Goal: Task Accomplishment & Management: Use online tool/utility

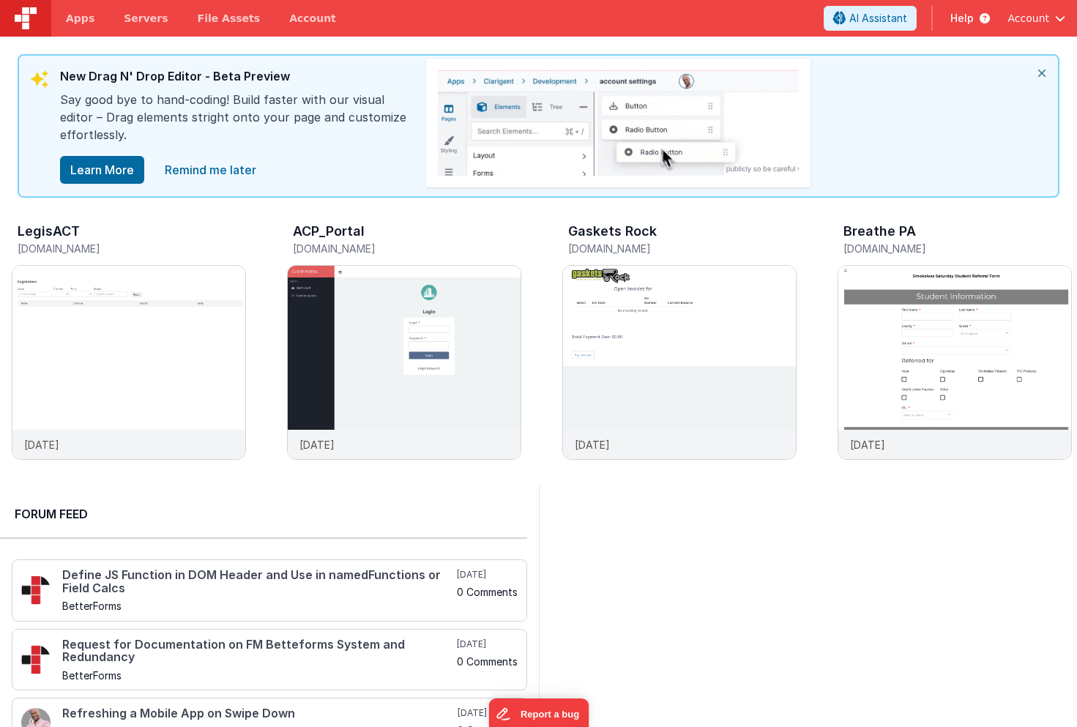
click at [1043, 70] on icon "close" at bounding box center [1042, 73] width 32 height 35
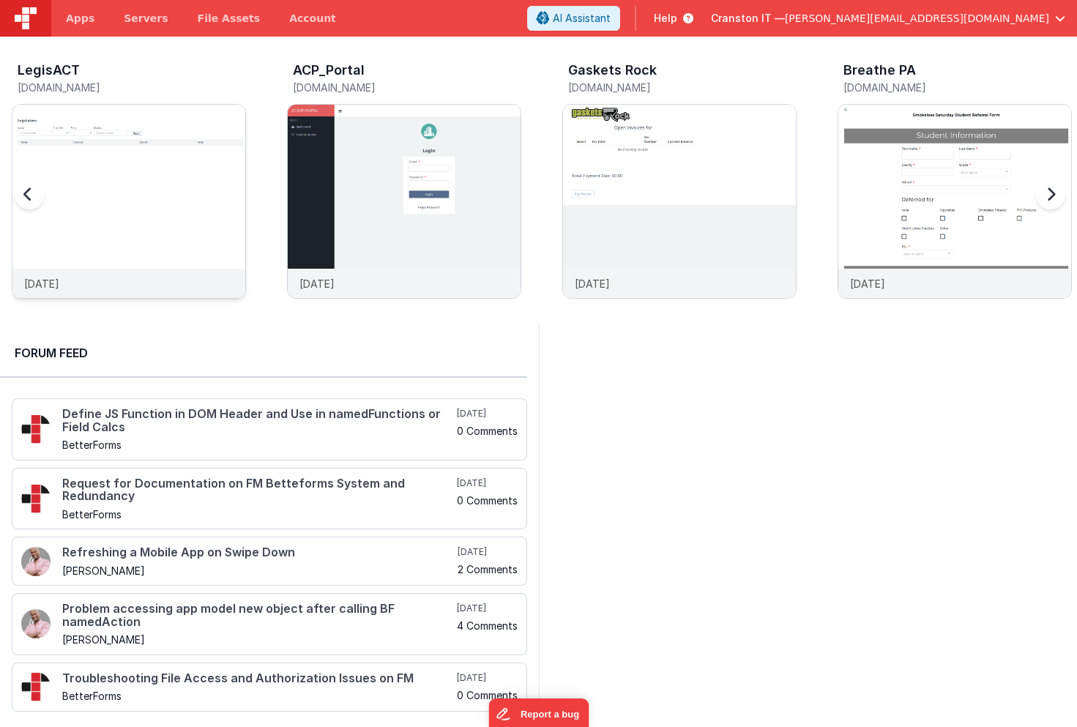
click at [136, 148] on img at bounding box center [128, 221] width 233 height 233
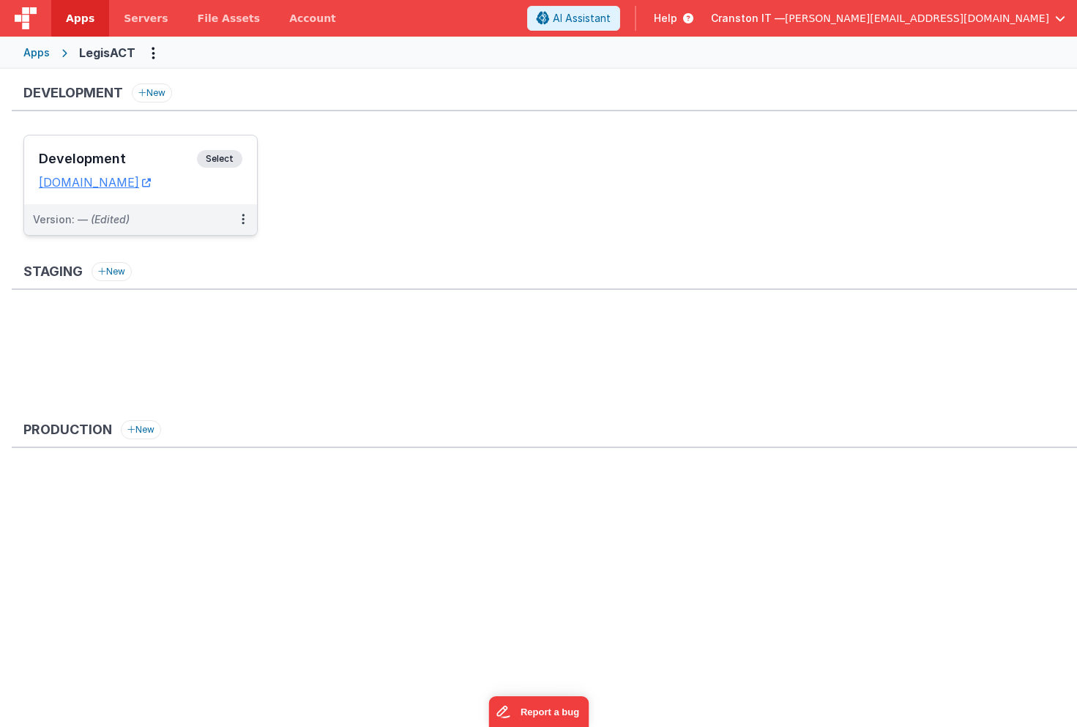
click at [231, 161] on span "Select" at bounding box center [219, 159] width 45 height 18
click at [151, 183] on icon at bounding box center [146, 182] width 9 height 1
click at [215, 155] on span "Select" at bounding box center [219, 159] width 45 height 18
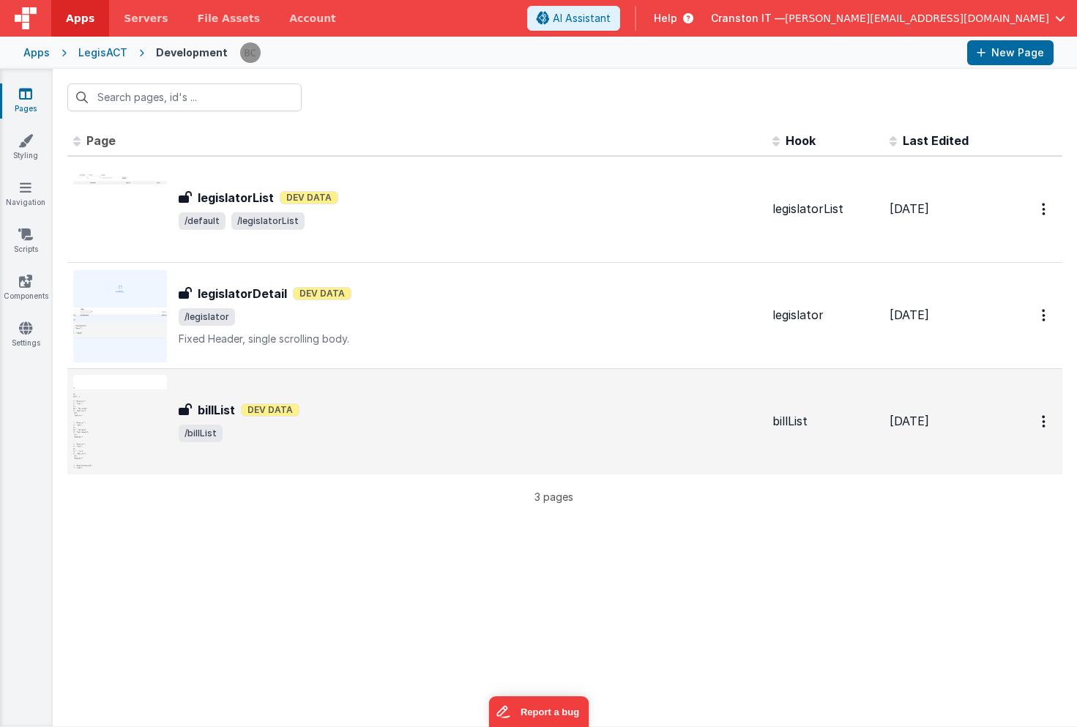
click at [303, 425] on span "/billList" at bounding box center [470, 434] width 582 height 18
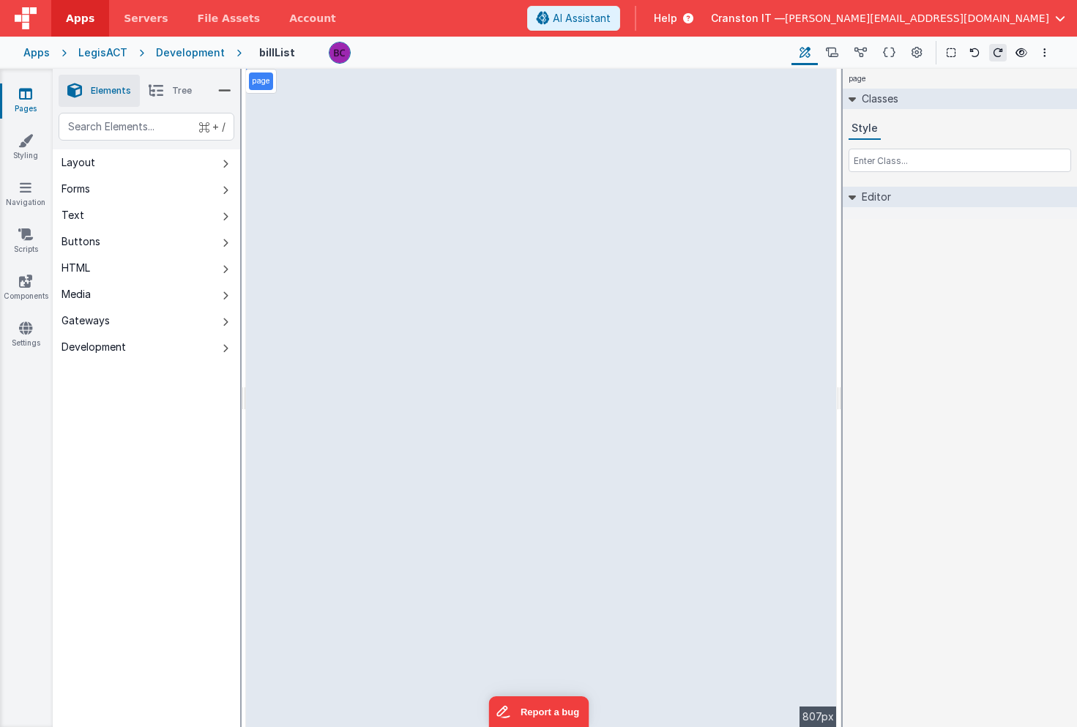
click at [176, 53] on div "Development" at bounding box center [190, 52] width 69 height 15
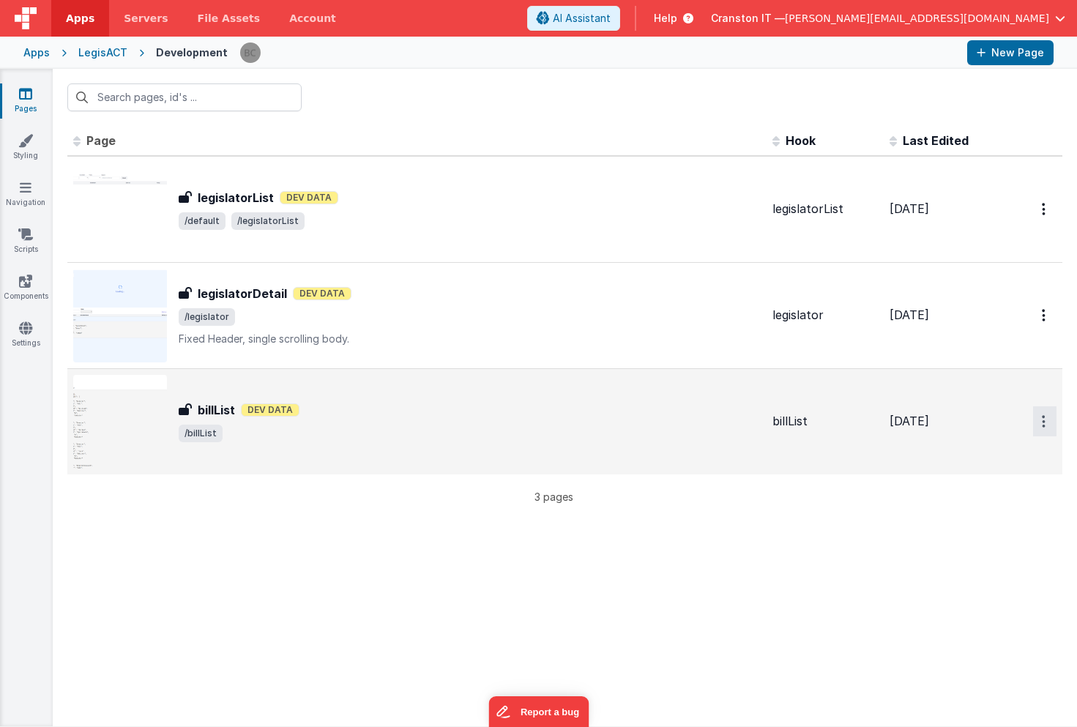
click at [1044, 215] on icon "Options" at bounding box center [1044, 209] width 4 height 12
click at [978, 509] on link "Duplicate" at bounding box center [992, 509] width 129 height 28
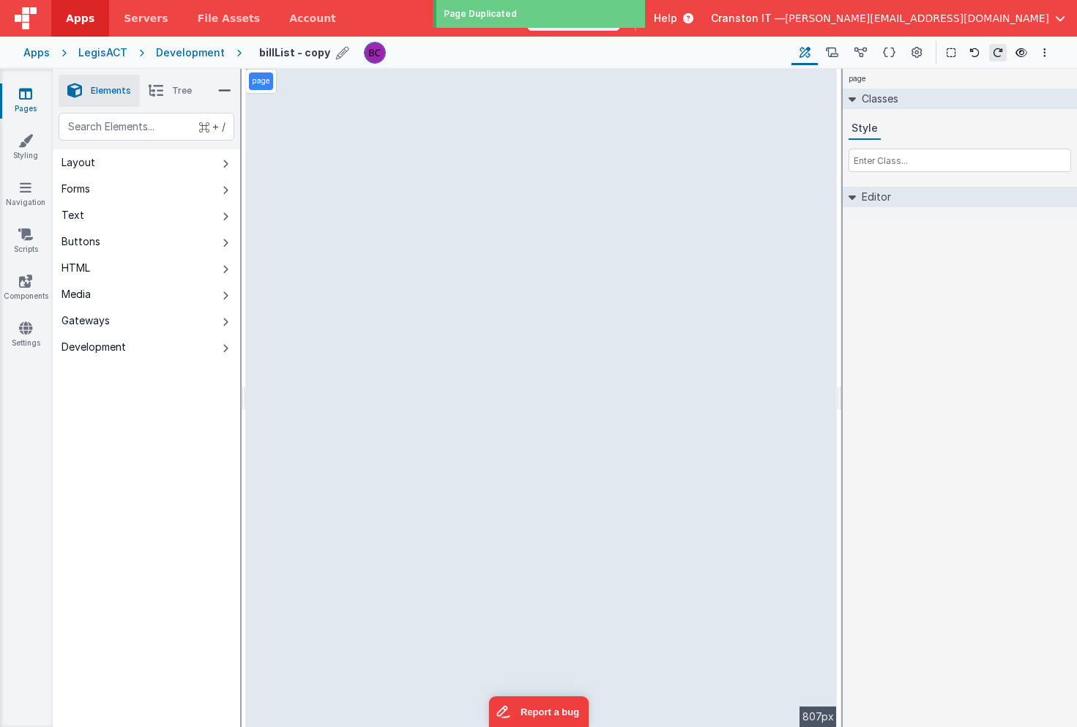
click at [336, 52] on icon at bounding box center [342, 52] width 13 height 21
type input "billDetail"
click at [447, 51] on icon at bounding box center [453, 52] width 12 height 21
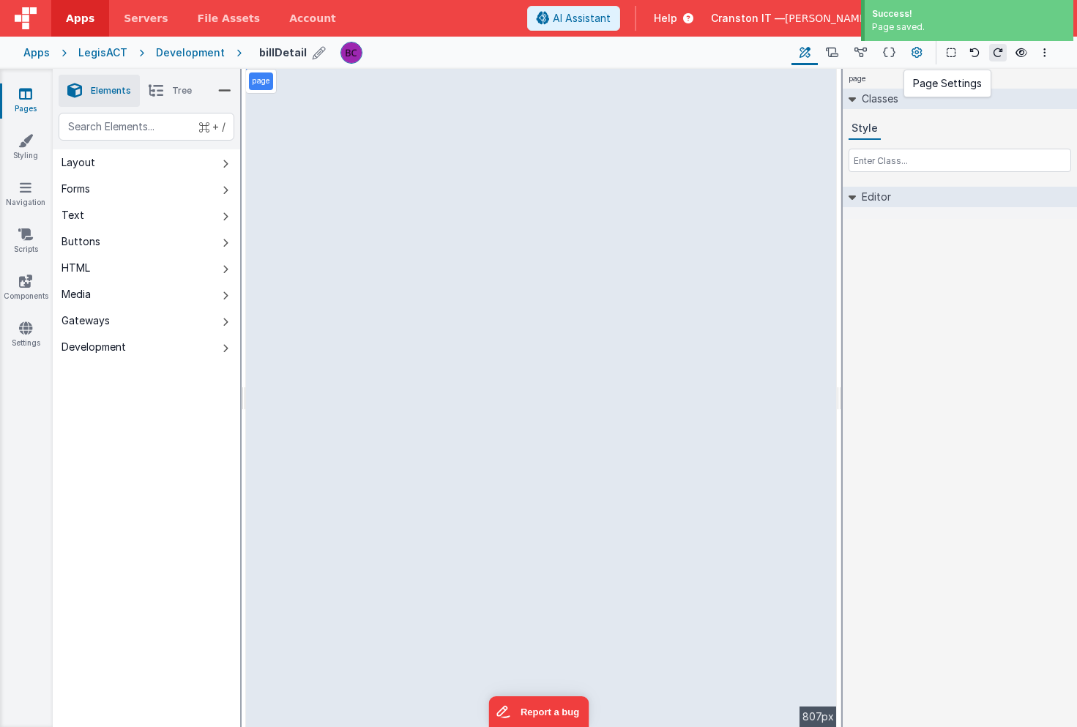
click at [918, 56] on icon at bounding box center [917, 52] width 11 height 15
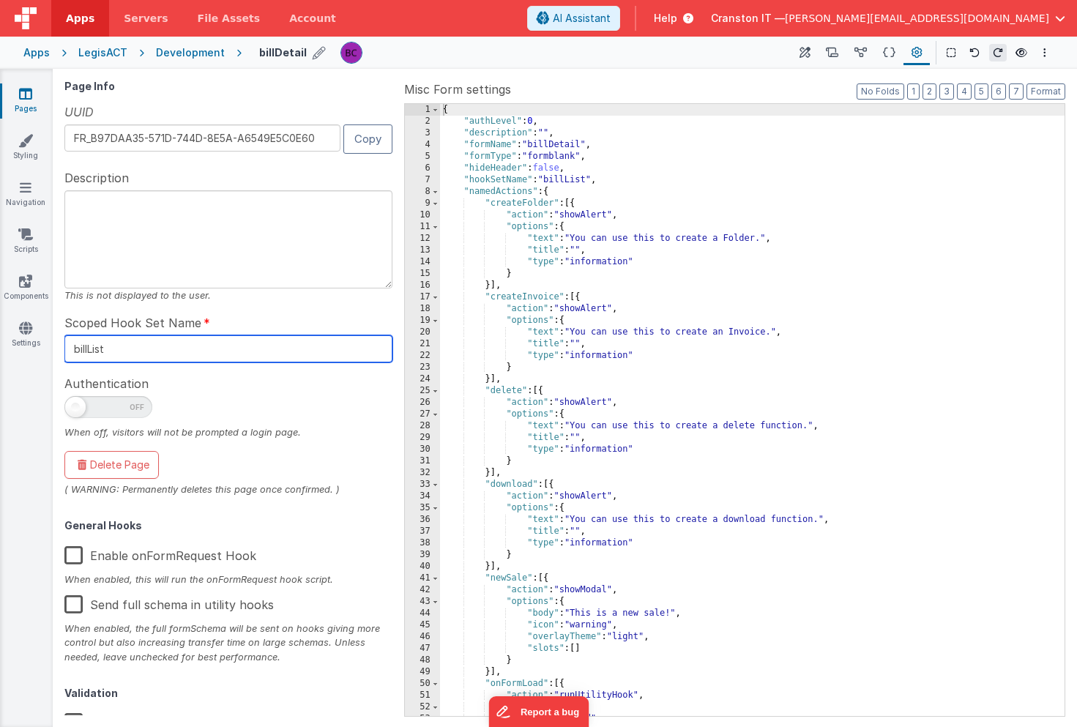
click at [149, 351] on input "billList" at bounding box center [228, 348] width 328 height 27
type input "billDetail"
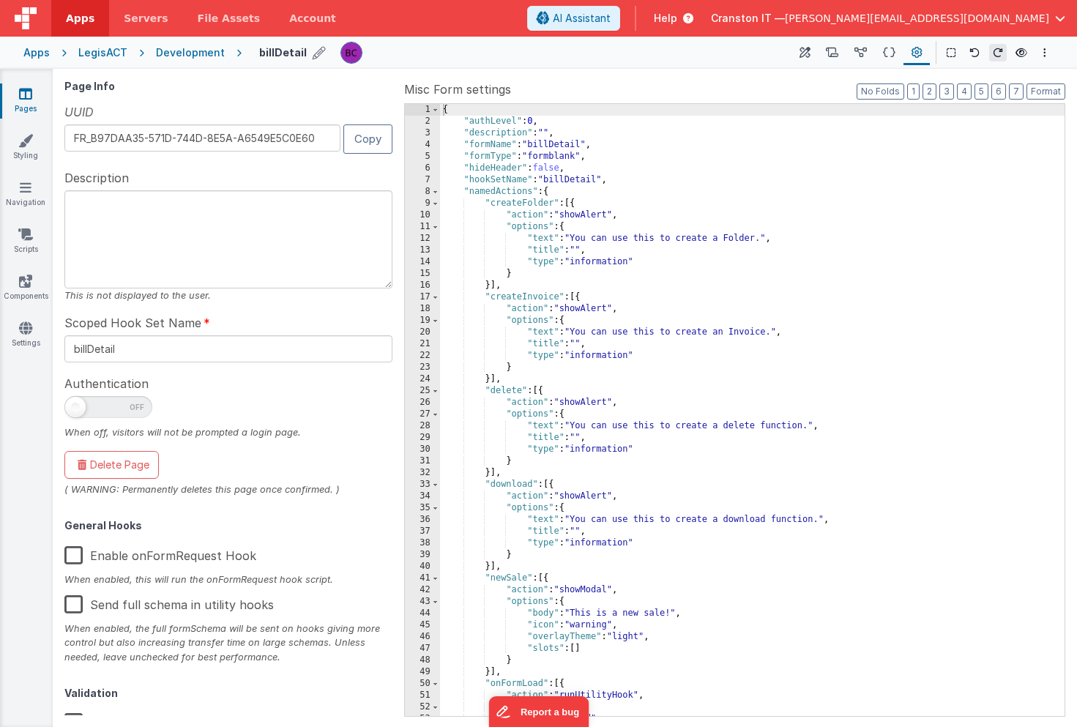
click at [216, 398] on div at bounding box center [228, 410] width 328 height 29
click at [204, 51] on div "Development" at bounding box center [190, 52] width 69 height 15
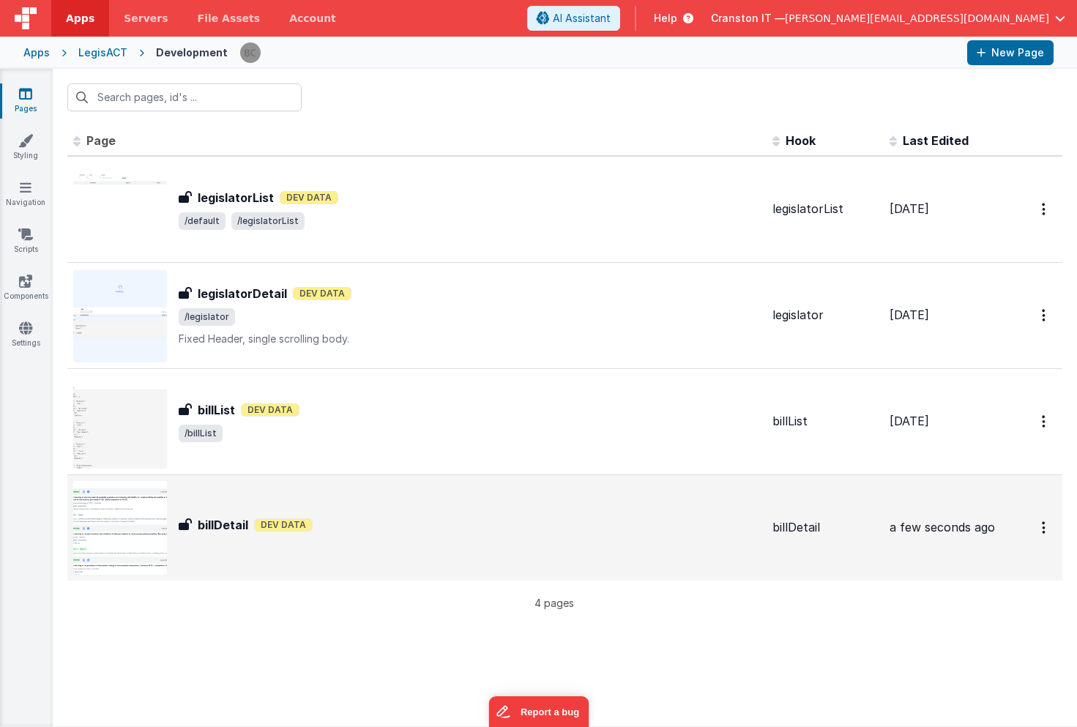
click at [393, 534] on div "billDetail billDetail Dev Data" at bounding box center [470, 527] width 582 height 23
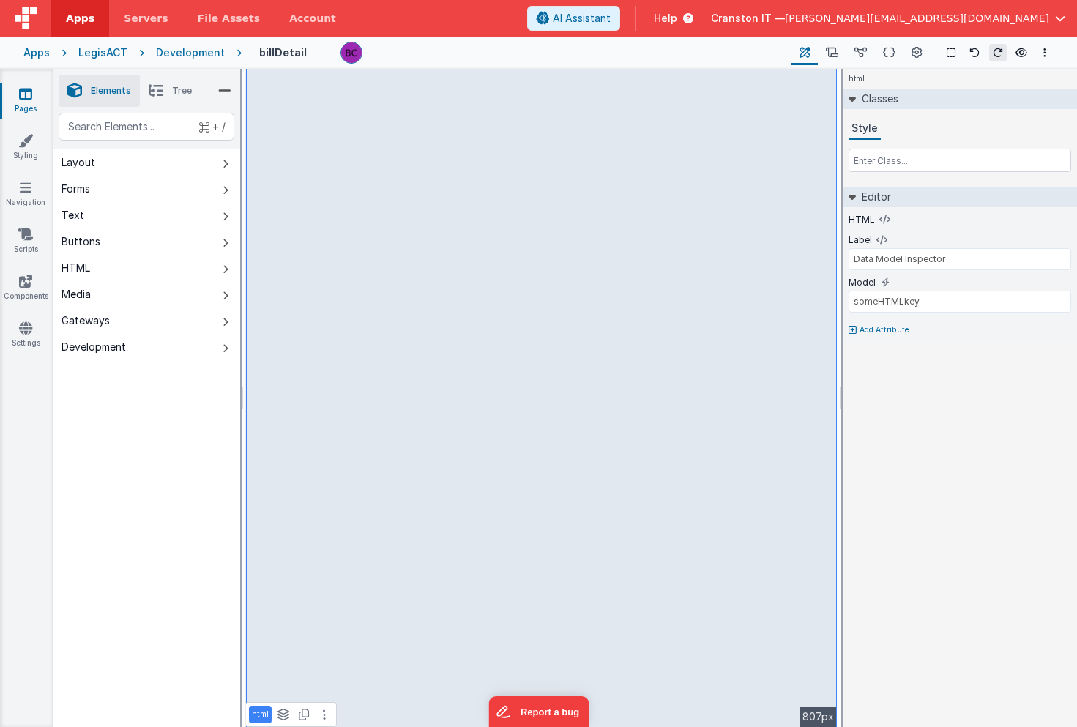
click at [182, 51] on div "Development" at bounding box center [190, 52] width 69 height 15
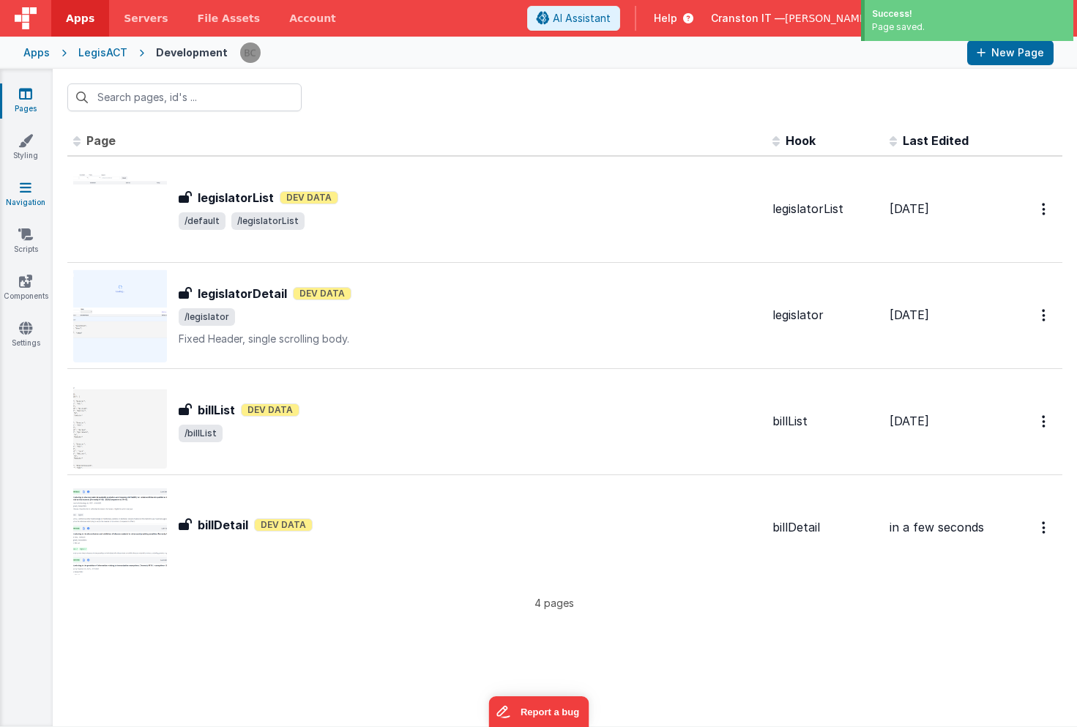
click at [29, 196] on link "Navigation" at bounding box center [25, 194] width 53 height 29
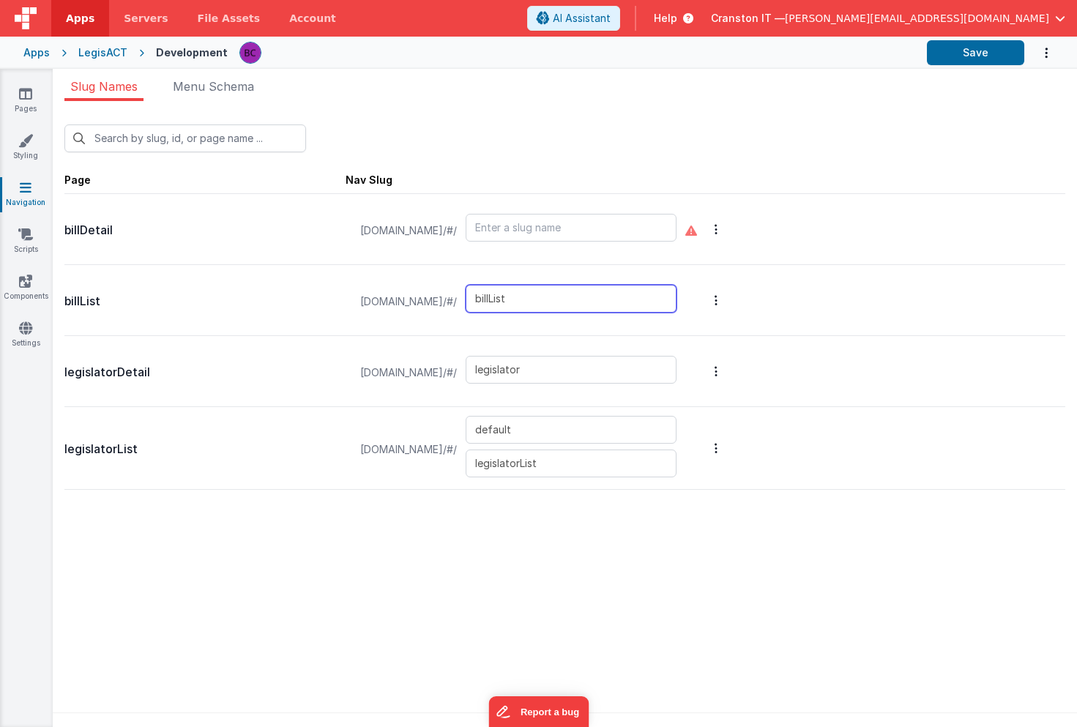
click at [540, 297] on input "billList" at bounding box center [571, 299] width 211 height 28
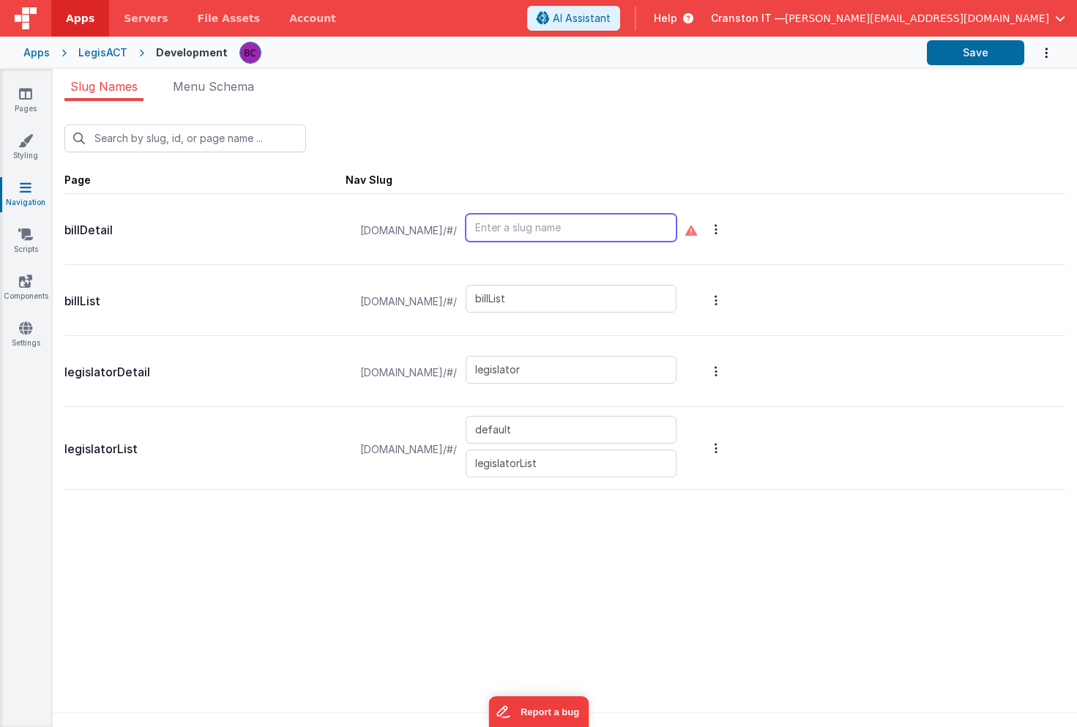
click at [550, 226] on input "text" at bounding box center [571, 228] width 211 height 28
type input "bill"
click at [947, 257] on div "billDetail legisact.clientportal.cloud/#/ bill" at bounding box center [564, 229] width 1001 height 71
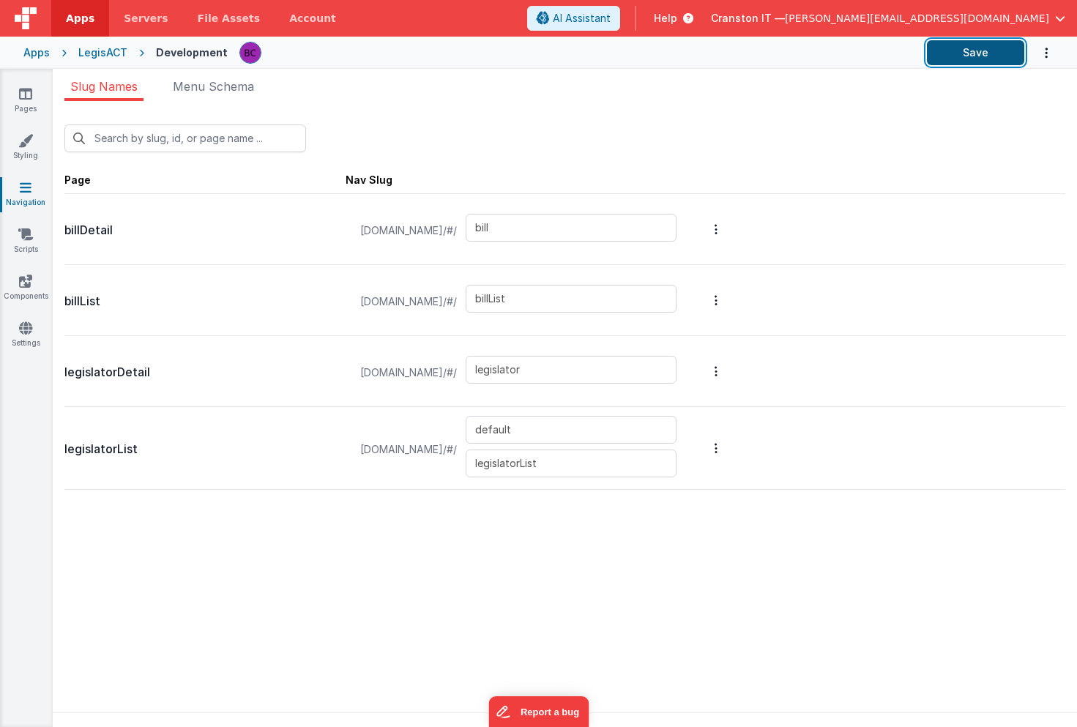
click at [995, 55] on button "Save" at bounding box center [975, 52] width 97 height 25
click at [171, 228] on p "billDetail" at bounding box center [204, 230] width 281 height 21
click at [718, 232] on icon "Options" at bounding box center [716, 229] width 3 height 12
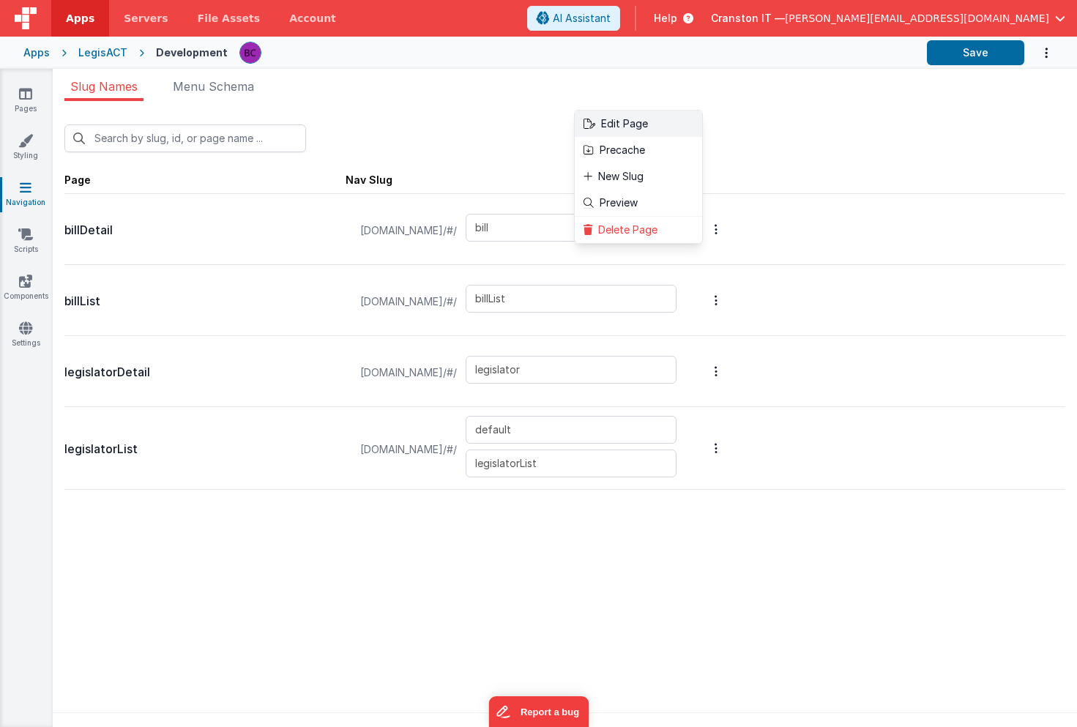
click at [702, 131] on link "Edit Page" at bounding box center [638, 124] width 127 height 26
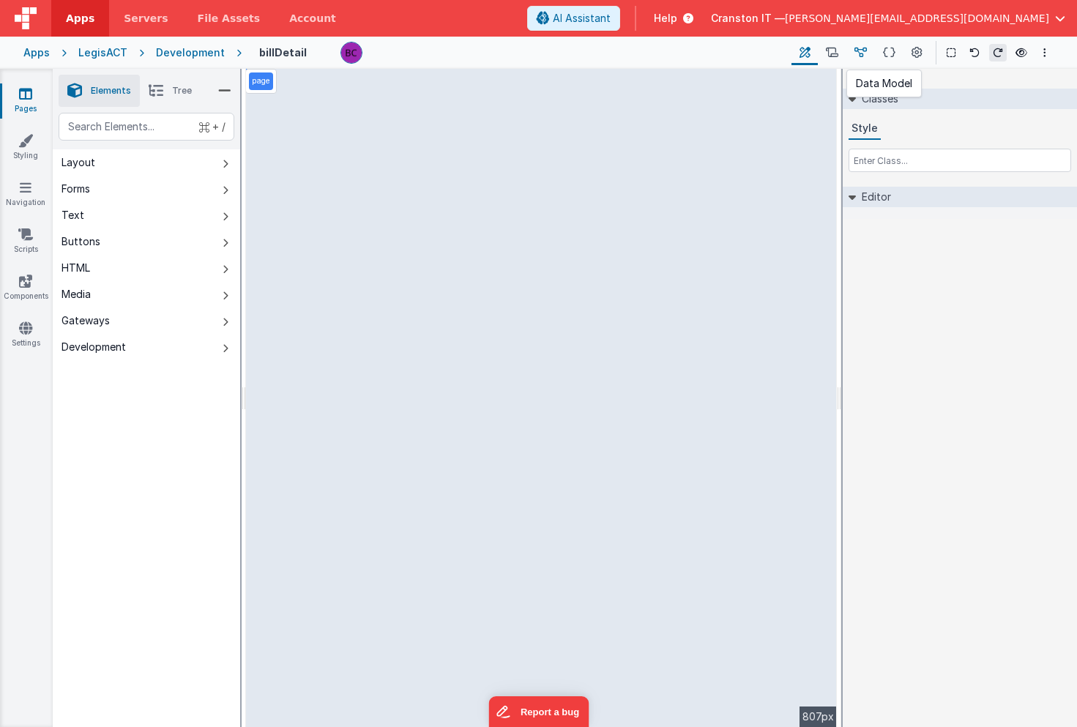
click at [871, 53] on button at bounding box center [860, 52] width 29 height 25
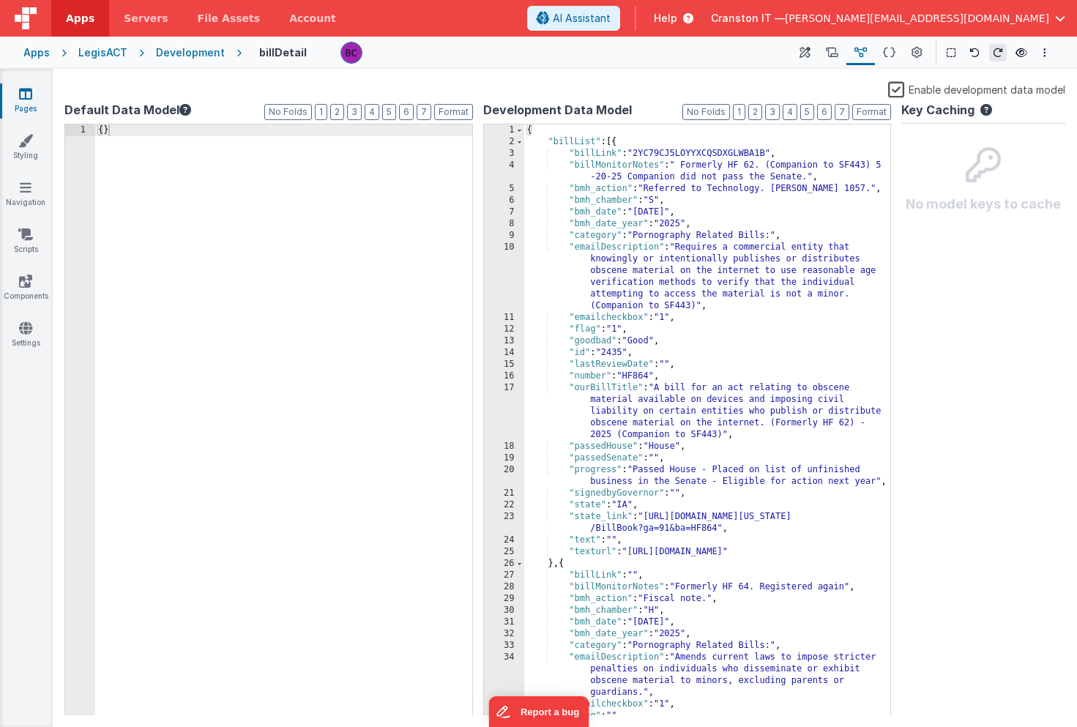
click at [671, 219] on div "{ "billList" : [{ "billLink" : "2YC79CJ5LOYYXCQSDXGLWBA1B" , "billMonitorNotes"…" at bounding box center [707, 431] width 367 height 615
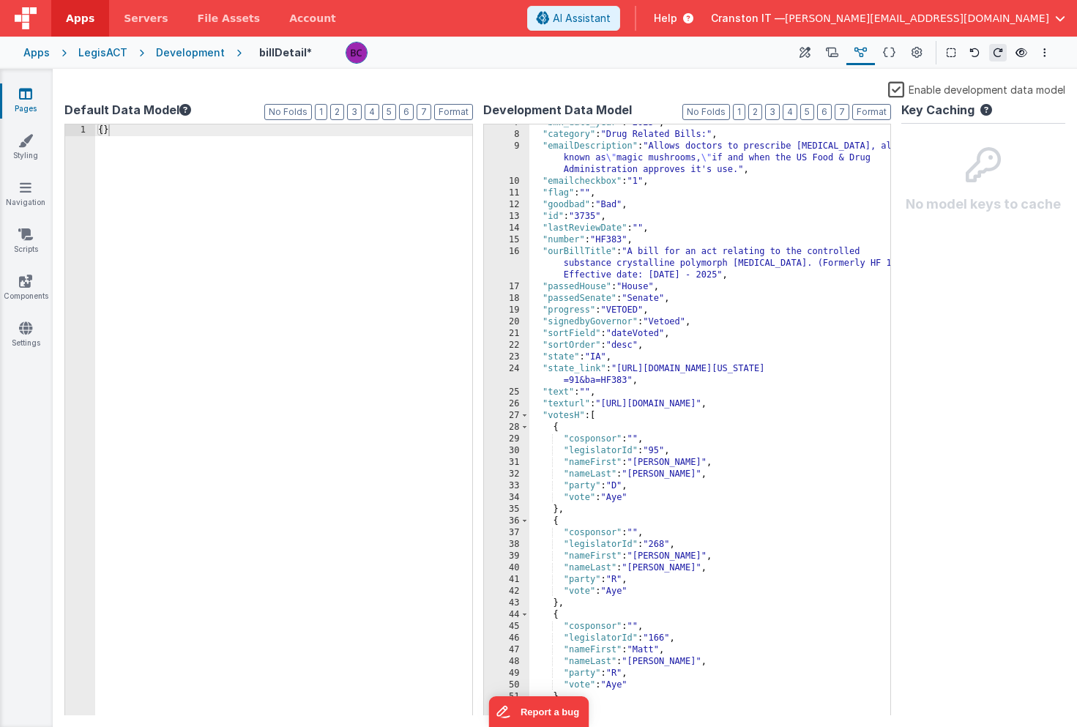
scroll to position [78, 0]
click at [525, 415] on span at bounding box center [525, 416] width 8 height 12
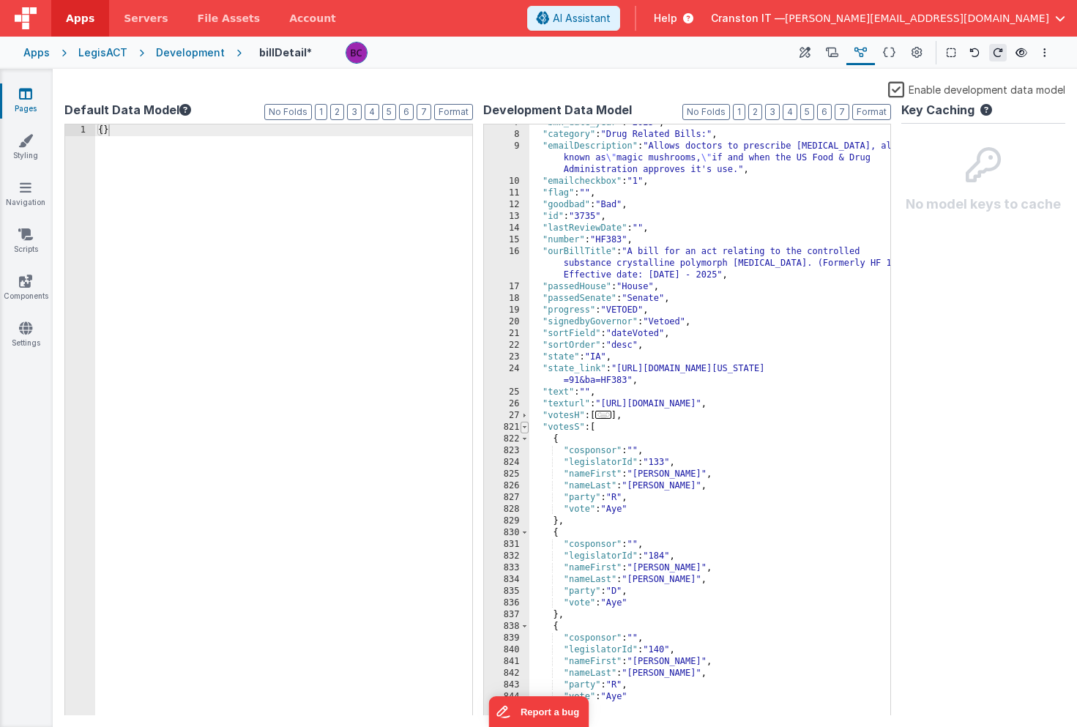
click at [526, 430] on span at bounding box center [525, 428] width 8 height 12
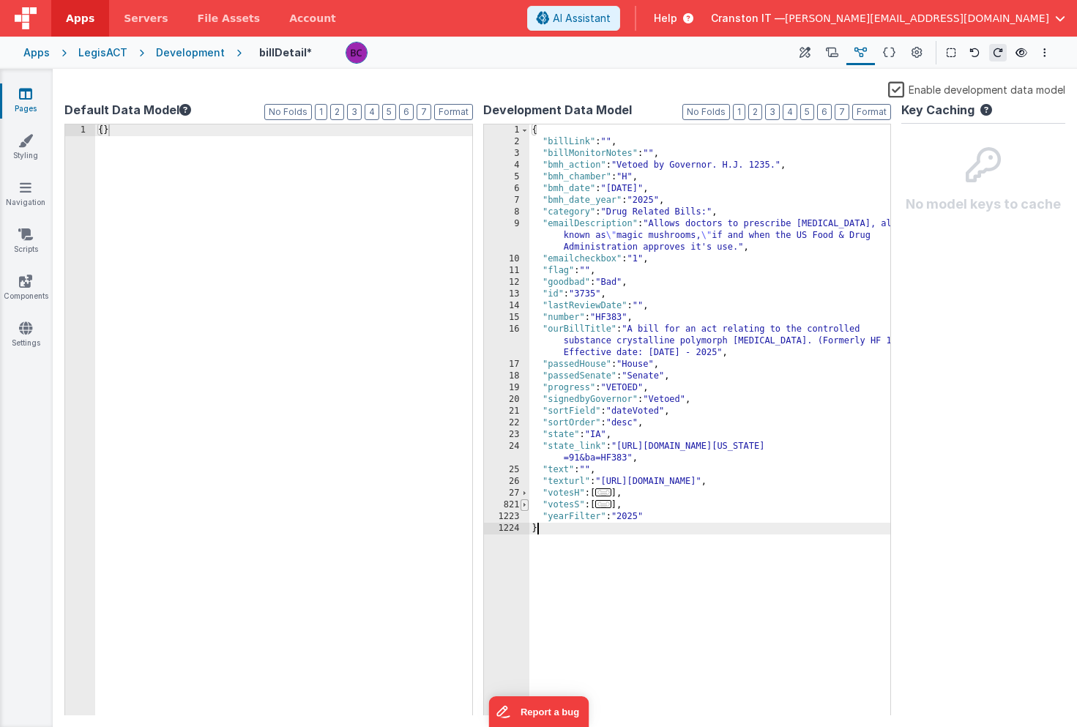
click at [524, 504] on span at bounding box center [525, 505] width 8 height 12
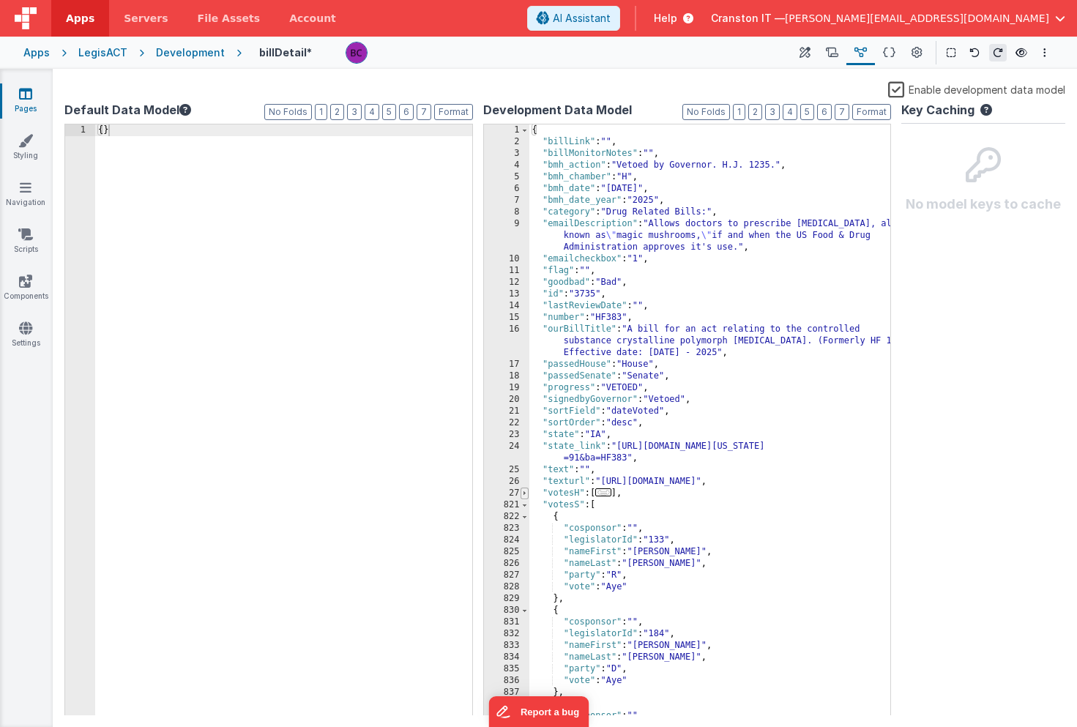
click at [526, 493] on span at bounding box center [525, 494] width 8 height 12
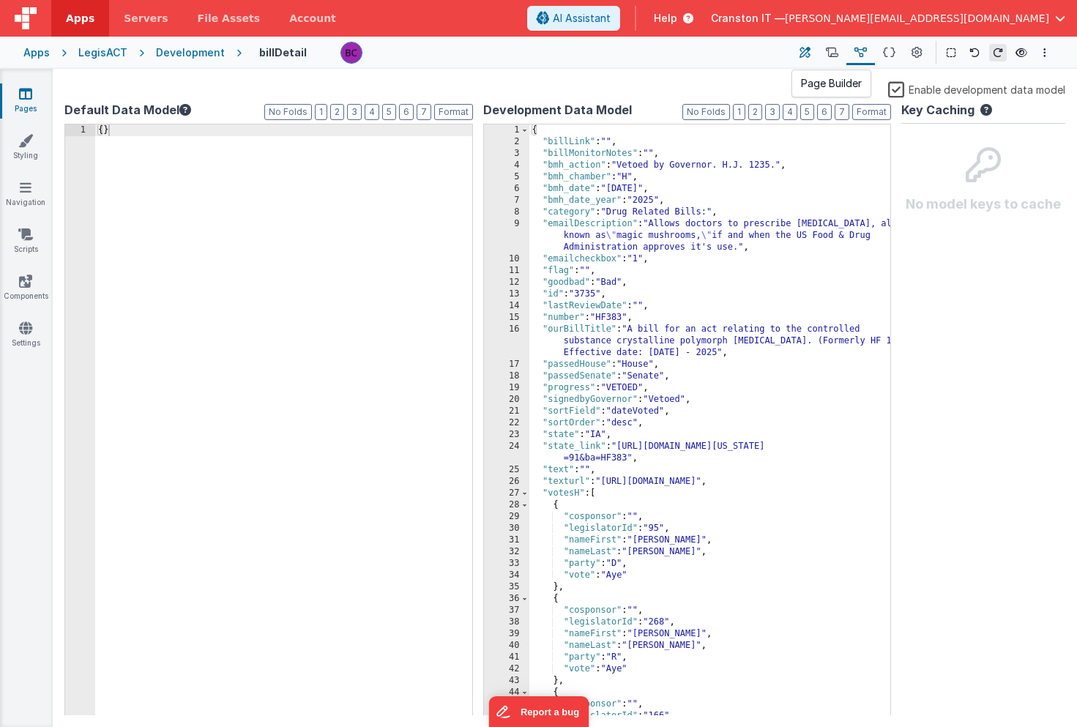
click at [813, 56] on button at bounding box center [805, 52] width 26 height 25
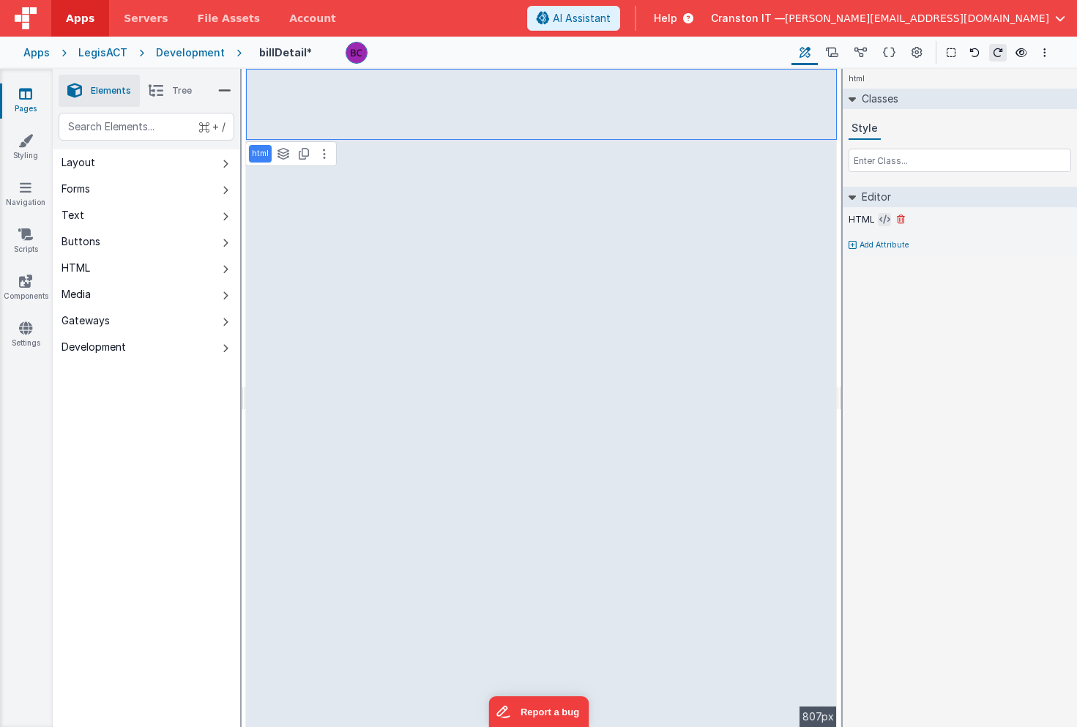
click at [884, 219] on icon at bounding box center [884, 220] width 11 height 12
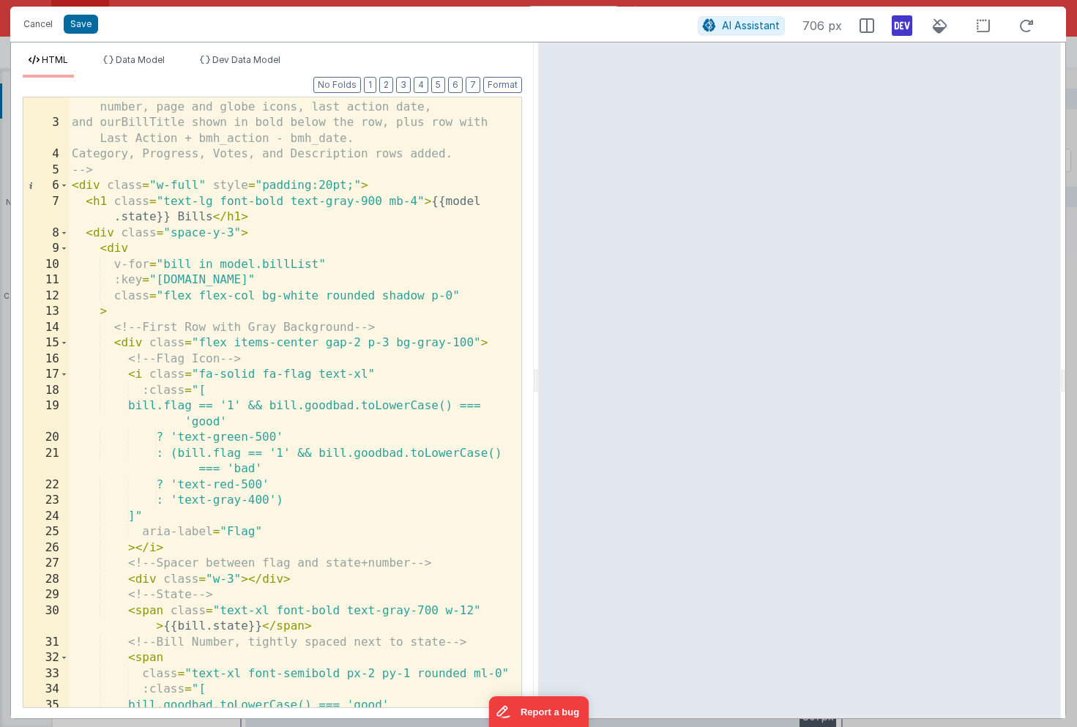
scroll to position [29, 0]
click at [168, 265] on div "Bill List with flag coloring, bold state, larger state and bill number, page an…" at bounding box center [295, 412] width 453 height 658
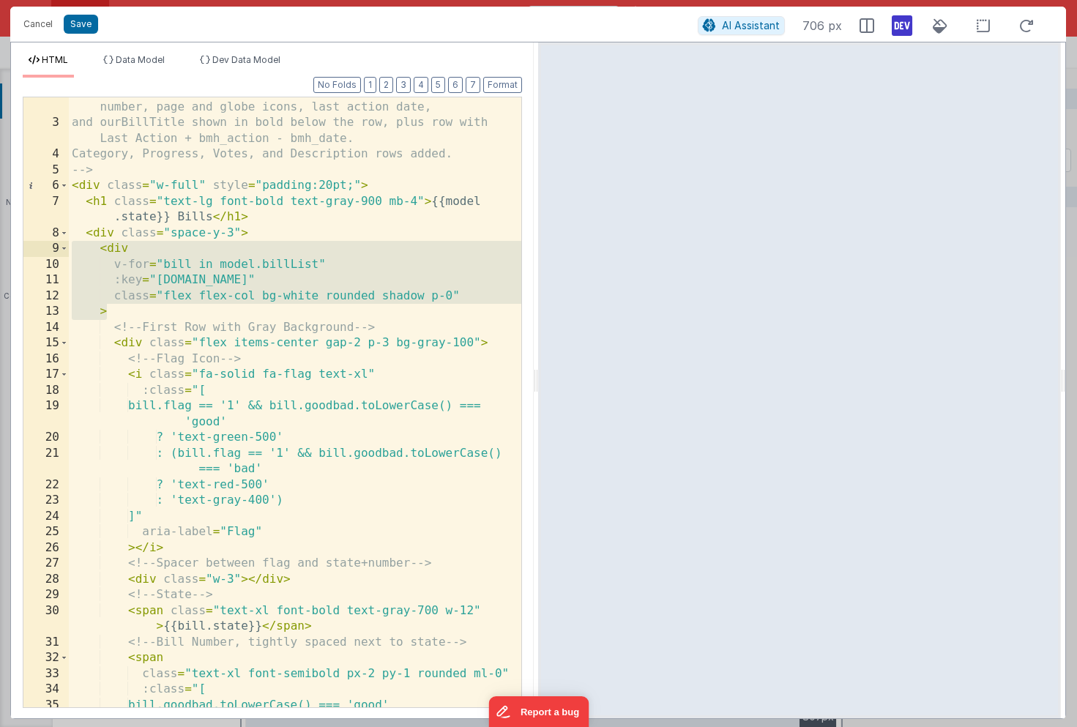
drag, startPoint x: 129, startPoint y: 314, endPoint x: 66, endPoint y: 258, distance: 84.5
click at [66, 258] on div "2 3 4 5 6 7 8 9 10 11 12 13 14 15 16 17 18 19 20 21 22 23 24 25 26 27 28 29 30 …" at bounding box center [272, 402] width 499 height 611
click at [152, 299] on div "Bill List with flag coloring, bold state, larger state and bill number, page an…" at bounding box center [295, 412] width 453 height 658
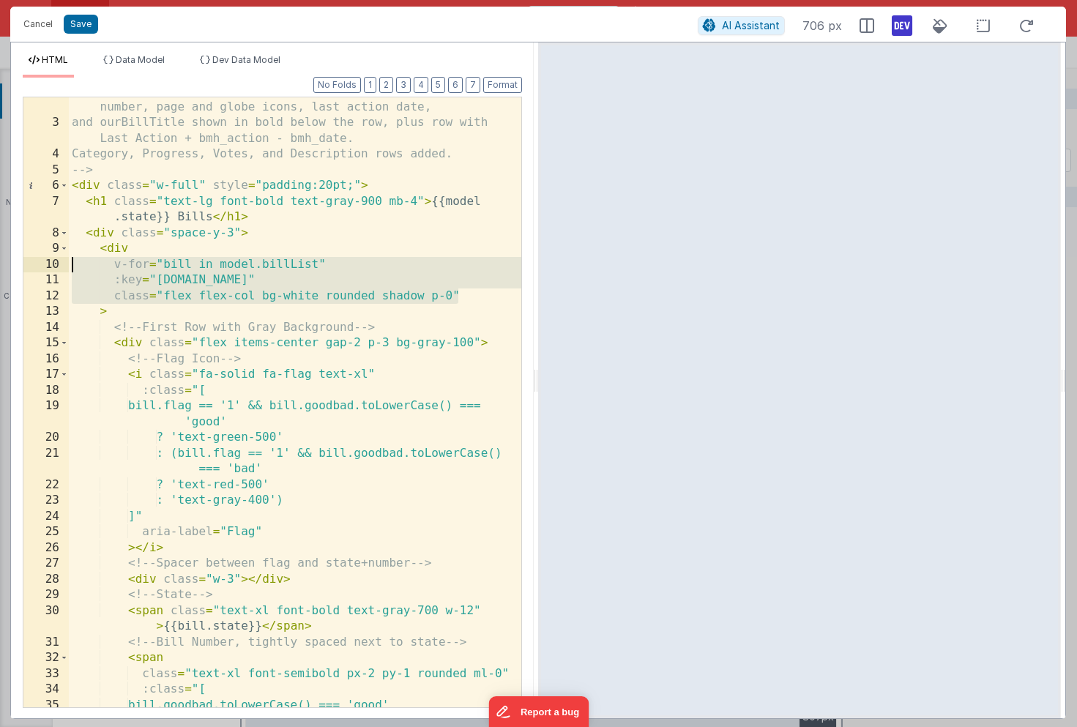
drag, startPoint x: 461, startPoint y: 294, endPoint x: 44, endPoint y: 266, distance: 418.4
click at [44, 266] on div "2 3 4 5 6 7 8 9 10 11 12 13 14 15 16 17 18 19 20 21 22 23 24 25 26 27 28 29 30 …" at bounding box center [272, 402] width 499 height 611
click at [119, 282] on div "Bill List with flag coloring, bold state, larger state and bill number, page an…" at bounding box center [295, 412] width 453 height 658
drag, startPoint x: 214, startPoint y: 282, endPoint x: 51, endPoint y: 272, distance: 162.9
click at [51, 272] on div "2 3 4 5 6 7 8 9 10 11 12 13 14 15 16 17 18 19 20 21 22 23 24 25 26 27 28 29 30 …" at bounding box center [272, 402] width 499 height 611
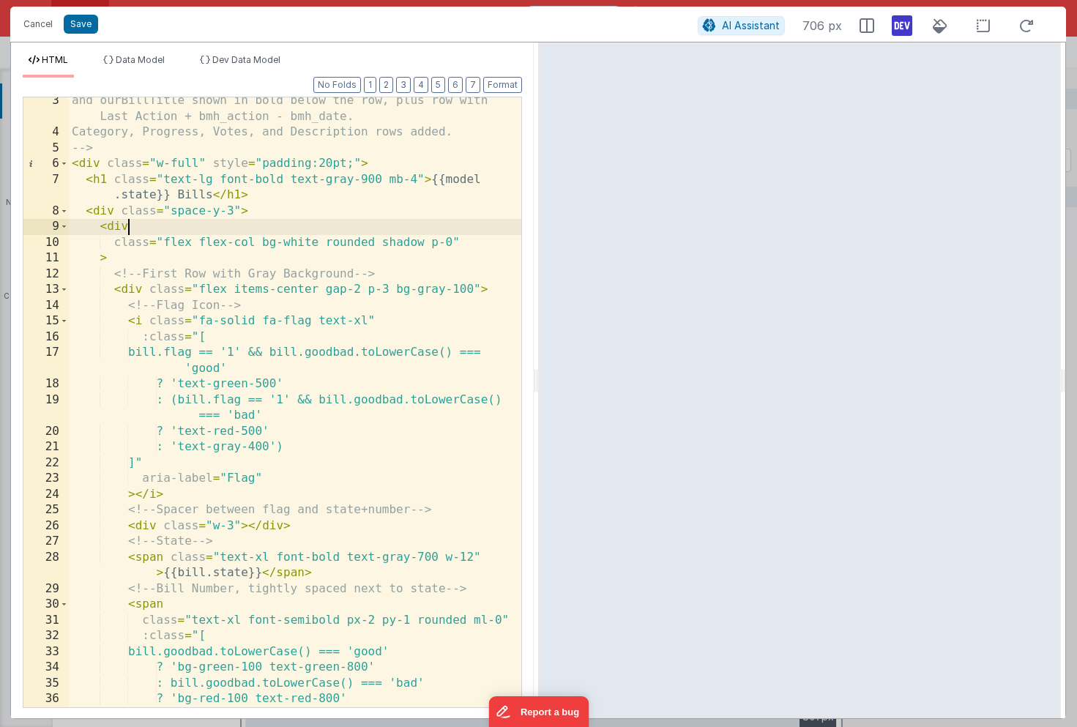
scroll to position [53, 0]
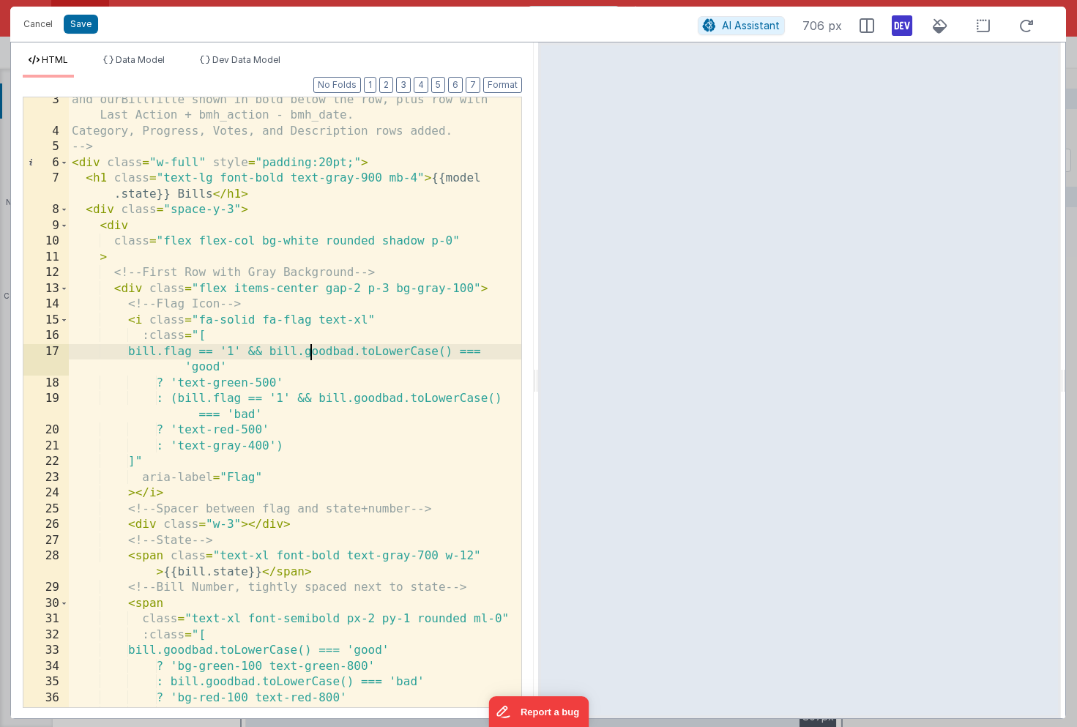
click at [313, 352] on div "and ourBillTitle shown in bold below the row, plus row with Last Action + bmh_a…" at bounding box center [295, 421] width 453 height 658
drag, startPoint x: 333, startPoint y: 354, endPoint x: 295, endPoint y: 354, distance: 38.1
click at [295, 354] on div "and ourBillTitle shown in bold below the row, plus row with Last Action + bmh_a…" at bounding box center [295, 421] width 453 height 658
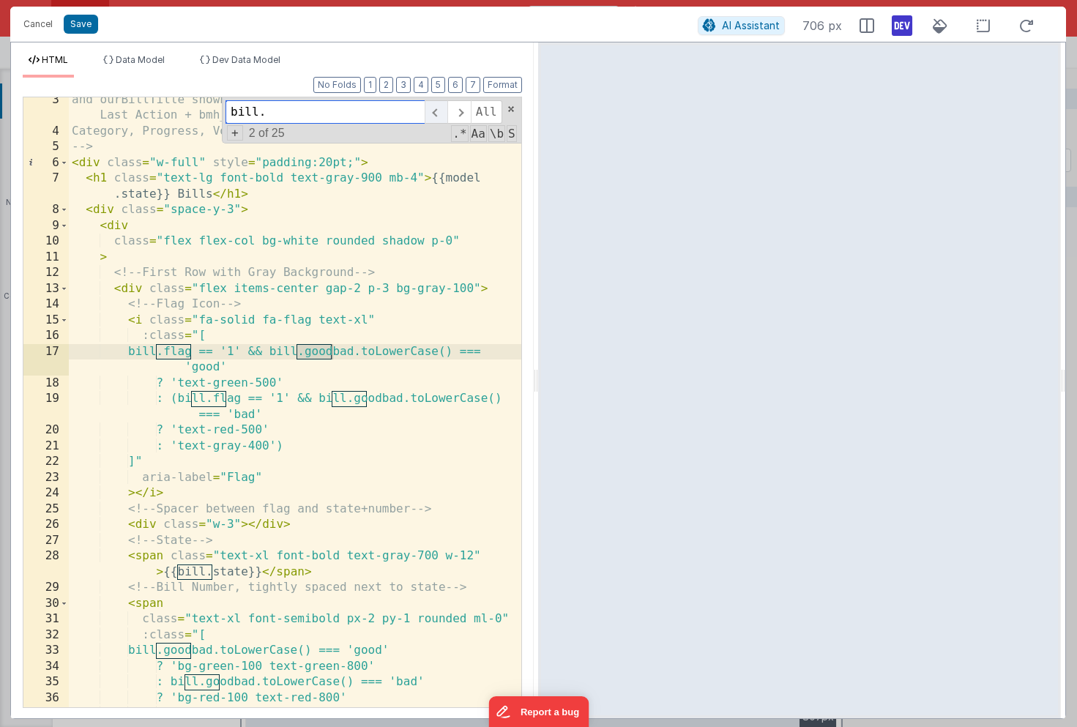
click at [442, 111] on span at bounding box center [436, 111] width 23 height 23
click at [459, 112] on span at bounding box center [458, 111] width 23 height 23
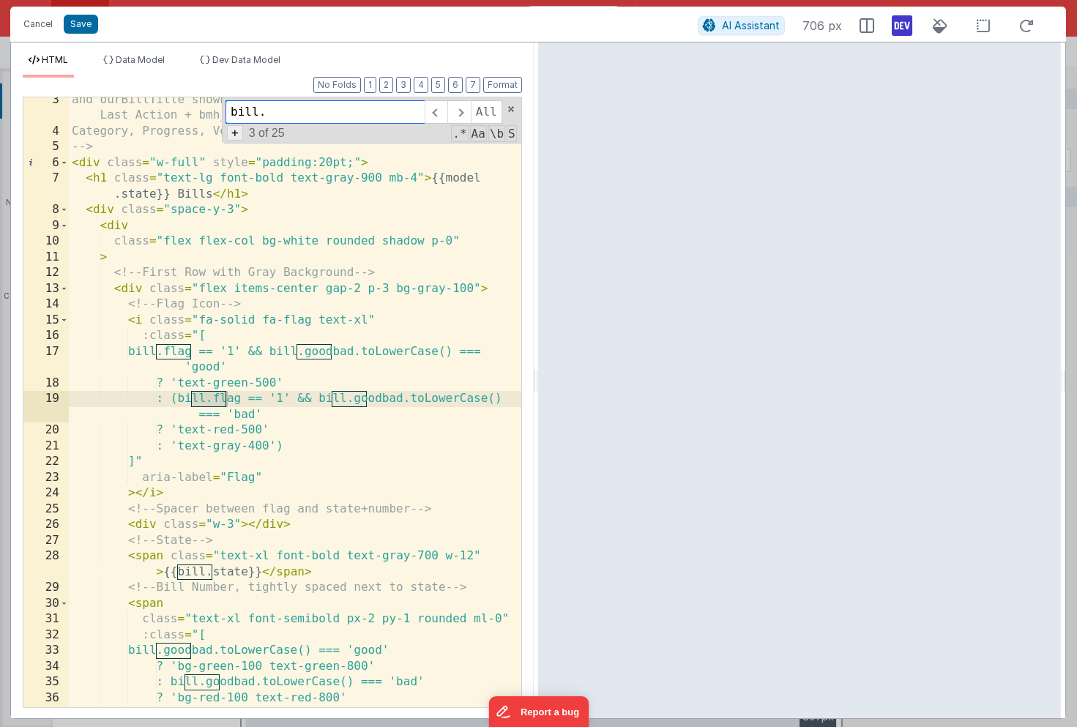
click at [234, 141] on span "+" at bounding box center [235, 132] width 16 height 15
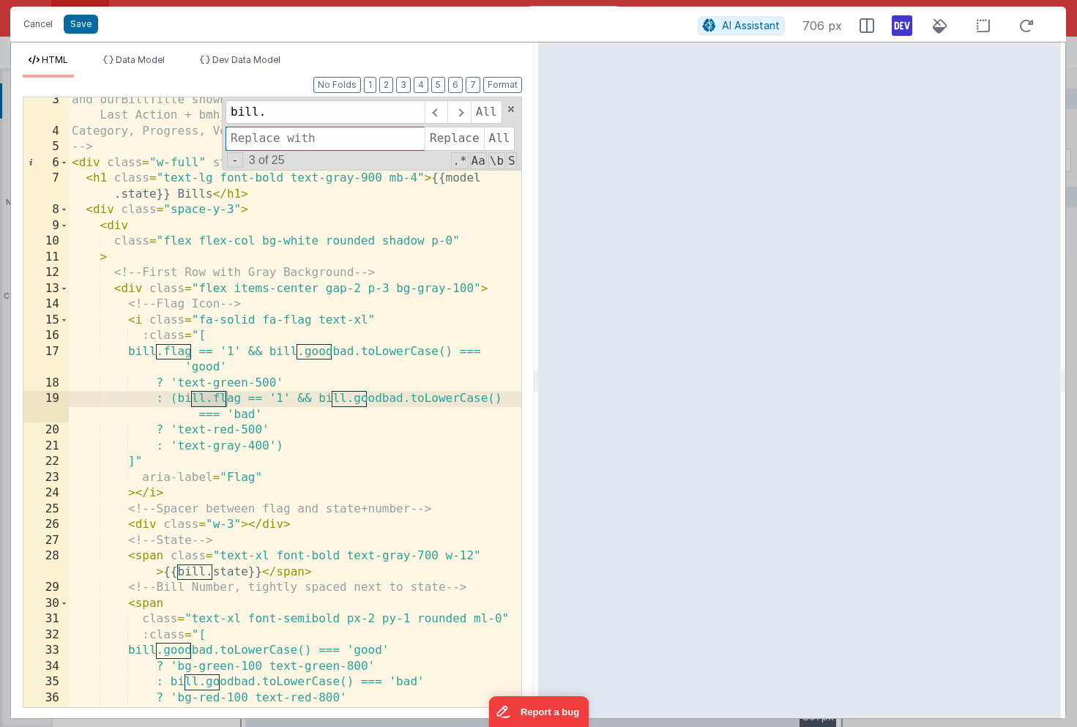
click at [314, 141] on input at bounding box center [325, 138] width 199 height 23
click at [494, 141] on span "All" at bounding box center [499, 138] width 31 height 23
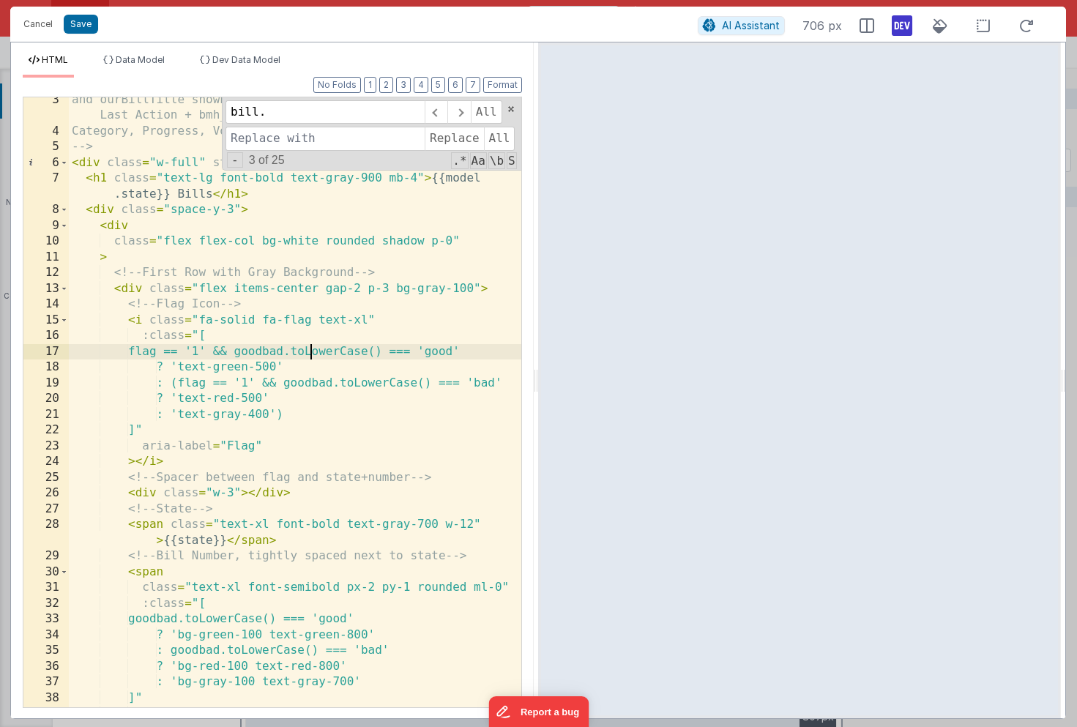
click at [309, 351] on div "and ourBillTitle shown in bold below the row, plus row with Last Action + bmh_a…" at bounding box center [295, 421] width 453 height 658
click at [218, 278] on div "and ourBillTitle shown in bold below the row, plus row with Last Action + bmh_a…" at bounding box center [295, 421] width 453 height 658
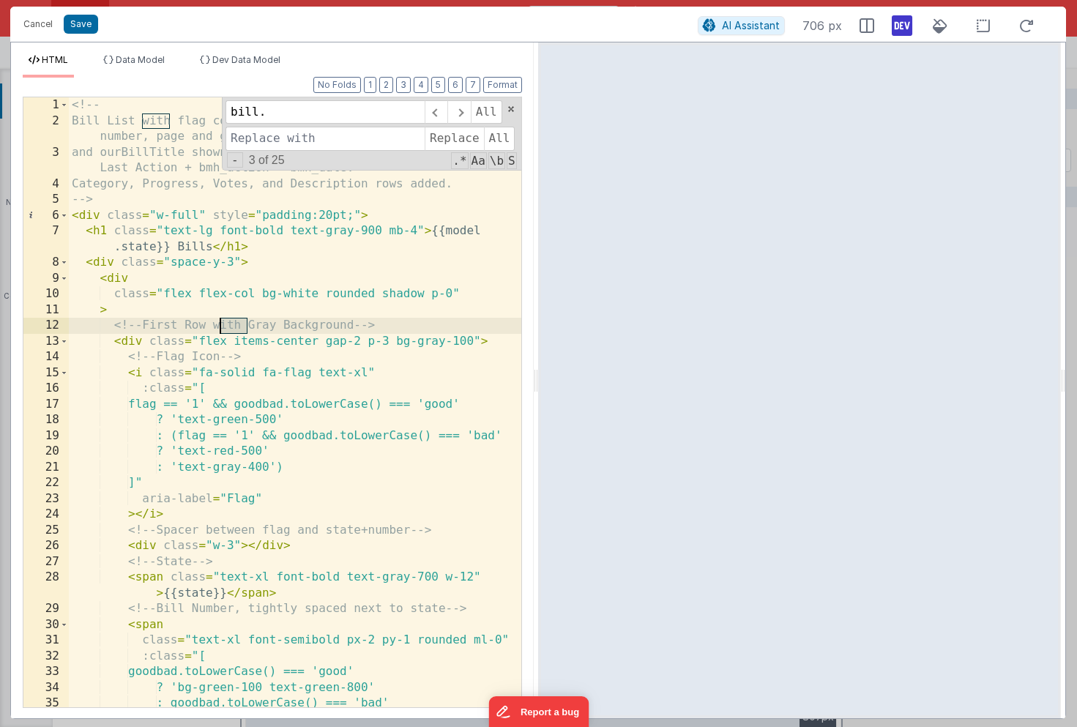
scroll to position [0, 0]
click at [512, 107] on span at bounding box center [511, 109] width 10 height 10
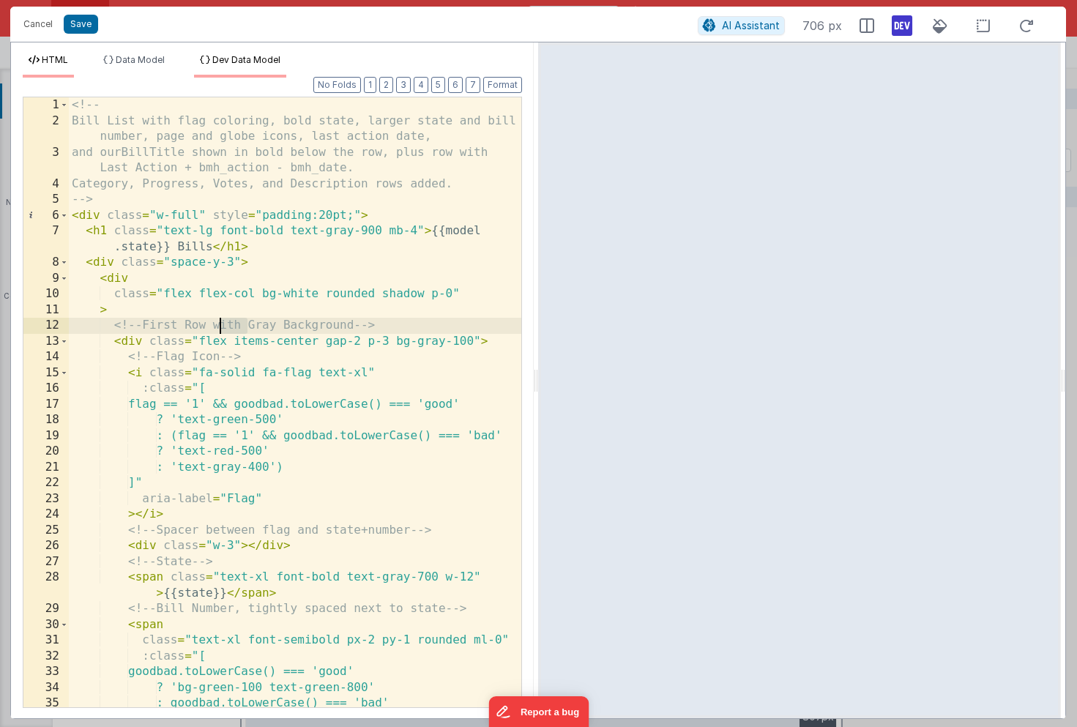
click at [245, 62] on span "Dev Data Model" at bounding box center [246, 59] width 68 height 11
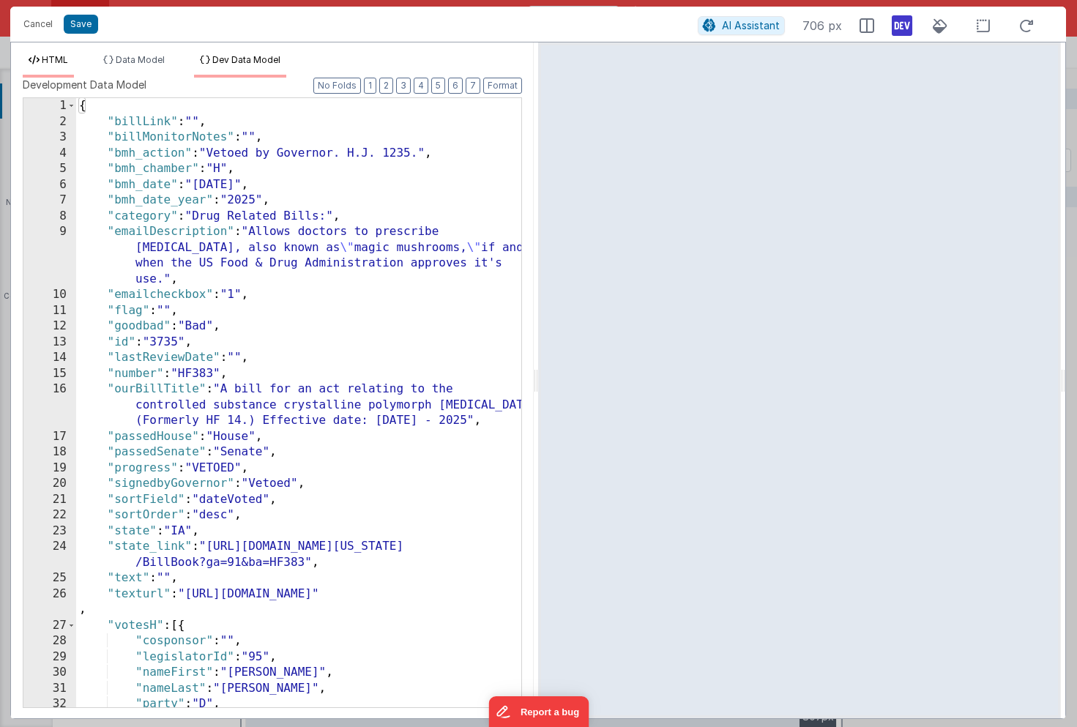
click at [56, 62] on span "HTML" at bounding box center [55, 59] width 26 height 11
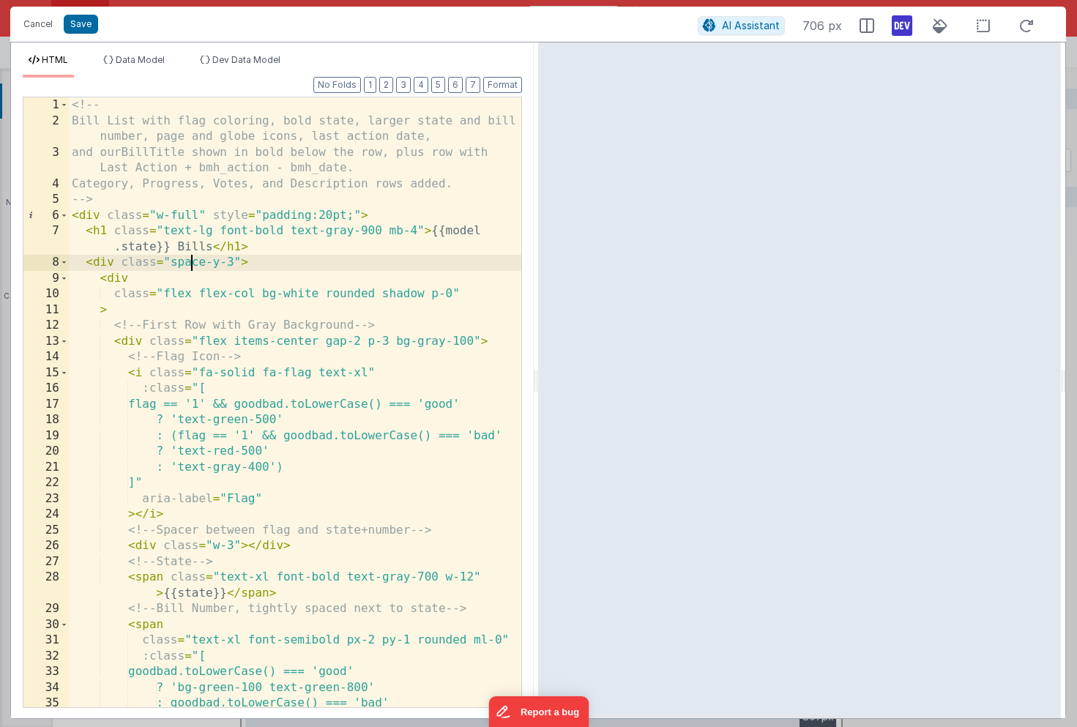
click at [193, 269] on div "<!-- Bill List with flag coloring, bold state, larger state and bill number, pa…" at bounding box center [295, 417] width 453 height 641
click at [737, 26] on span "AI Assistant" at bounding box center [751, 25] width 58 height 12
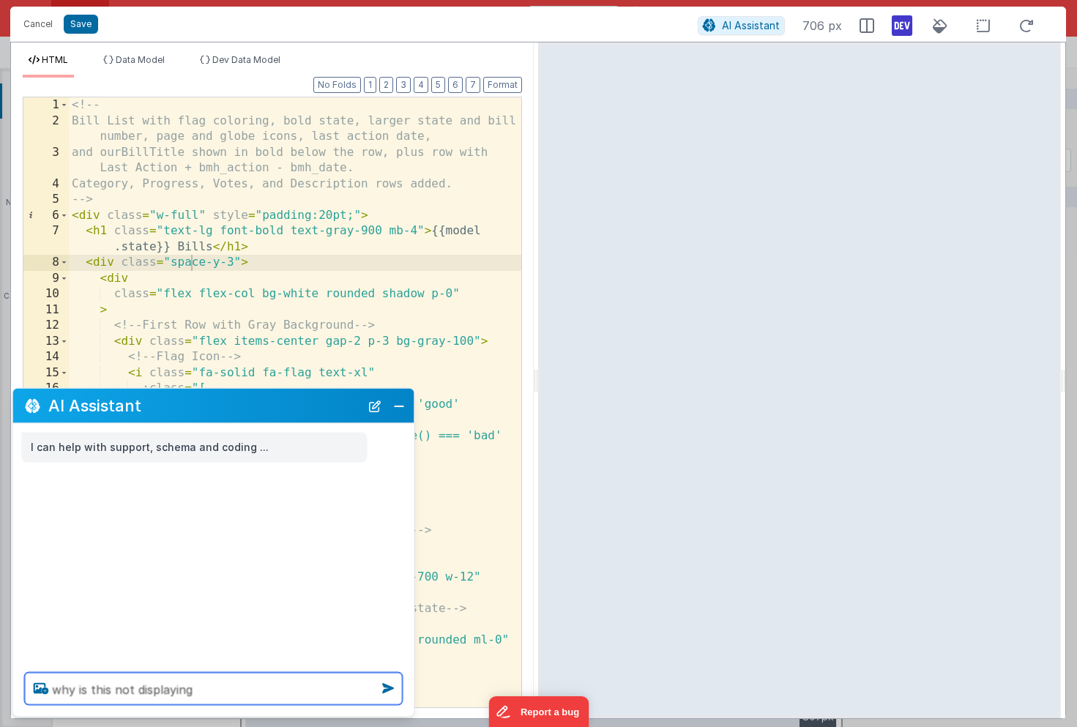
type textarea "why is this not displaying"
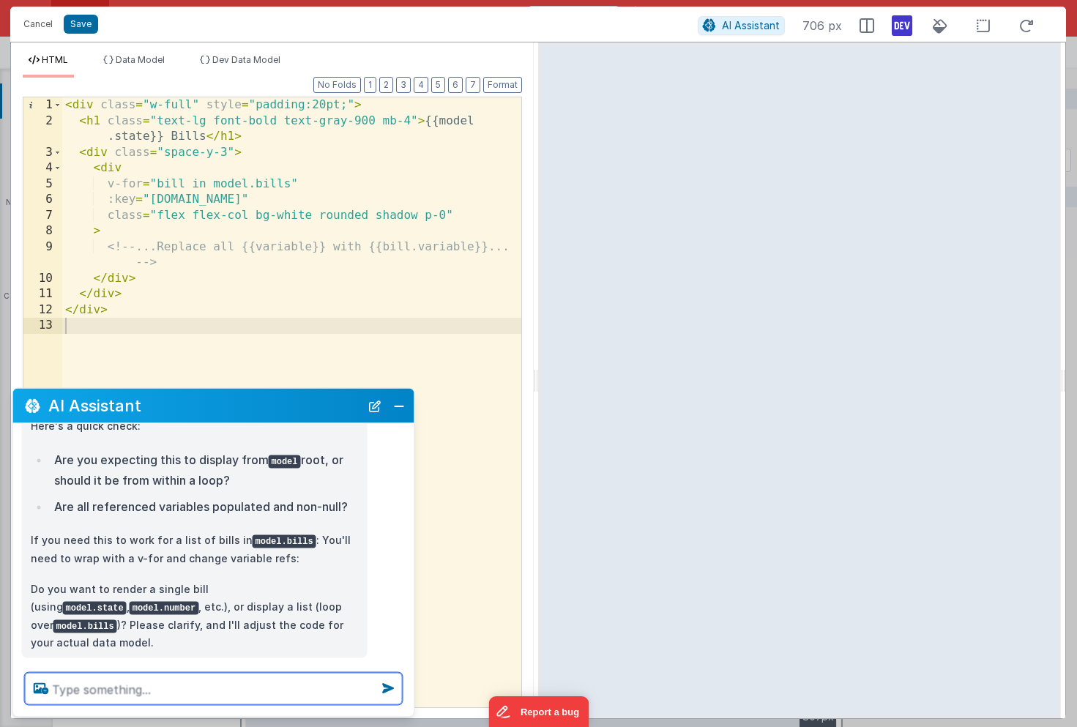
scroll to position [960, 0]
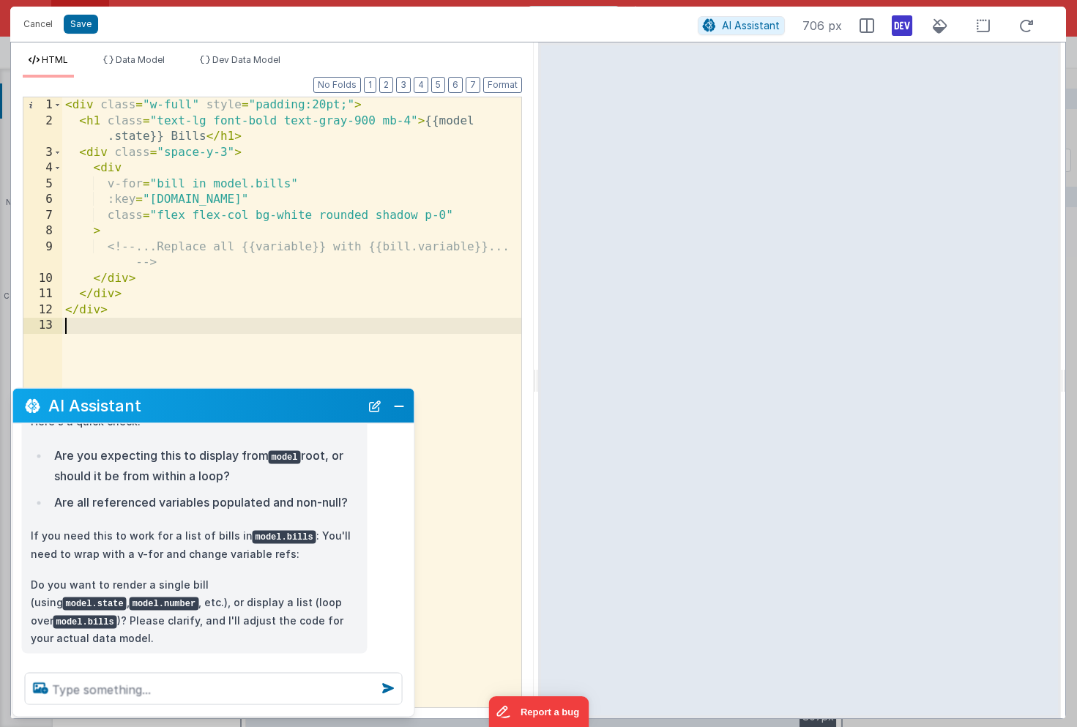
click at [226, 330] on div "< div class = "w-full" style = "padding:20pt;" > < h1 class = "text-lg font-bol…" at bounding box center [291, 417] width 459 height 641
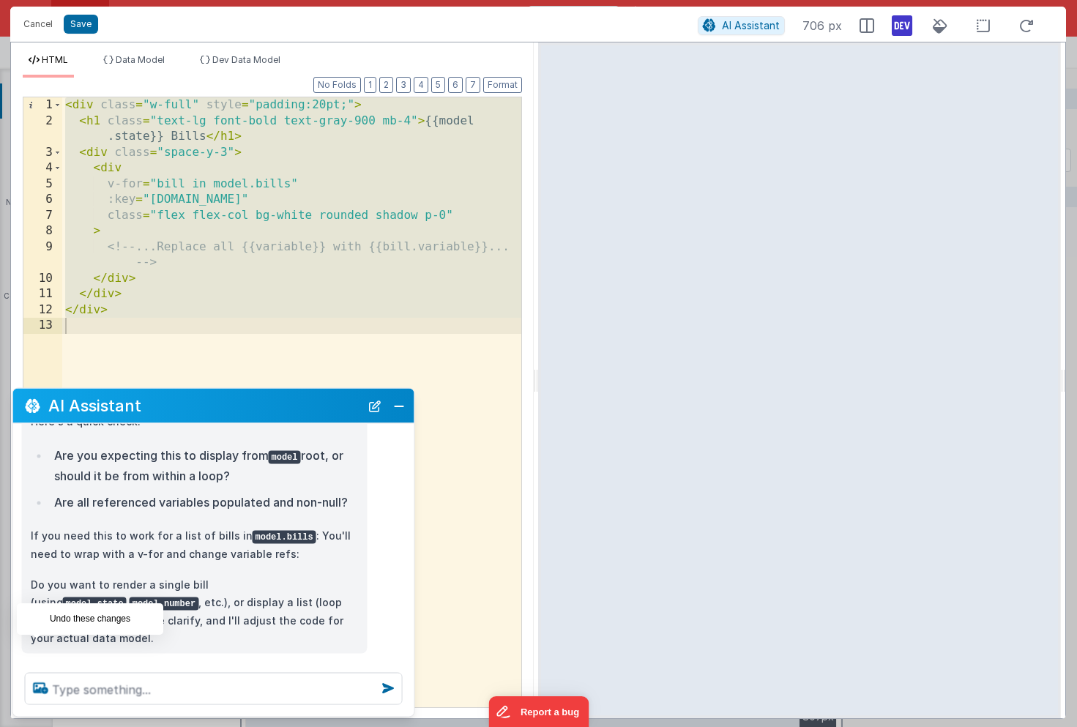
click at [40, 658] on icon at bounding box center [36, 669] width 23 height 23
type textarea "why is this not displaying"
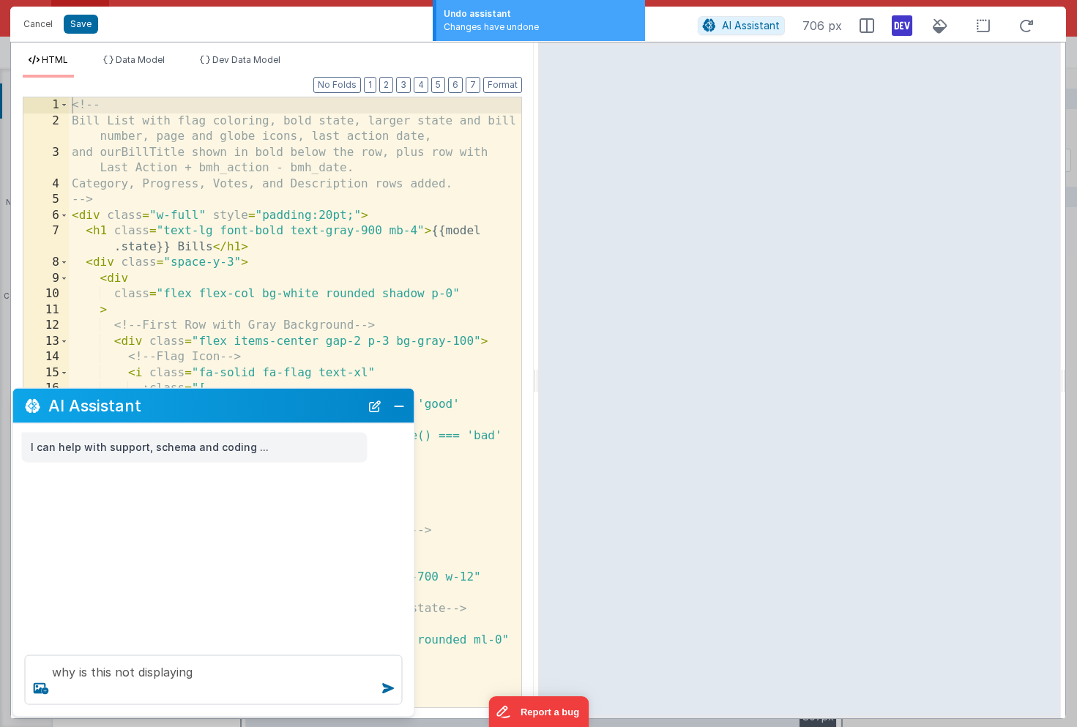
scroll to position [0, 0]
click at [398, 398] on button "Close" at bounding box center [399, 405] width 19 height 21
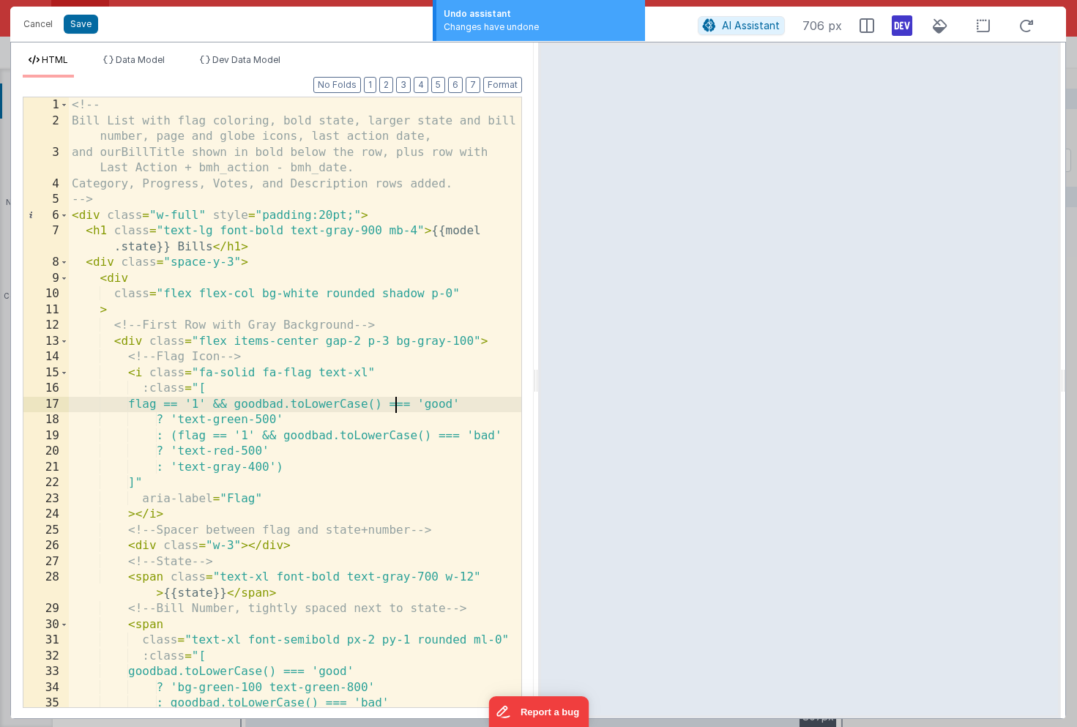
click at [398, 398] on div "<!-- Bill List with flag coloring, bold state, larger state and bill number, pa…" at bounding box center [295, 417] width 453 height 641
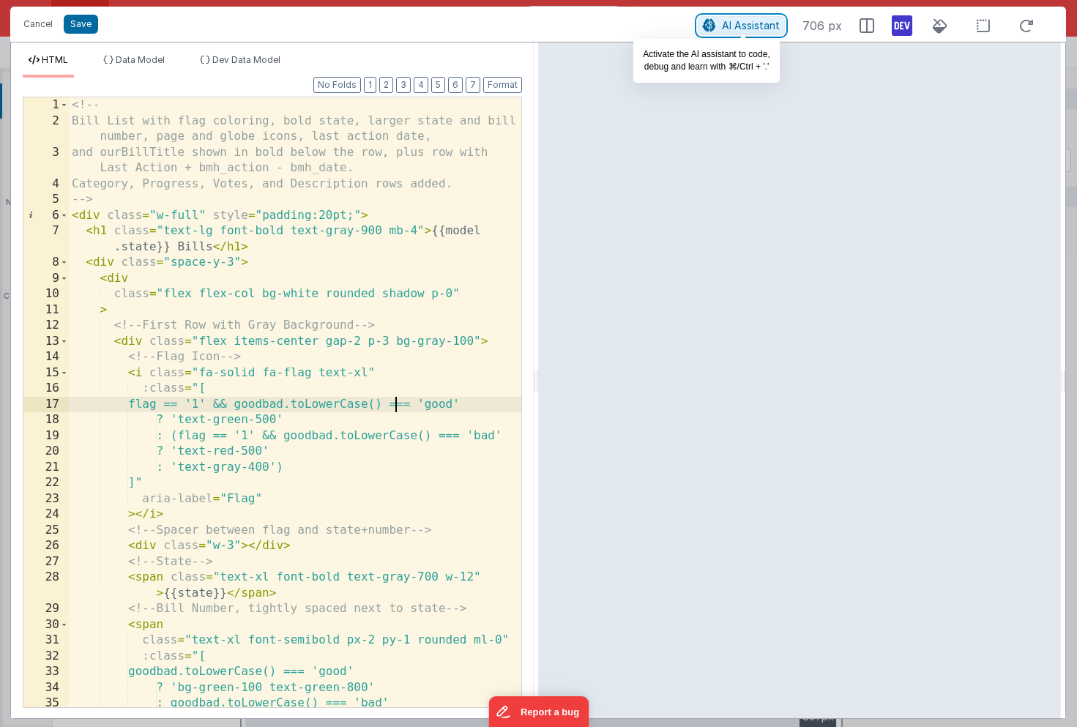
click at [767, 24] on span "AI Assistant" at bounding box center [751, 25] width 58 height 12
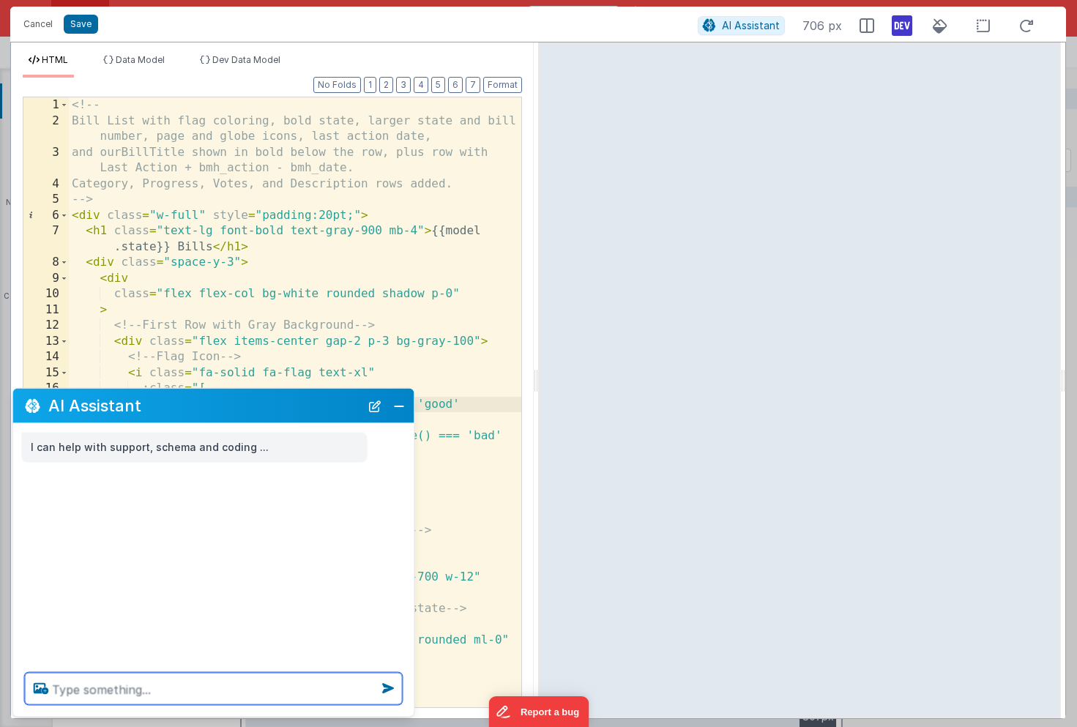
click at [71, 694] on textarea at bounding box center [214, 689] width 378 height 32
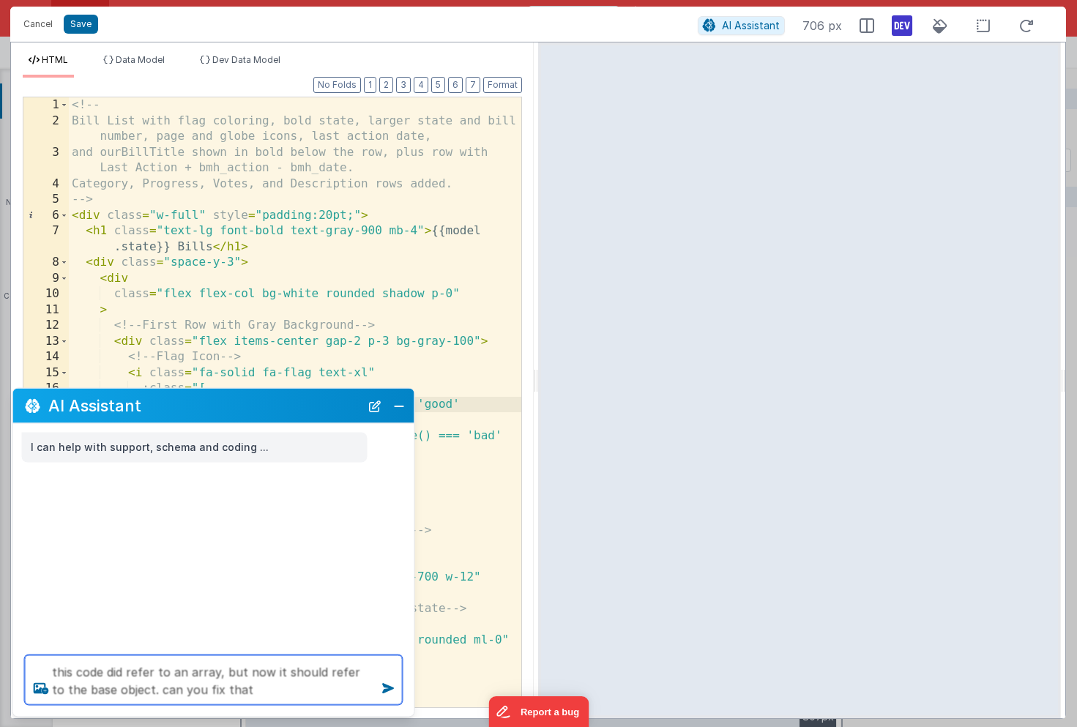
type textarea "this code did refer to an array, but now it should refer to the base object. ca…"
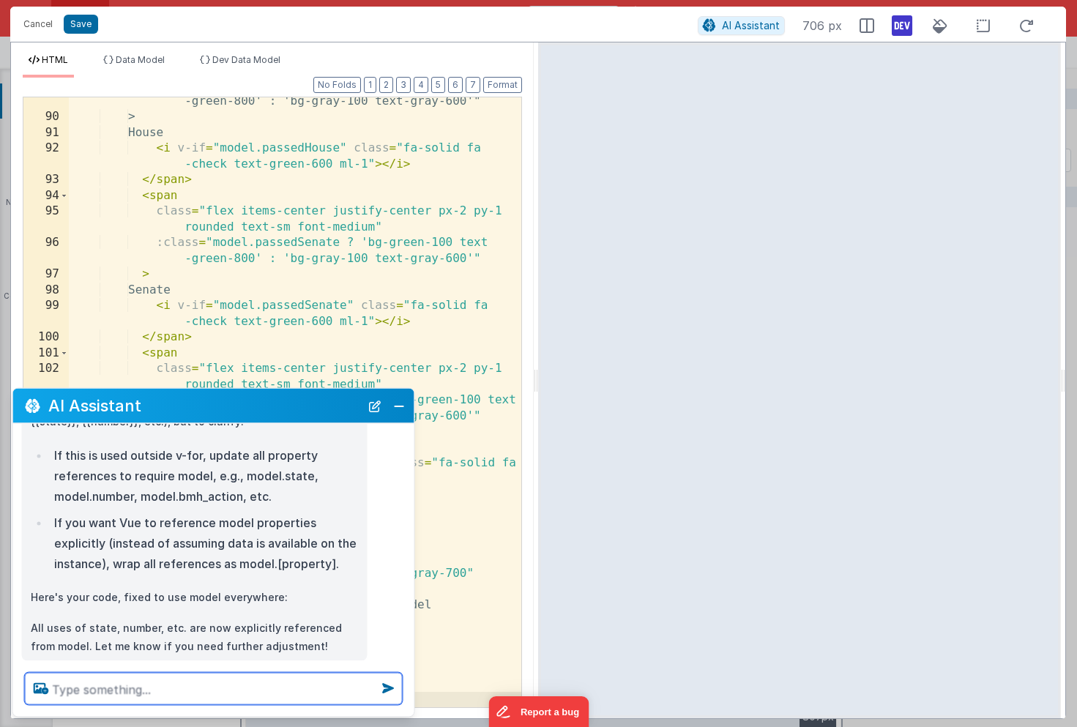
scroll to position [251, 0]
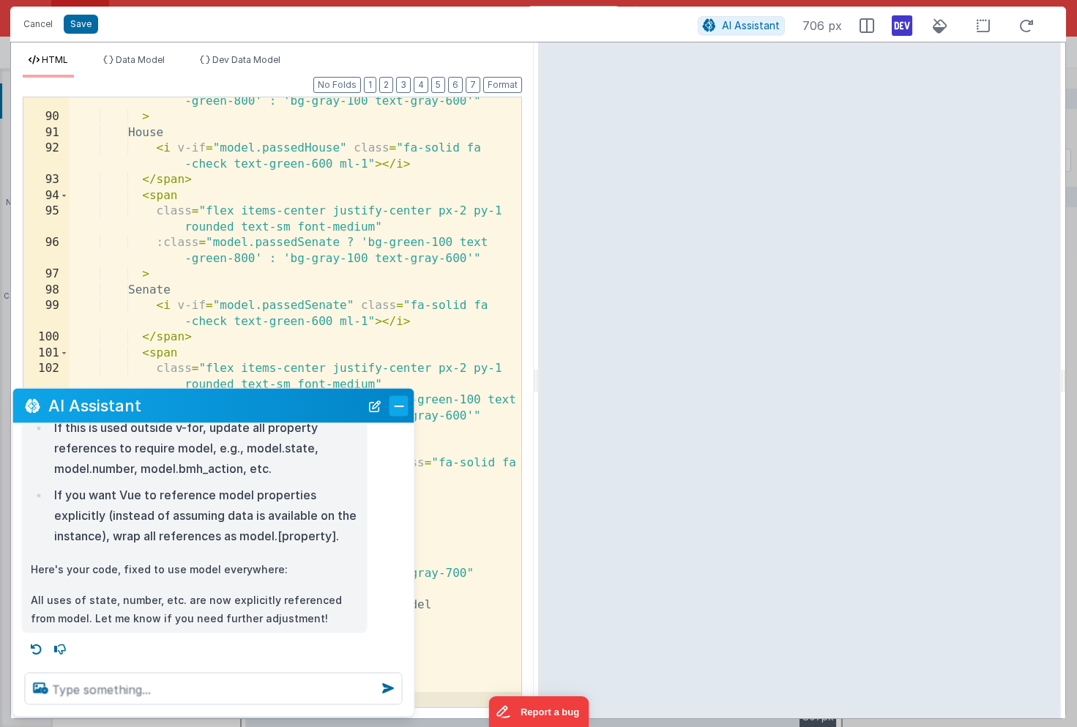
click at [400, 409] on button "Close" at bounding box center [399, 405] width 19 height 21
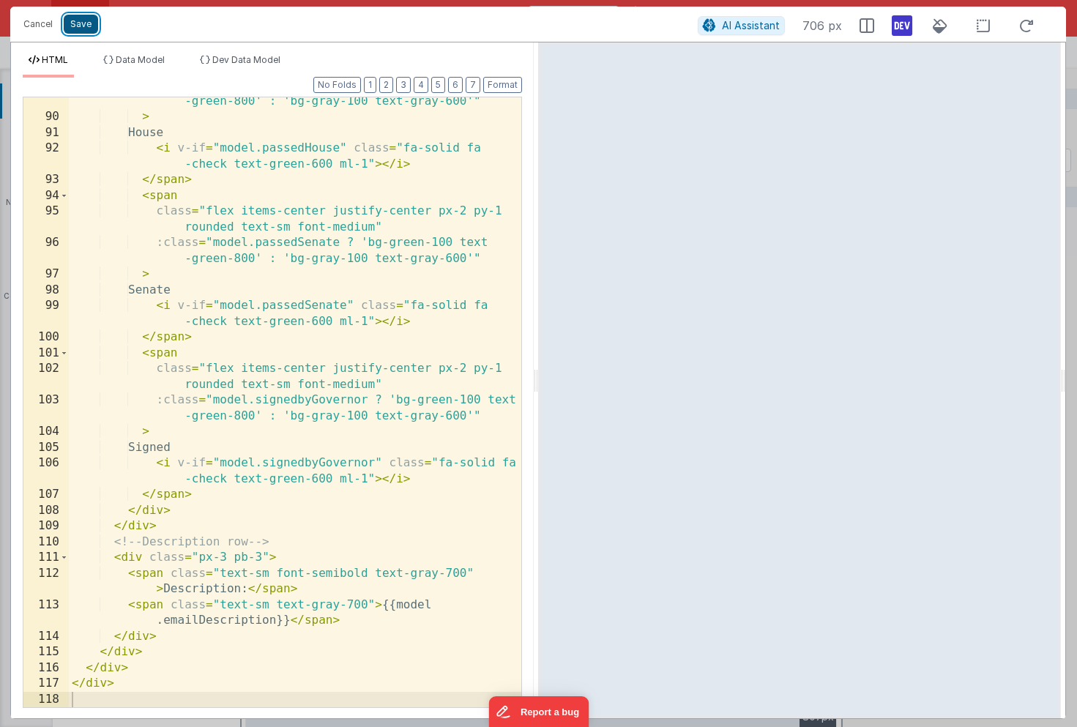
click at [88, 19] on button "Save" at bounding box center [81, 24] width 34 height 19
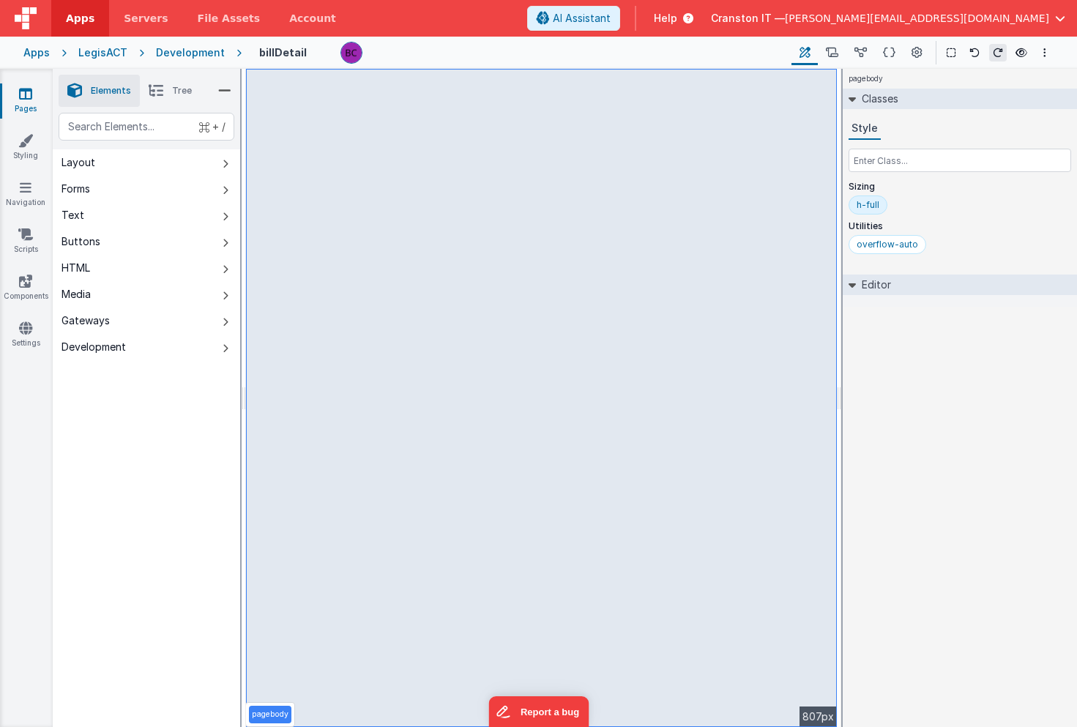
click at [79, 265] on div "HTML" at bounding box center [76, 268] width 29 height 15
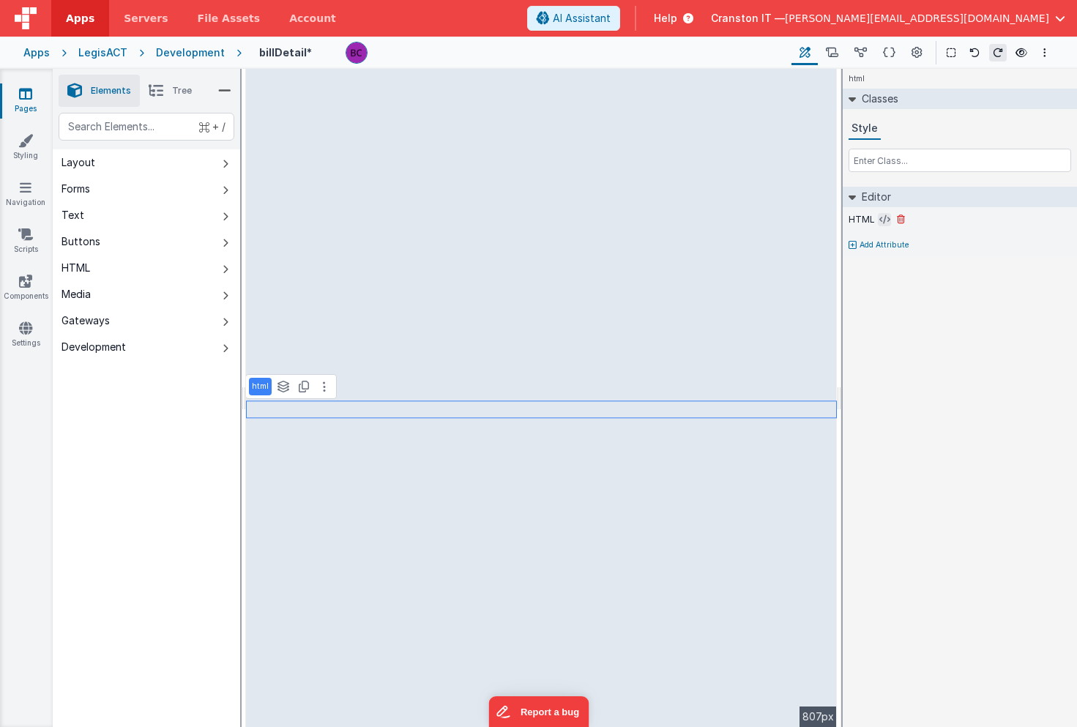
click at [885, 221] on icon at bounding box center [884, 220] width 11 height 12
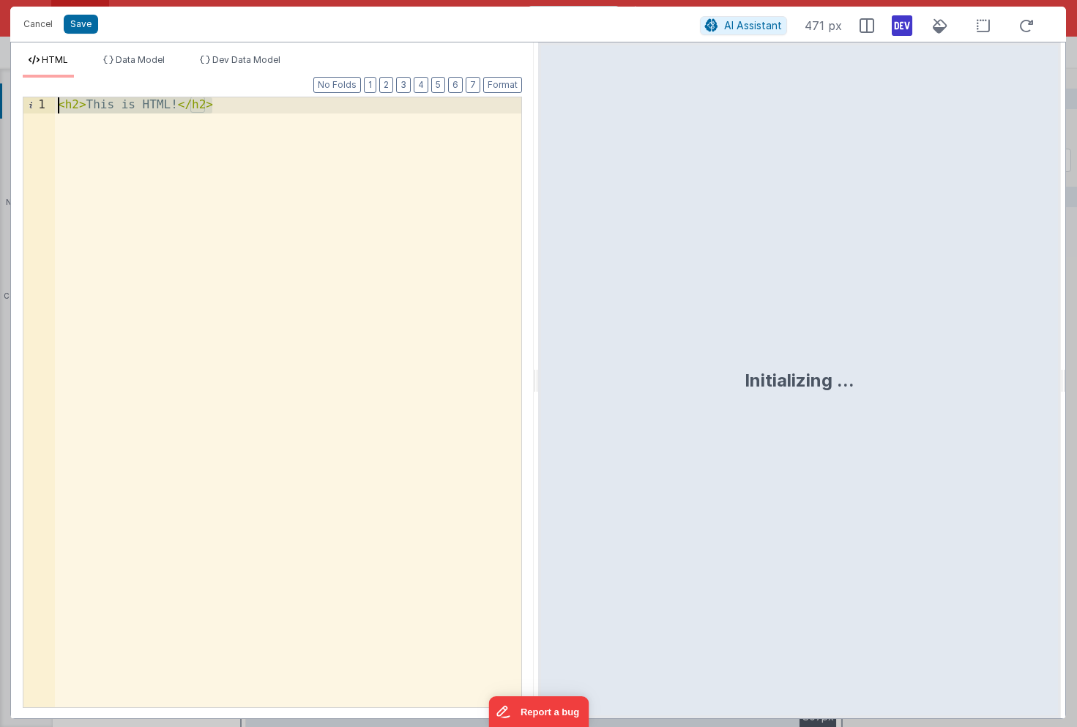
drag, startPoint x: 264, startPoint y: 204, endPoint x: 51, endPoint y: -21, distance: 309.2
click at [51, 0] on html "Cancel Save AI Assistant 471 px HTML Data Model Dev Data Model Format 7 6 5 4 3…" at bounding box center [538, 363] width 1077 height 727
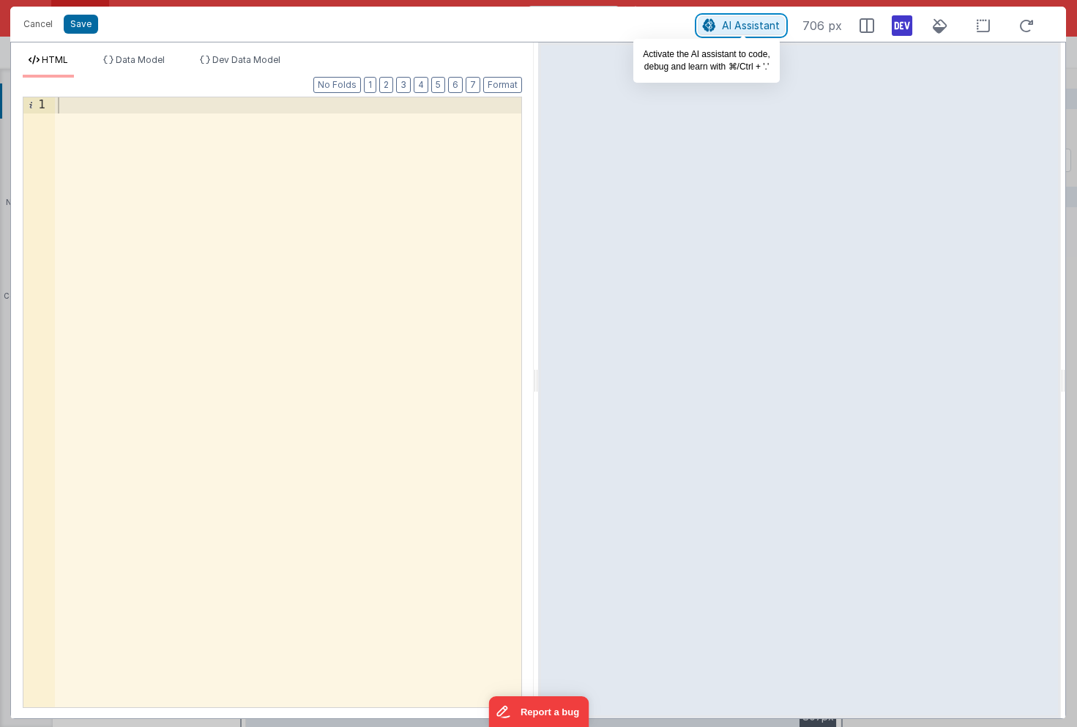
click at [748, 23] on span "AI Assistant" at bounding box center [751, 25] width 58 height 12
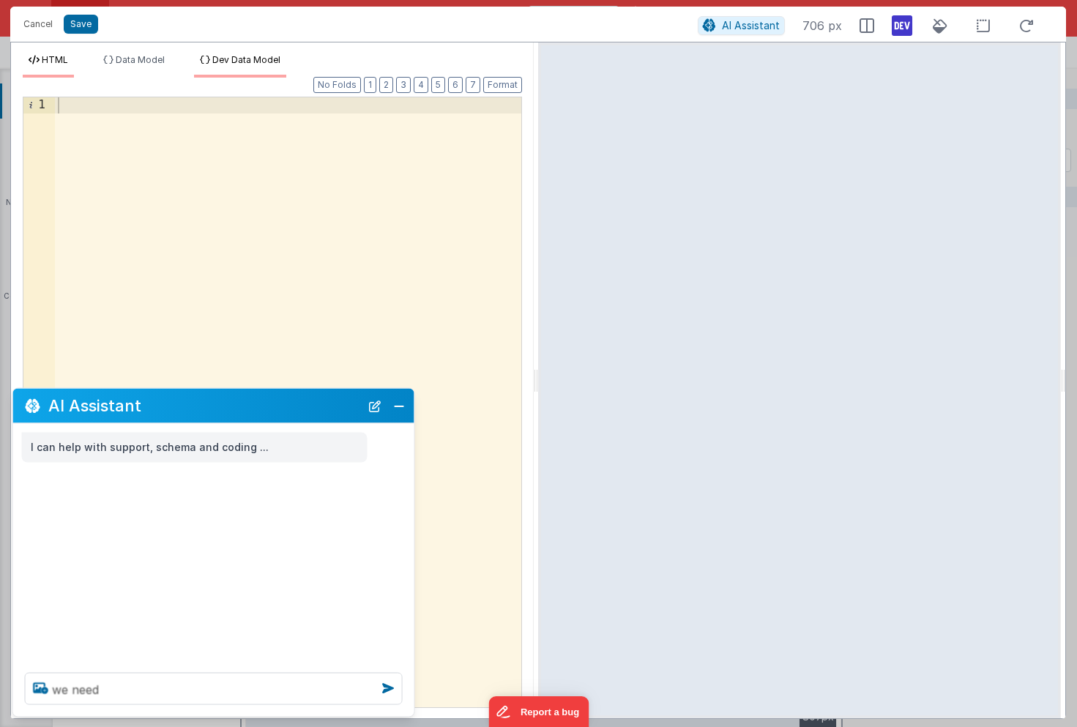
click at [280, 56] on span "Dev Data Model" at bounding box center [246, 59] width 68 height 11
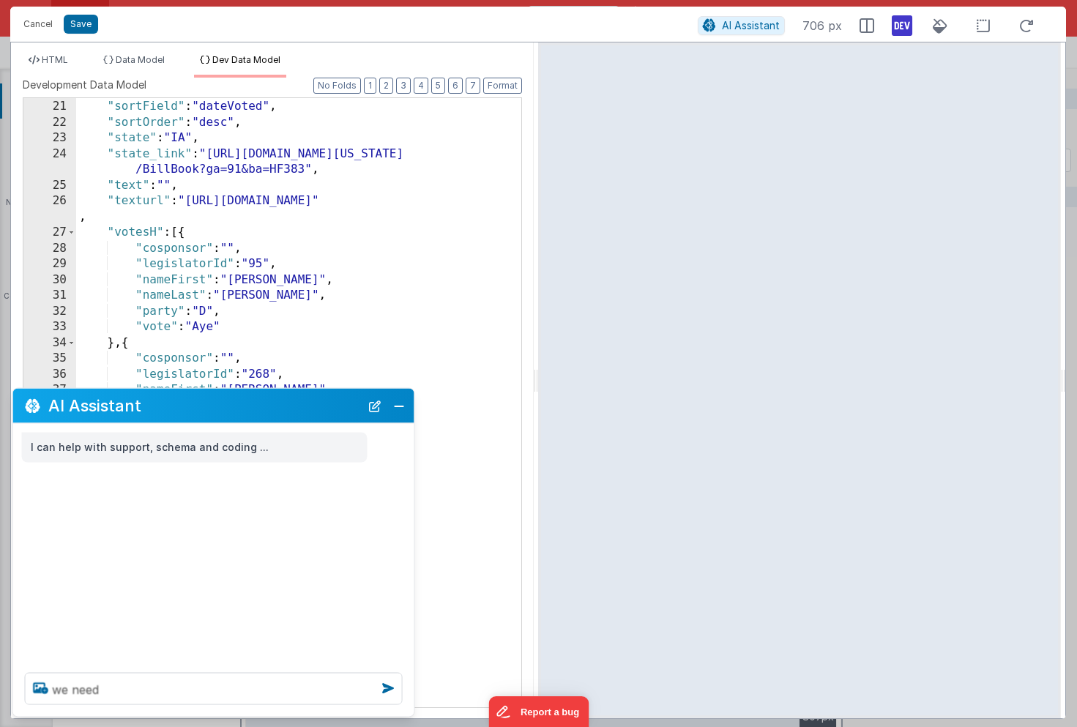
scroll to position [392, 0]
click at [138, 234] on div ""signedbyGovernor" : "Vetoed" , "sortField" : "dateVoted" , "sortOrder" : "desc…" at bounding box center [298, 403] width 445 height 641
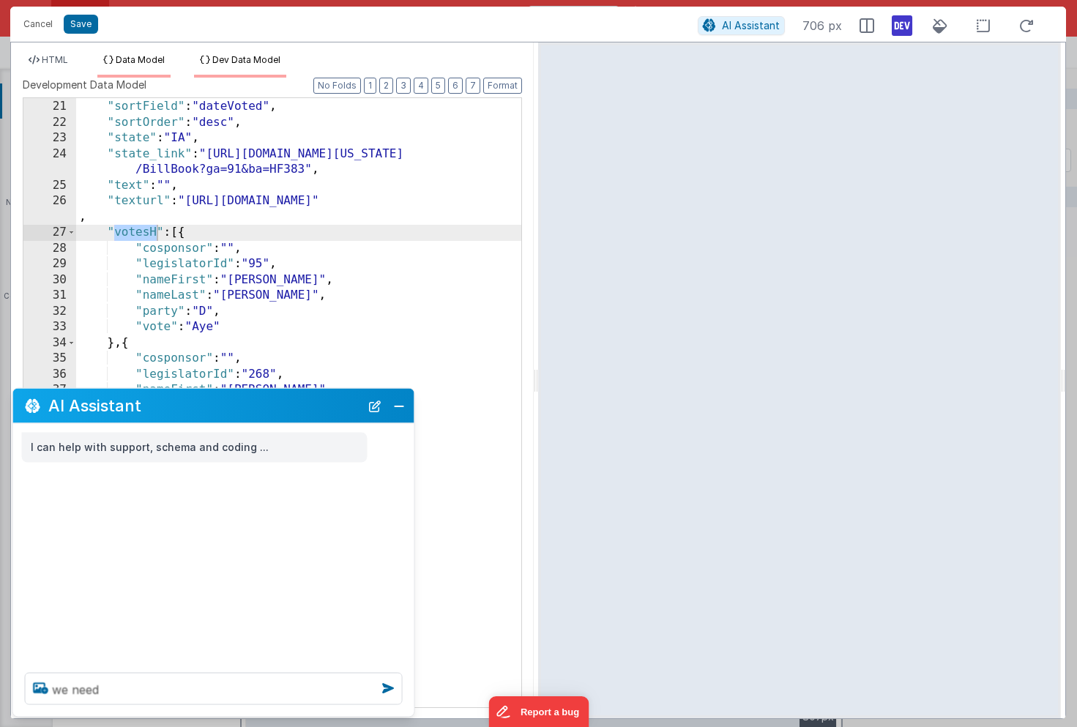
click at [116, 67] on li "Data Model" at bounding box center [133, 65] width 73 height 23
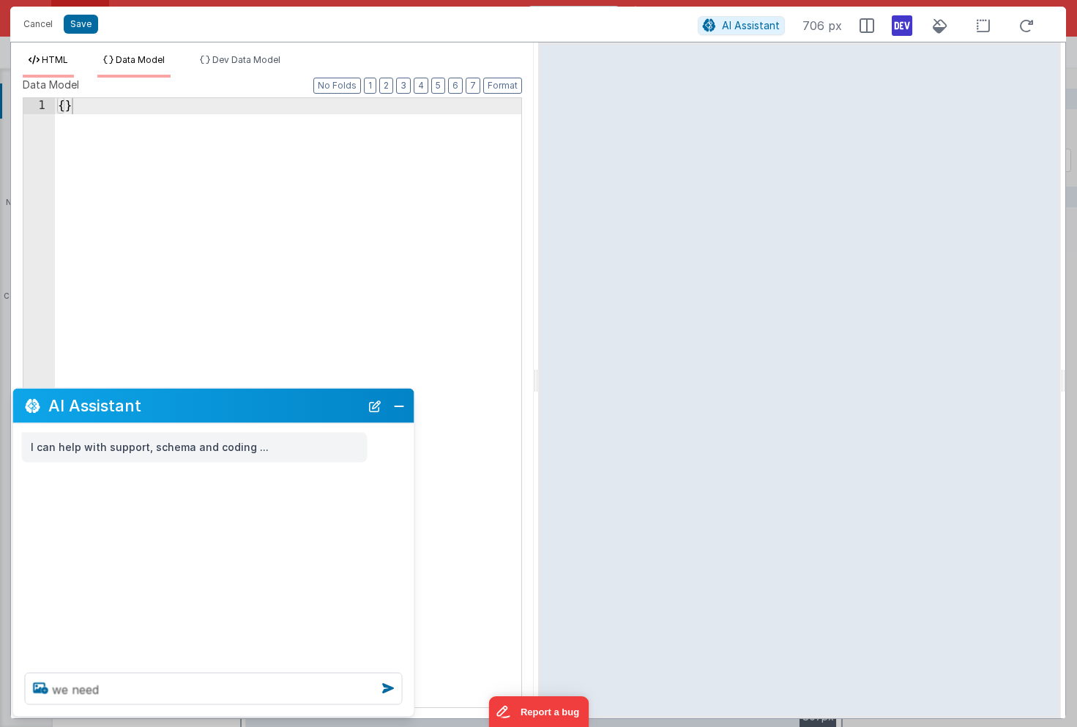
click at [63, 62] on span "HTML" at bounding box center [55, 59] width 26 height 11
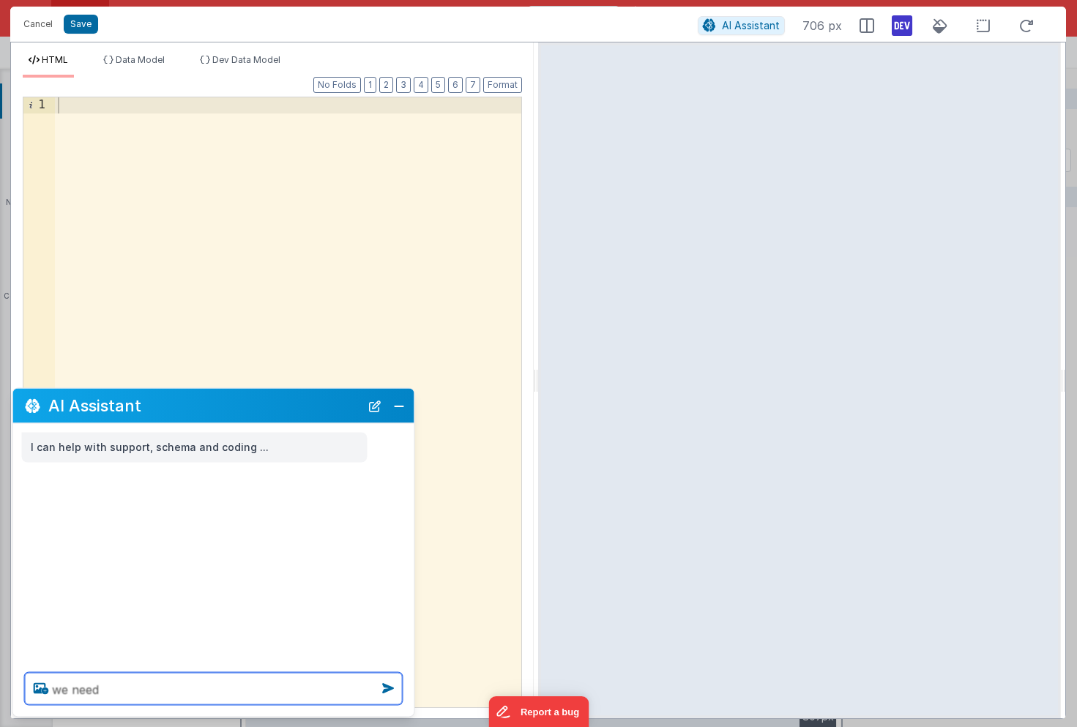
click at [129, 690] on textarea "we need" at bounding box center [214, 689] width 378 height 32
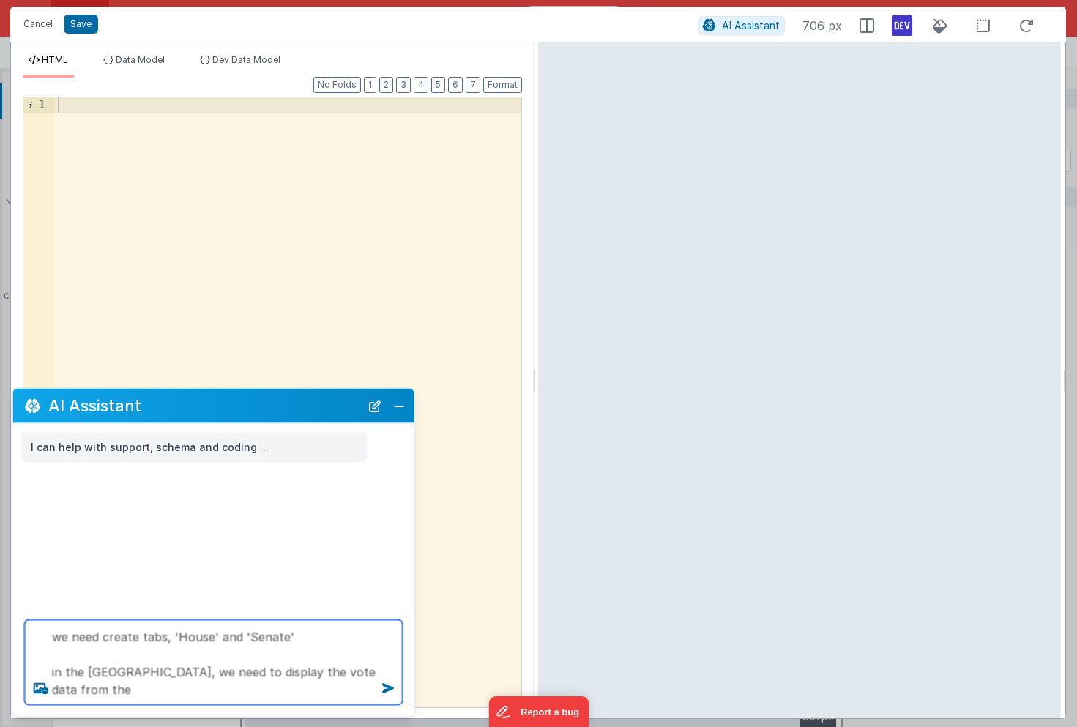
paste textarea "votesH"
drag, startPoint x: 49, startPoint y: 672, endPoint x: 141, endPoint y: 692, distance: 94.4
click at [141, 692] on textarea "we need create tabs, 'House' and 'Senate' in the House Tab, we need to display …" at bounding box center [214, 662] width 378 height 85
click at [190, 692] on textarea "we need create tabs, 'House' and 'Senate' in the House Tab, we need to display …" at bounding box center [214, 662] width 378 height 85
paste textarea "in the House Tab, we need to display the vote data from the votesH array"
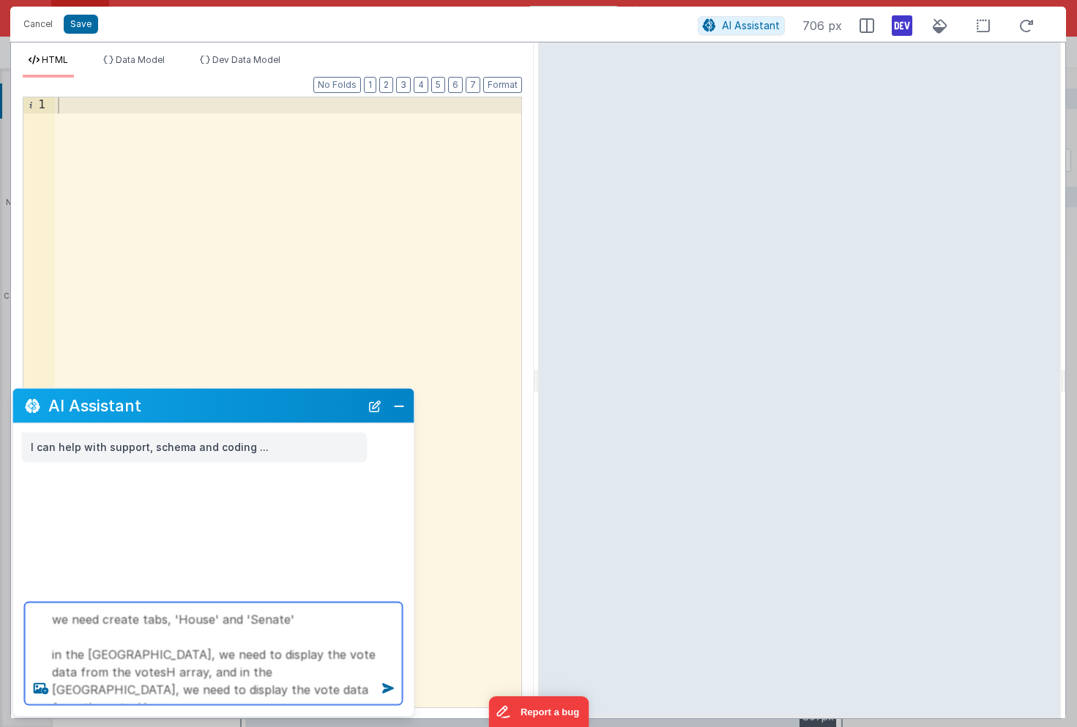
click at [218, 667] on textarea "we need create tabs, 'House' and 'Senate' in the House Tab, we need to display …" at bounding box center [214, 654] width 378 height 103
click at [258, 685] on textarea "we need create tabs, 'House' and 'Senate' in the House Tab, we need to display …" at bounding box center [214, 654] width 378 height 103
type textarea "we need create tabs, 'House' and 'Senate' in the House Tab, we need to display …"
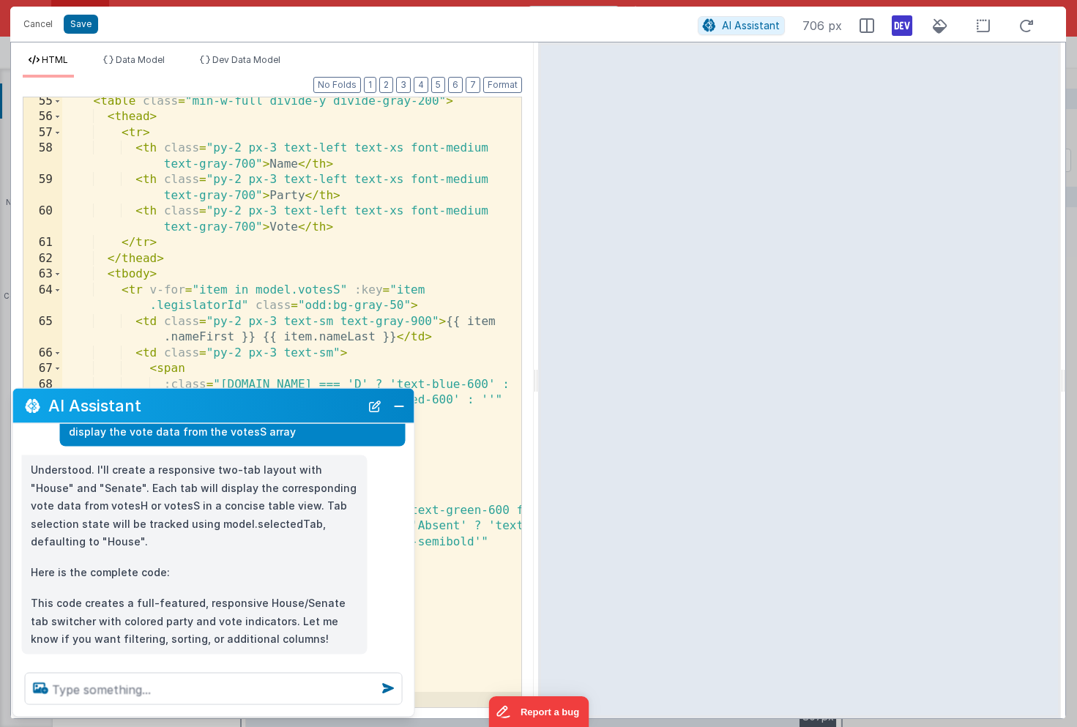
scroll to position [124, 0]
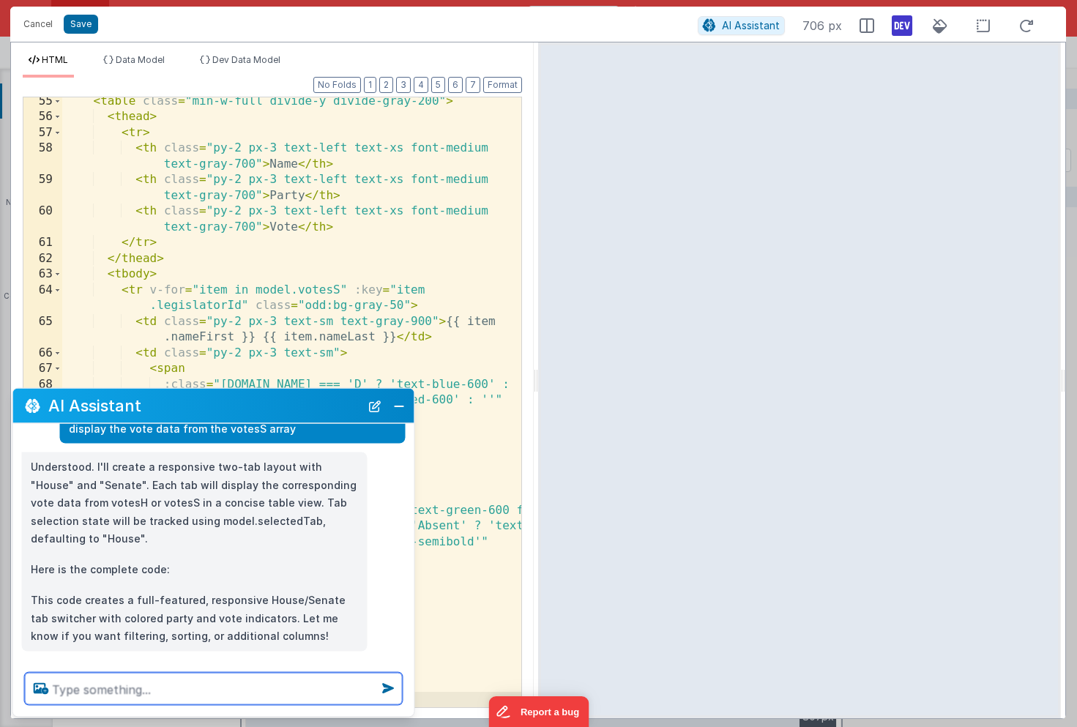
click at [124, 686] on textarea at bounding box center [214, 689] width 378 height 32
type textarea "Add sorting, default by lastName then firstName"
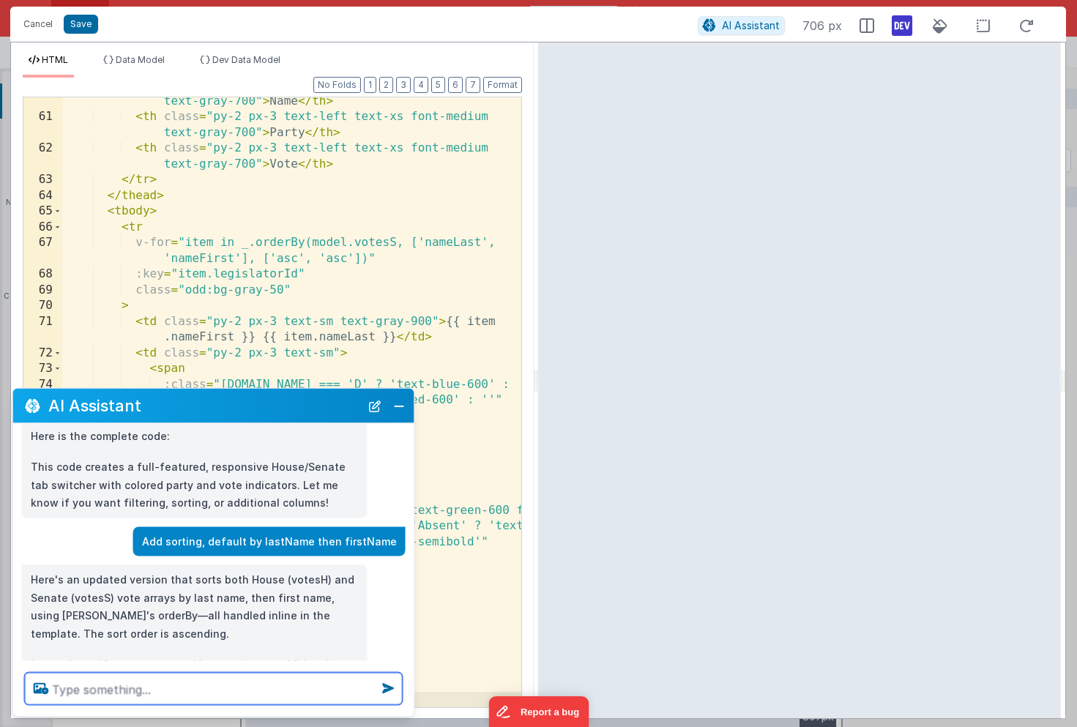
scroll to position [285, 0]
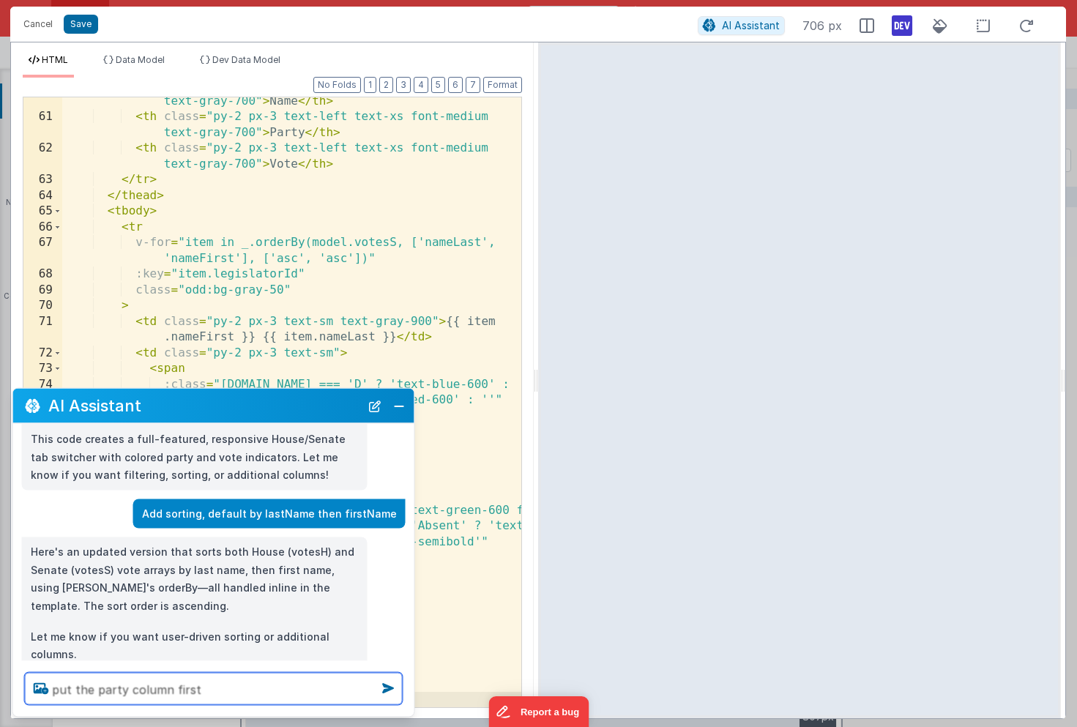
type textarea "put the party column first"
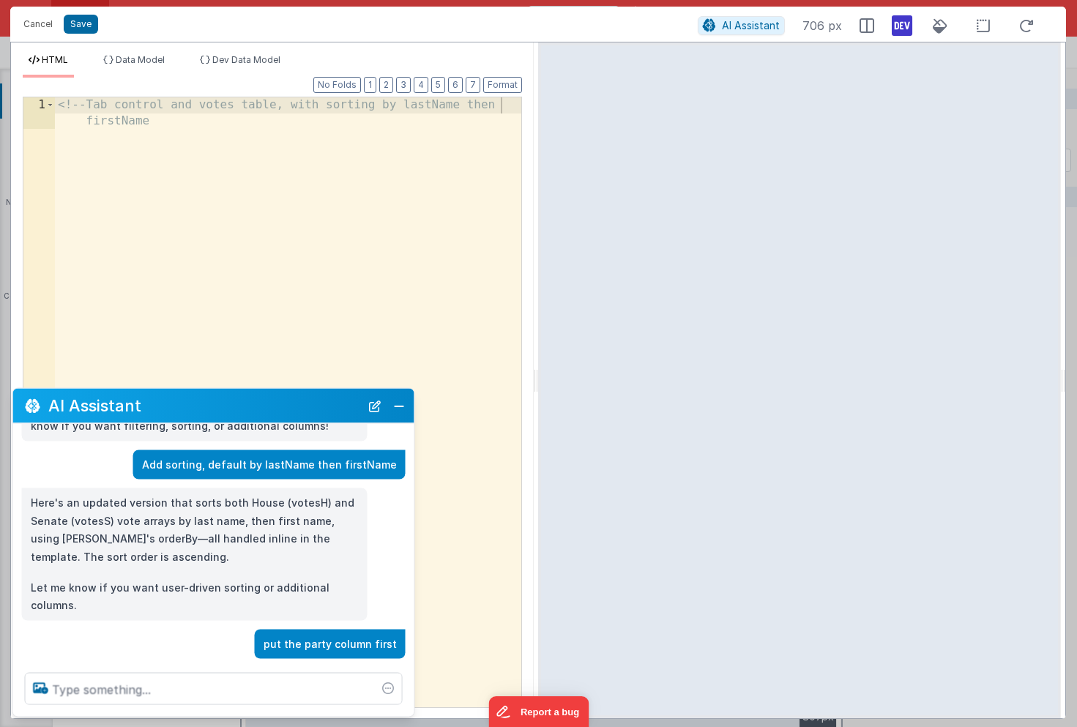
scroll to position [352, 0]
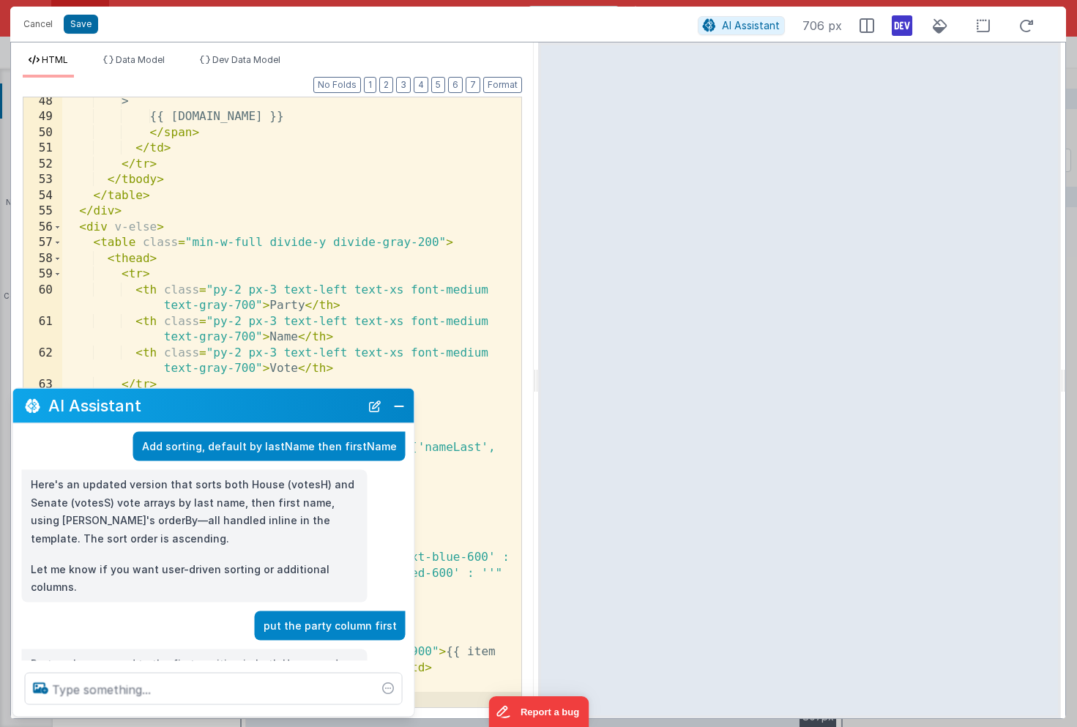
click at [658, 97] on div at bounding box center [799, 380] width 523 height 676
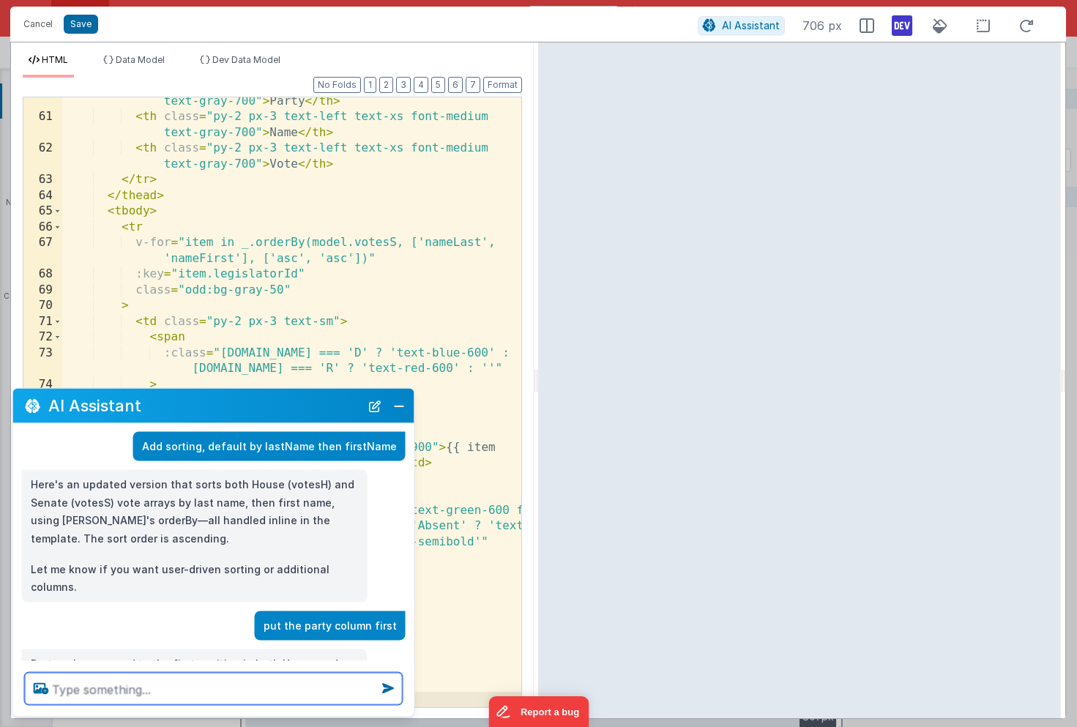
scroll to position [380, 0]
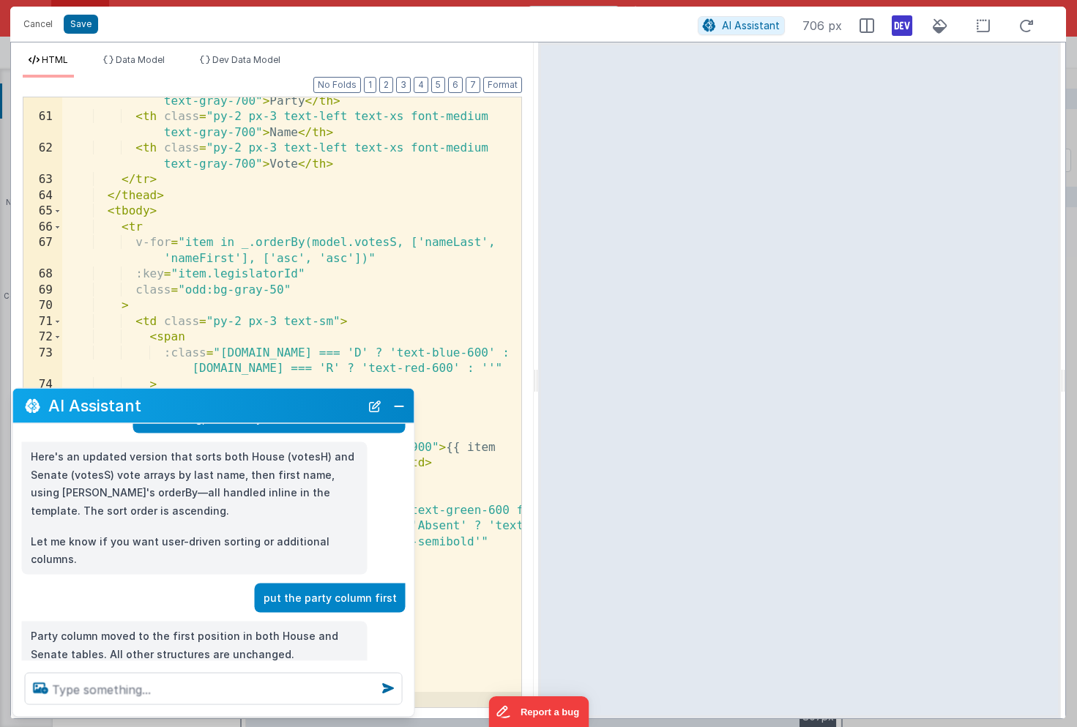
click at [560, 97] on div at bounding box center [799, 380] width 523 height 676
click at [81, 28] on button "Save" at bounding box center [81, 24] width 34 height 19
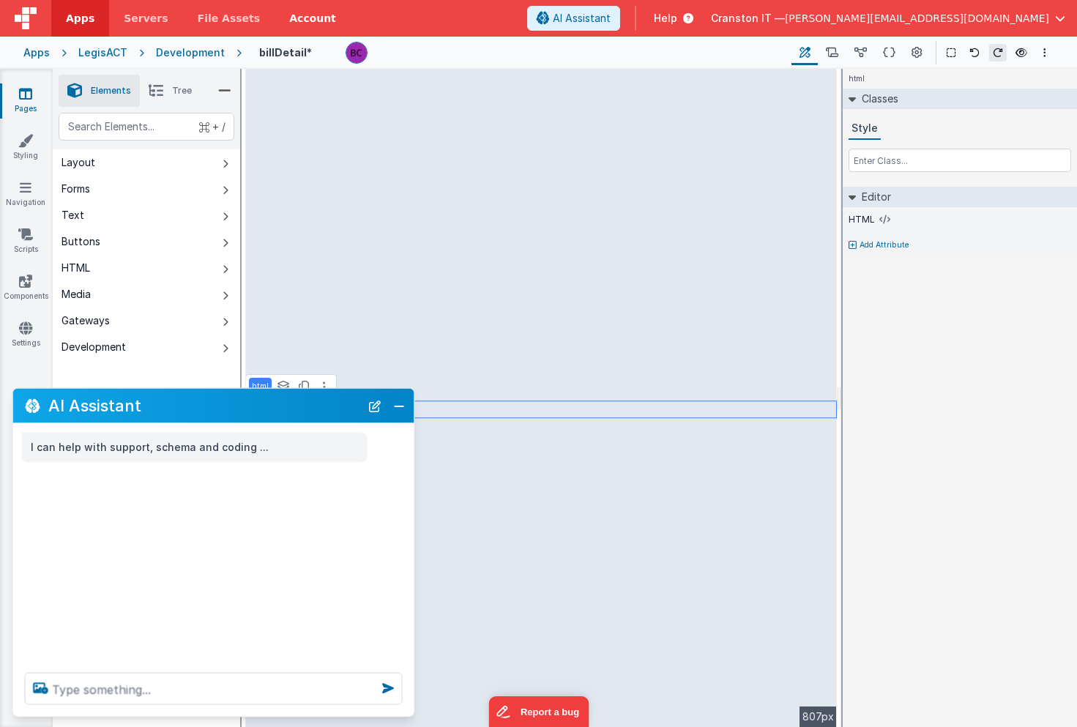
scroll to position [0, 0]
click at [400, 407] on button "Close" at bounding box center [399, 405] width 19 height 21
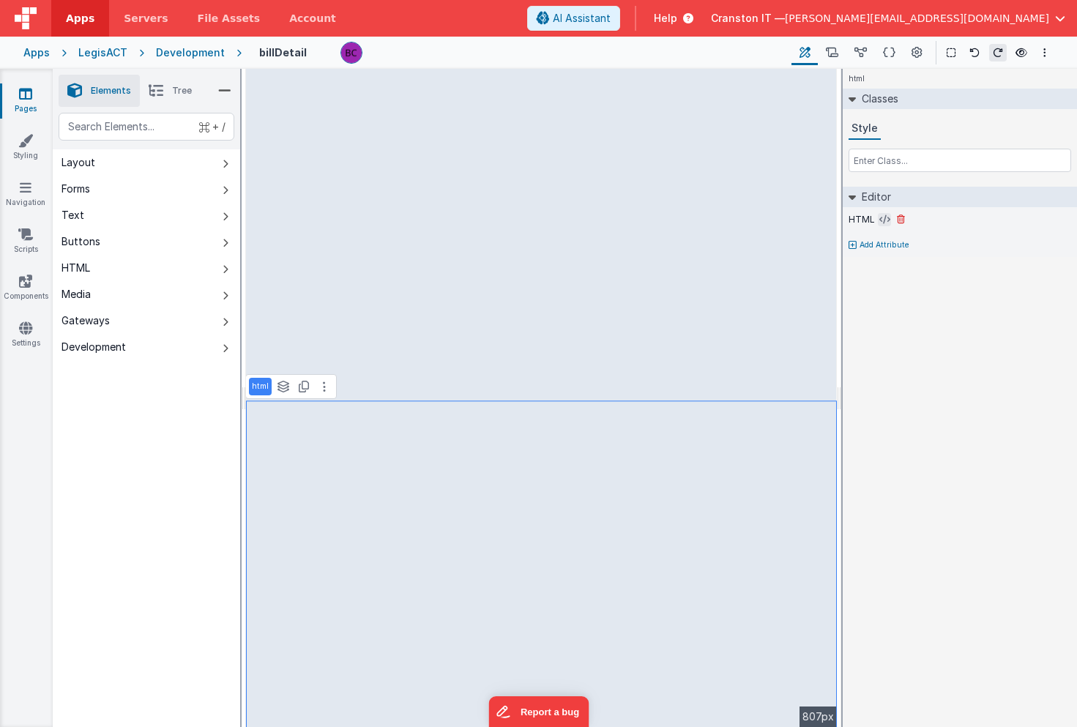
click at [883, 219] on icon at bounding box center [884, 220] width 11 height 12
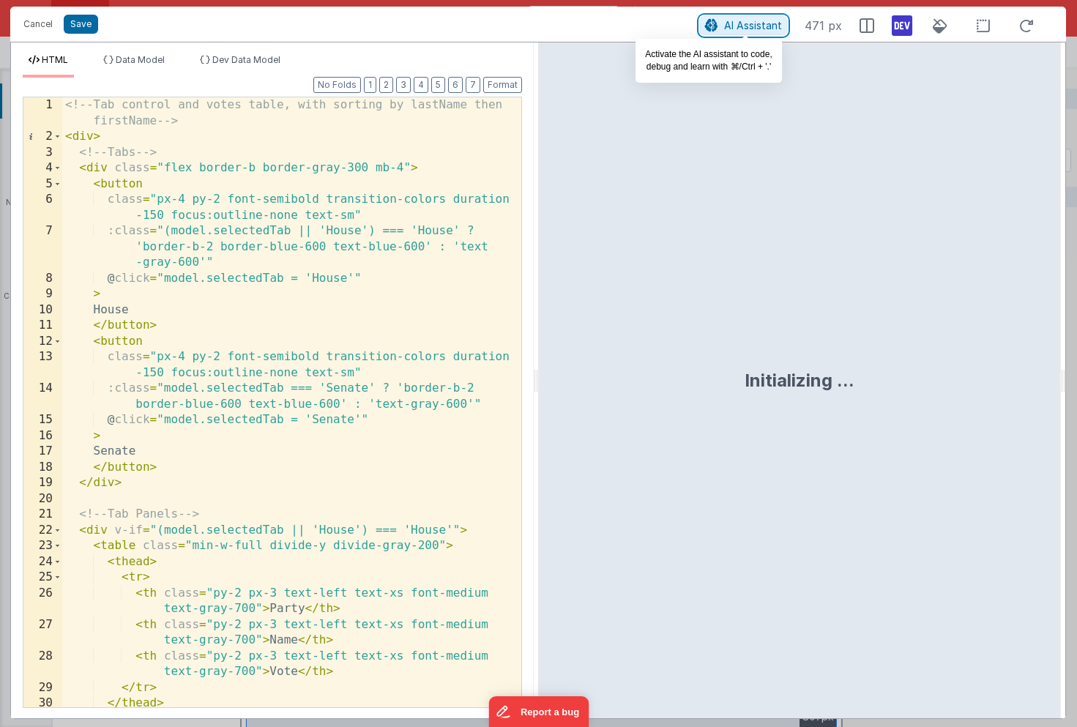
click at [767, 22] on span "AI Assistant" at bounding box center [753, 25] width 58 height 12
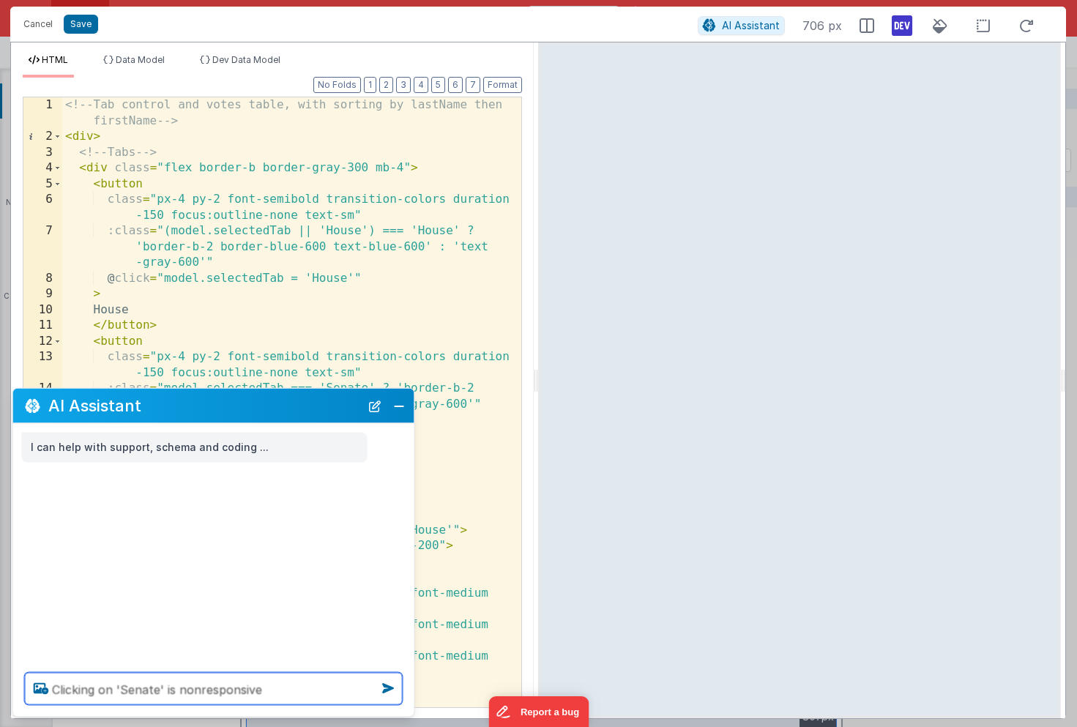
type textarea "Clicking on 'Senate' is nonresponsive"
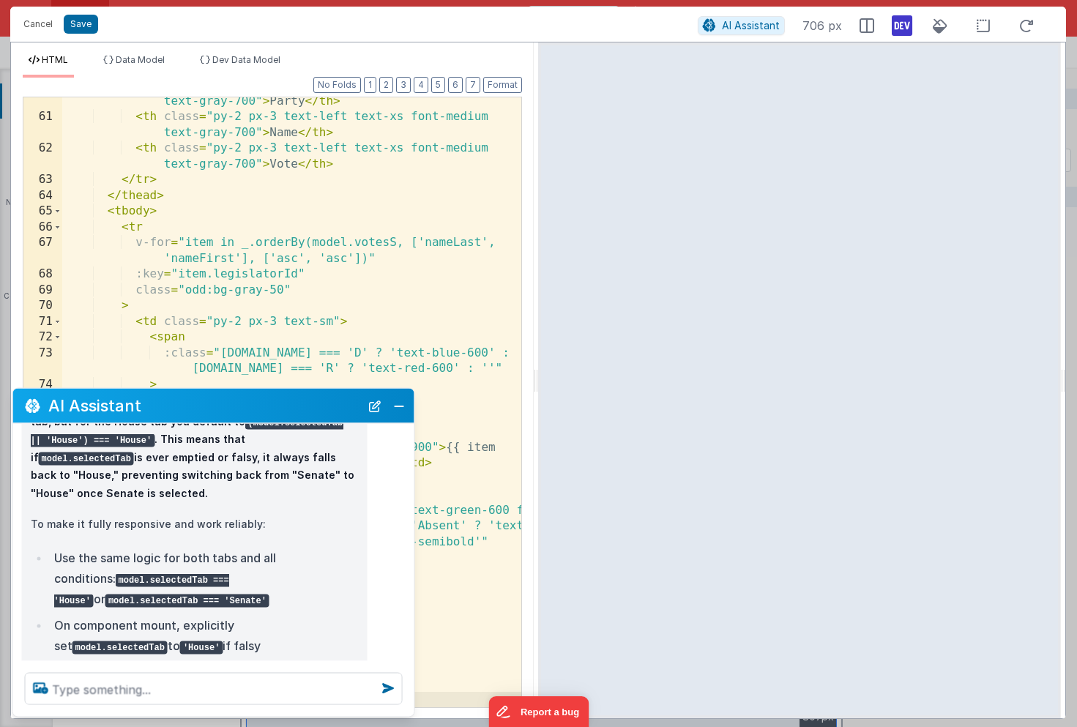
scroll to position [156, 0]
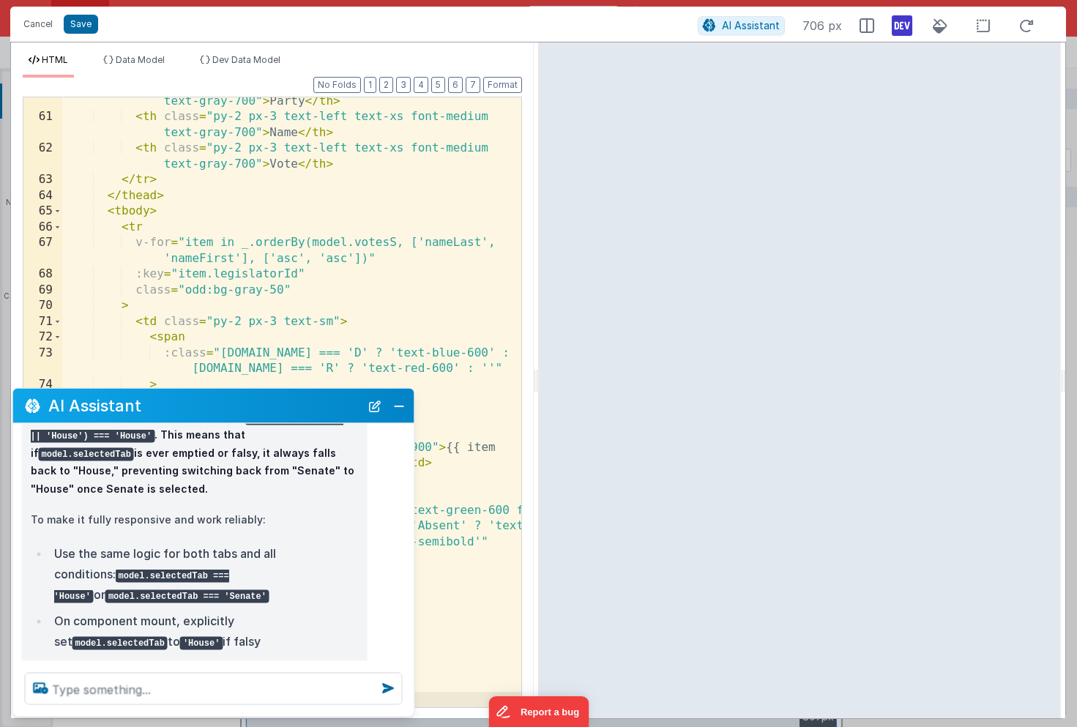
click at [114, 576] on code "model.selectedTab === 'House'" at bounding box center [141, 587] width 175 height 34
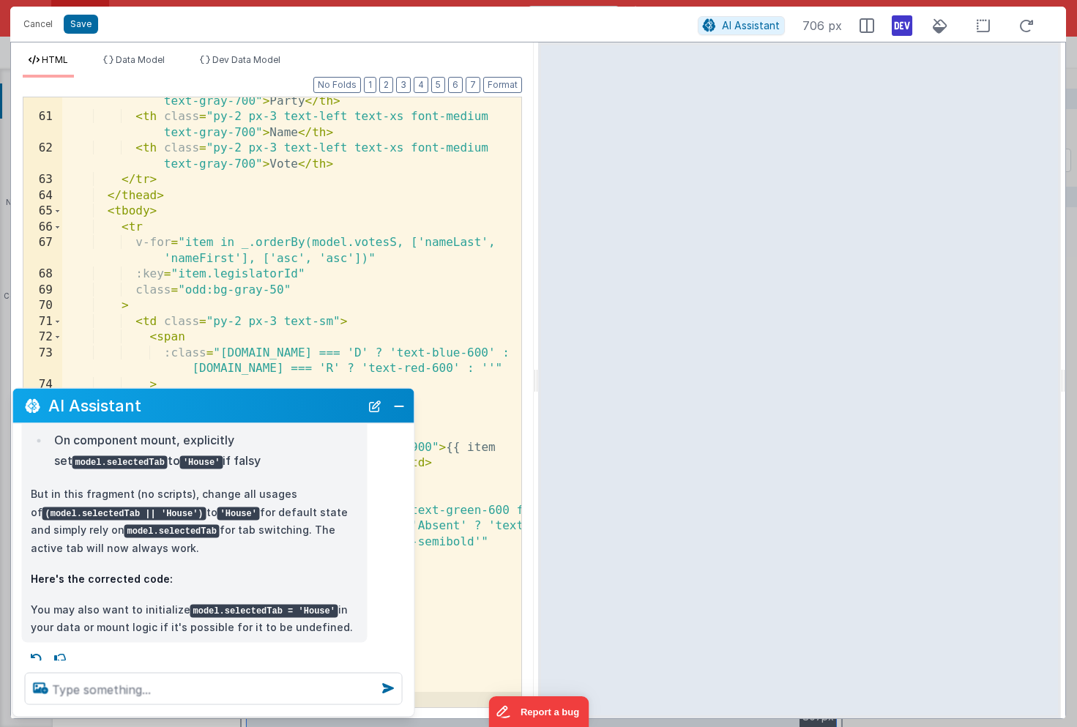
scroll to position [346, 0]
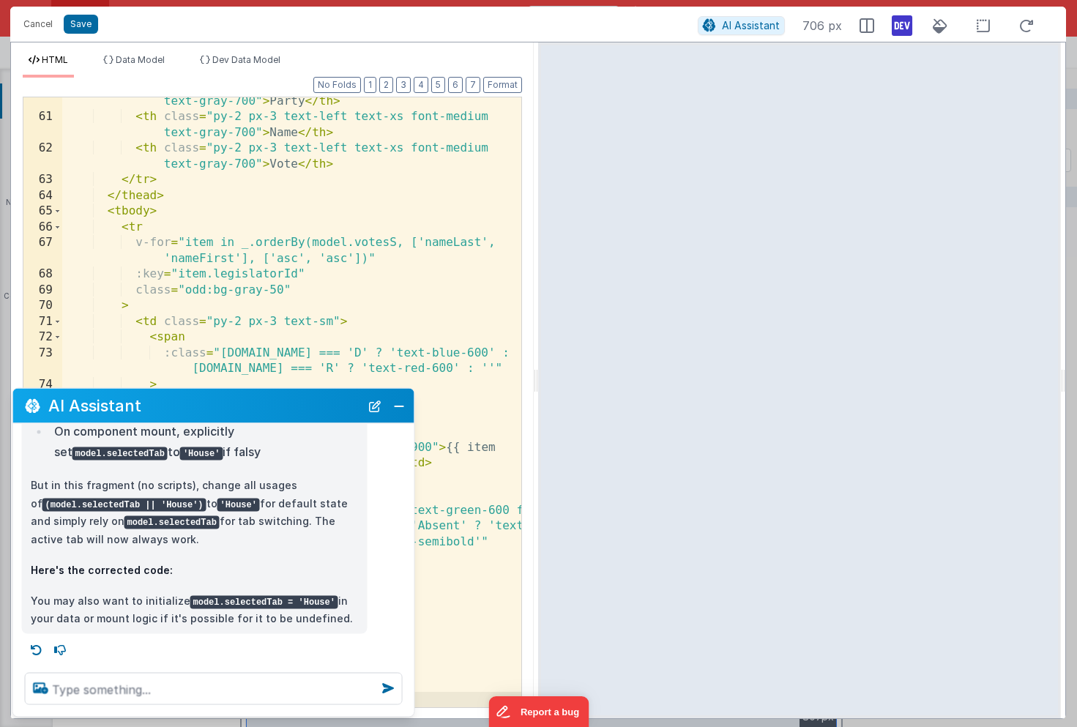
click at [226, 598] on code "model.selectedTab = 'House'" at bounding box center [264, 601] width 148 height 13
copy code "selectedTab"
click at [262, 53] on div "HTML Data Model Dev Data Model Format 7 6 5 4 3 2 1 No Folds 60 61 62 63 64 65 …" at bounding box center [272, 380] width 523 height 676
click at [256, 59] on span "Dev Data Model" at bounding box center [246, 59] width 68 height 11
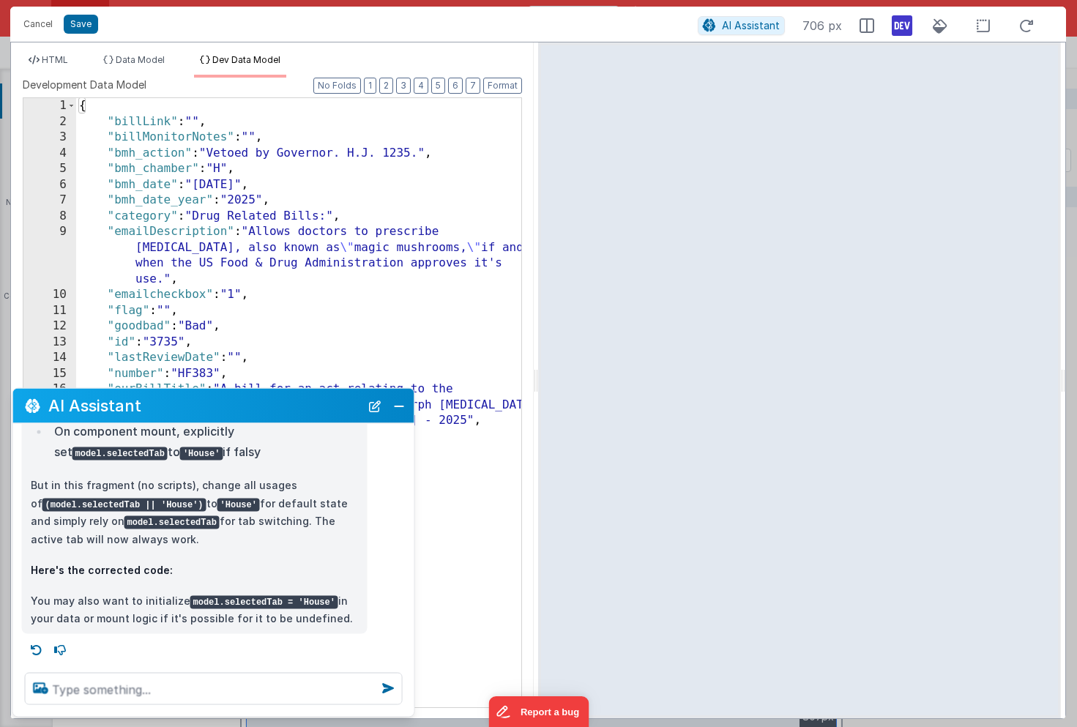
click at [185, 108] on div "{ "billLink" : "" , "billMonitorNotes" : "" , "bmh_action" : "Vetoed by Governo…" at bounding box center [298, 418] width 445 height 641
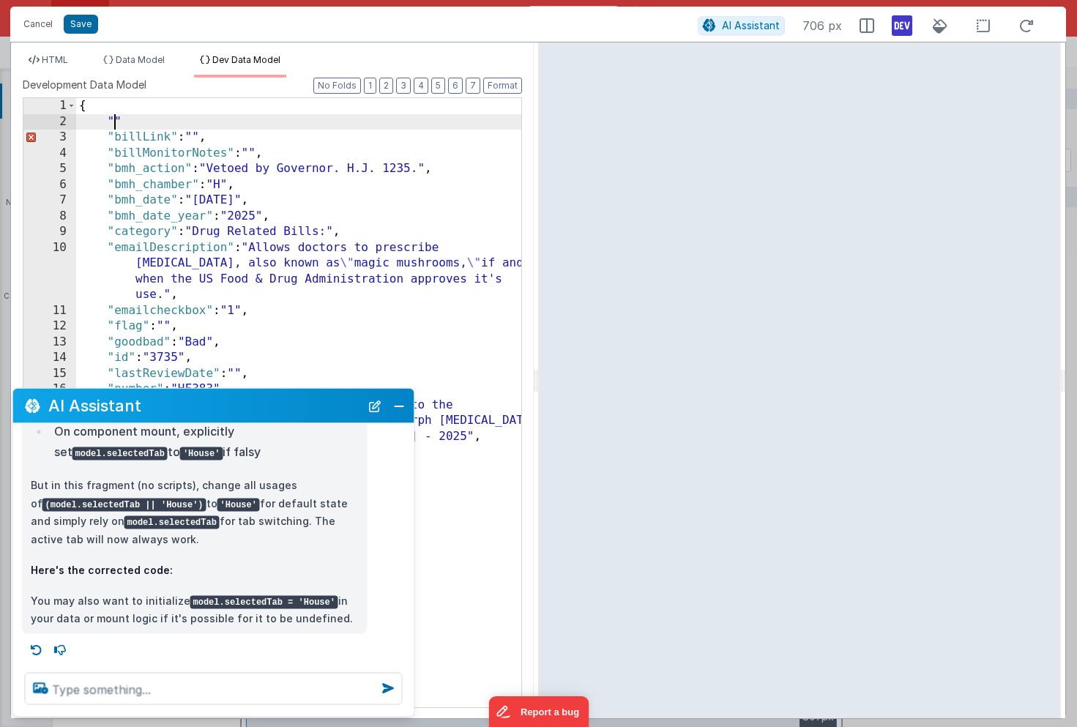
paste textarea
click at [170, 121] on div "{ "selectedTab" : "House" , "billLink" : "" , "billMonitorNotes" : "" , "bmh_ac…" at bounding box center [298, 418] width 445 height 641
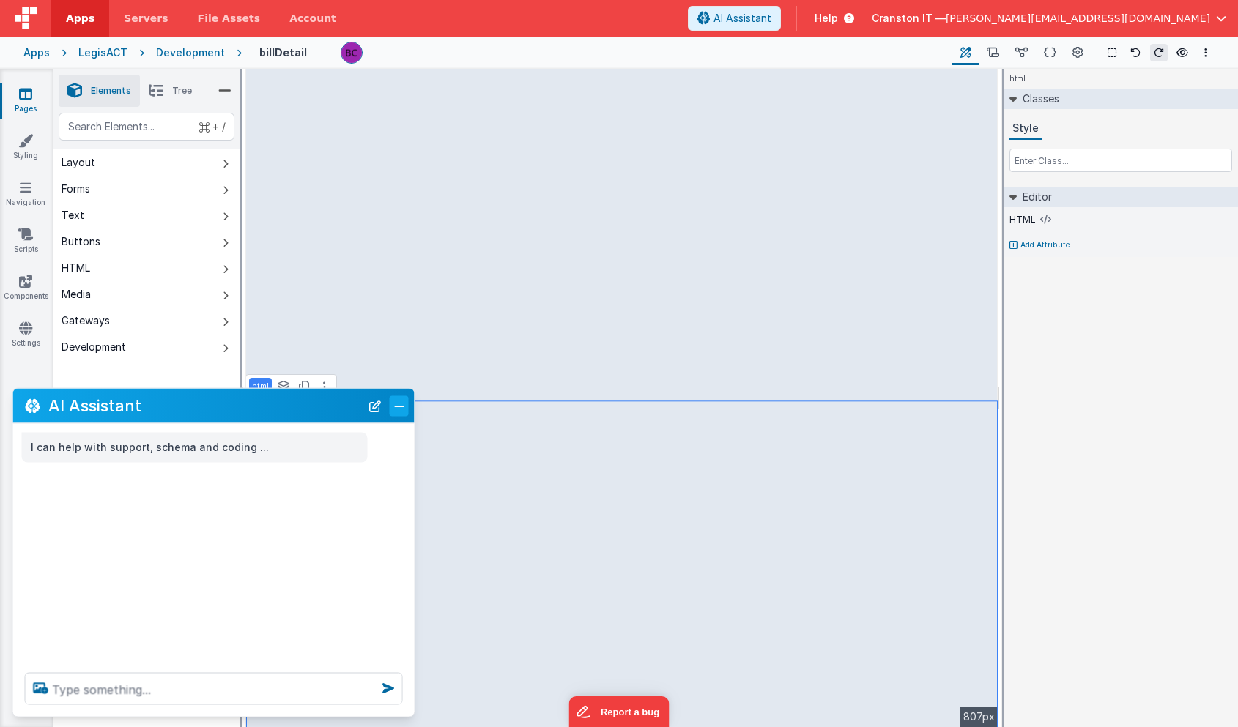
click at [402, 406] on button "Close" at bounding box center [399, 405] width 19 height 21
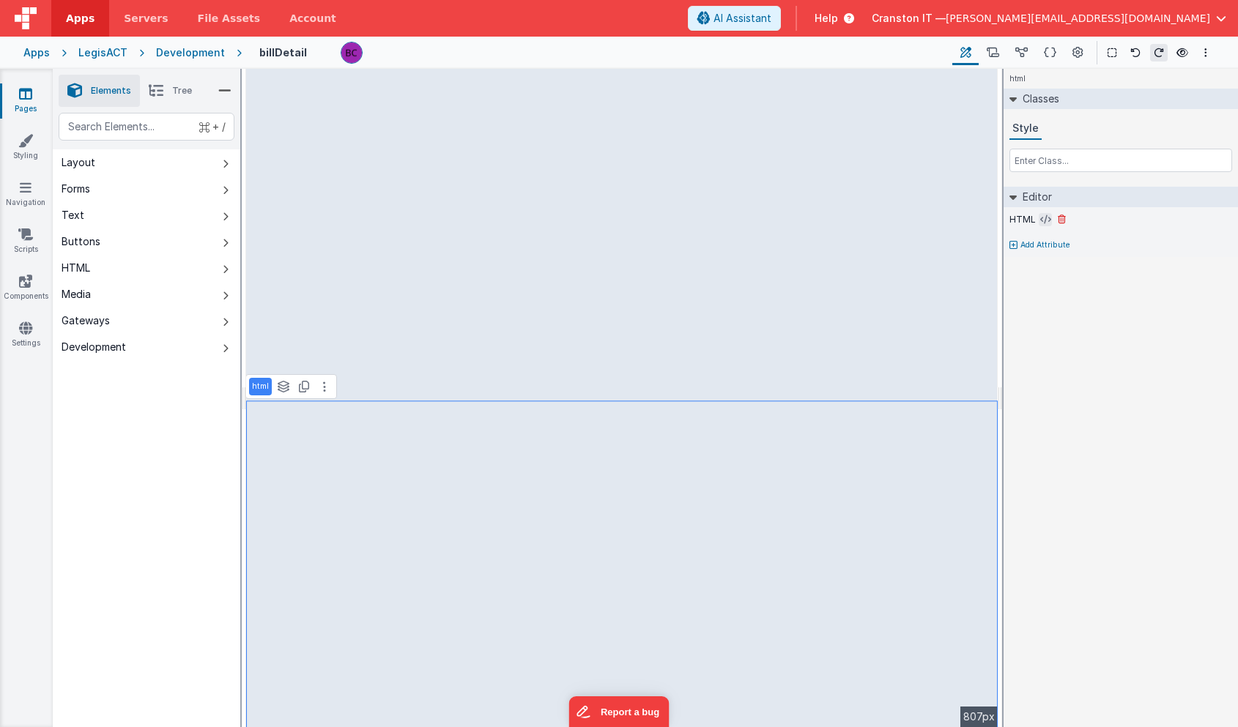
click at [1048, 219] on icon at bounding box center [1045, 220] width 11 height 12
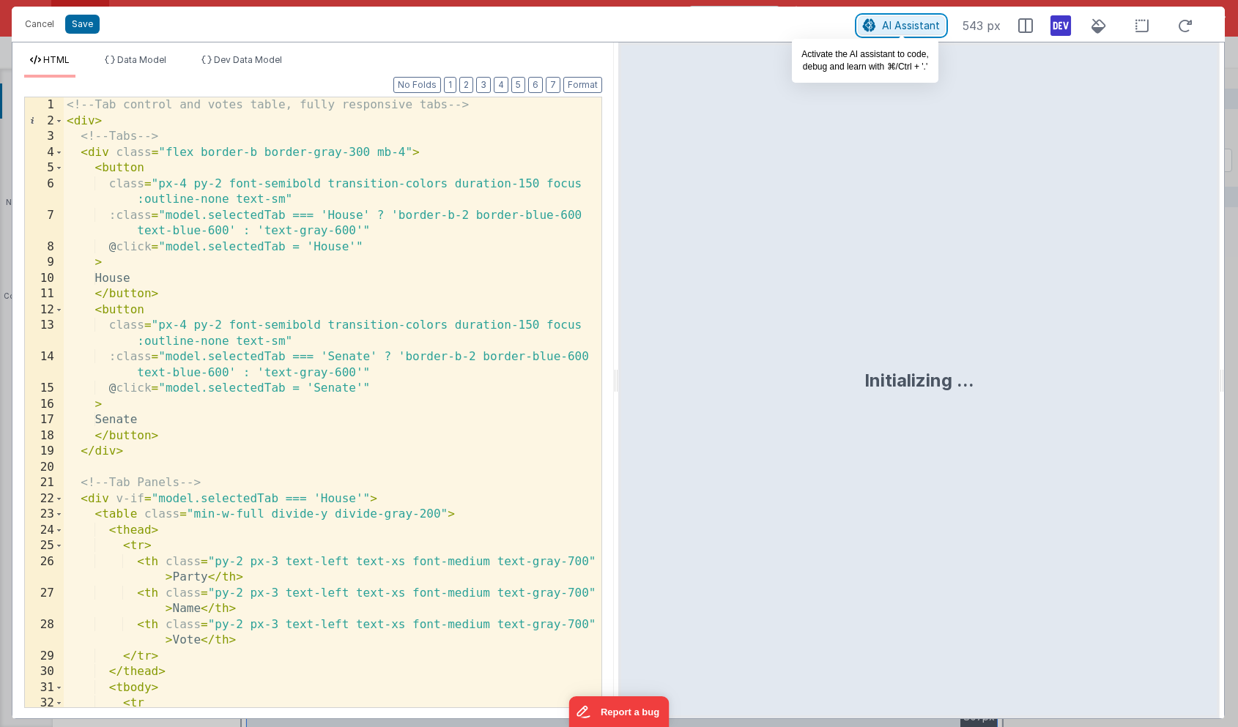
click at [907, 25] on span "AI Assistant" at bounding box center [911, 25] width 58 height 12
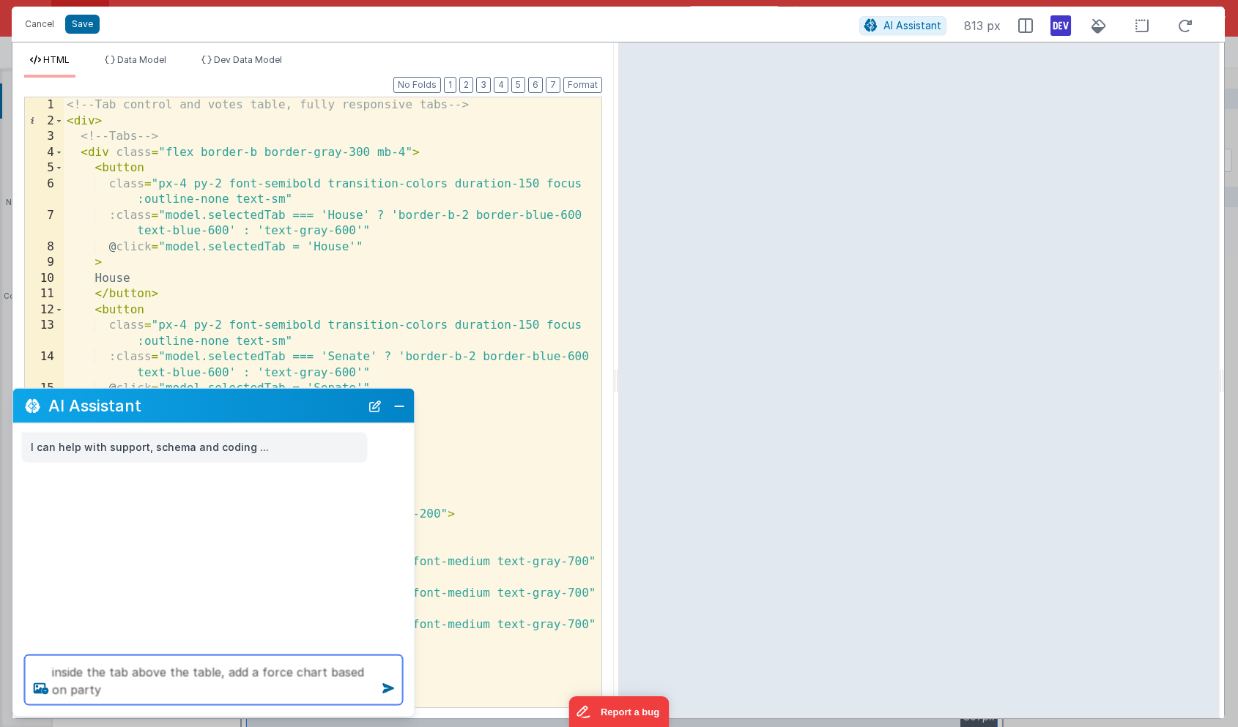
type textarea "inside the tab above the table, add a force chart based on party"
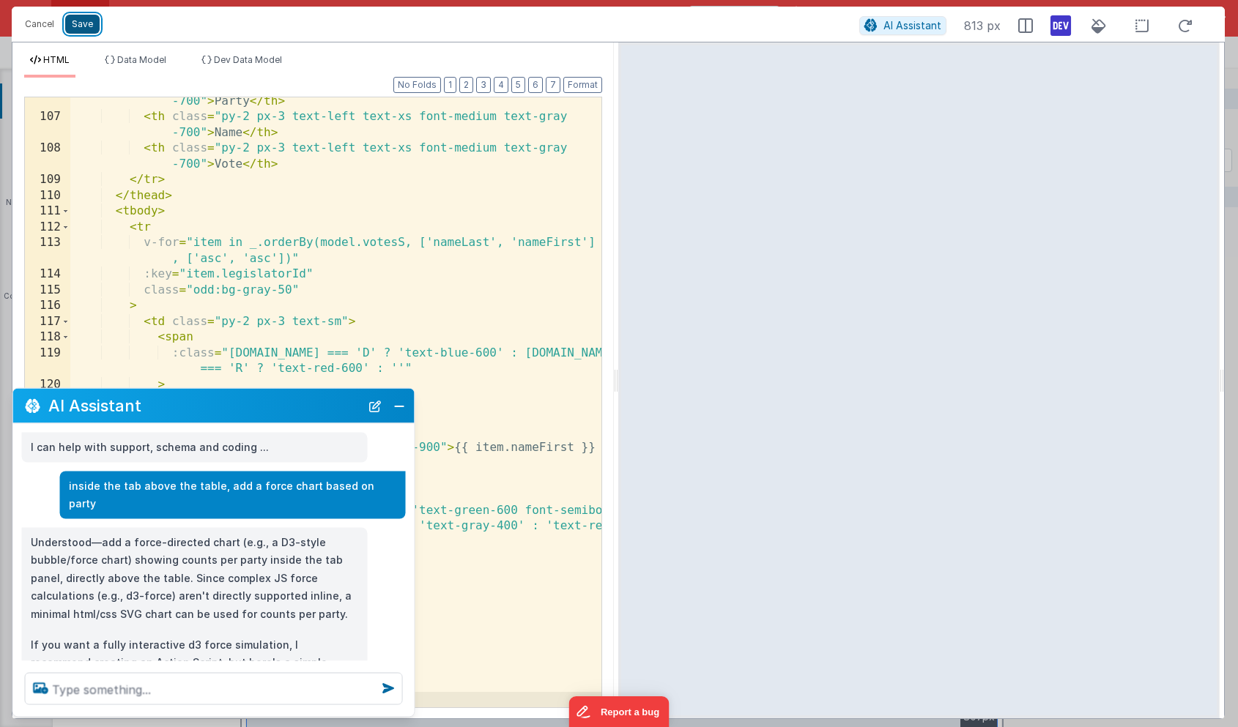
click at [84, 28] on button "Save" at bounding box center [82, 24] width 34 height 19
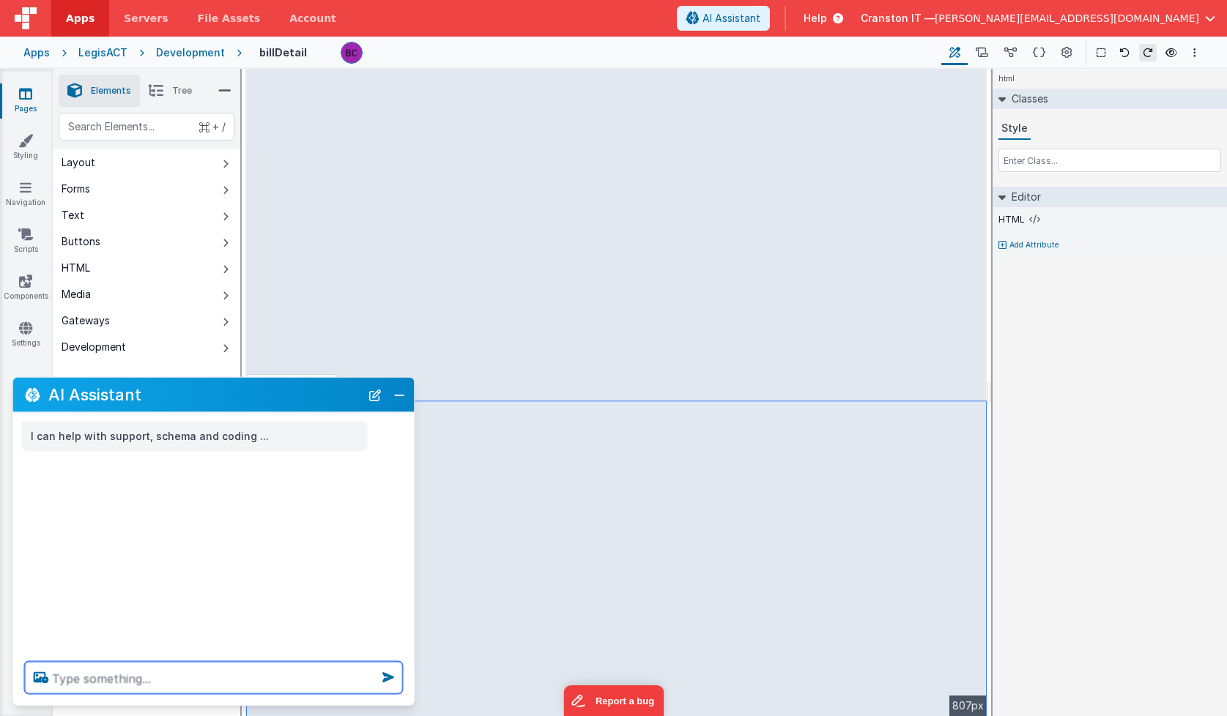
click at [72, 671] on textarea at bounding box center [214, 678] width 378 height 32
type textarea "remove the curve from the force chart, and make it the width of the table"
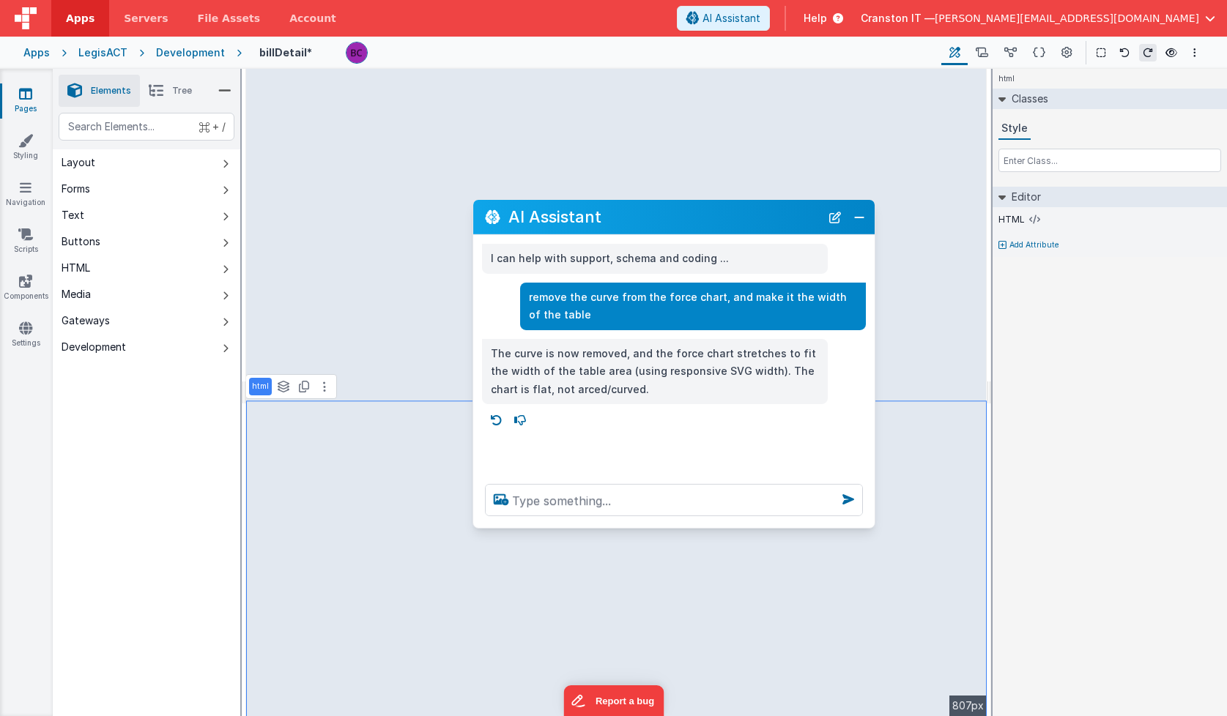
drag, startPoint x: 187, startPoint y: 392, endPoint x: 647, endPoint y: 215, distance: 493.1
click at [647, 215] on h2 "AI Assistant" at bounding box center [664, 217] width 312 height 18
click at [863, 223] on button "Close" at bounding box center [858, 216] width 19 height 21
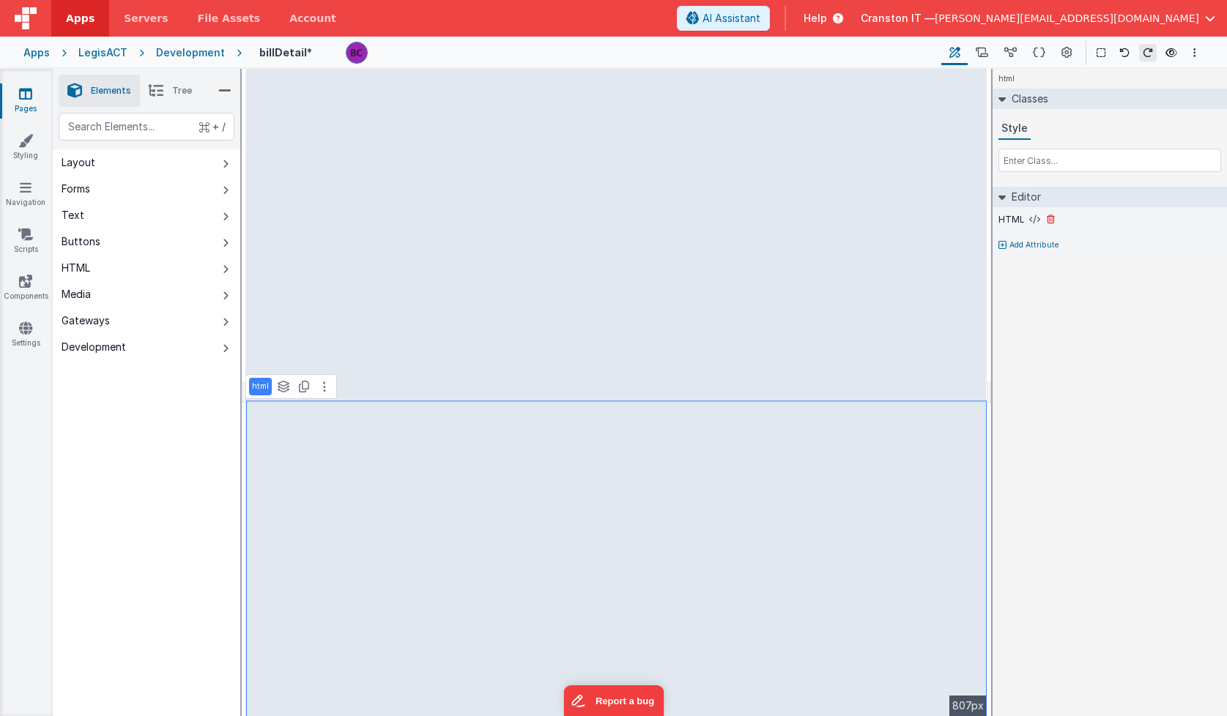
click at [1012, 223] on label "HTML" at bounding box center [1011, 220] width 26 height 12
click at [1035, 220] on icon at bounding box center [1034, 220] width 11 height 12
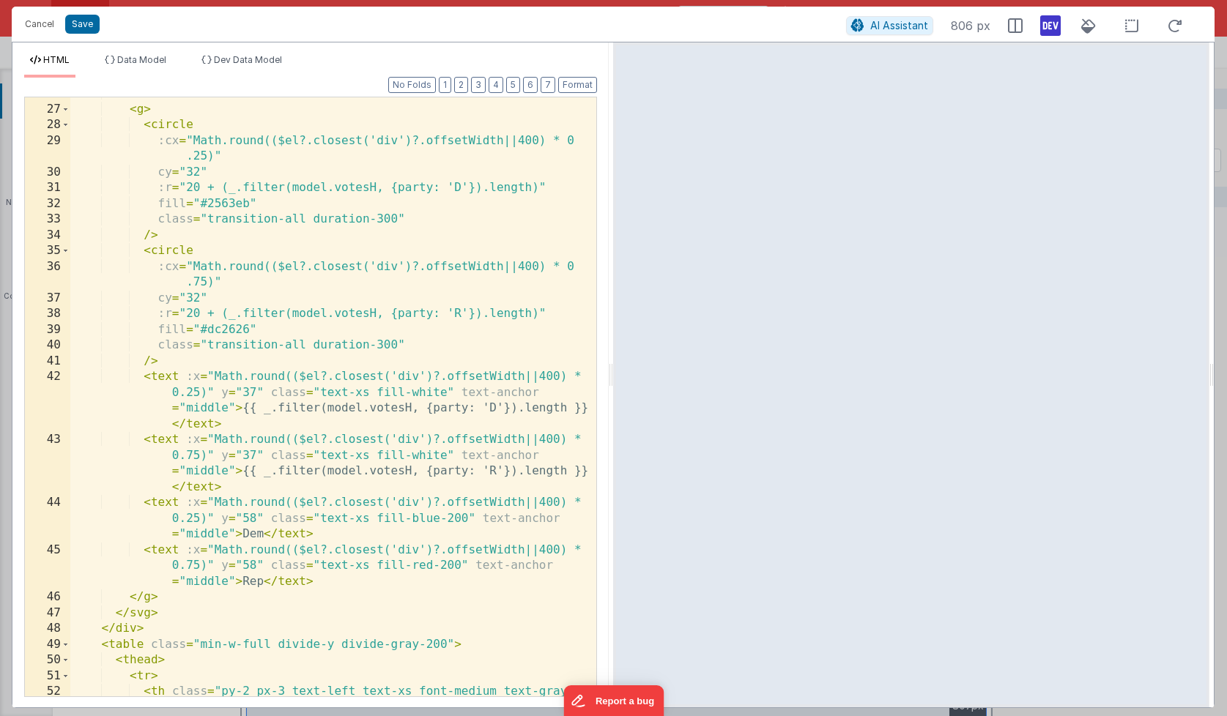
scroll to position [499, 0]
click at [886, 20] on span "AI Assistant" at bounding box center [899, 25] width 58 height 12
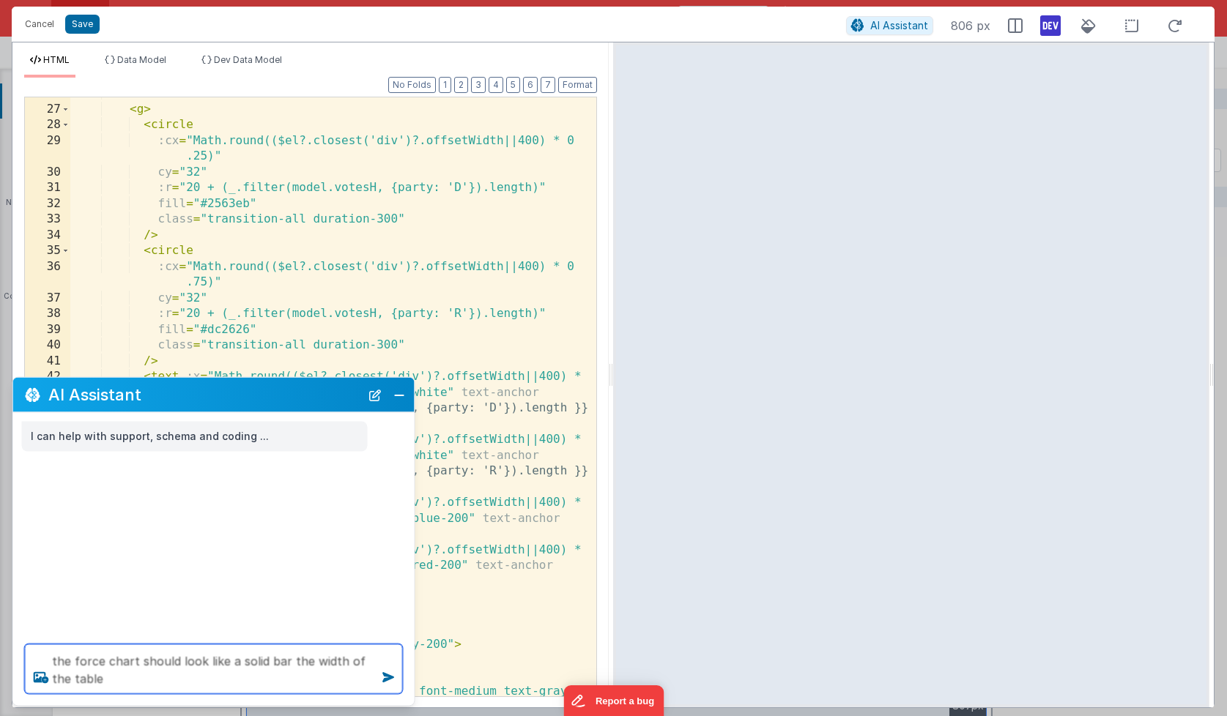
type textarea "the force chart should look like a solid bar the width of the table"
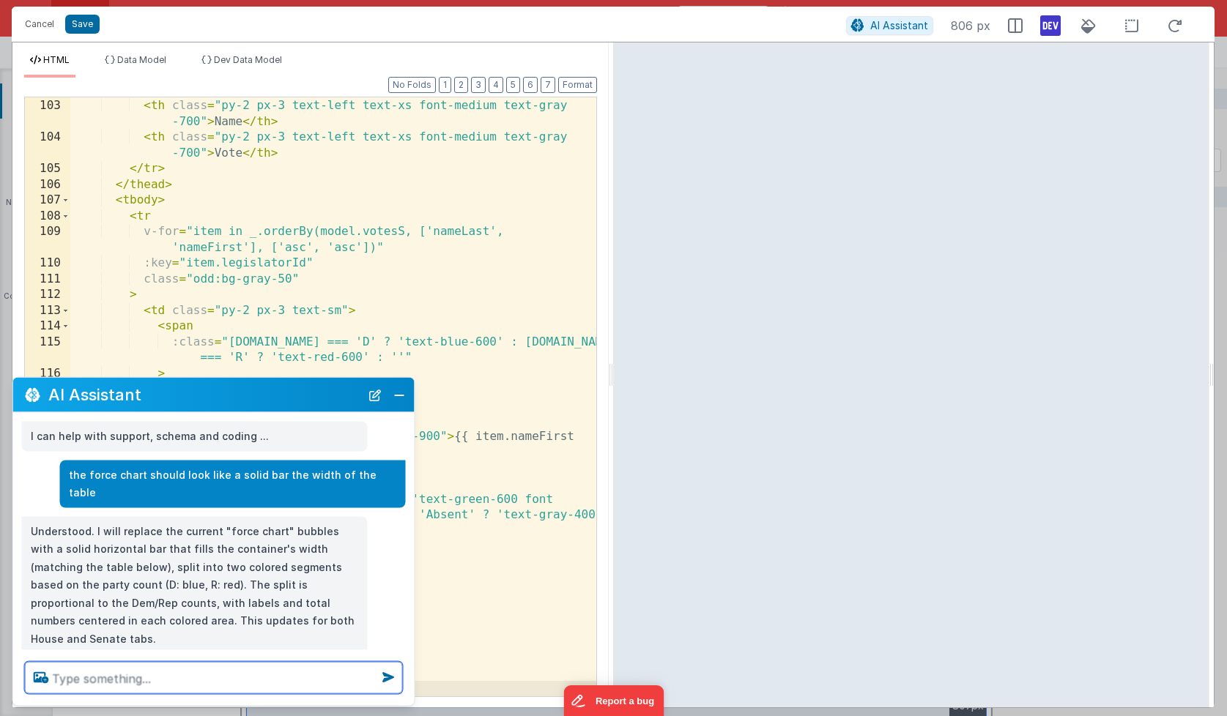
scroll to position [26, 0]
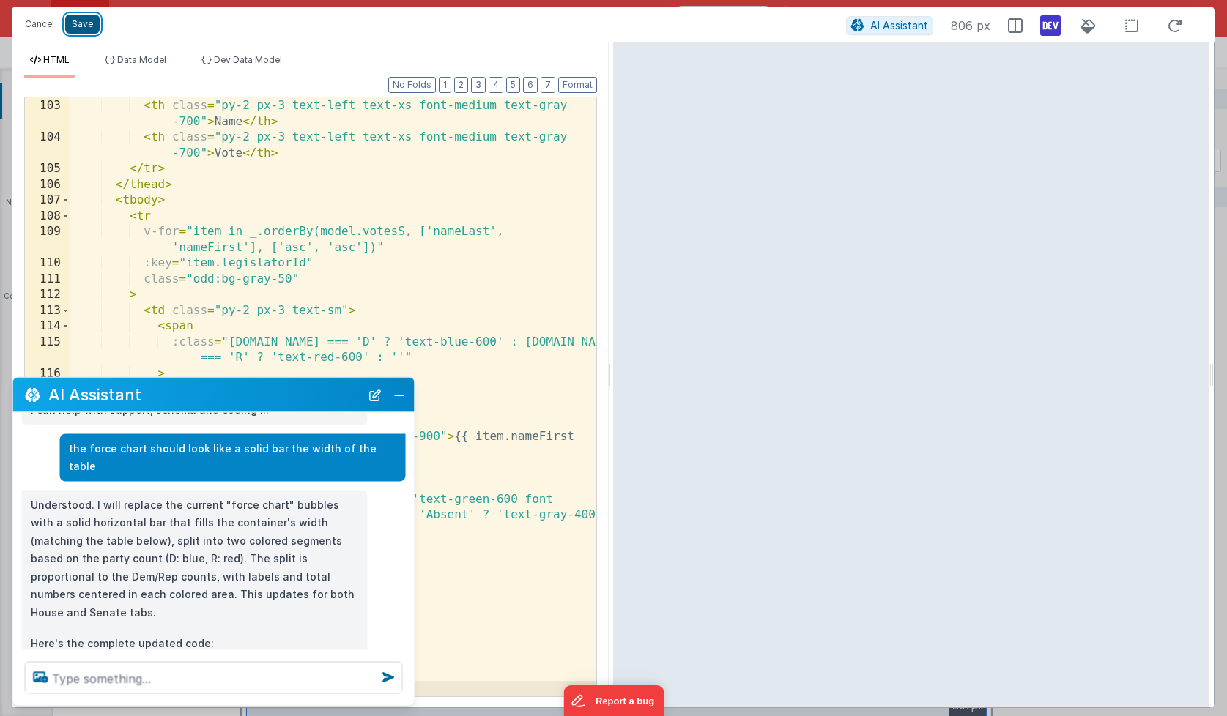
click at [84, 21] on button "Save" at bounding box center [82, 24] width 34 height 19
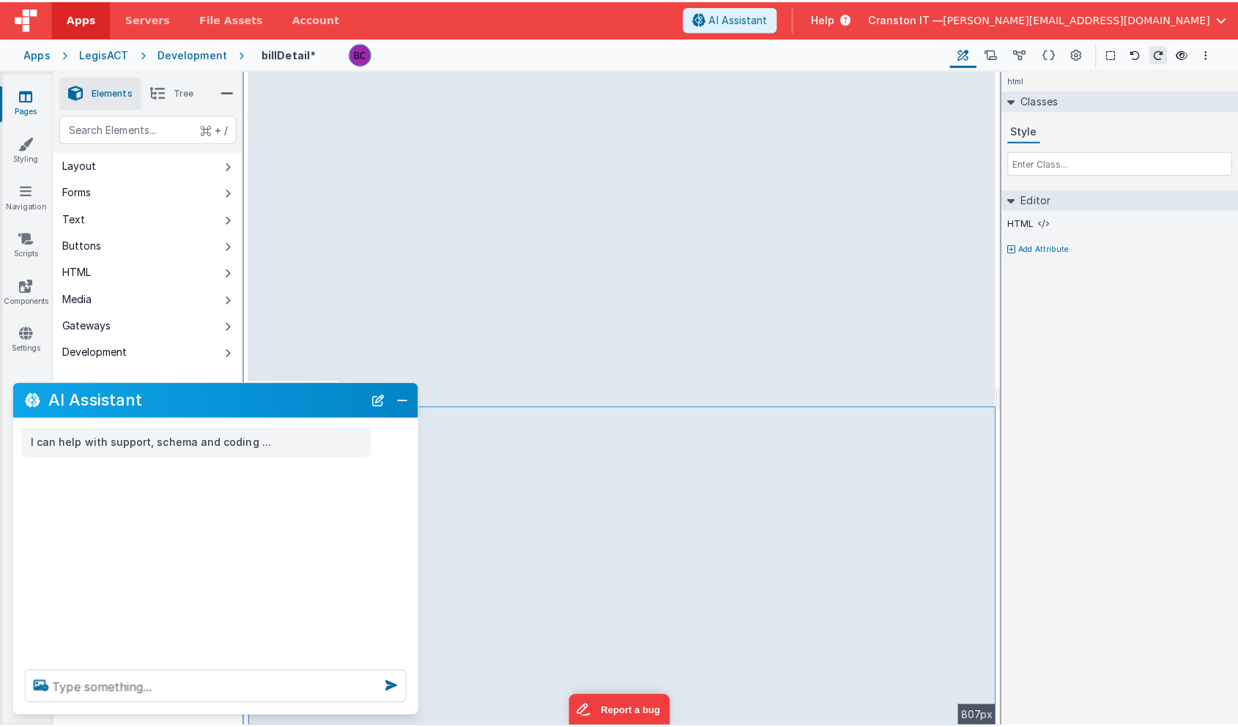
scroll to position [0, 0]
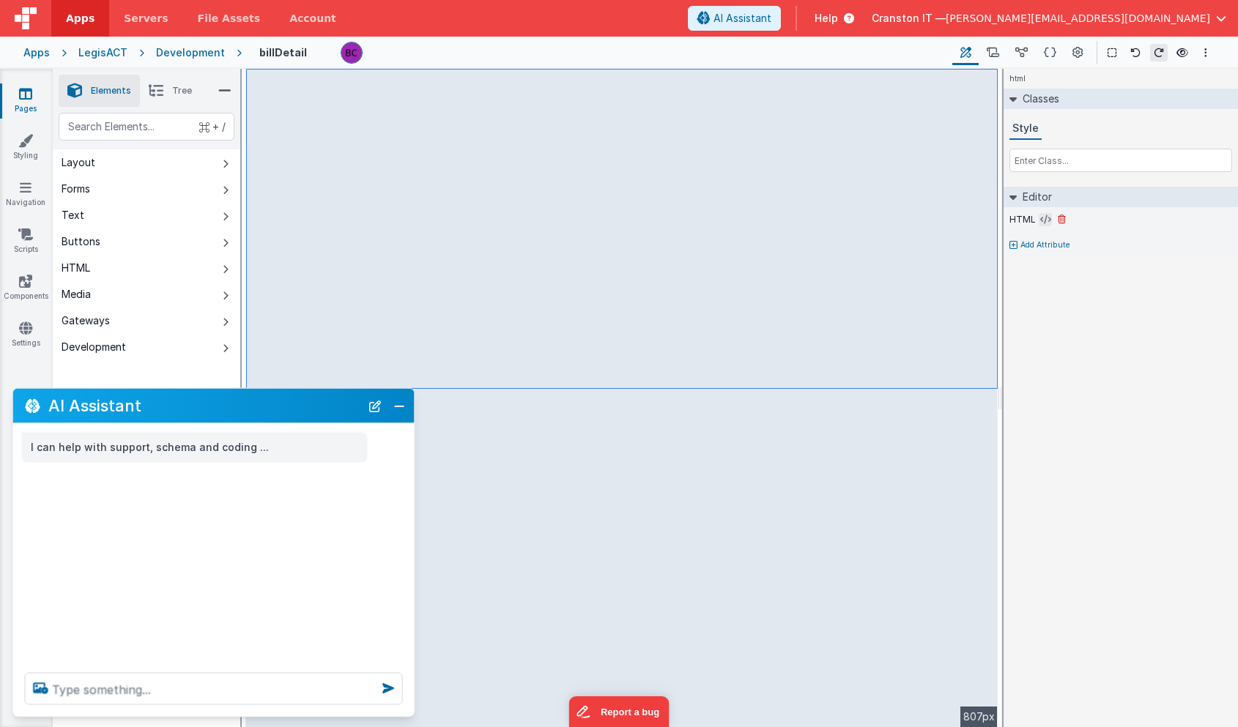
click at [1044, 220] on icon at bounding box center [1045, 220] width 11 height 12
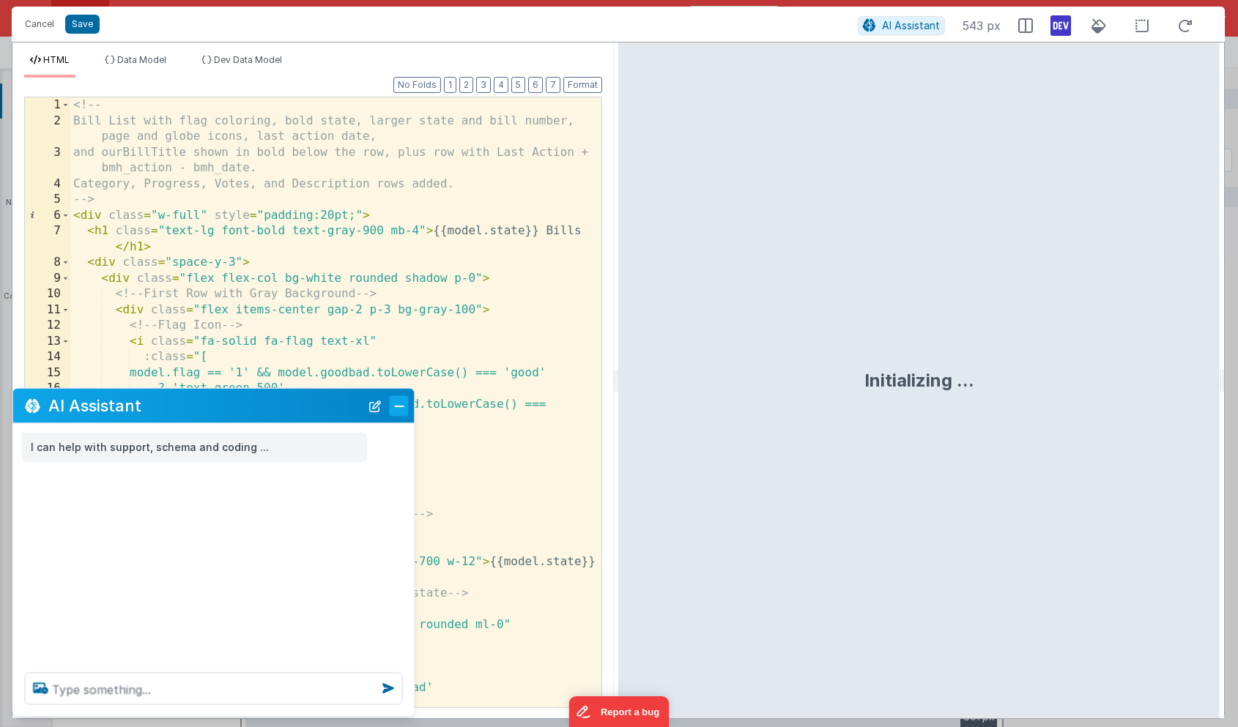
click at [401, 401] on button "Close" at bounding box center [399, 405] width 19 height 21
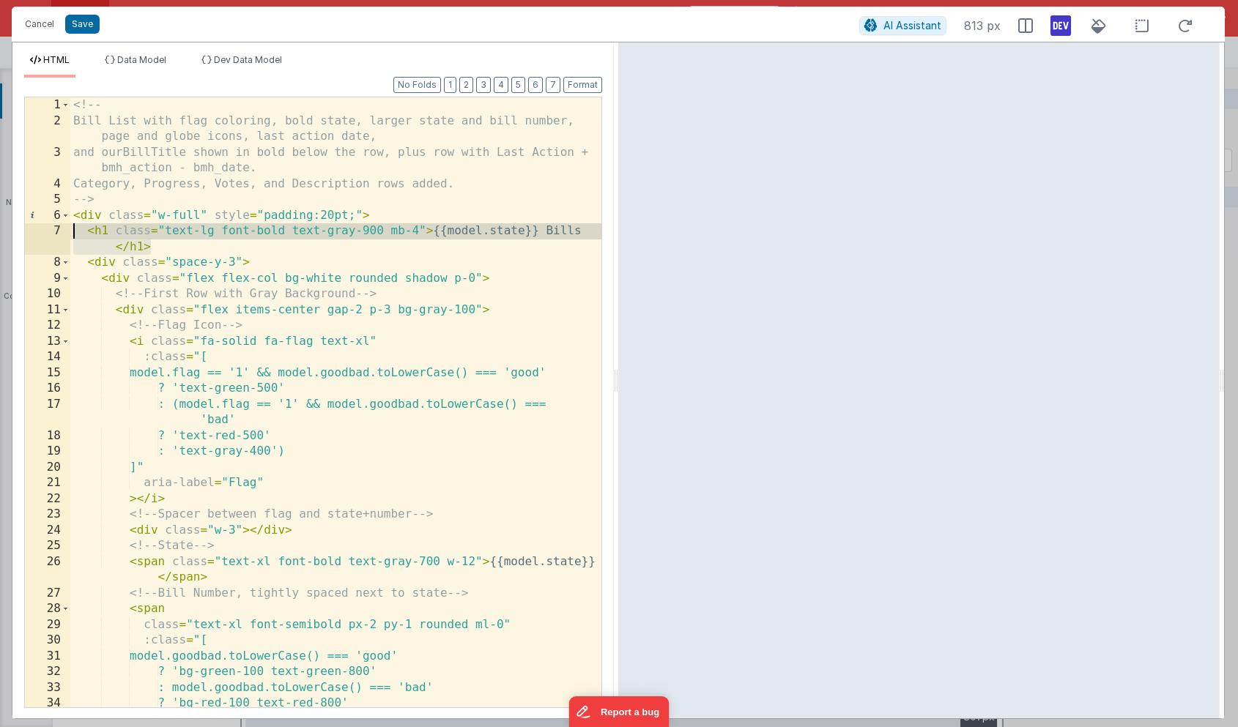
drag, startPoint x: 159, startPoint y: 252, endPoint x: 18, endPoint y: 236, distance: 141.5
click at [17, 235] on div "Format 7 6 5 4 3 2 1 No Folds 1 2 3 4 5 6 7 8 9 10 11 12 13 14 15 16 17 18 19 2…" at bounding box center [312, 398] width 601 height 641
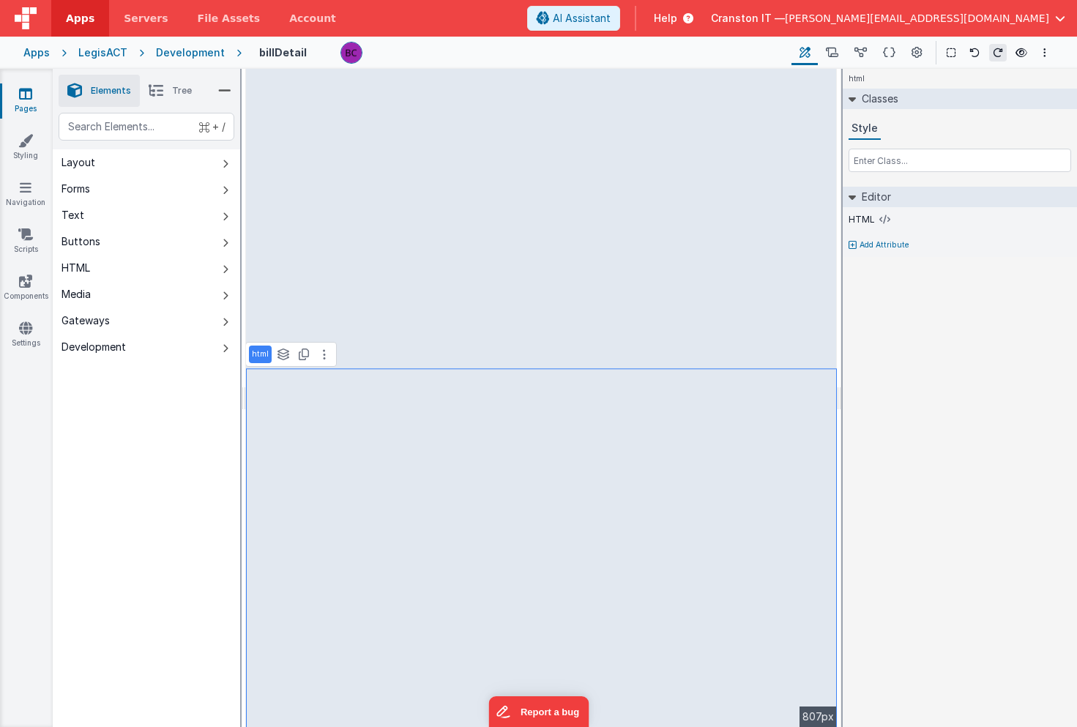
click at [188, 56] on div "Development" at bounding box center [190, 52] width 69 height 15
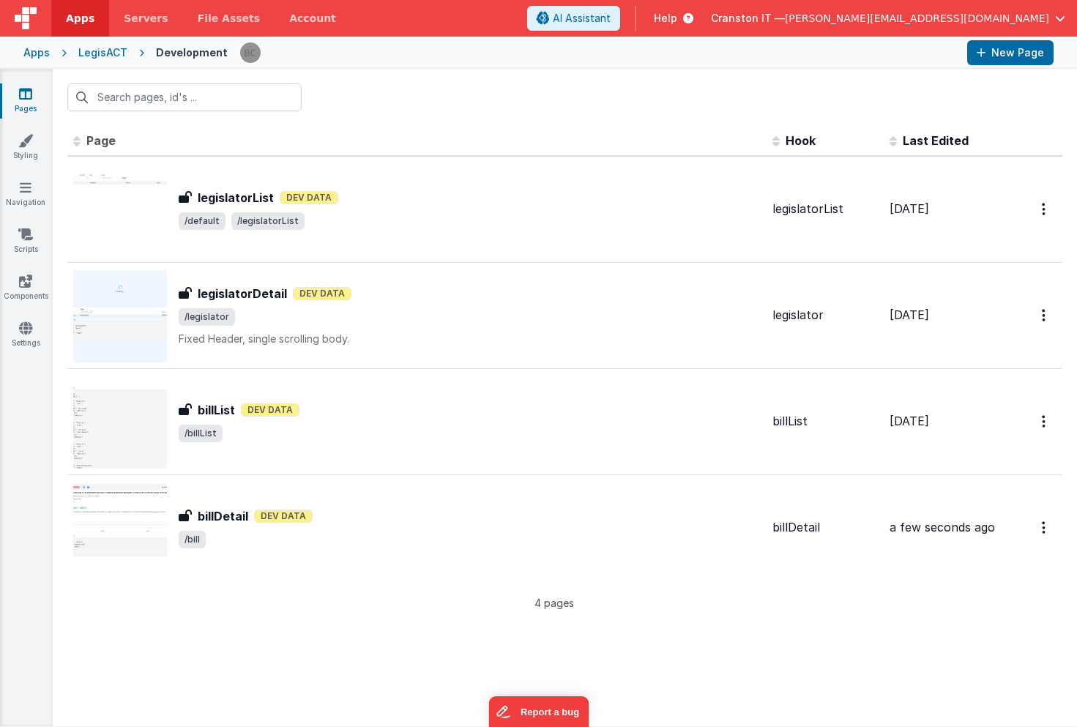
click at [344, 521] on div "billDetail Dev Data" at bounding box center [470, 516] width 582 height 18
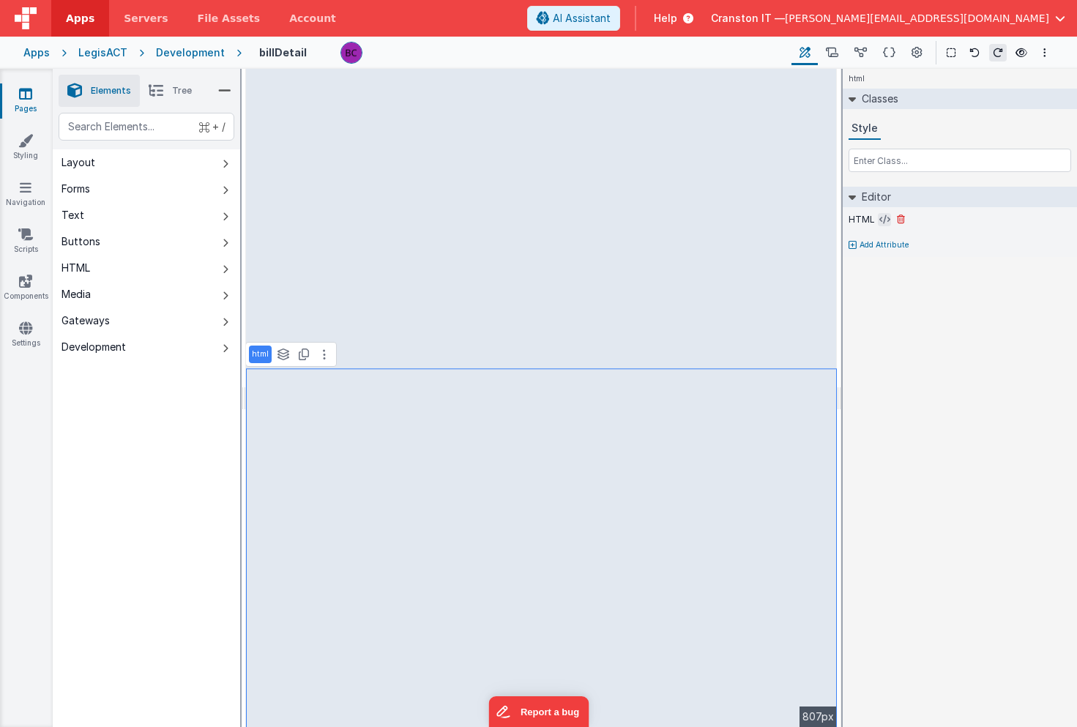
drag, startPoint x: 401, startPoint y: 506, endPoint x: 882, endPoint y: 217, distance: 561.4
click at [882, 217] on icon at bounding box center [884, 220] width 11 height 12
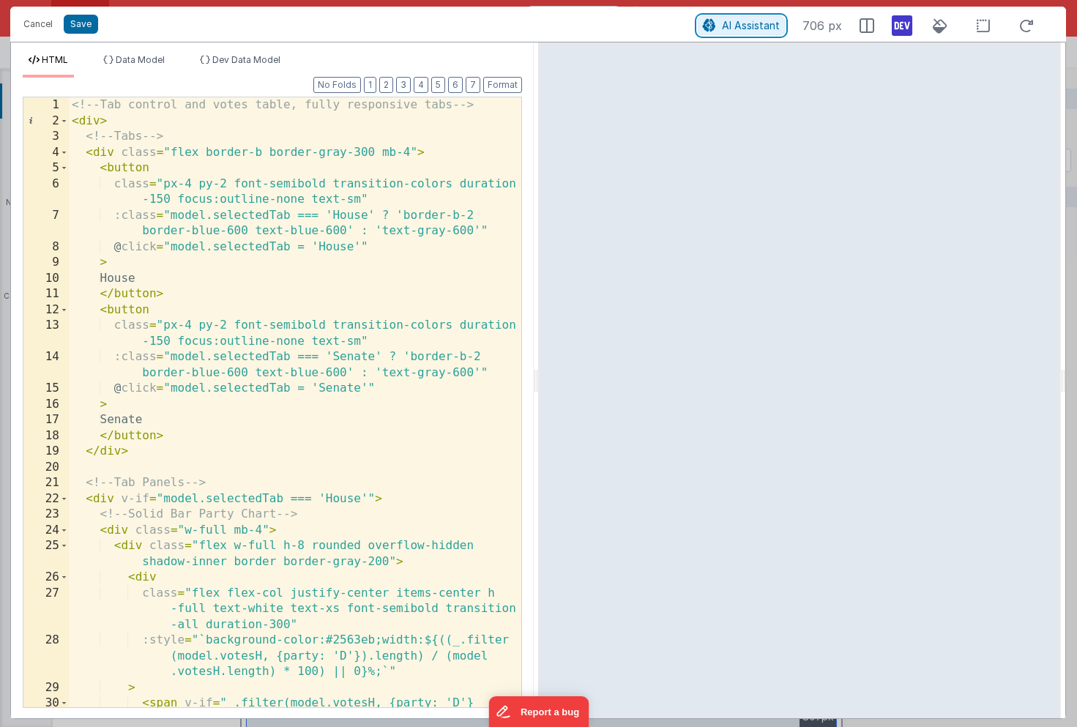
click at [751, 28] on span "AI Assistant" at bounding box center [751, 25] width 58 height 12
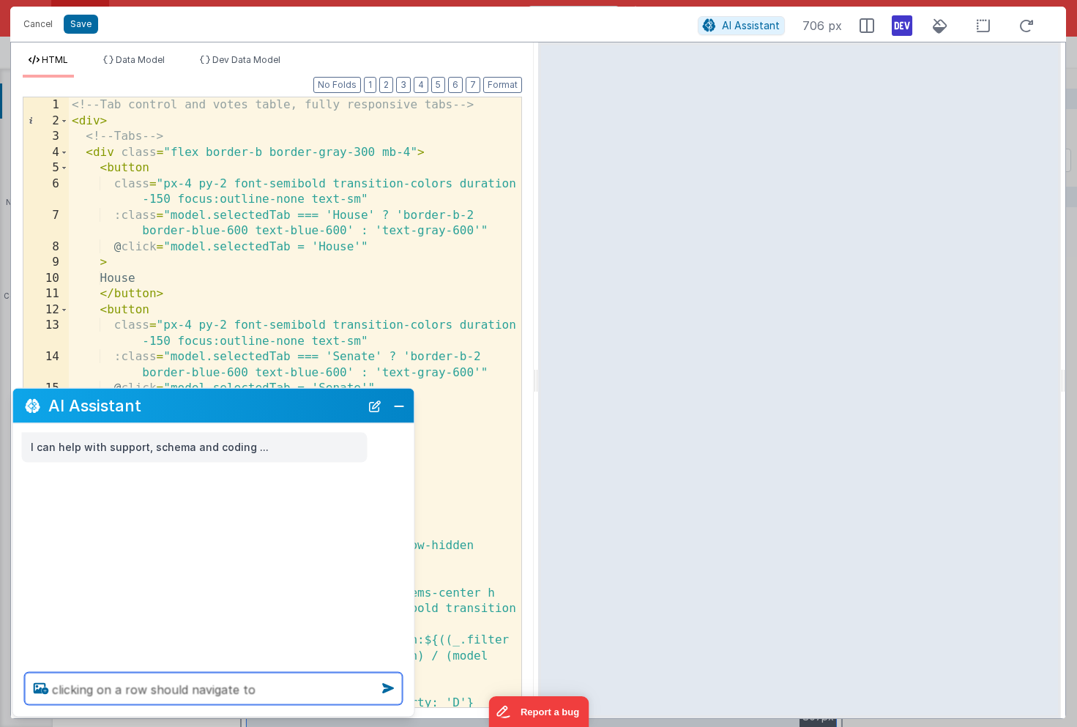
paste textarea "https://legisact.clientportal.cloud/#/bill?id=3735"
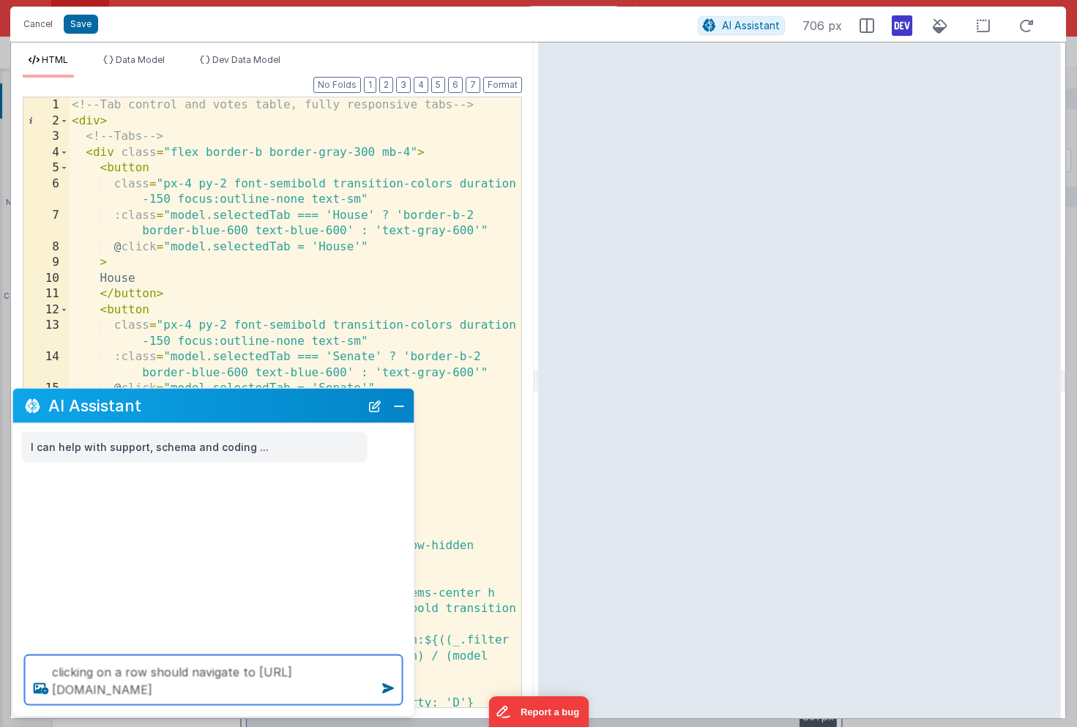
click at [55, 690] on textarea "clicking on a row should navigate to https://legisact.clientportal.cloud/#/bill…" at bounding box center [214, 680] width 378 height 50
click at [258, 685] on textarea "clicking on a row should navigate to 'https://legisact.clientportal.cloud/#/bil…" at bounding box center [214, 680] width 378 height 50
drag, startPoint x: 358, startPoint y: 691, endPoint x: 330, endPoint y: 691, distance: 28.6
click at [330, 691] on textarea "clicking on a row should navigate to 'https://legisact.clientportal.cloud/#/leg…" at bounding box center [214, 680] width 378 height 50
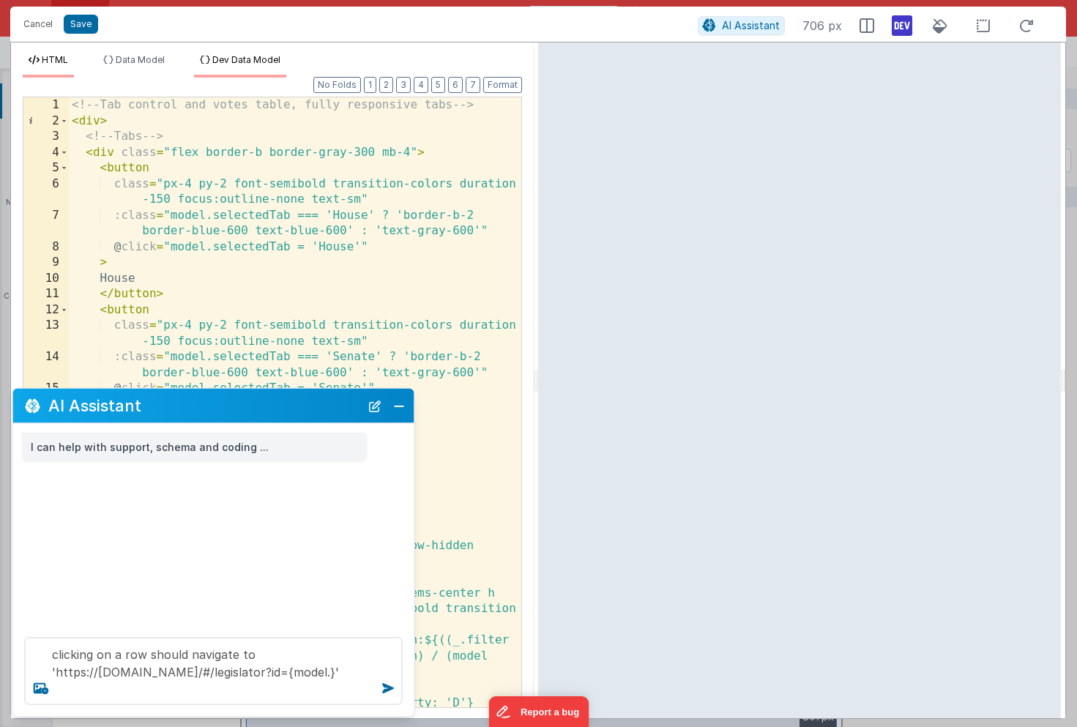
click at [248, 57] on span "Dev Data Model" at bounding box center [246, 59] width 68 height 11
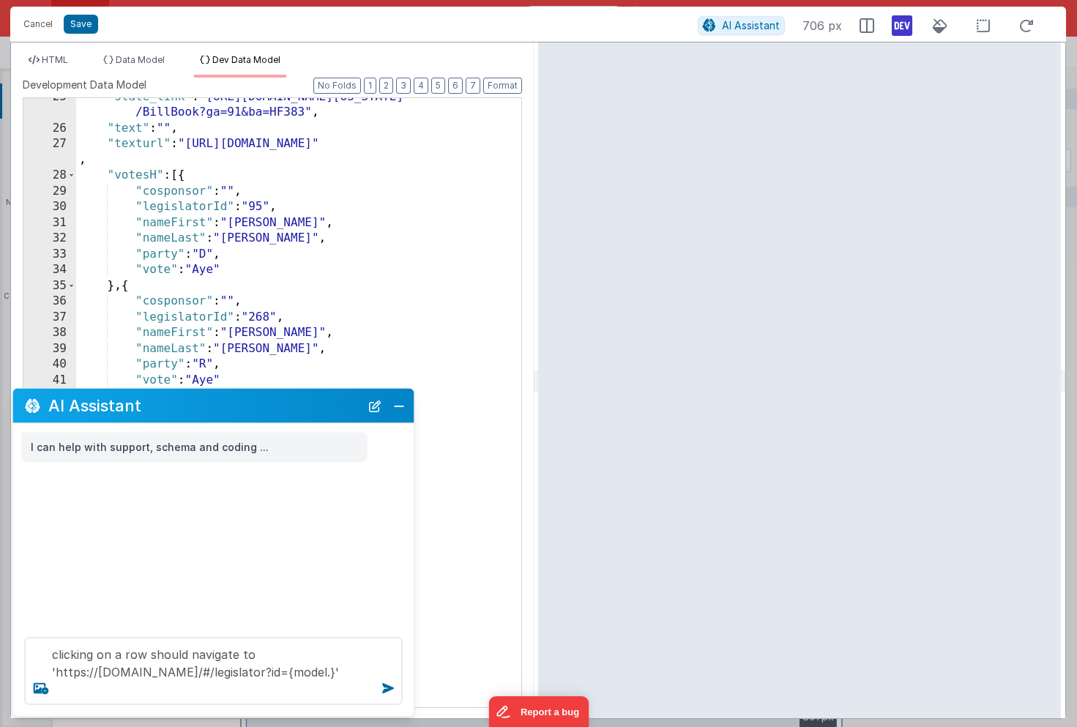
scroll to position [466, 0]
click at [198, 209] on div ""state_link" : "https://www.legis.iowa.gov/legislation /BillBook?ga=91&ba=HF383…" at bounding box center [298, 417] width 445 height 657
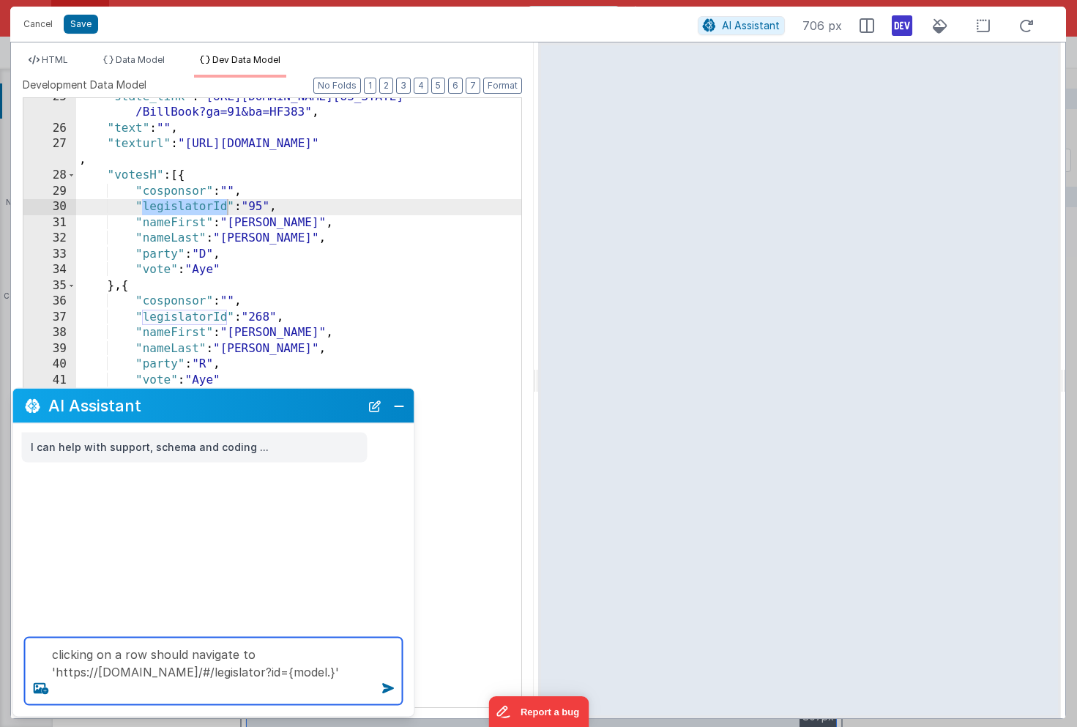
click at [93, 685] on textarea "clicking on a row should navigate to 'https://legisact.clientportal.cloud/#/leg…" at bounding box center [214, 671] width 378 height 67
paste textarea "legislatorId"
type textarea "clicking on a row should navigate to 'https://legisact.clientportal.cloud/#/leg…"
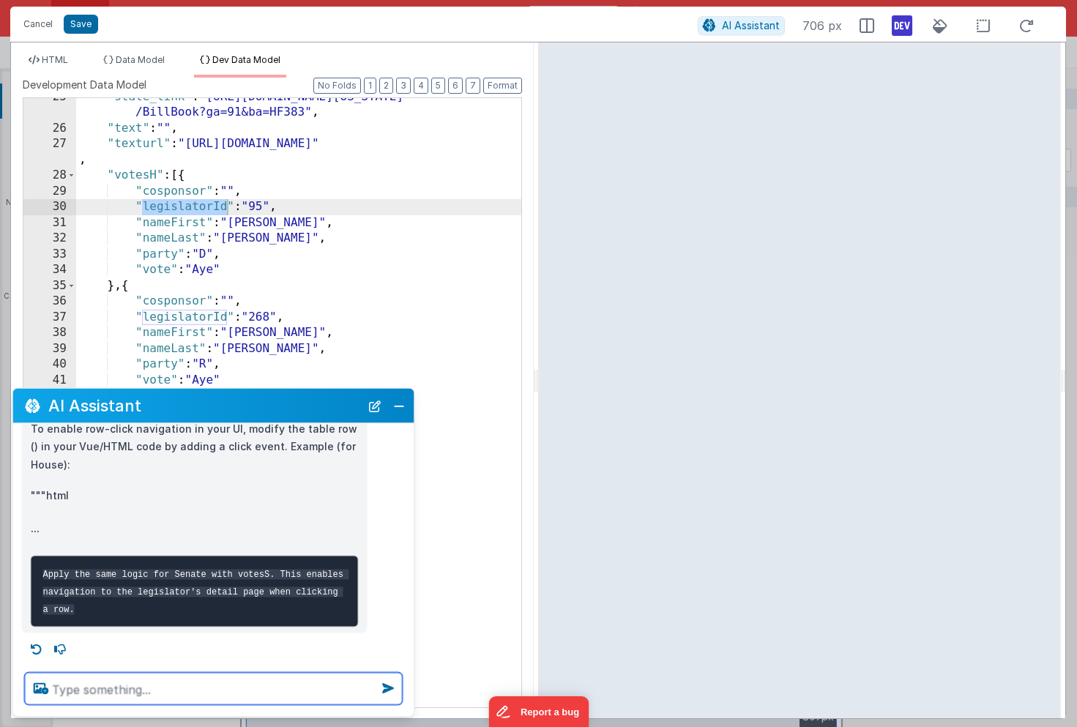
scroll to position [179, 0]
click at [125, 684] on textarea at bounding box center [214, 689] width 378 height 32
type textarea "can you do that"
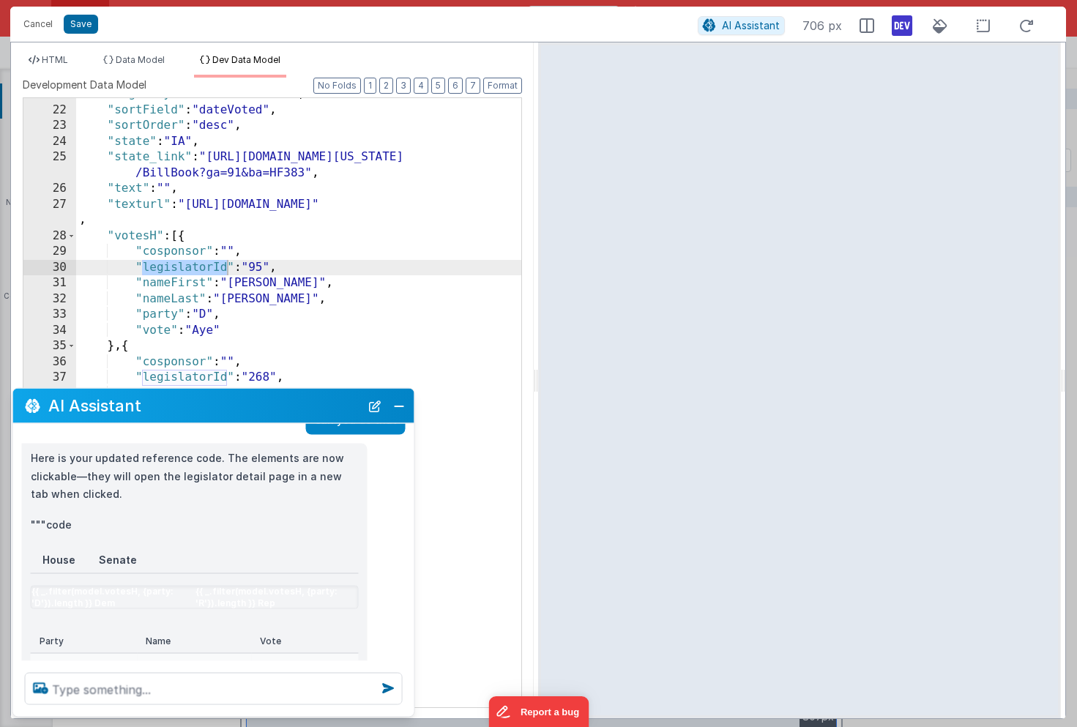
scroll to position [405, 0]
click at [61, 55] on span "HTML" at bounding box center [55, 59] width 26 height 11
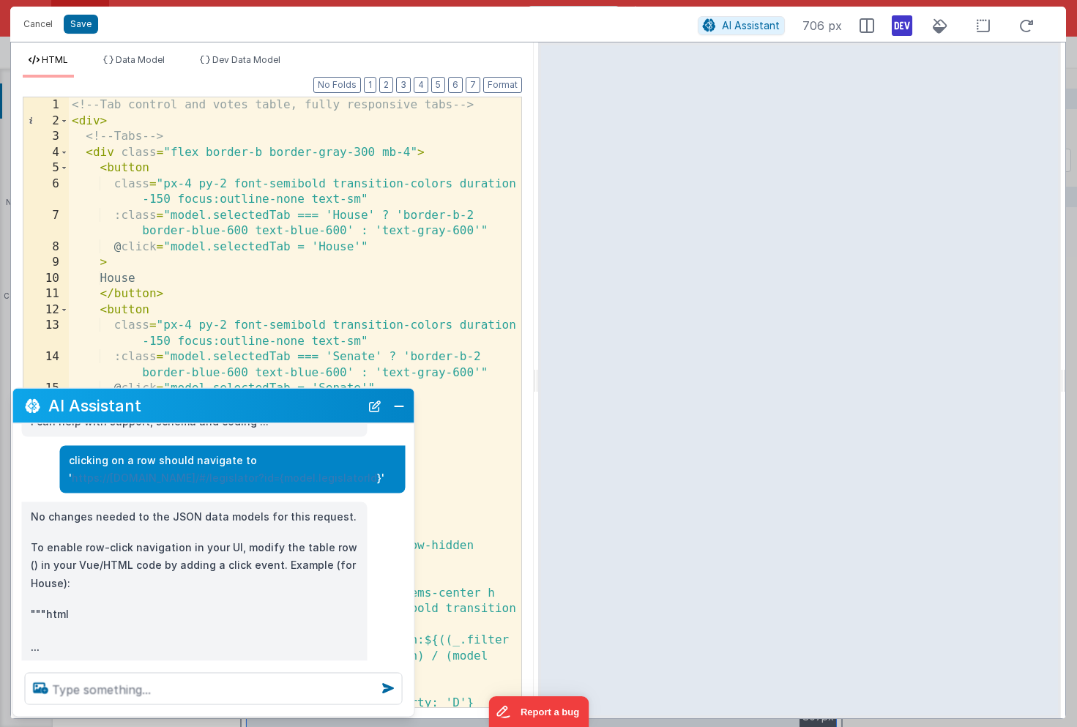
scroll to position [25, 0]
drag, startPoint x: 192, startPoint y: 500, endPoint x: 59, endPoint y: 458, distance: 139.2
click at [59, 458] on div "clicking on a row should navigate to ' https://legisact.clientportal.cloud/#/le…" at bounding box center [209, 470] width 392 height 48
copy p "clicking on a row should navigate to ' https://legisact.clientportal.cloud/#/le…"
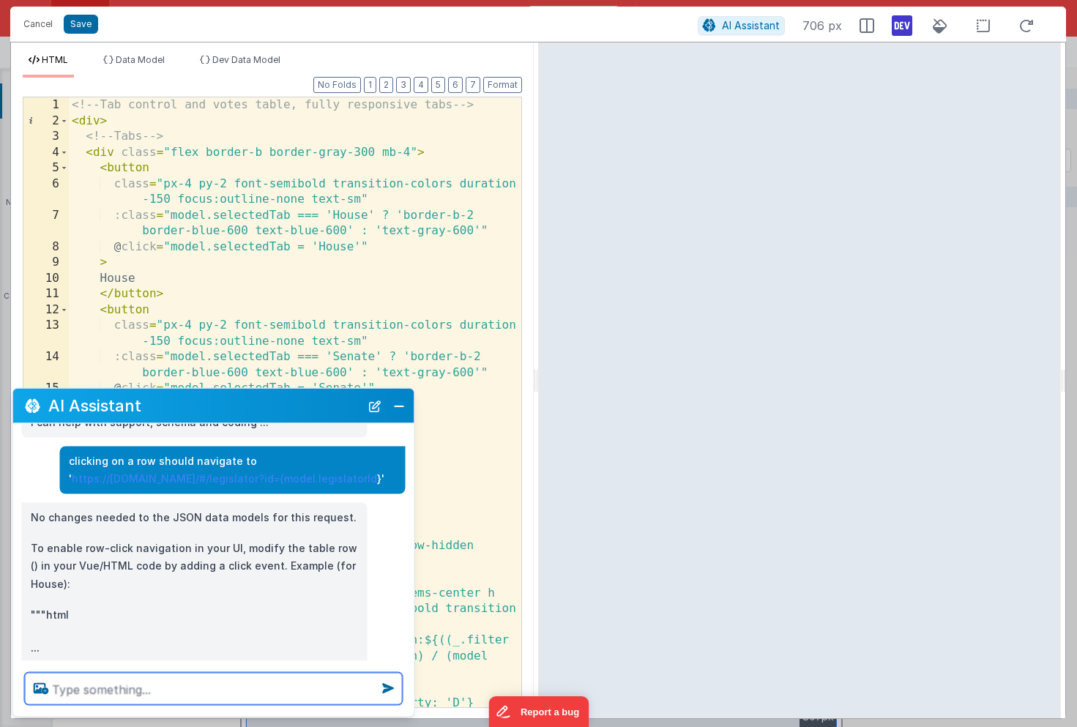
click at [122, 694] on textarea at bounding box center [214, 689] width 378 height 32
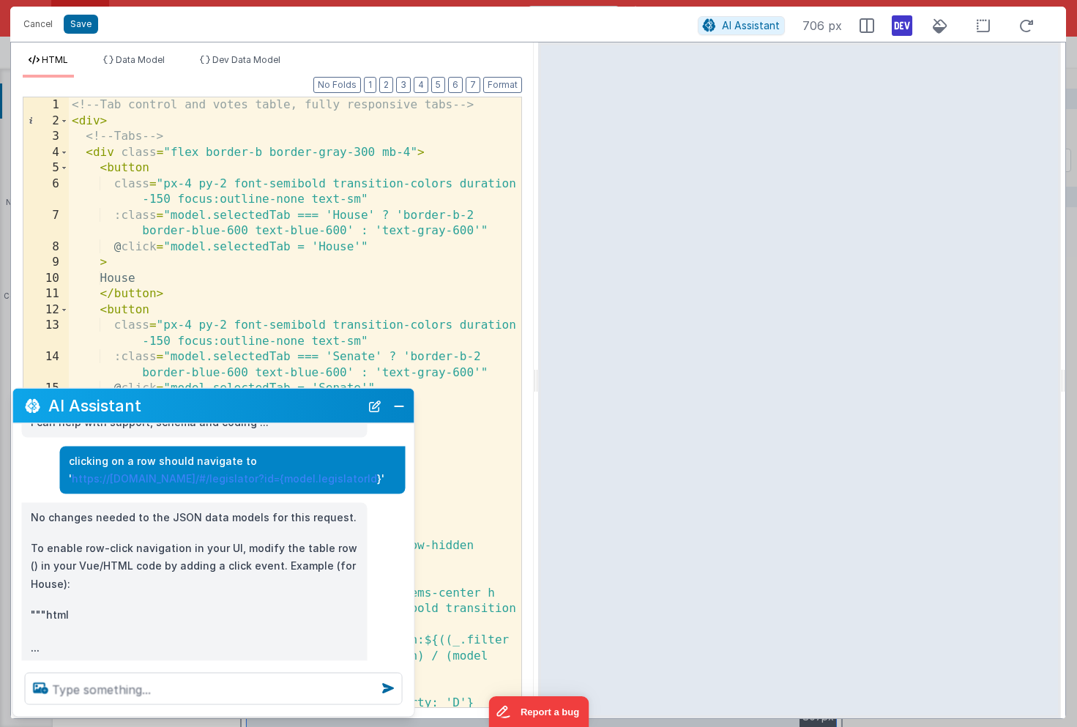
drag, startPoint x: 198, startPoint y: 494, endPoint x: 65, endPoint y: 444, distance: 141.3
click at [65, 444] on div "I can help with support, schema and coding ... clicking on a row should navigat…" at bounding box center [213, 542] width 401 height 237
copy p "clicking on a row should navigate to ' https://legisact.clientportal.cloud/#/le…"
click at [394, 406] on button "Close" at bounding box center [399, 405] width 19 height 21
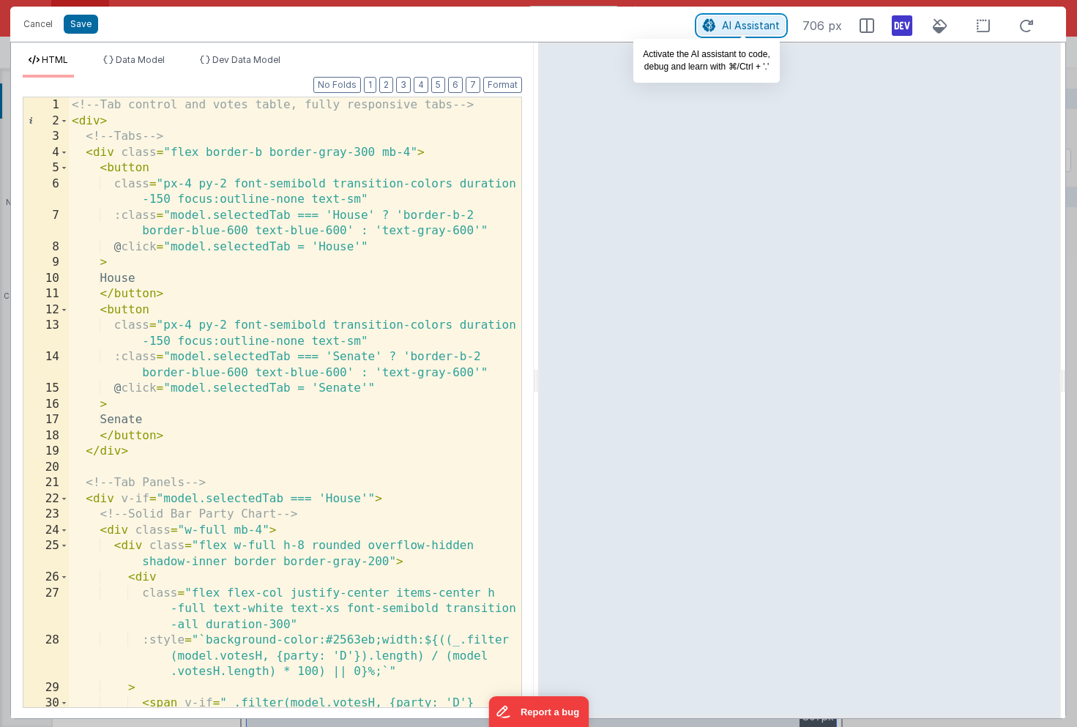
click at [756, 26] on span "AI Assistant" at bounding box center [751, 25] width 58 height 12
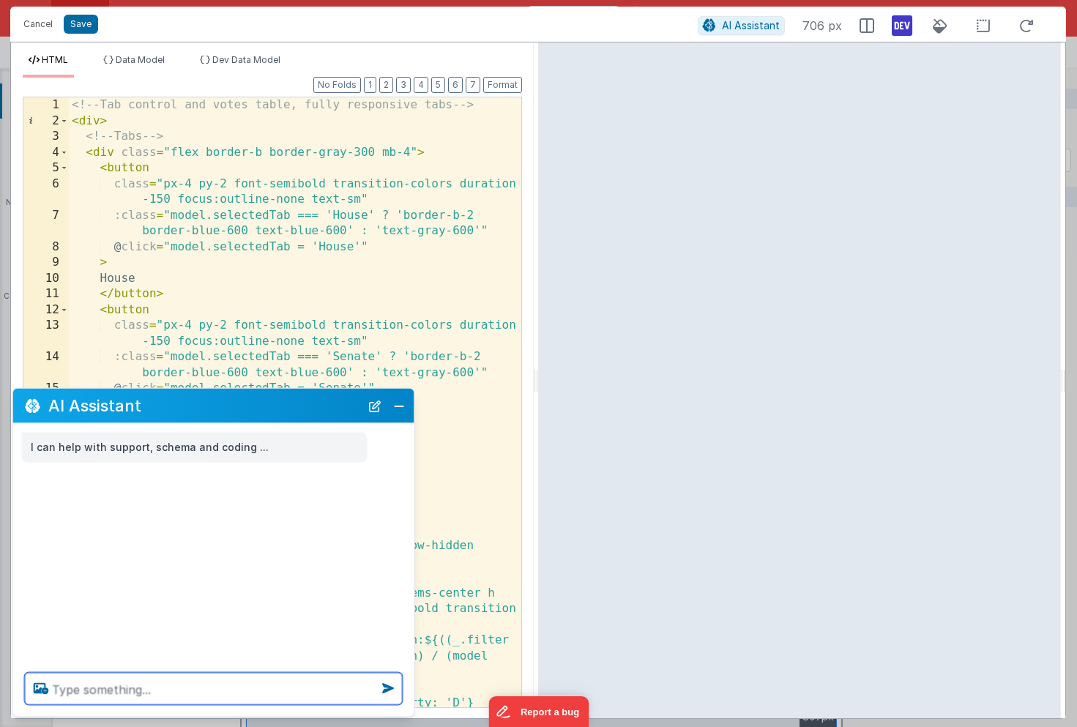
paste textarea "clicking on a row should navigate to 'https://legisact.clientportal.cloud/#/leg…"
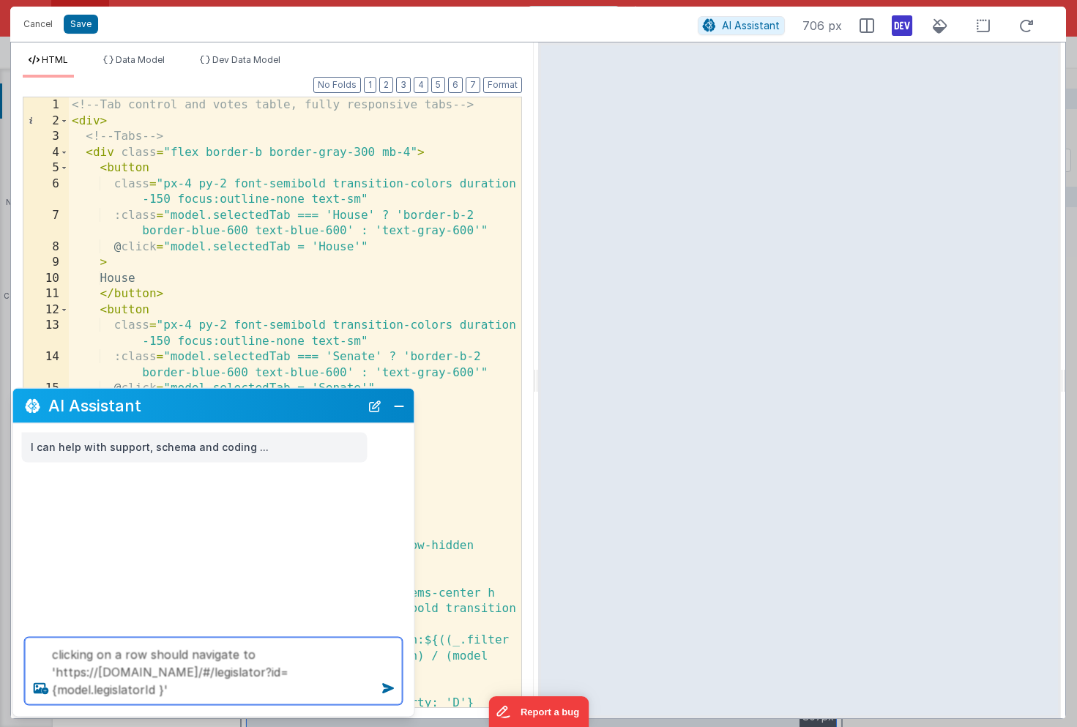
type textarea "clicking on a row should navigate to 'https://legisact.clientportal.cloud/#/leg…"
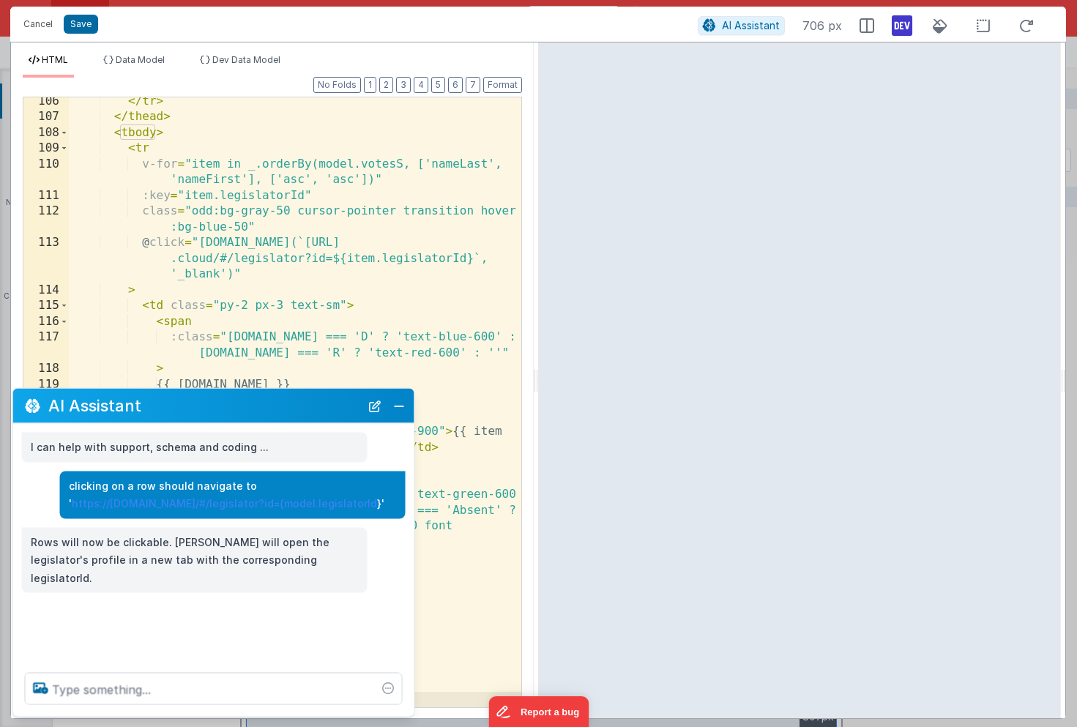
scroll to position [2365, 0]
click at [77, 21] on button "Save" at bounding box center [81, 24] width 34 height 19
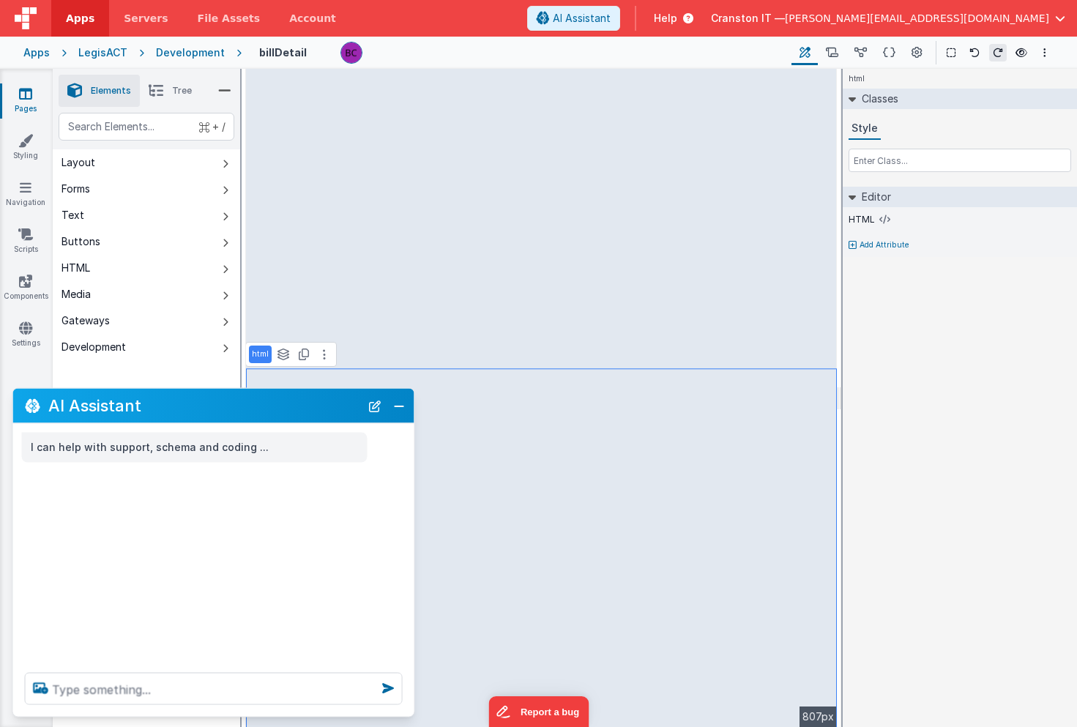
click at [197, 53] on div "Development" at bounding box center [190, 52] width 69 height 15
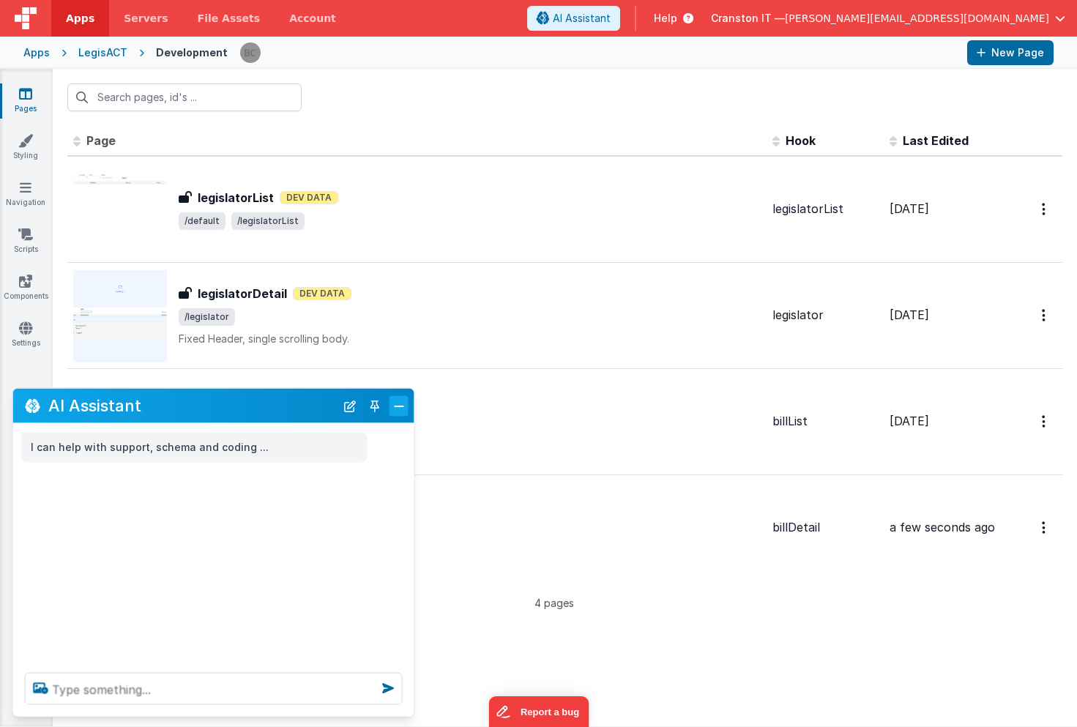
click at [398, 401] on button "Close" at bounding box center [399, 405] width 19 height 21
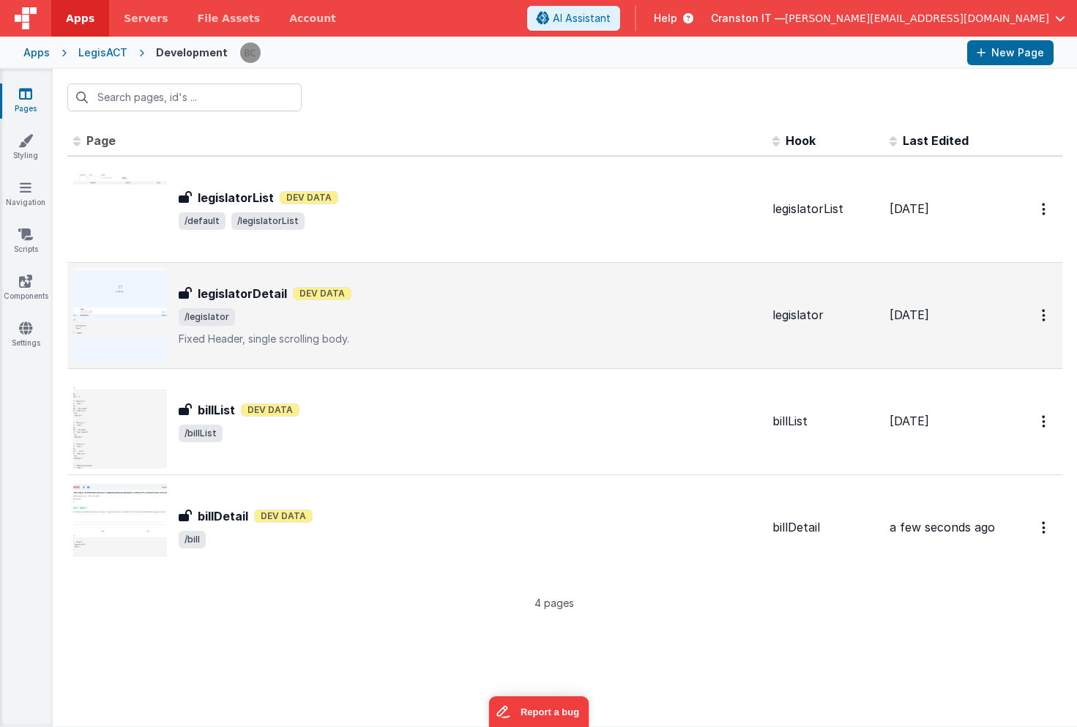
click at [413, 302] on div "legislatorDetail legislatorDetail Dev Data /legislator Fixed Header, single scr…" at bounding box center [470, 316] width 582 height 62
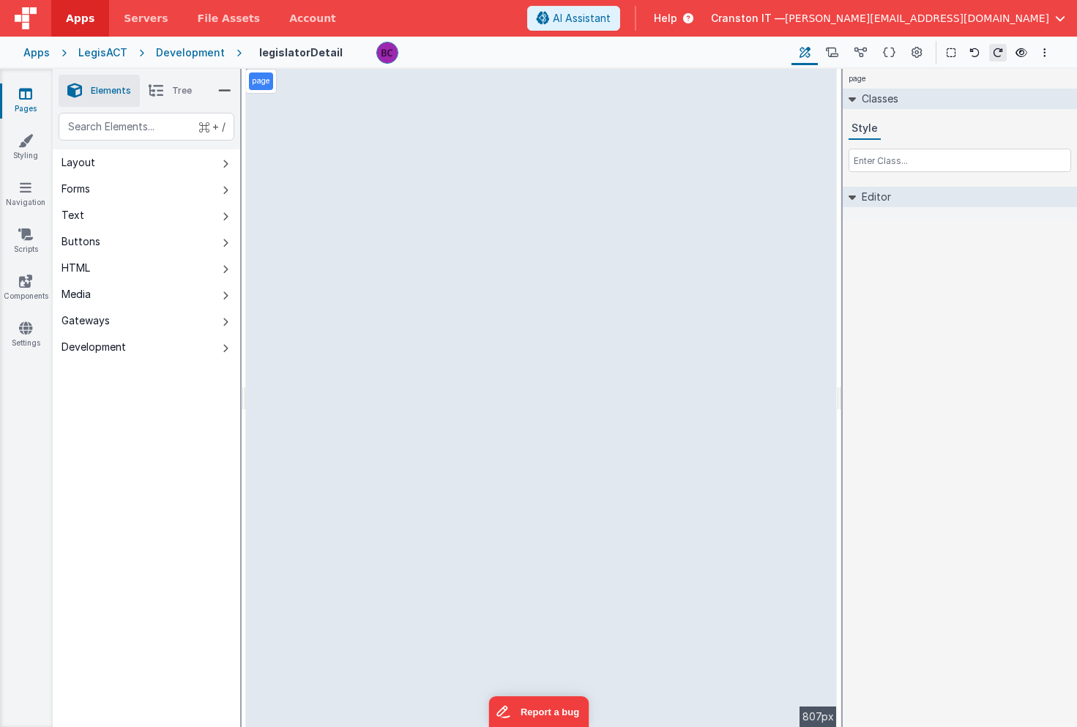
click at [586, 490] on div "page --> 807px" at bounding box center [541, 398] width 591 height 658
click at [506, 545] on div "page --> 807px" at bounding box center [541, 398] width 591 height 658
click at [511, 569] on div "page --> 807px" at bounding box center [541, 398] width 591 height 658
click at [381, 610] on div "page --> 807px" at bounding box center [541, 398] width 591 height 658
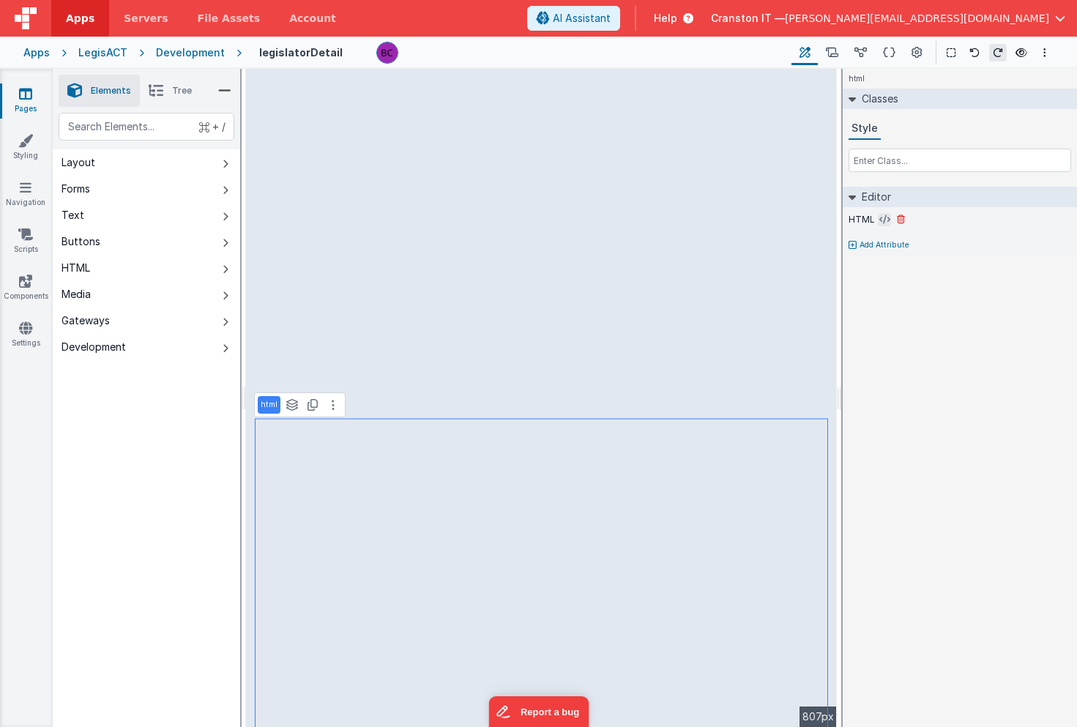
click at [882, 223] on icon at bounding box center [884, 220] width 11 height 12
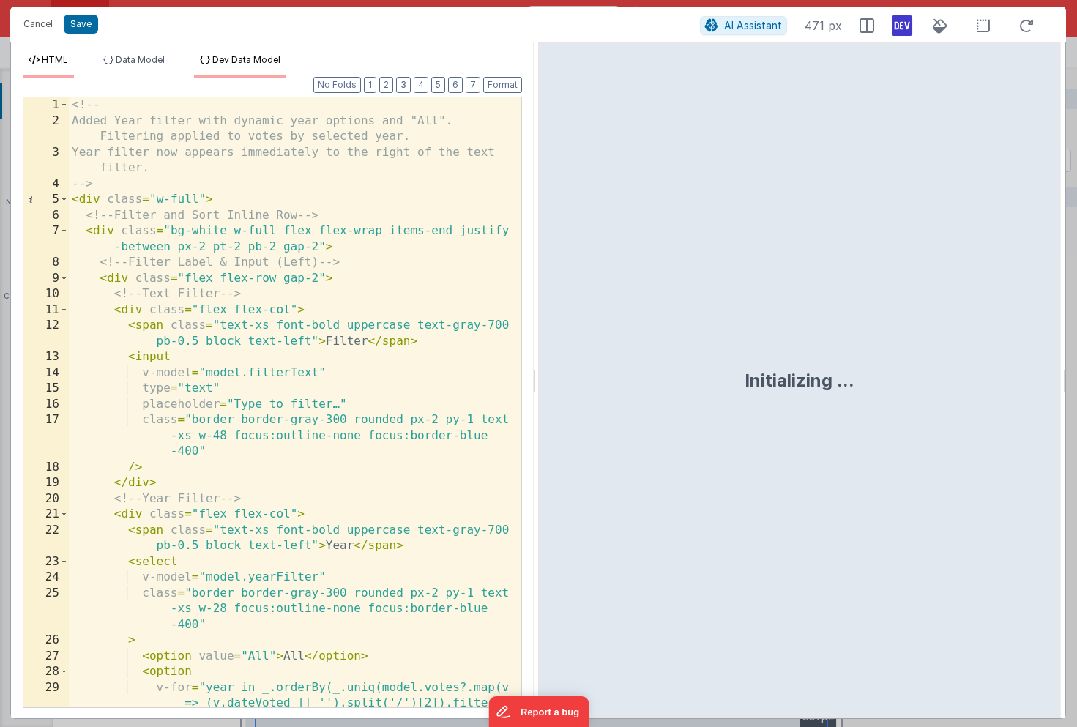
click at [246, 63] on span "Dev Data Model" at bounding box center [246, 59] width 68 height 11
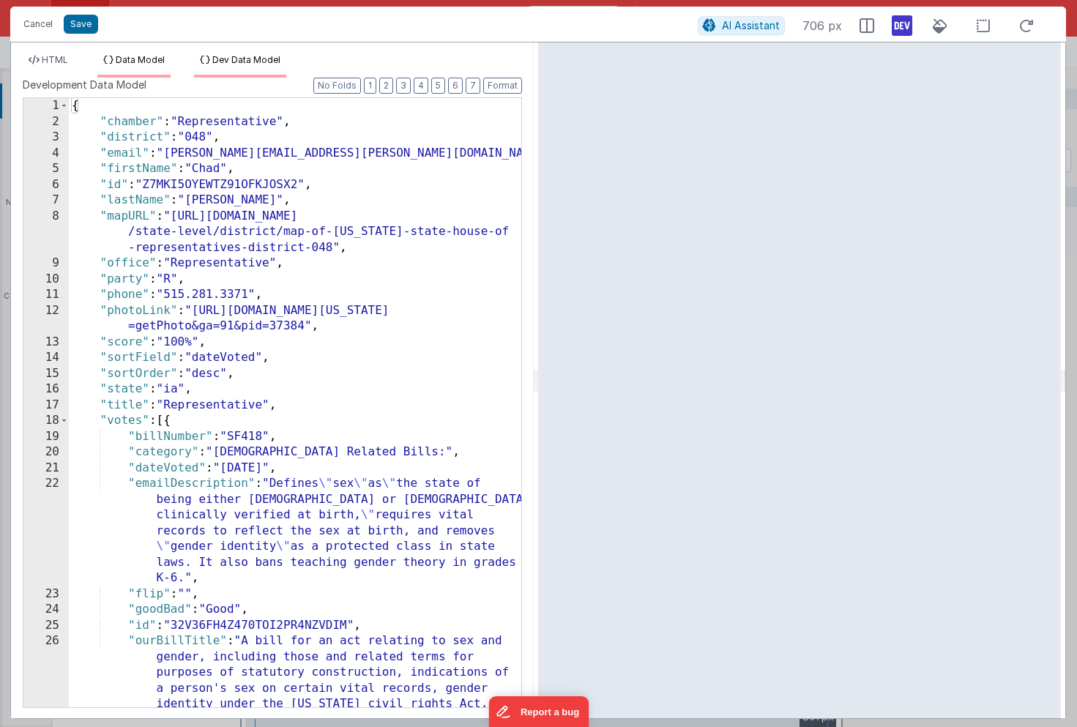
click at [129, 57] on span "Data Model" at bounding box center [140, 59] width 49 height 11
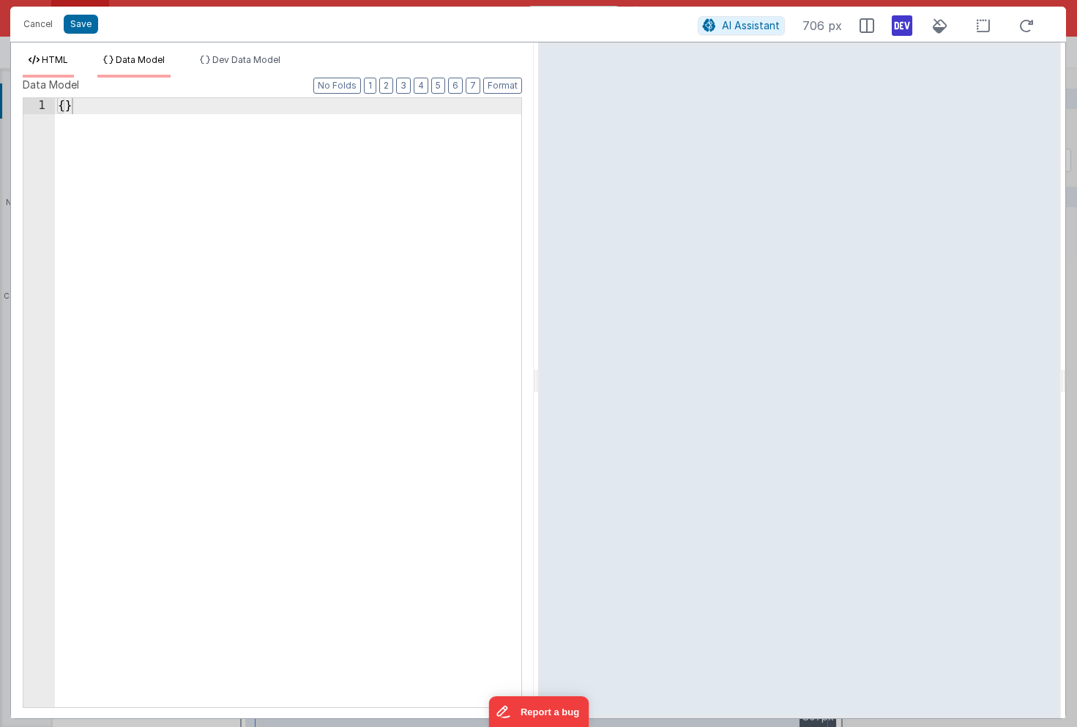
click at [56, 54] on li "HTML" at bounding box center [48, 65] width 51 height 23
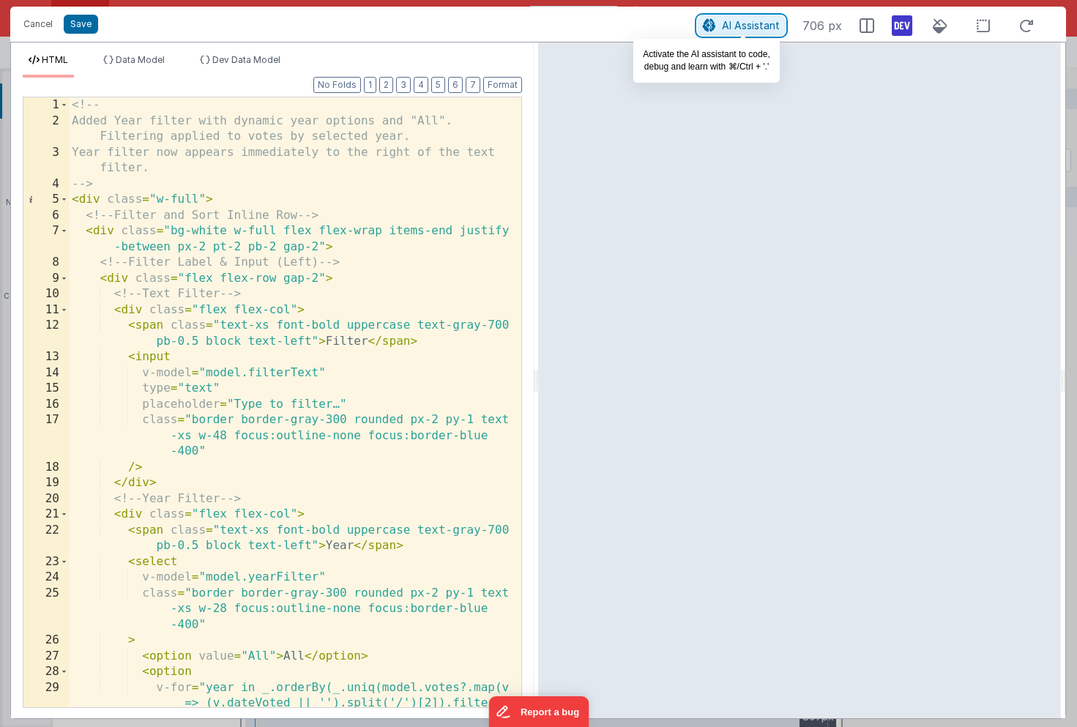
click at [759, 21] on span "AI Assistant" at bounding box center [751, 25] width 58 height 12
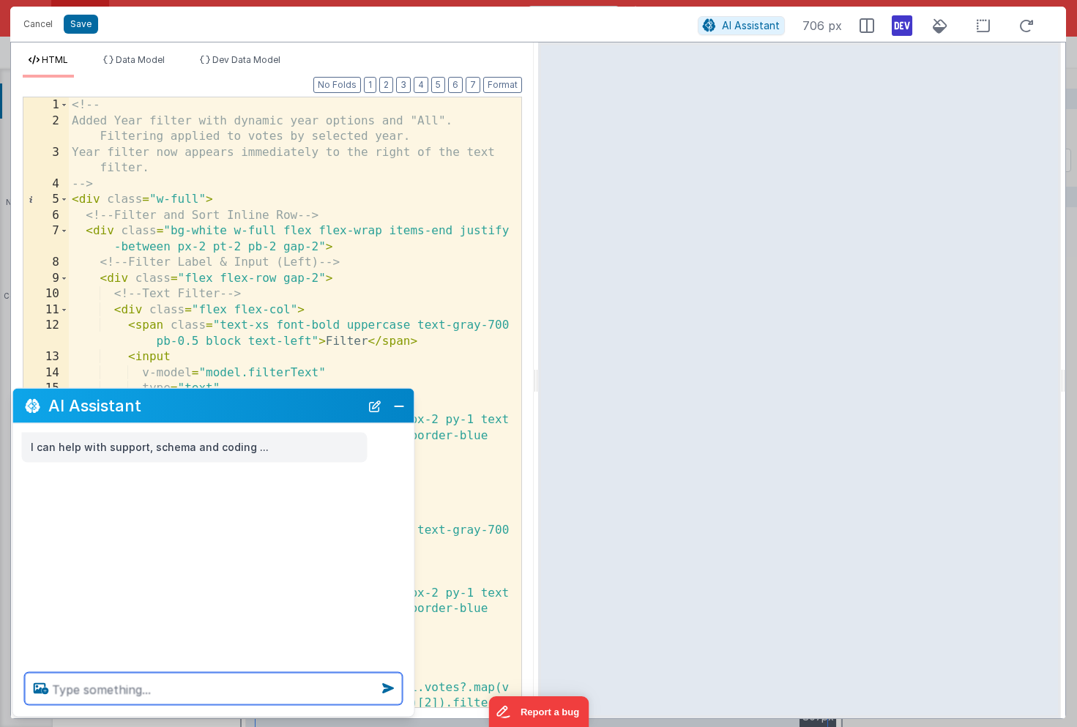
paste textarea "clicking on a row should navigate to 'https://[DOMAIN_NAME]/#/legislator?id={mo…"
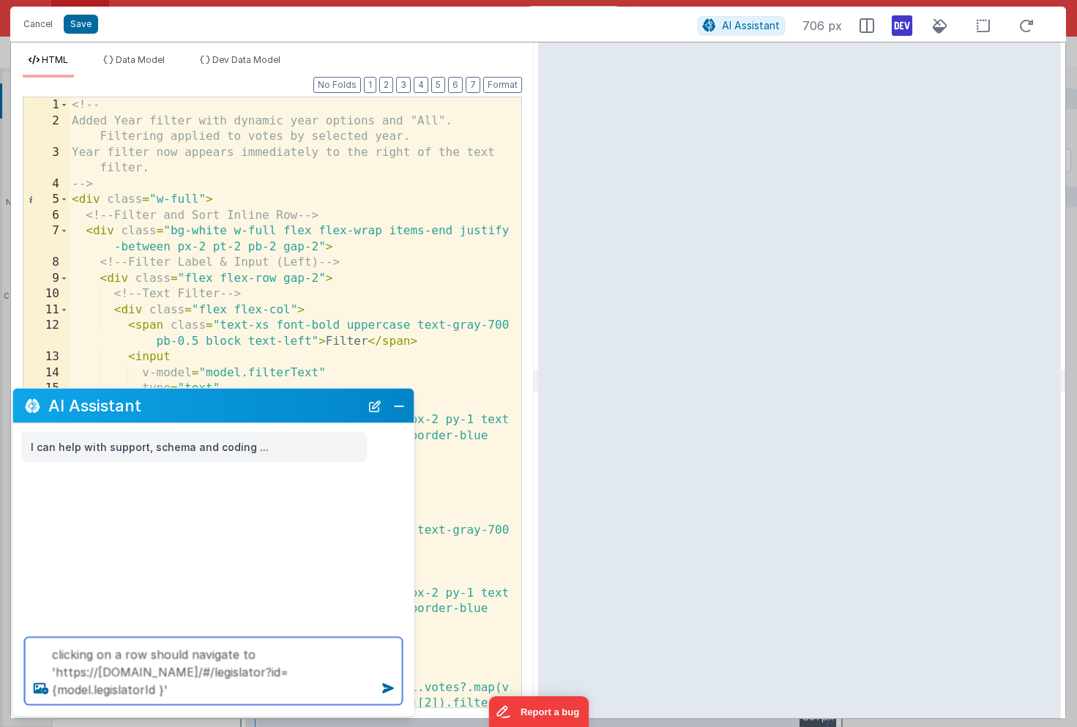
click at [282, 674] on textarea "clicking on a row should navigate to 'https://[DOMAIN_NAME]/#/legislator?id={mo…" at bounding box center [214, 671] width 378 height 67
click at [131, 691] on textarea "clicking on a row should navigate to 'https://legisact.clientportal.cloud/#/bil…" at bounding box center [214, 671] width 378 height 67
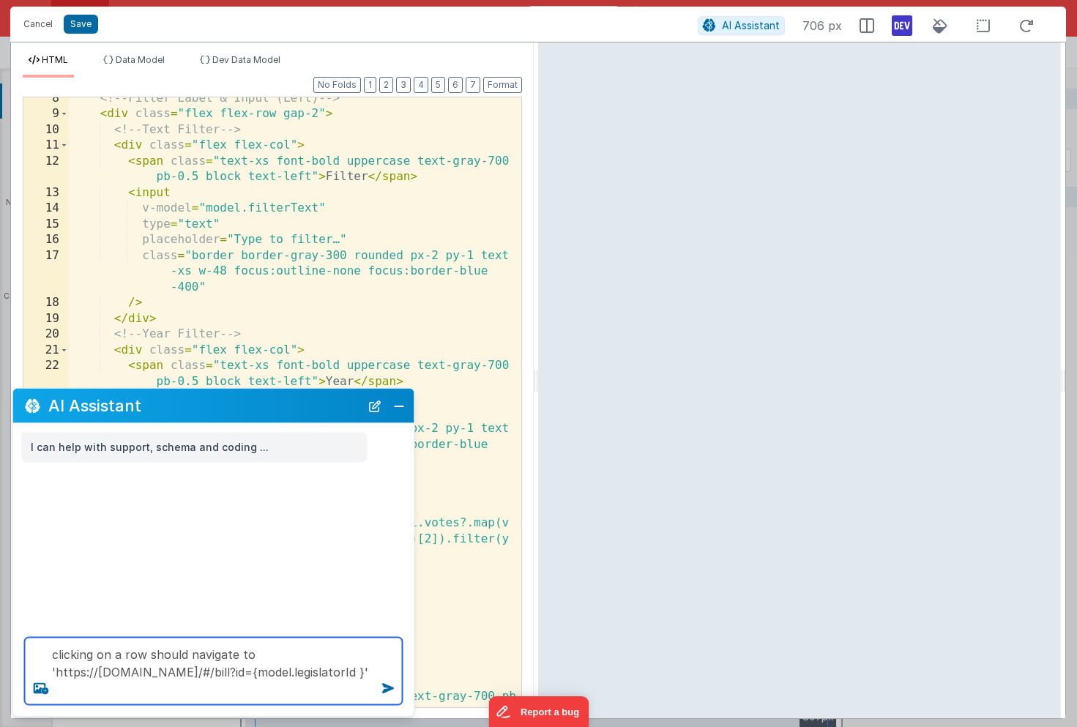
scroll to position [172, 0]
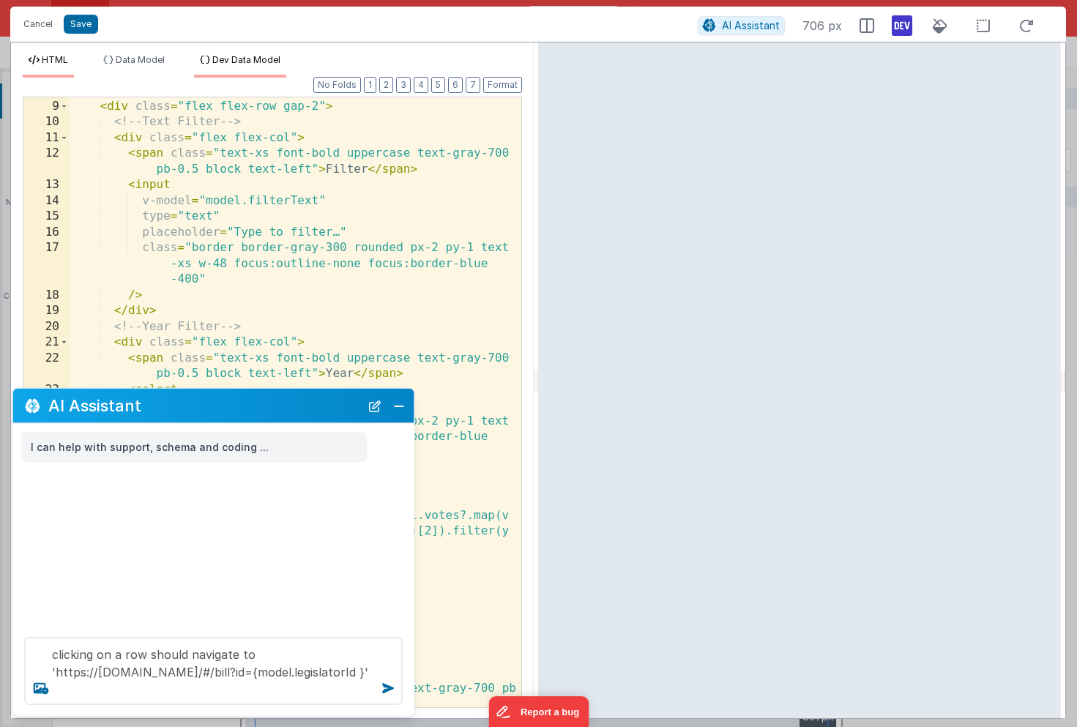
click at [243, 59] on span "Dev Data Model" at bounding box center [246, 59] width 68 height 11
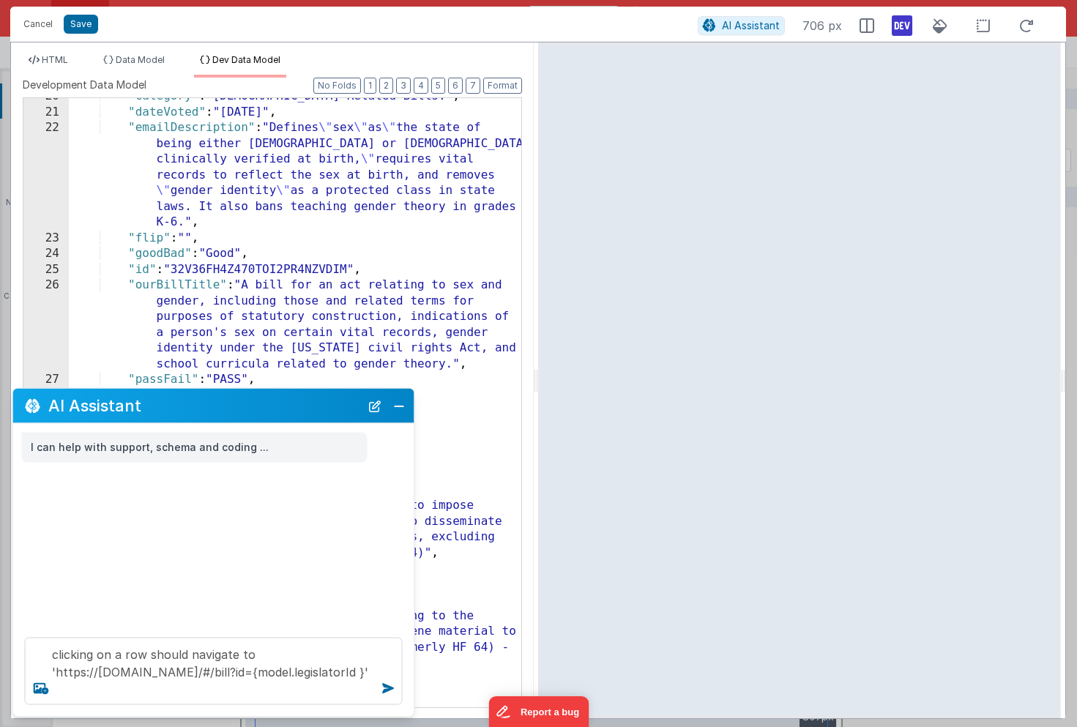
scroll to position [361, 0]
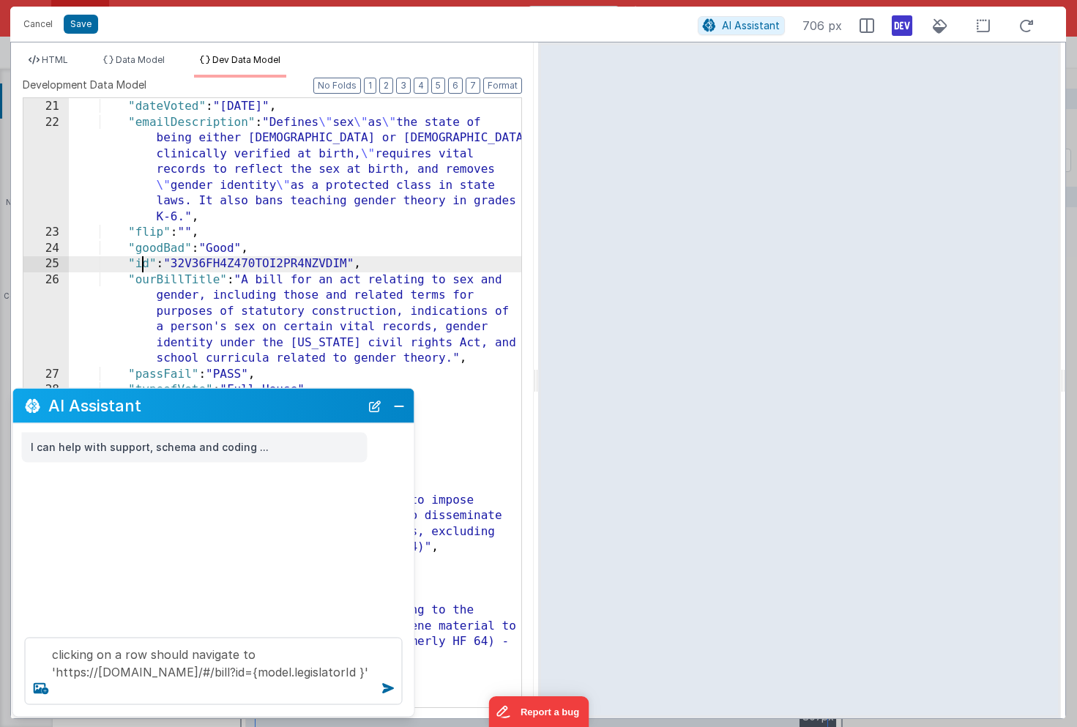
click at [143, 267] on div ""category" : "LGBTQ Related Bills:" , "dateVoted" : "2/27/2025" , "emailDescrip…" at bounding box center [295, 403] width 453 height 641
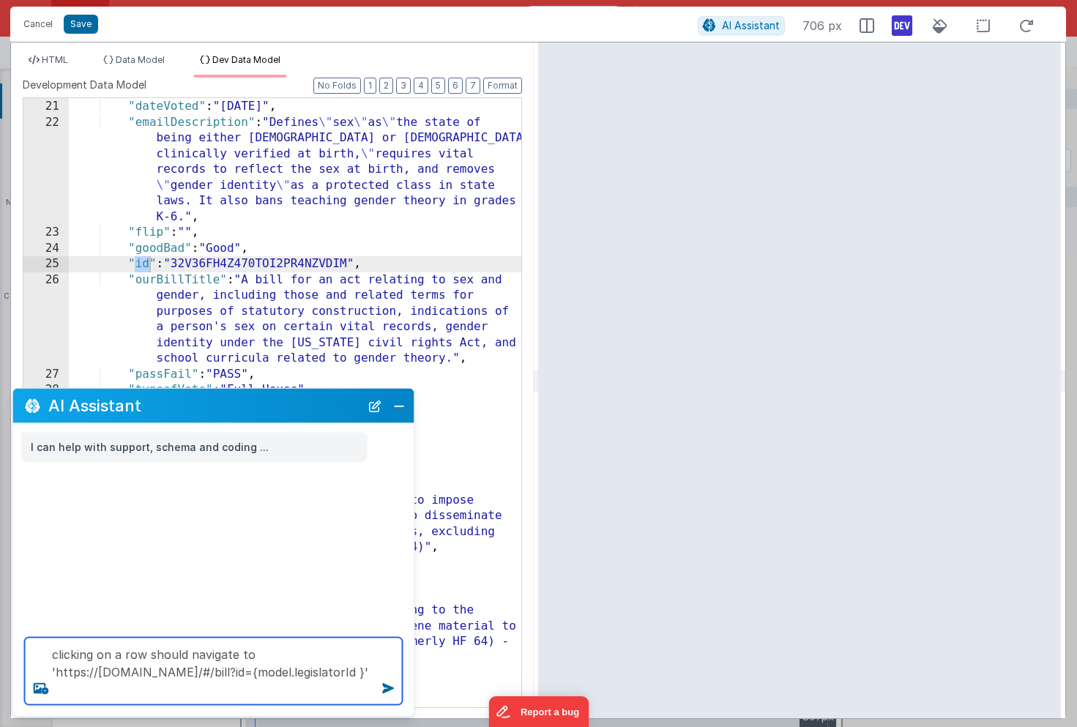
click at [132, 689] on textarea "clicking on a row should navigate to 'https://legisact.clientportal.cloud/#/bil…" at bounding box center [214, 671] width 378 height 67
click at [79, 691] on textarea "clicking on a row should navigate to 'https://legisact.clientportal.cloud/#/bil…" at bounding box center [214, 671] width 378 height 67
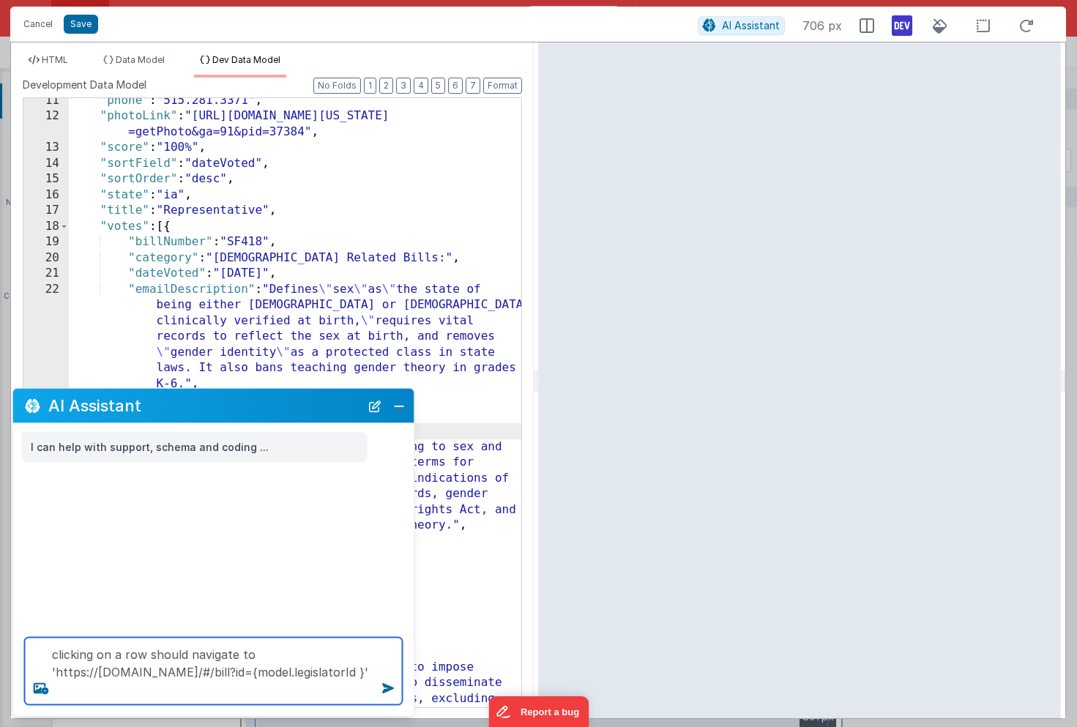
scroll to position [196, 0]
click at [120, 688] on textarea "clicking on a row should navigate to 'https://legisact.clientportal.cloud/#/bil…" at bounding box center [214, 671] width 378 height 67
paste textarea "i"
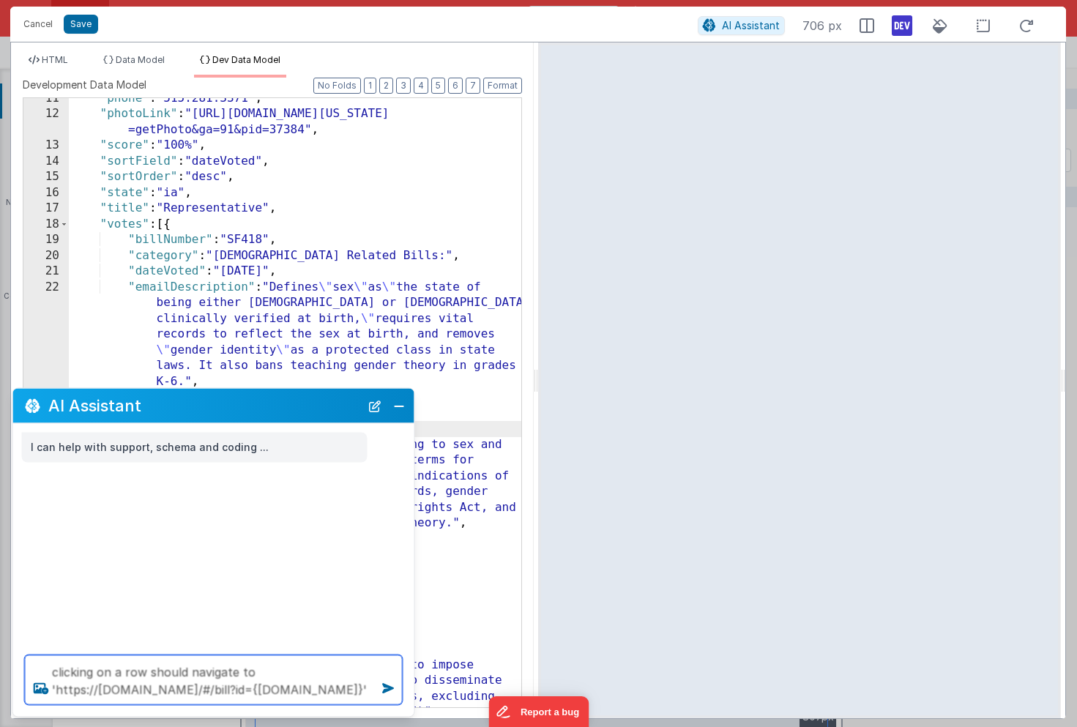
type textarea "clicking on a row should navigate to 'https://legisact.clientportal.cloud/#/bil…"
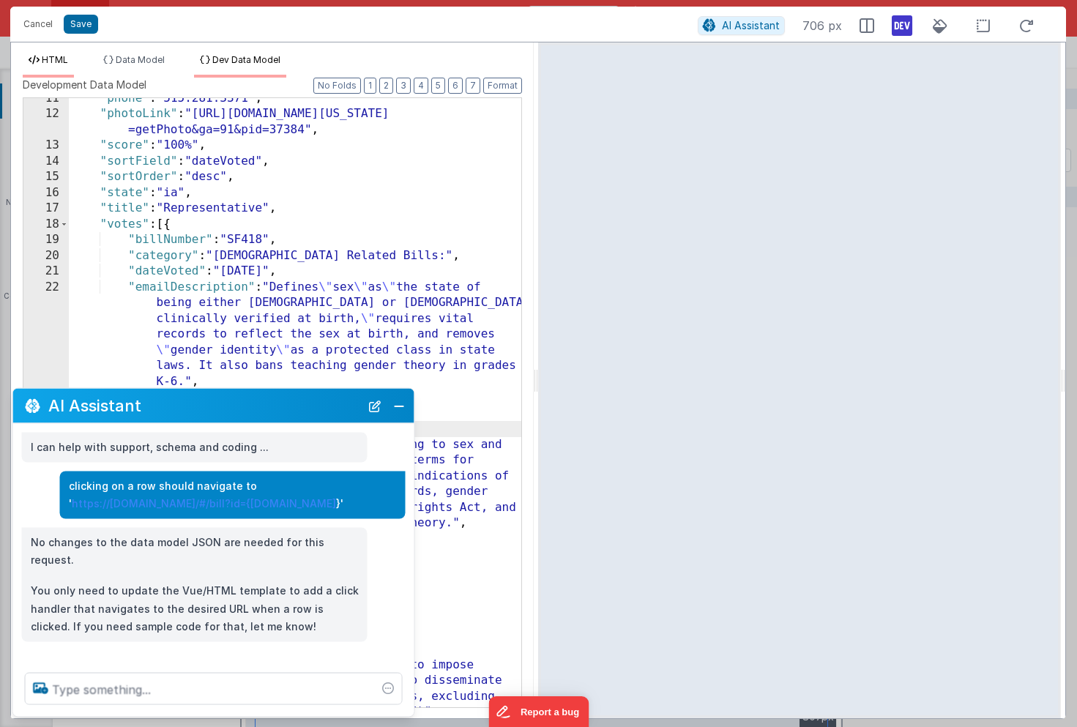
click at [51, 60] on span "HTML" at bounding box center [55, 59] width 26 height 11
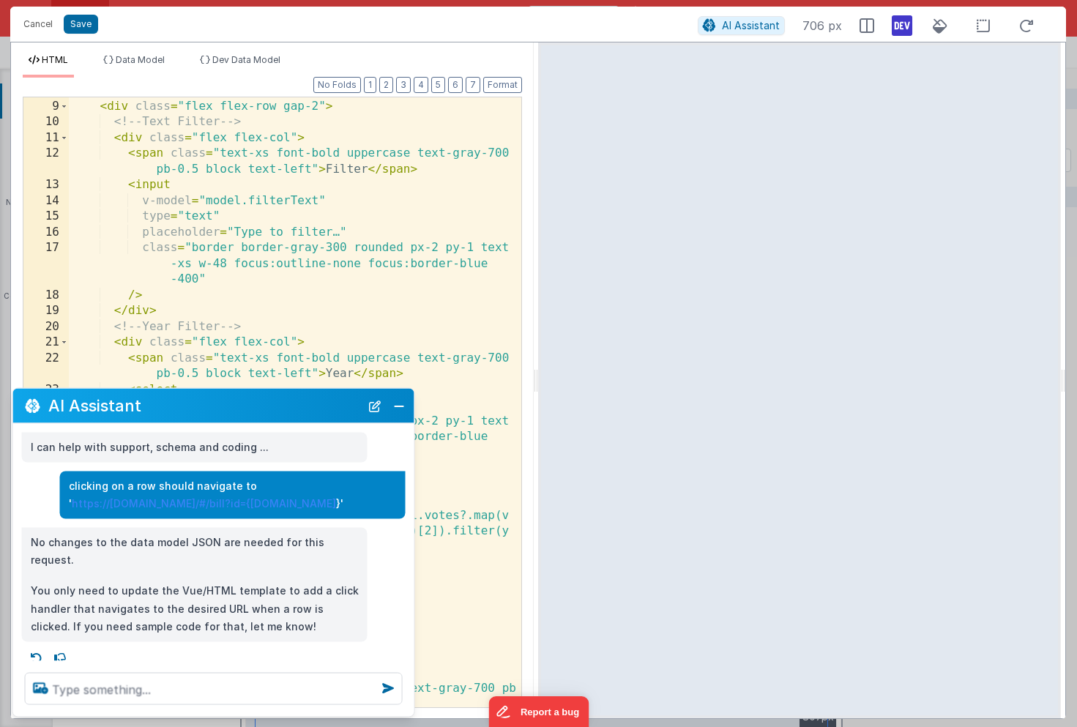
drag, startPoint x: 366, startPoint y: 506, endPoint x: 244, endPoint y: 447, distance: 135.6
click at [243, 447] on div "I can help with support, schema and coding ... clicking on a row should navigat…" at bounding box center [213, 542] width 401 height 237
copy div "... clicking on a row should navigate to ' https://legisact.clientportal.cloud/…"
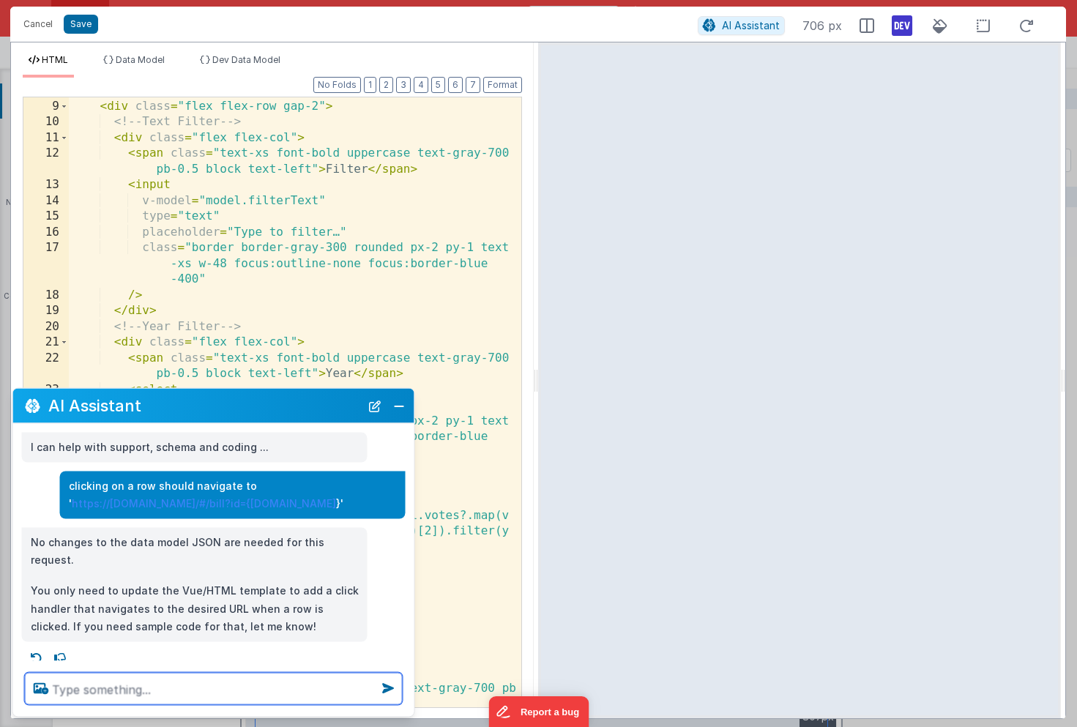
click at [134, 693] on textarea at bounding box center [214, 689] width 378 height 32
paste textarea "... clicking on a row should navigate to 'https://legisact.clientportal.cloud/#…"
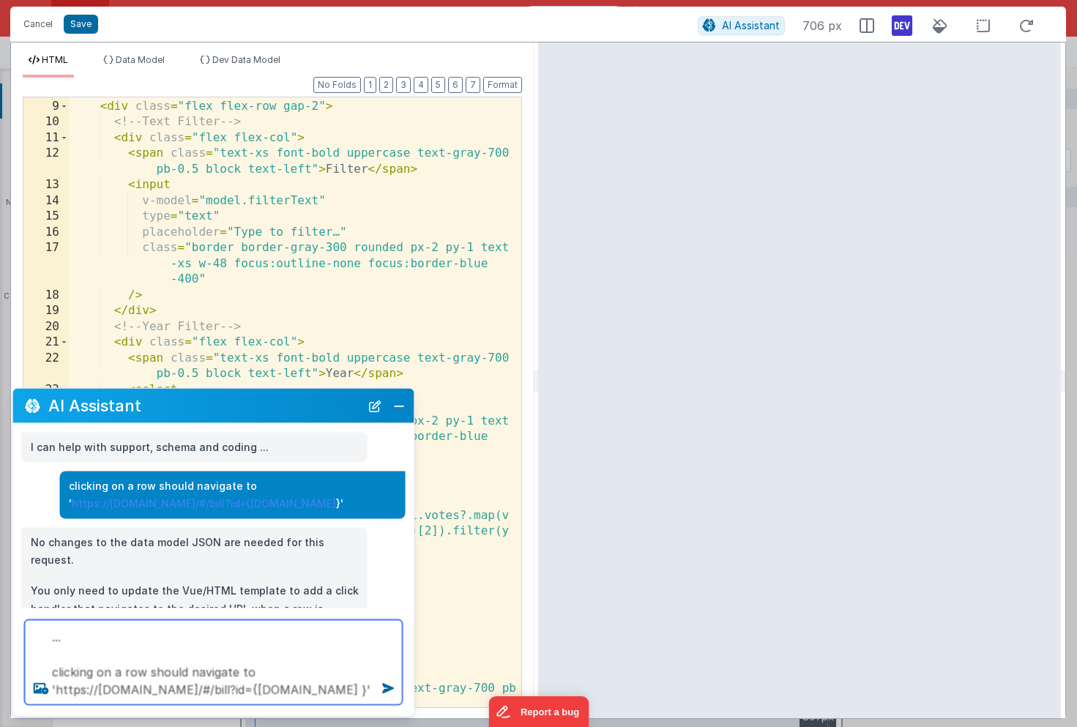
type textarea "... clicking on a row should navigate to 'https://legisact.clientportal.cloud/#…"
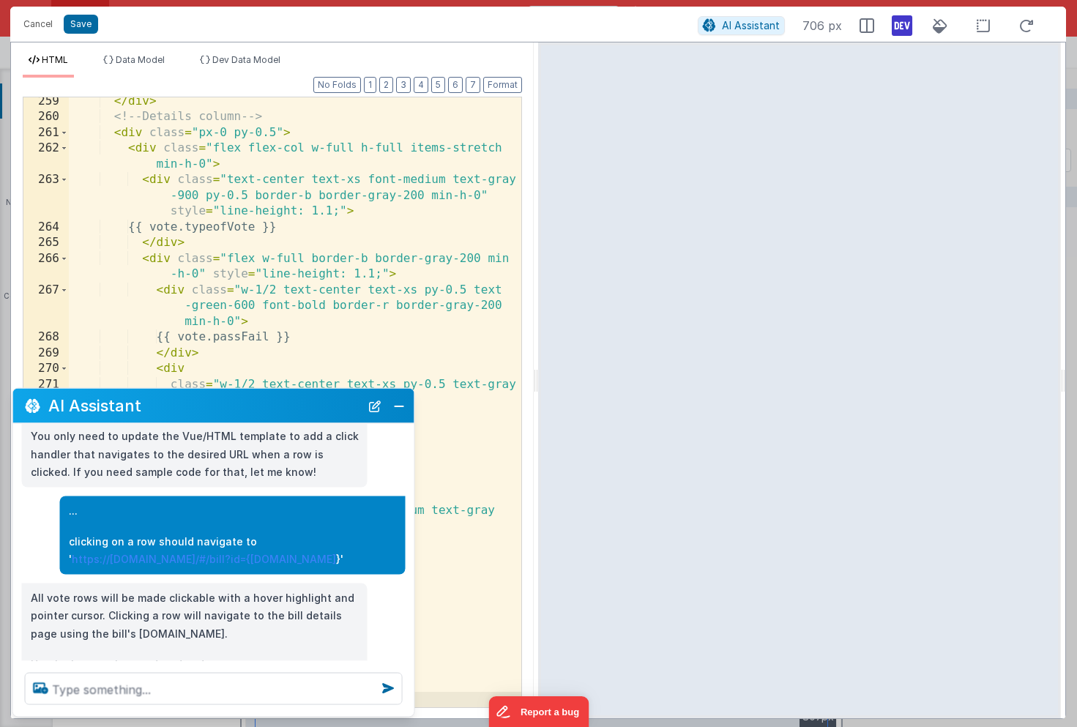
scroll to position [182, 0]
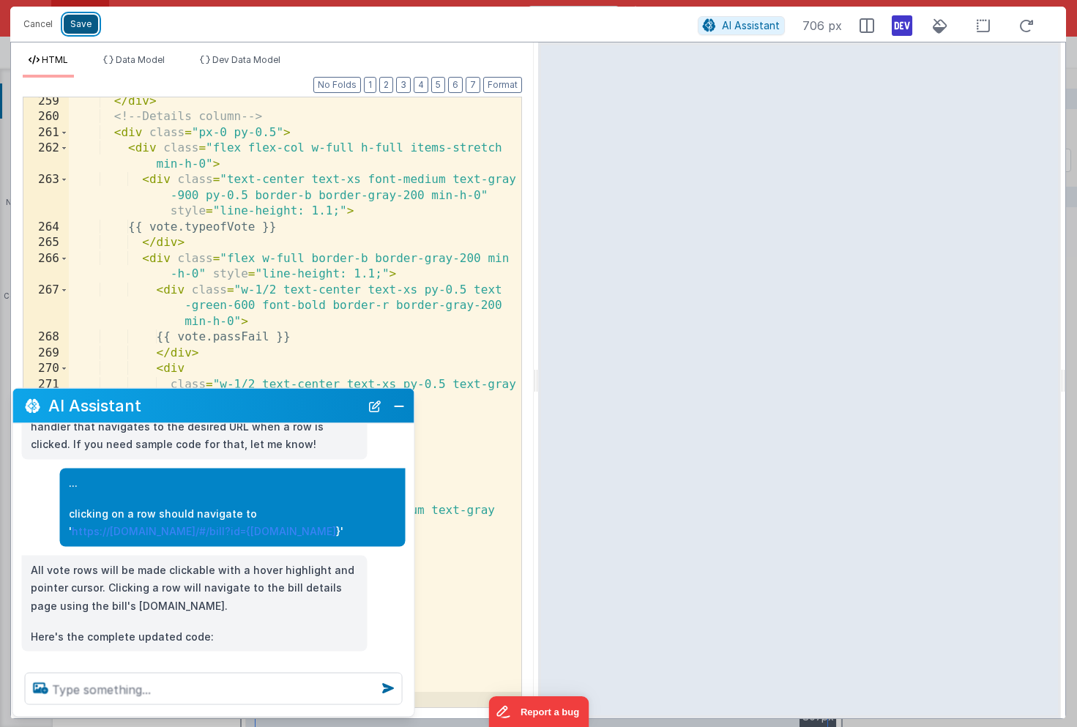
click at [90, 25] on button "Save" at bounding box center [81, 24] width 34 height 19
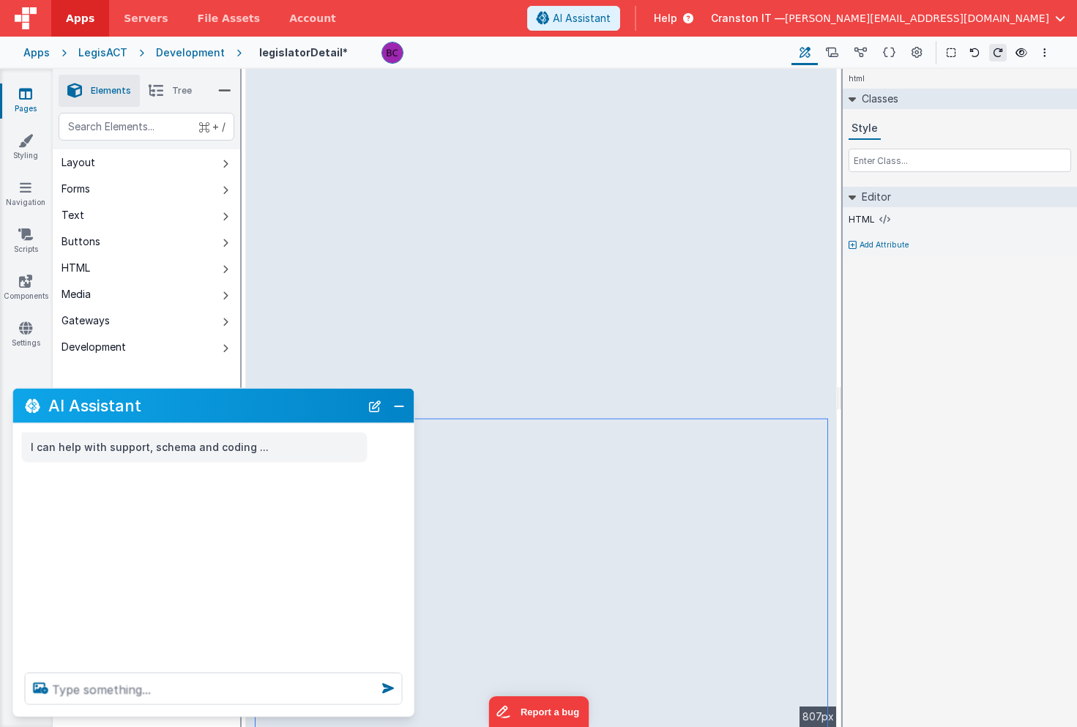
scroll to position [0, 0]
click at [405, 410] on button "Close" at bounding box center [399, 405] width 19 height 21
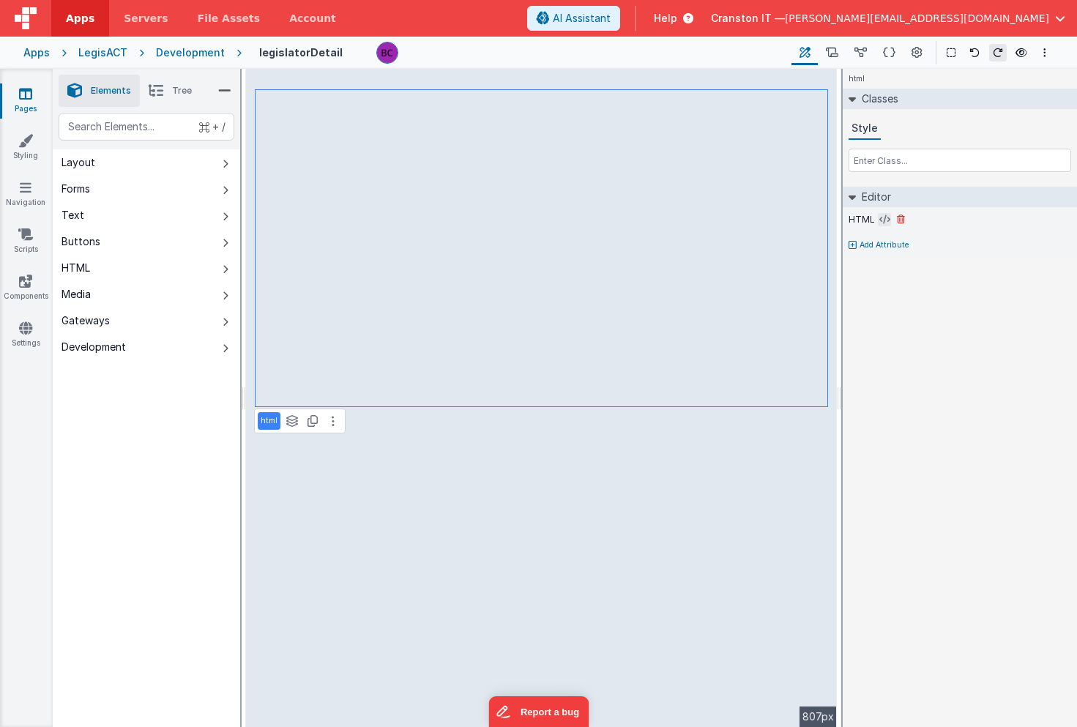
click at [883, 222] on icon at bounding box center [884, 220] width 11 height 12
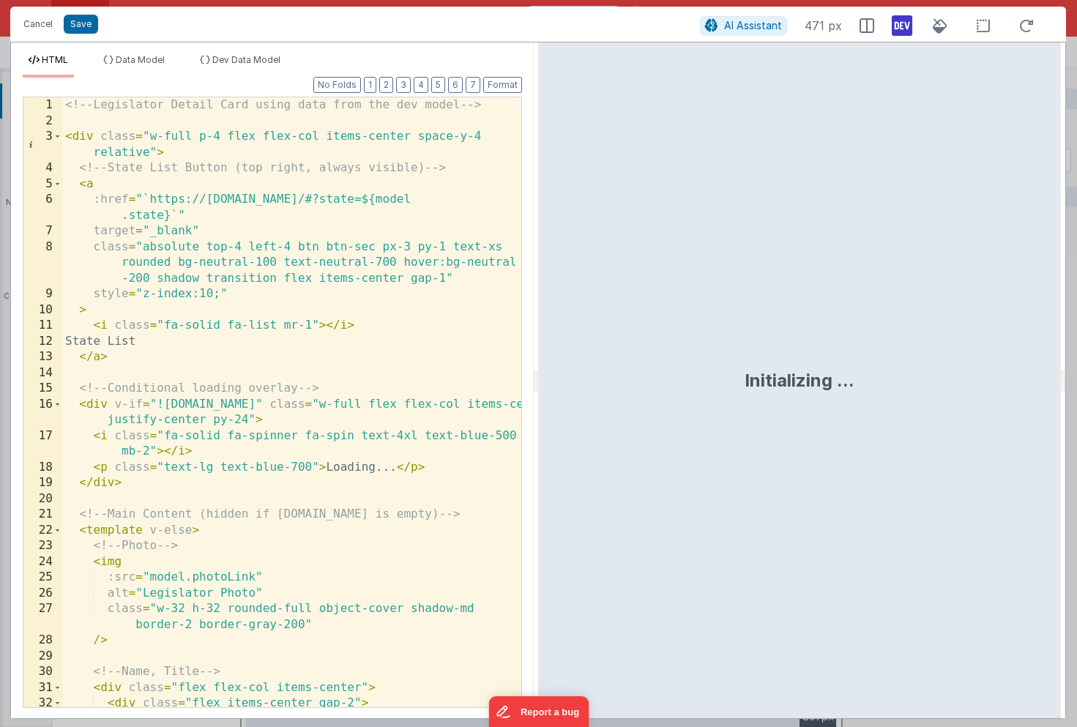
click at [111, 360] on div "<!-- Legislator Detail Card using data from the dev model --> < div class = "w-…" at bounding box center [291, 426] width 459 height 658
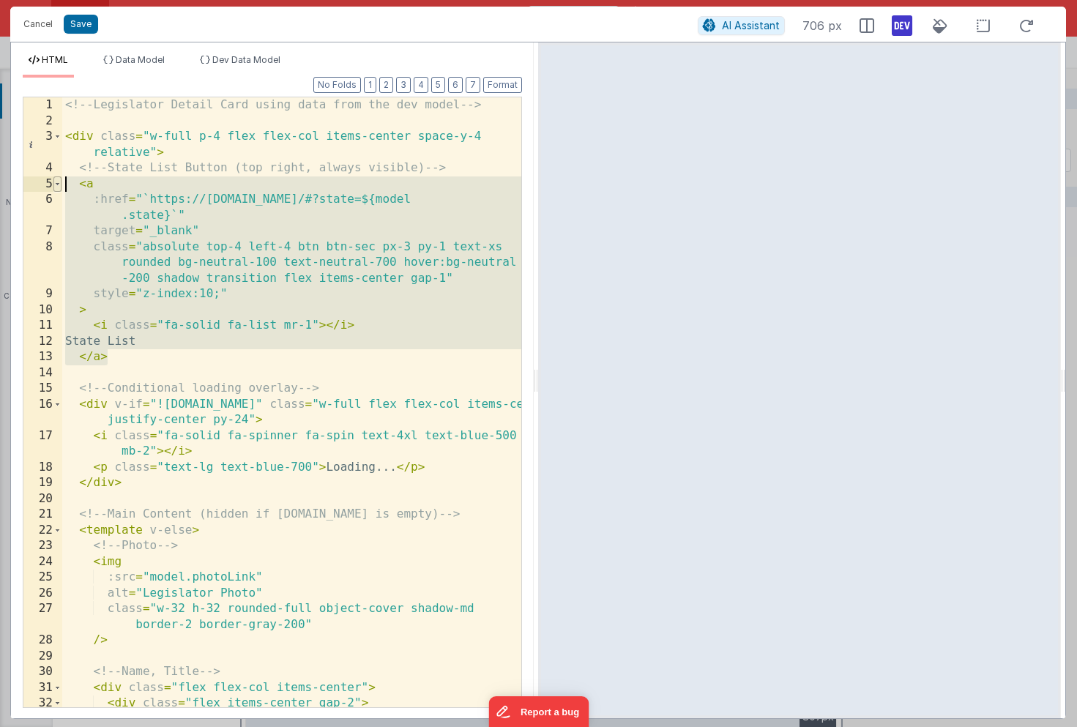
drag, startPoint x: 111, startPoint y: 360, endPoint x: 54, endPoint y: 182, distance: 186.2
click at [54, 182] on div "1 2 3 4 5 6 7 8 9 10 11 12 13 14 15 16 17 18 19 20 21 22 23 24 25 26 27 28 29 3…" at bounding box center [272, 402] width 499 height 611
click at [42, 23] on button "Cancel" at bounding box center [38, 24] width 44 height 21
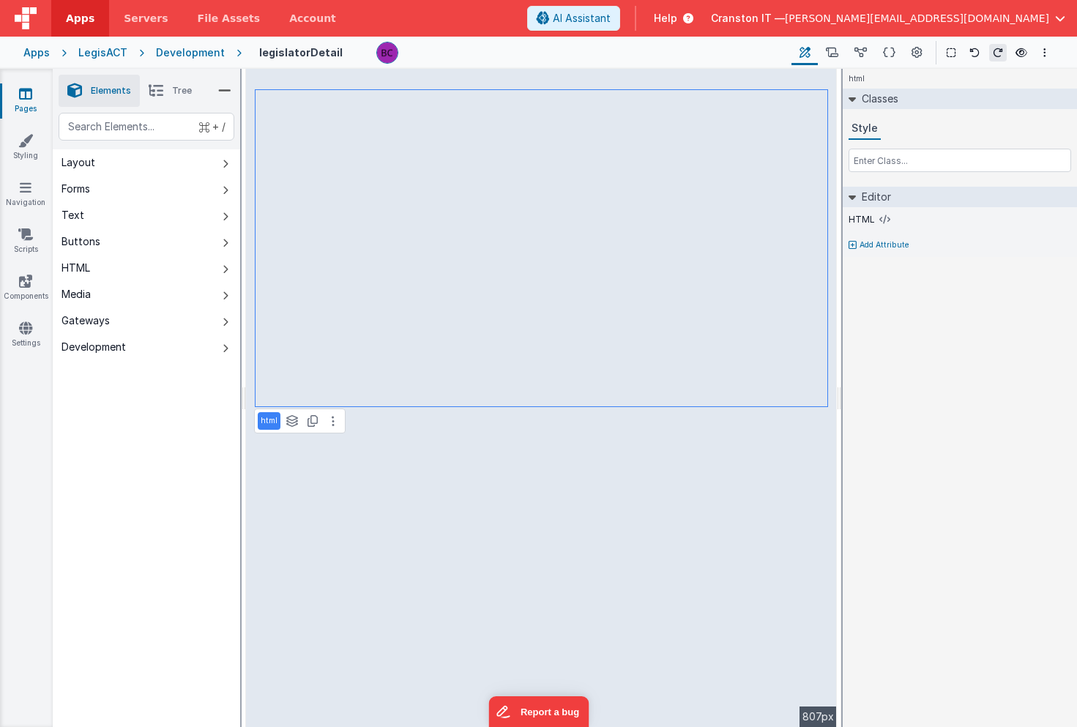
click at [200, 53] on div "Development" at bounding box center [190, 52] width 69 height 15
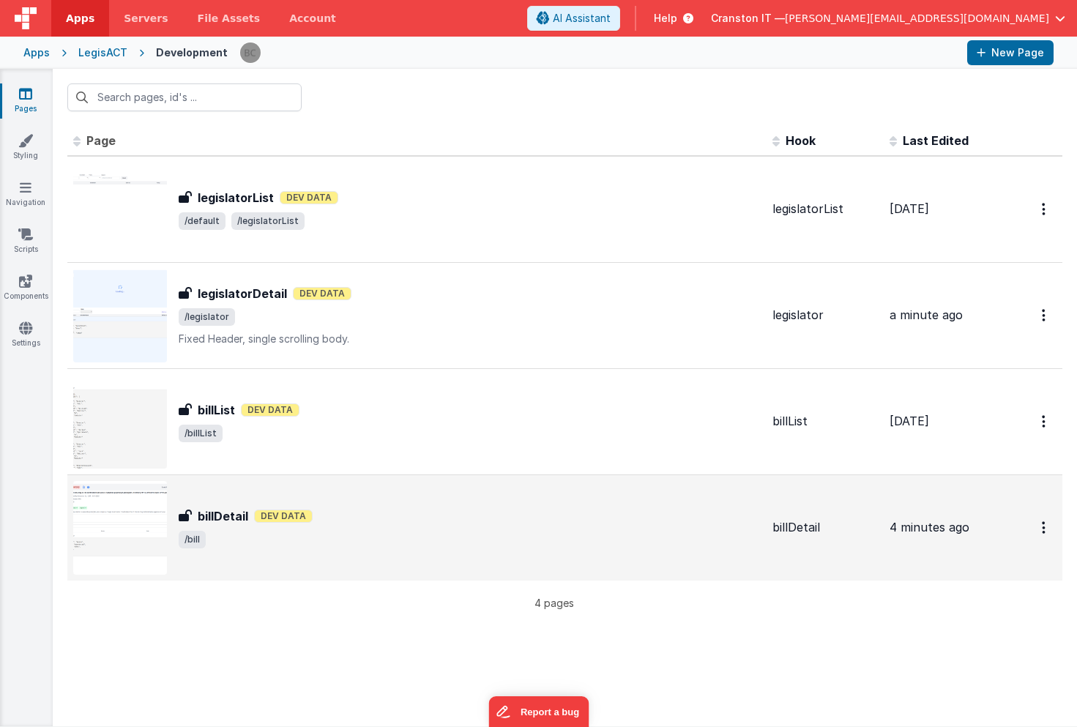
click at [374, 531] on span "/bill" at bounding box center [470, 540] width 582 height 18
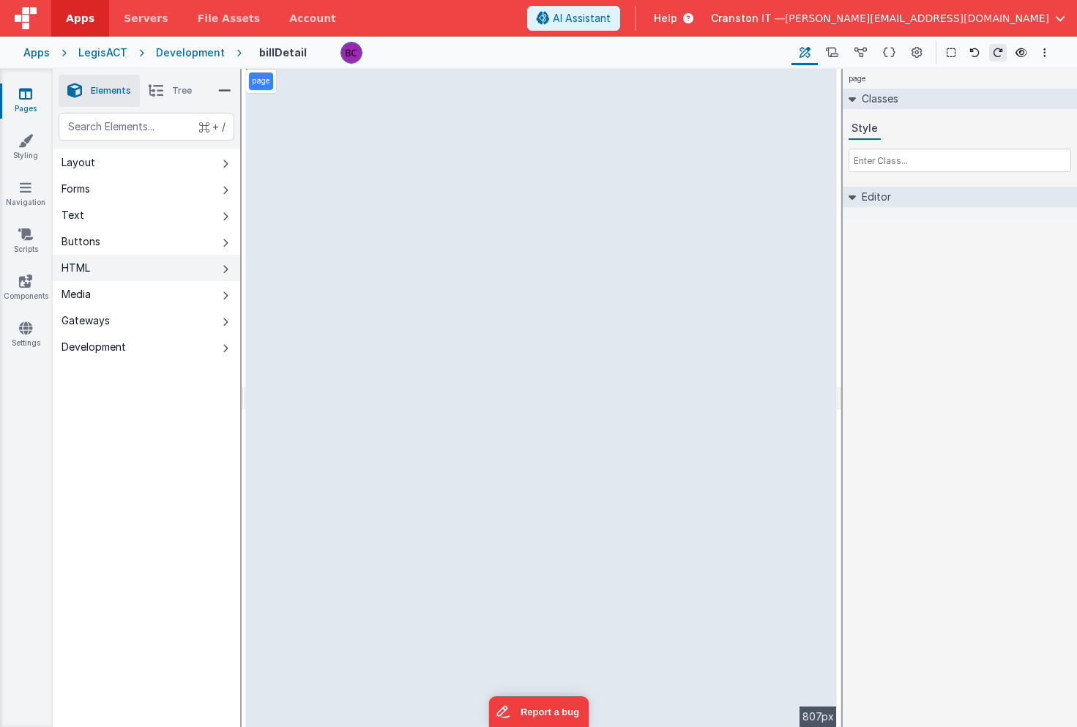
click at [84, 274] on div "HTML" at bounding box center [76, 268] width 29 height 15
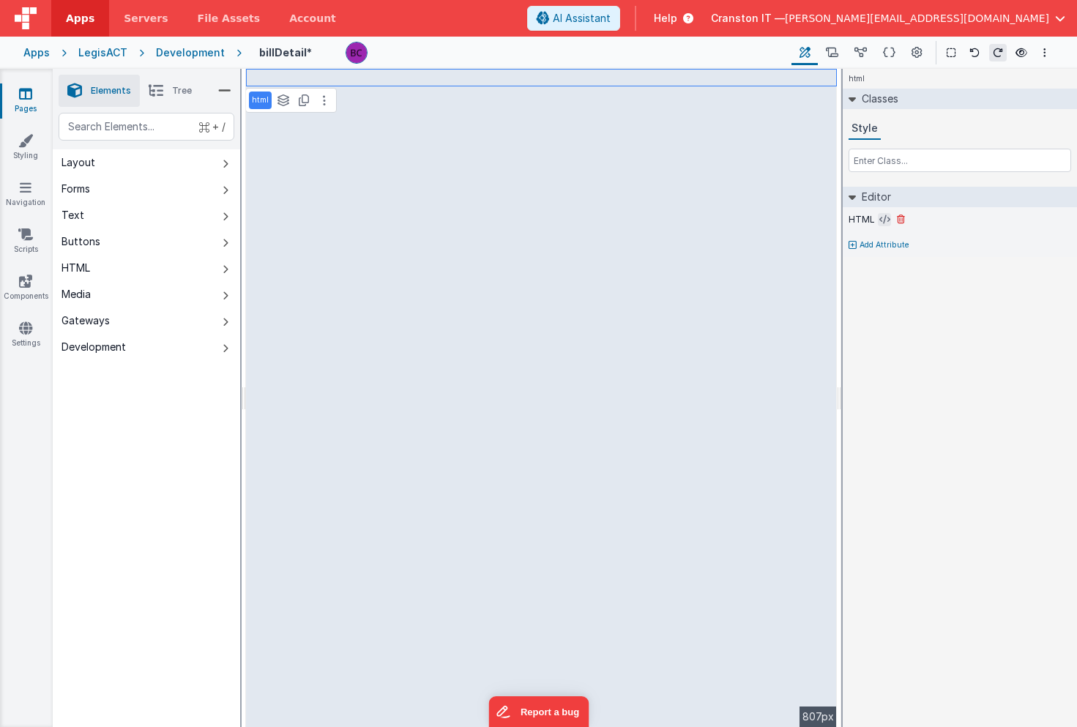
click at [885, 220] on icon at bounding box center [884, 220] width 11 height 12
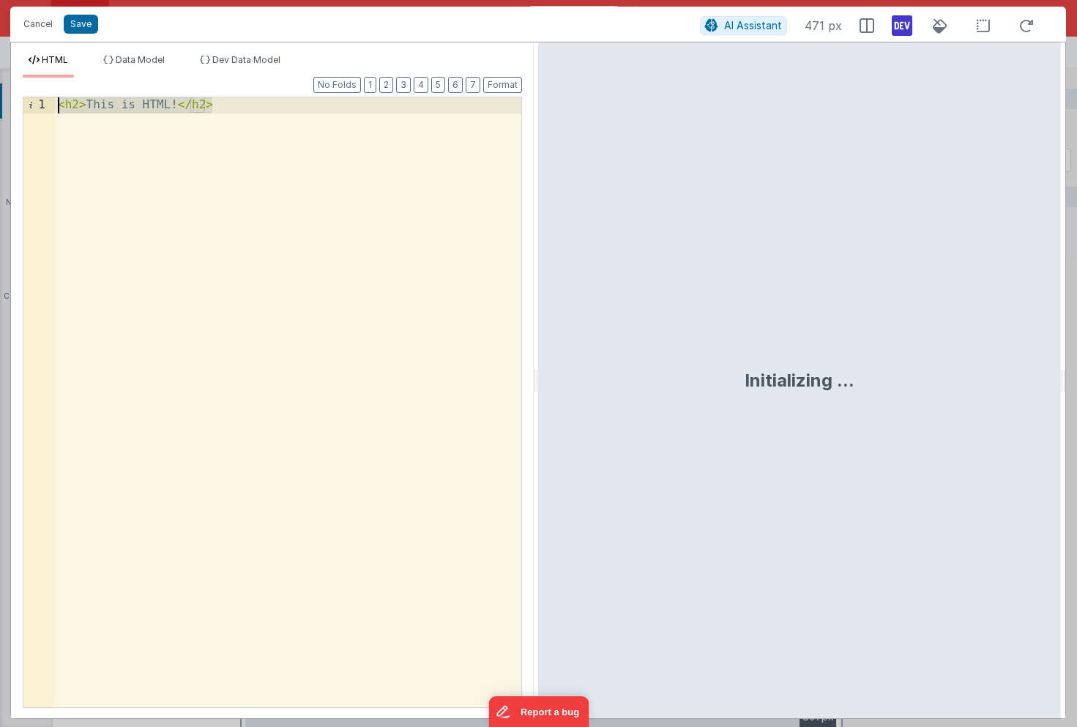
drag, startPoint x: 398, startPoint y: 223, endPoint x: 138, endPoint y: -49, distance: 377.0
click at [138, 0] on html "Cancel Save AI Assistant 471 px HTML Data Model Dev Data Model Format 7 6 5 4 3…" at bounding box center [538, 363] width 1077 height 727
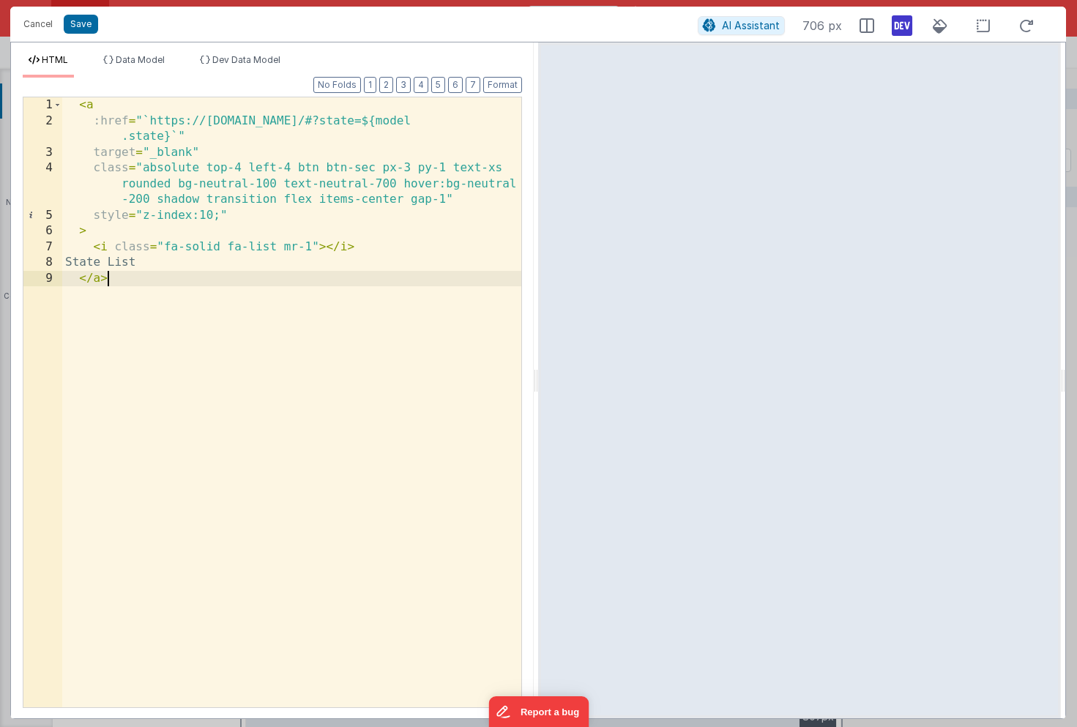
click at [434, 122] on div "< a :href = "`https://legisact.clientportal.cloud/#?state=${model .state}`" tar…" at bounding box center [291, 417] width 459 height 641
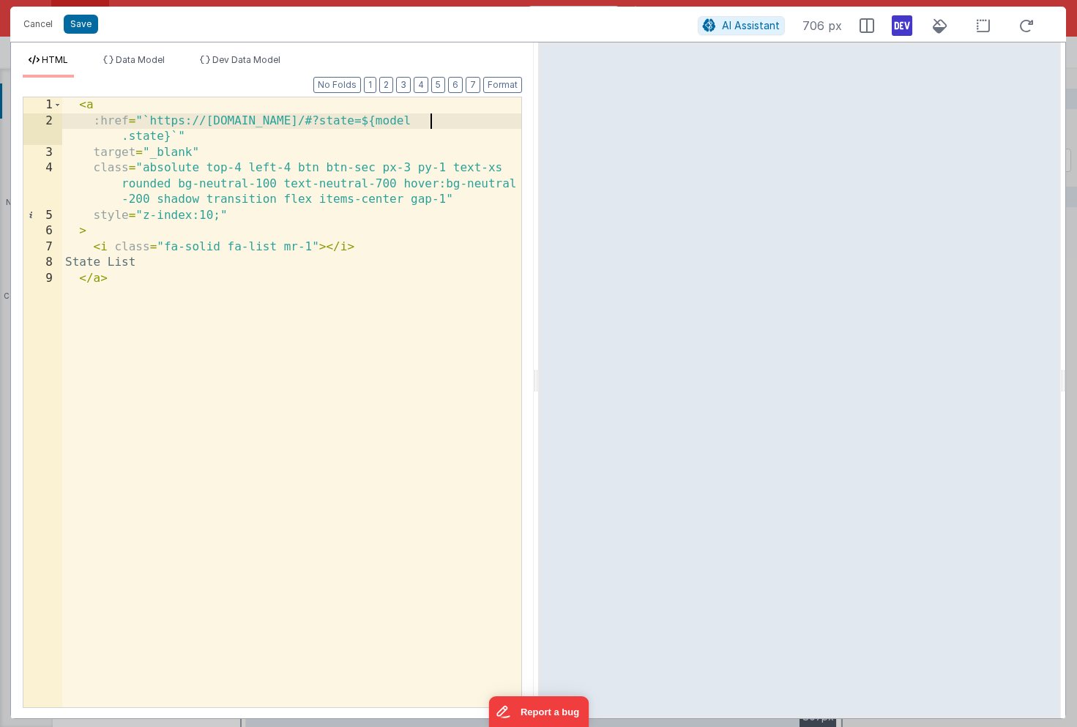
click at [434, 122] on div "< a :href = "`https://legisact.clientportal.cloud/#?state=${model .state}`" tar…" at bounding box center [291, 417] width 459 height 641
click at [412, 122] on div "< a :href = "`https://legisact.clientportal.cloud/#?state=${model .state}`" tar…" at bounding box center [291, 417] width 459 height 641
click at [81, 28] on button "Save" at bounding box center [81, 24] width 34 height 19
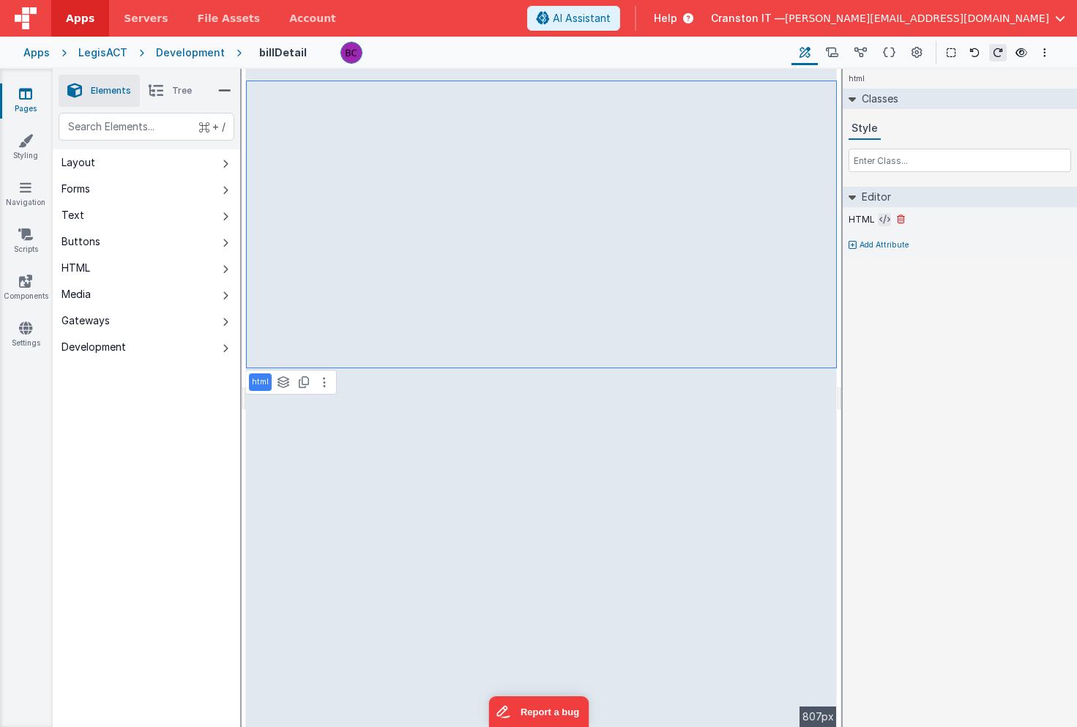
click at [887, 221] on icon at bounding box center [884, 220] width 11 height 12
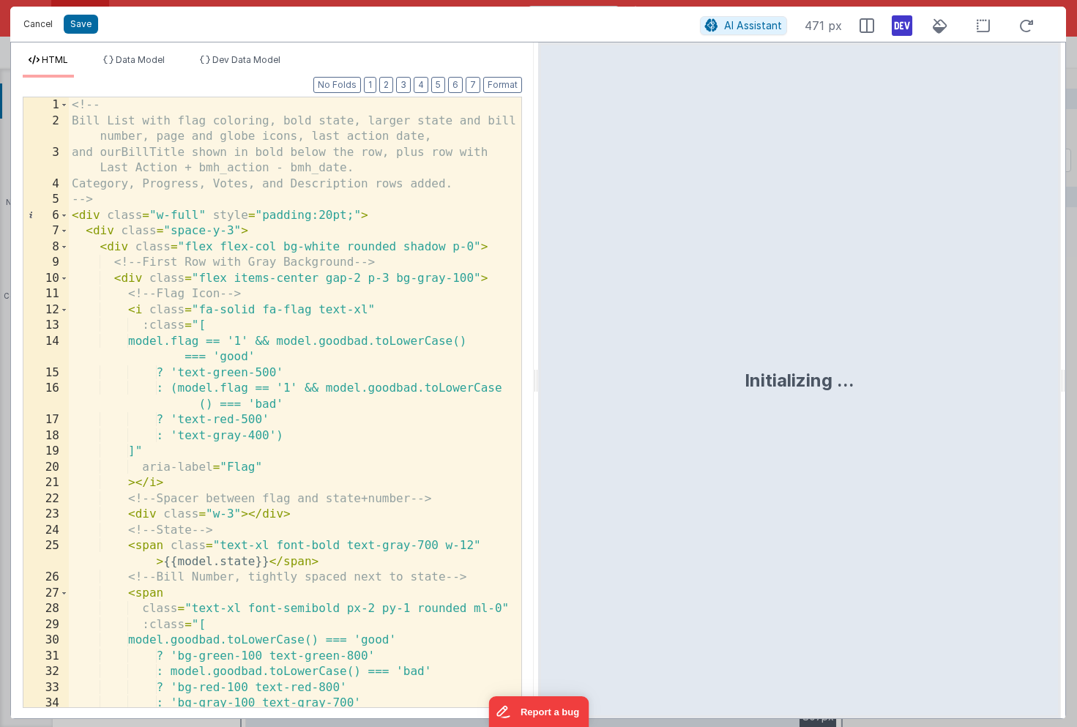
click at [39, 23] on button "Cancel" at bounding box center [38, 24] width 44 height 21
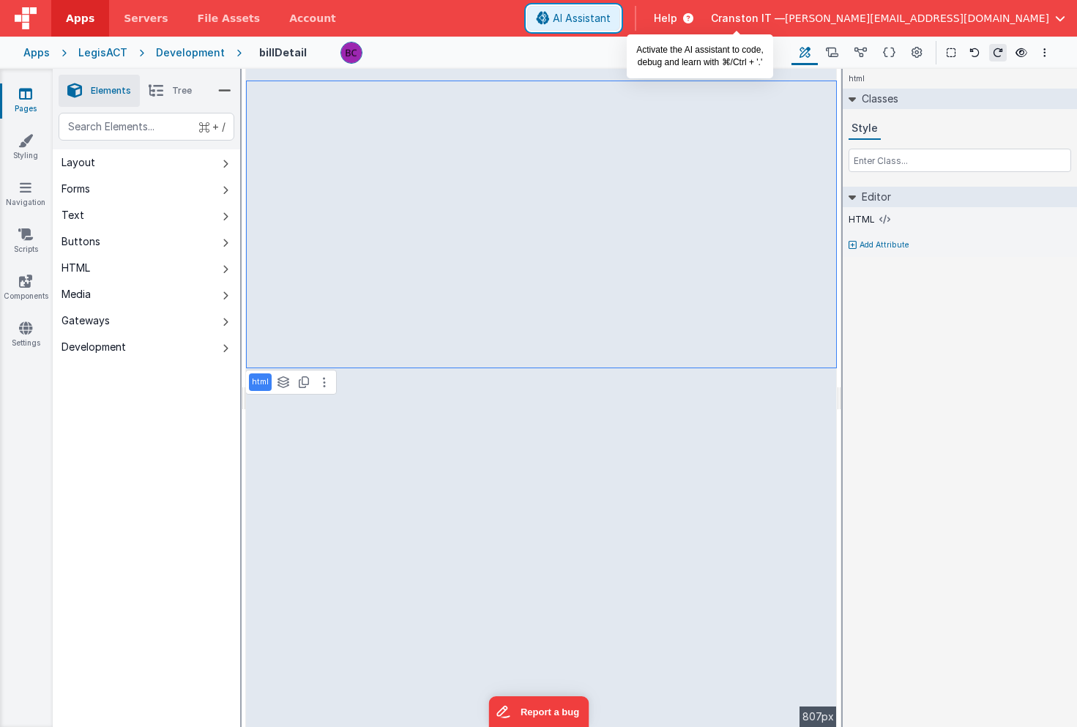
click at [611, 12] on span "AI Assistant" at bounding box center [582, 18] width 58 height 15
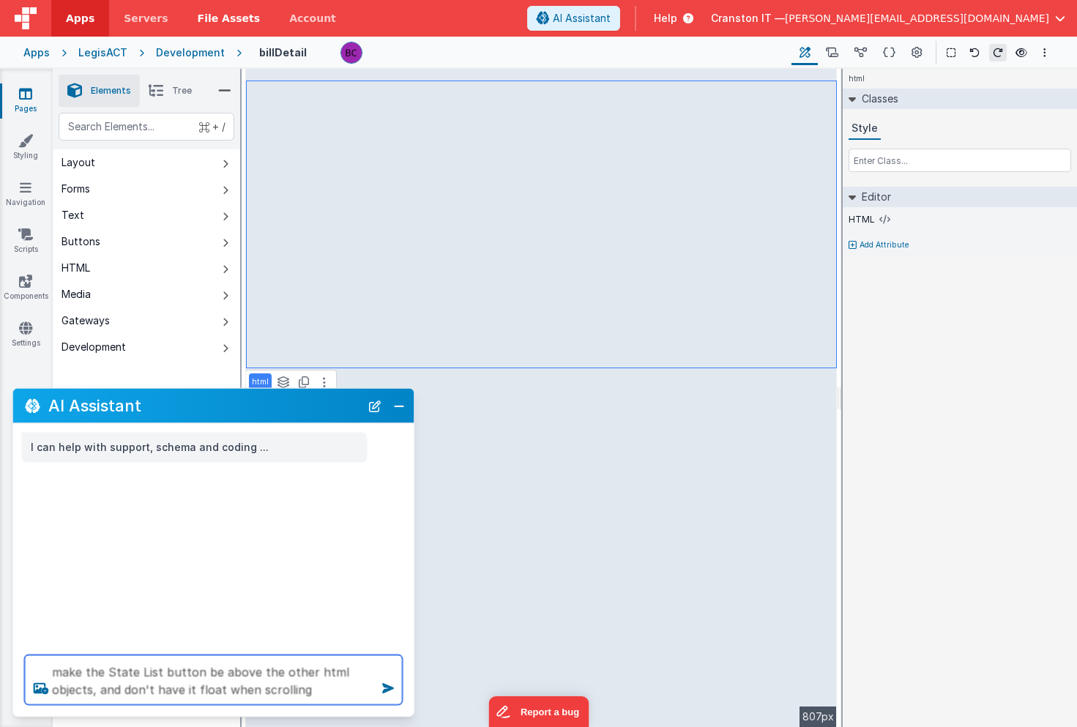
type textarea "make the State List button be above the other html objects, and don't have it f…"
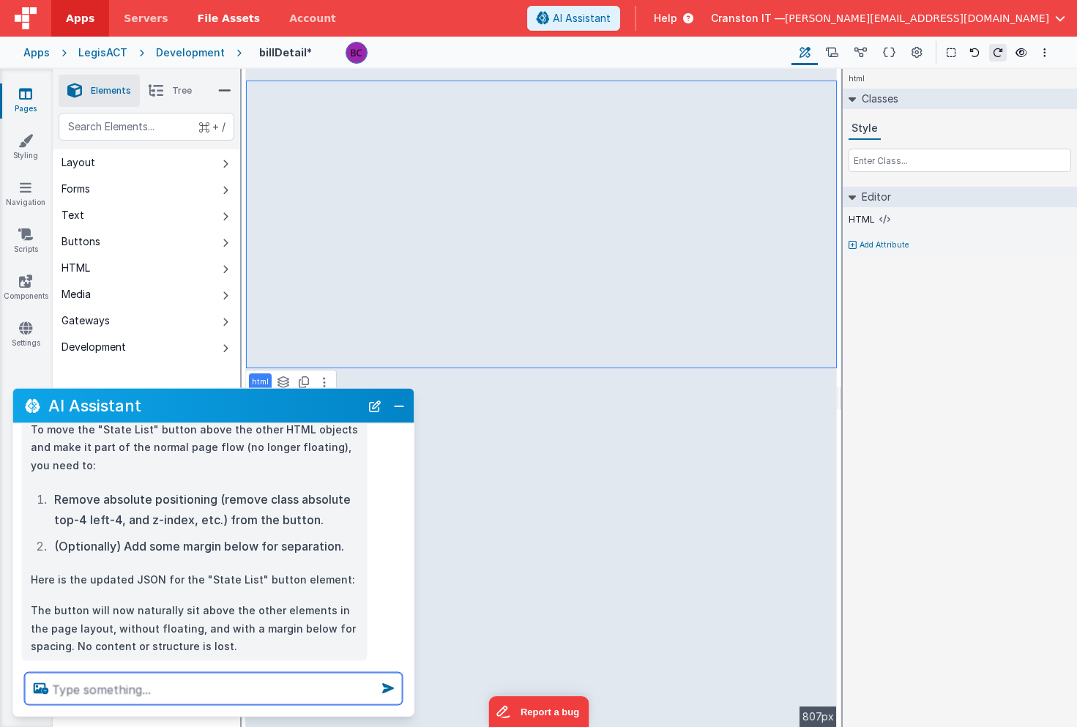
scroll to position [141, 0]
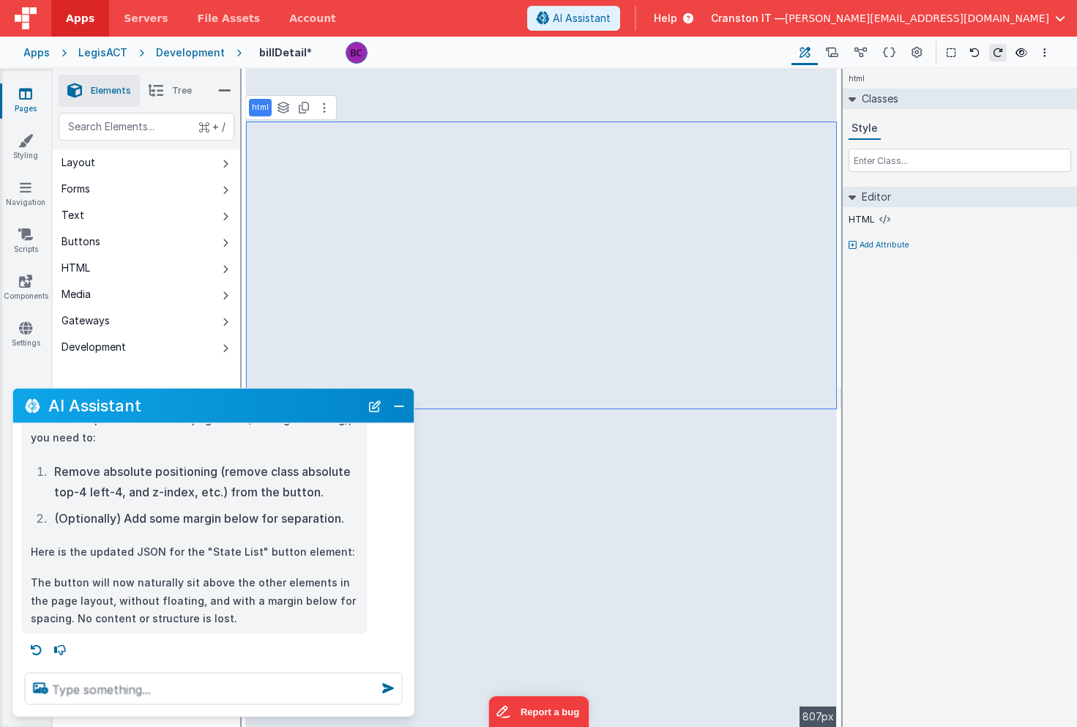
click at [574, 54] on div at bounding box center [563, 53] width 434 height 22
click at [403, 405] on button "Close" at bounding box center [399, 405] width 19 height 21
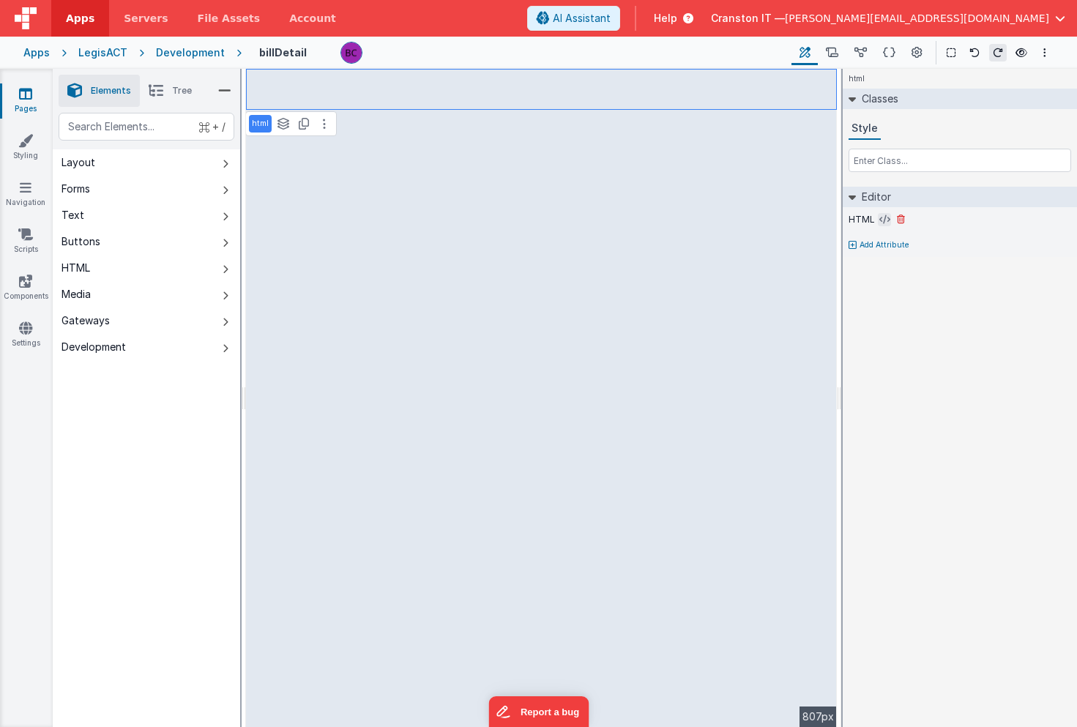
click at [879, 217] on icon at bounding box center [884, 220] width 11 height 12
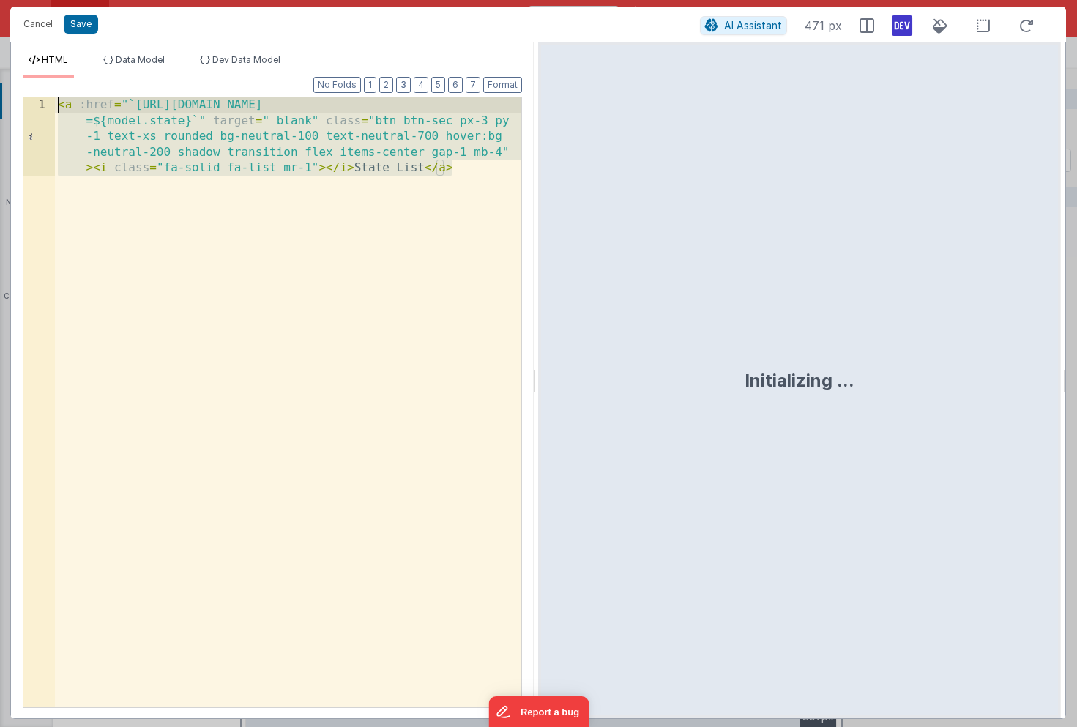
drag, startPoint x: 269, startPoint y: 398, endPoint x: 62, endPoint y: -36, distance: 480.5
click at [62, 0] on html "Cancel Save AI Assistant 471 px HTML Data Model Dev Data Model Format 7 6 5 4 3…" at bounding box center [538, 363] width 1077 height 727
click at [40, 21] on button "Cancel" at bounding box center [38, 24] width 44 height 21
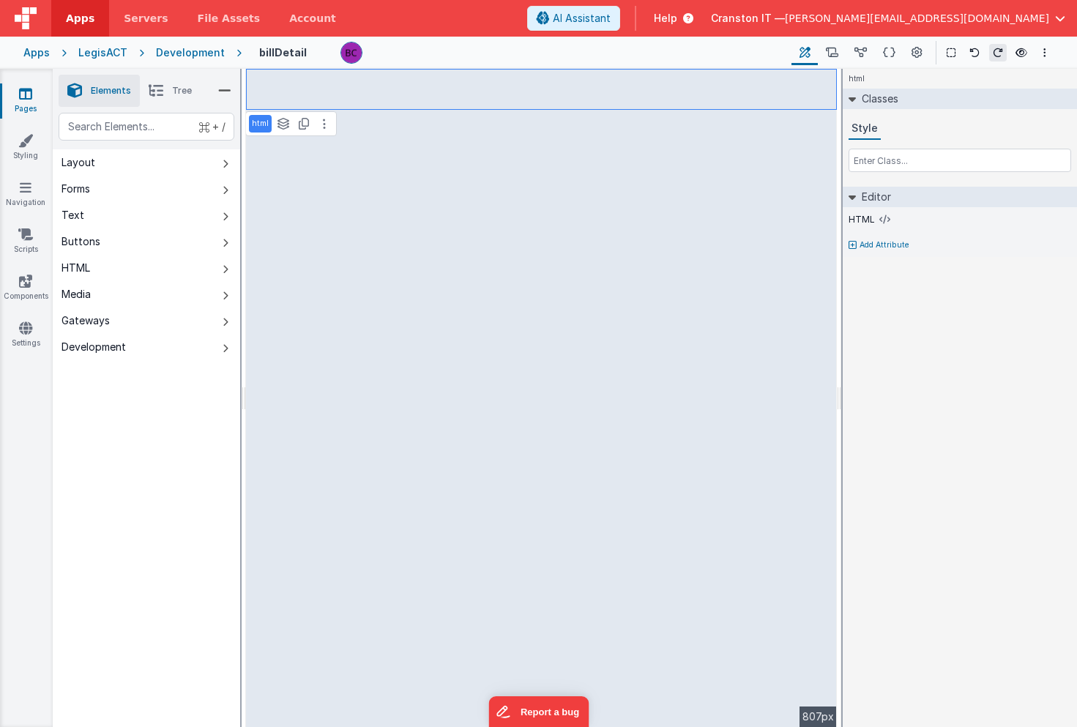
click at [196, 52] on div "Development" at bounding box center [190, 52] width 69 height 15
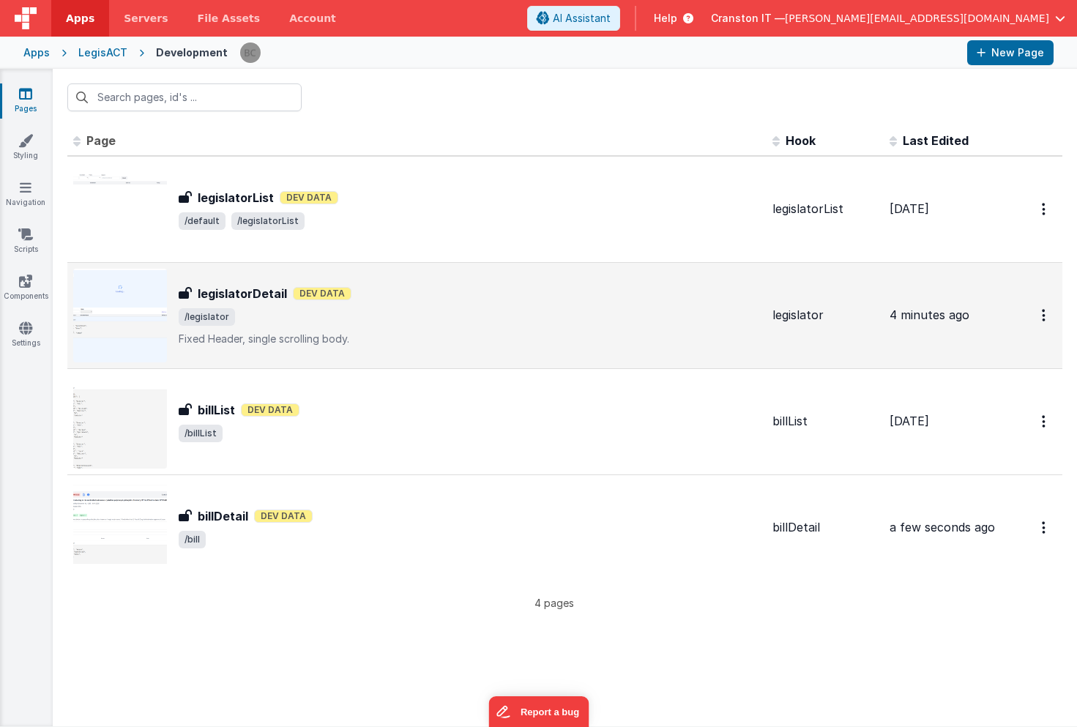
click at [387, 335] on p "Fixed Header, single scrolling body." at bounding box center [470, 339] width 582 height 15
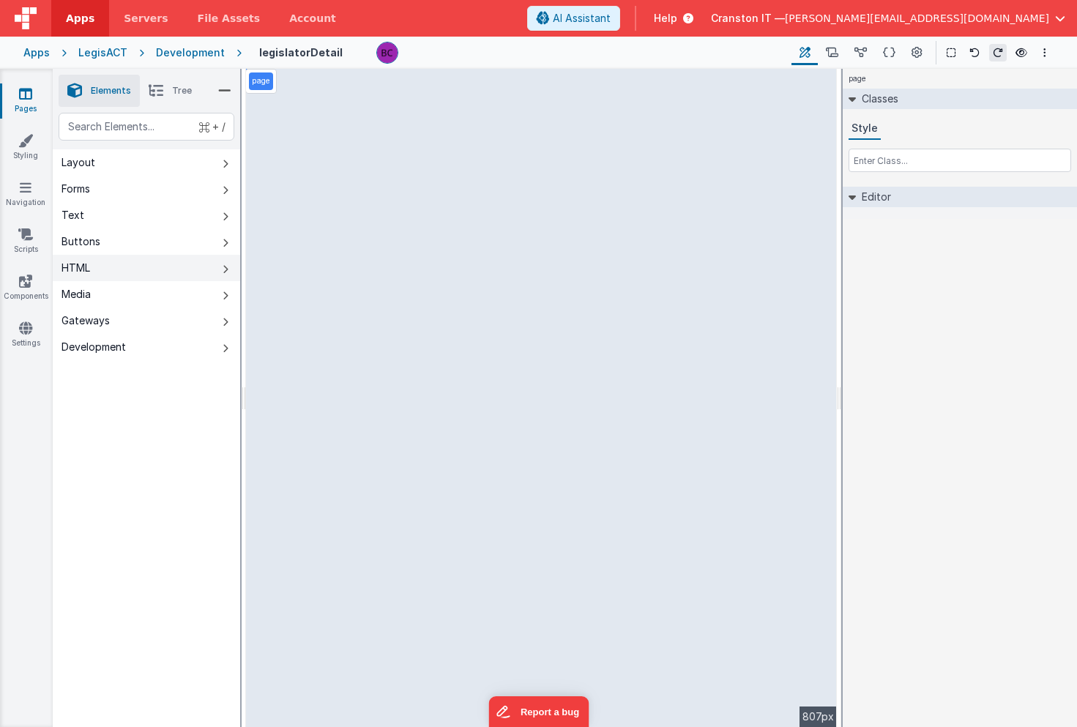
click at [108, 267] on button "HTML" at bounding box center [146, 268] width 187 height 26
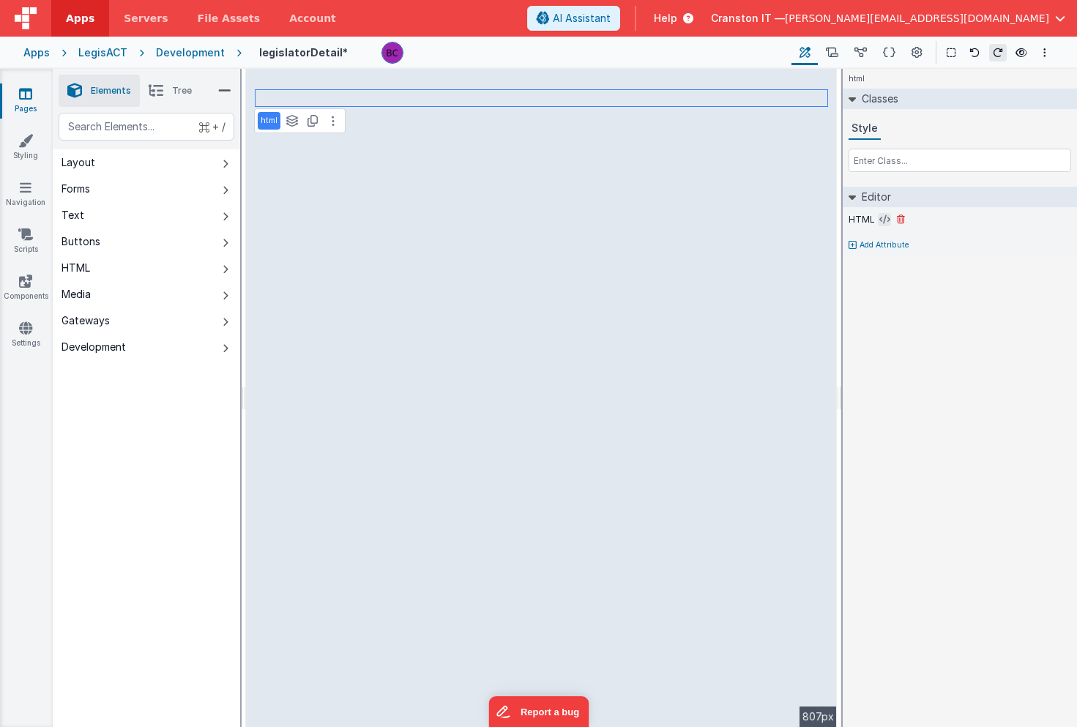
click at [885, 221] on icon at bounding box center [884, 220] width 11 height 12
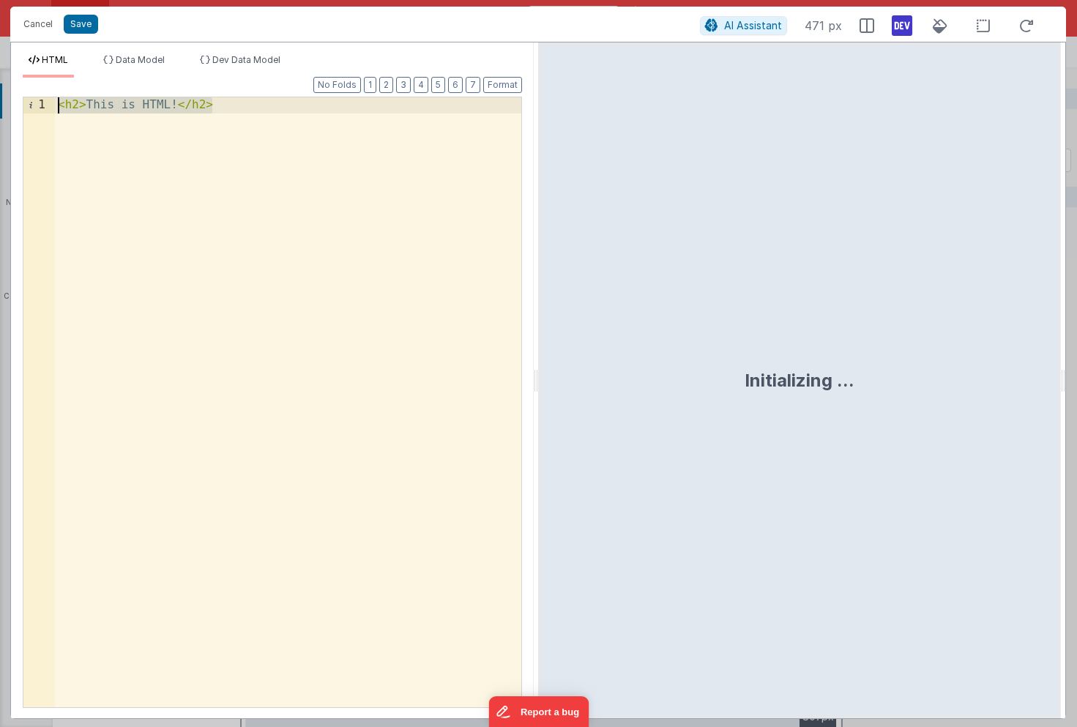
drag, startPoint x: 380, startPoint y: 272, endPoint x: 267, endPoint y: -36, distance: 327.8
click at [267, 0] on html "Cancel Save AI Assistant 471 px HTML Data Model Dev Data Model Format 7 6 5 4 3…" at bounding box center [538, 363] width 1077 height 727
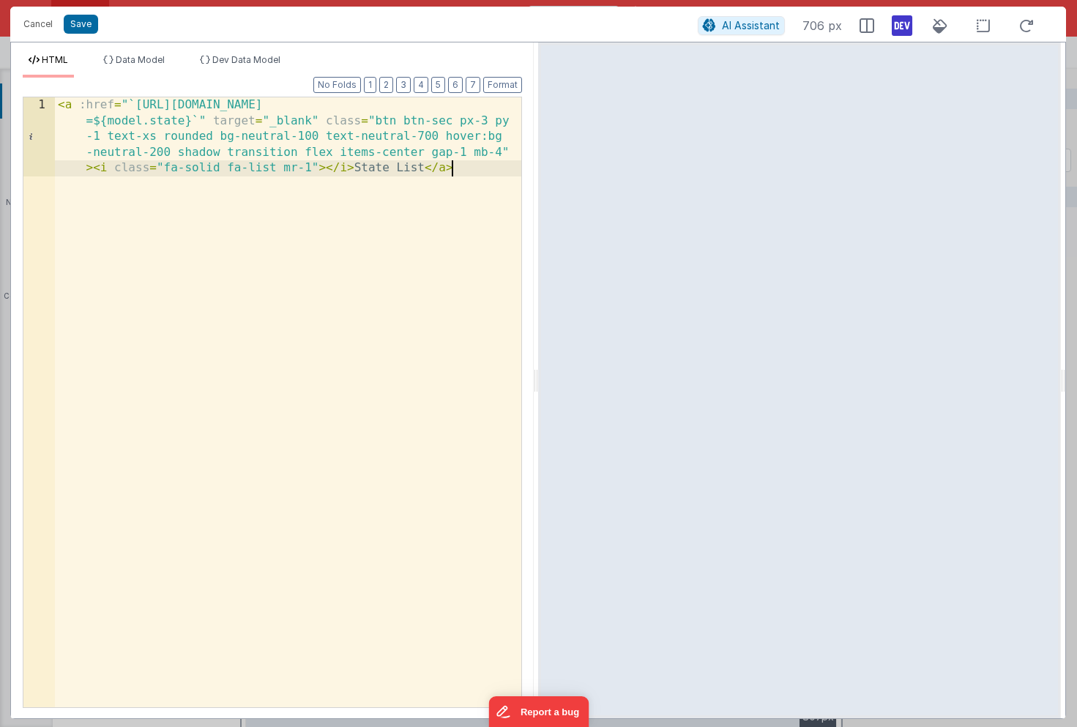
click at [440, 109] on div "< a :href = "`https://legisact.clientportal.cloud/#/billList?state =${model.sta…" at bounding box center [288, 480] width 466 height 767
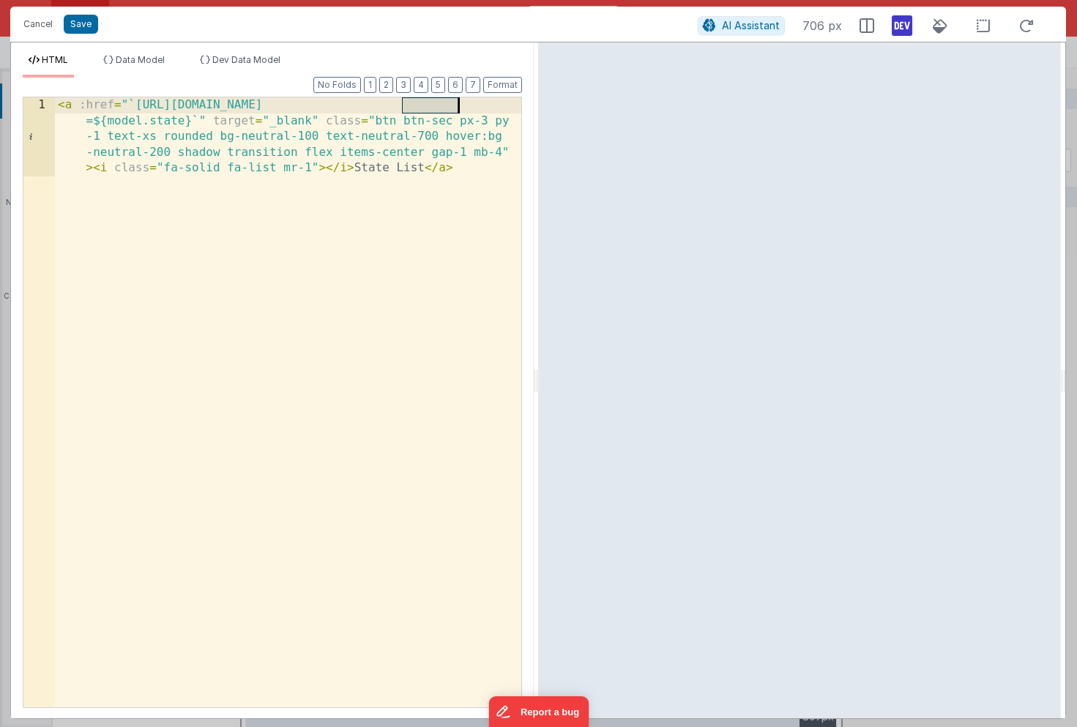
click at [440, 109] on div "< a :href = "`https://legisact.clientportal.cloud/#/billList?state =${model.sta…" at bounding box center [288, 480] width 466 height 767
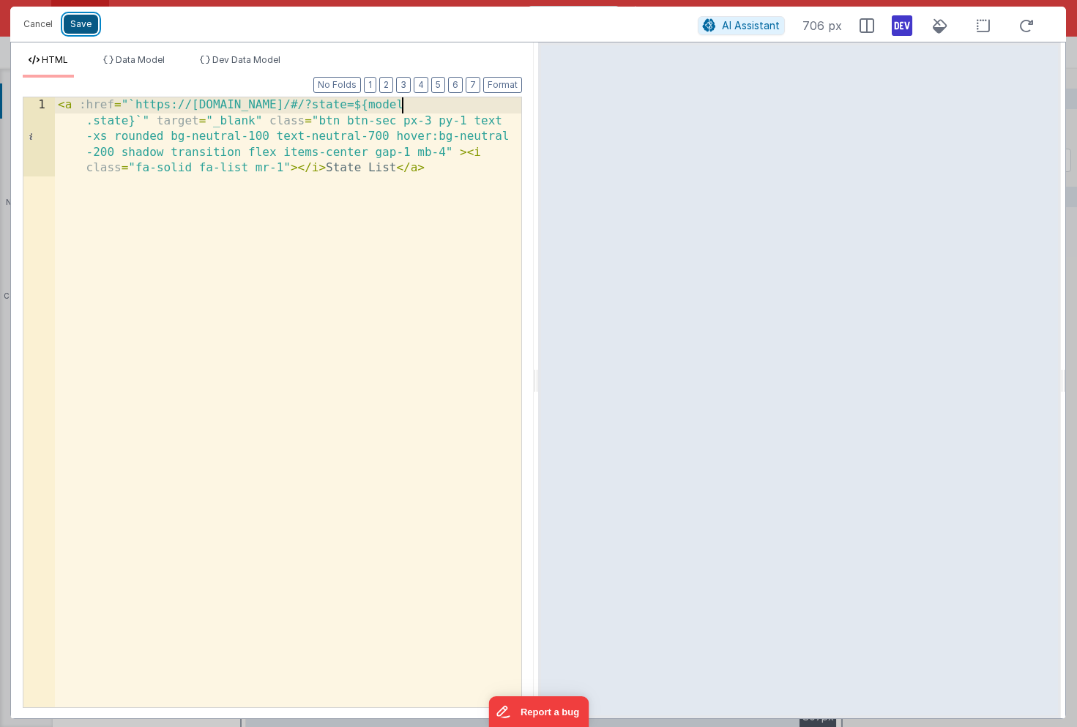
click at [86, 27] on button "Save" at bounding box center [81, 24] width 34 height 19
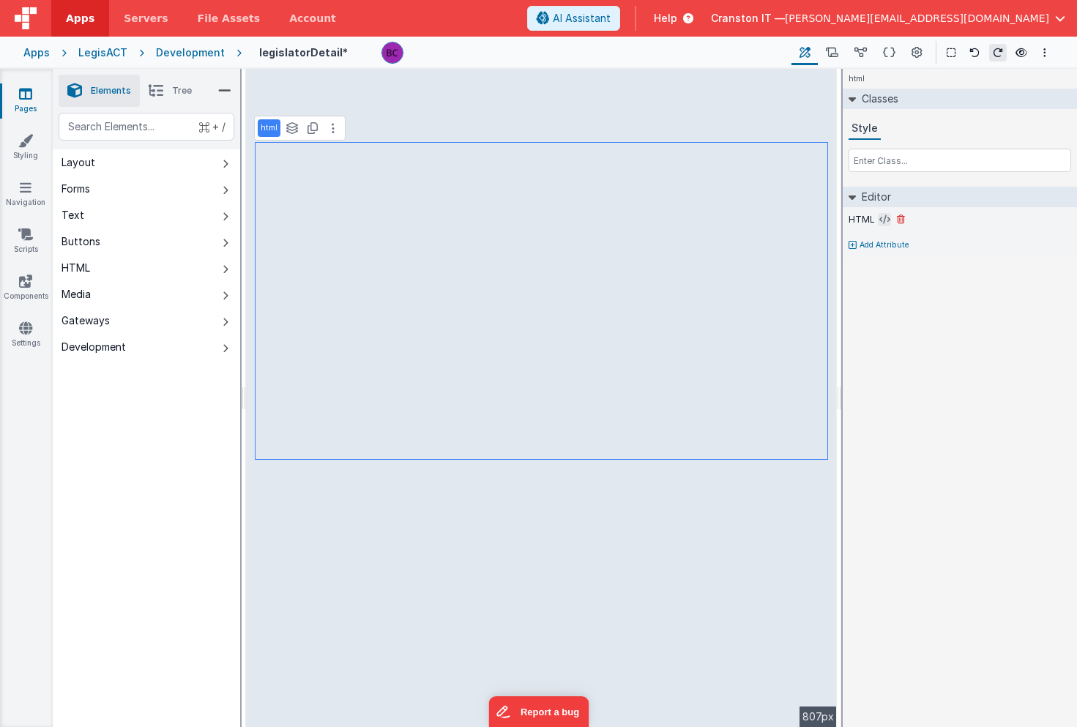
click at [879, 220] on icon at bounding box center [884, 220] width 11 height 12
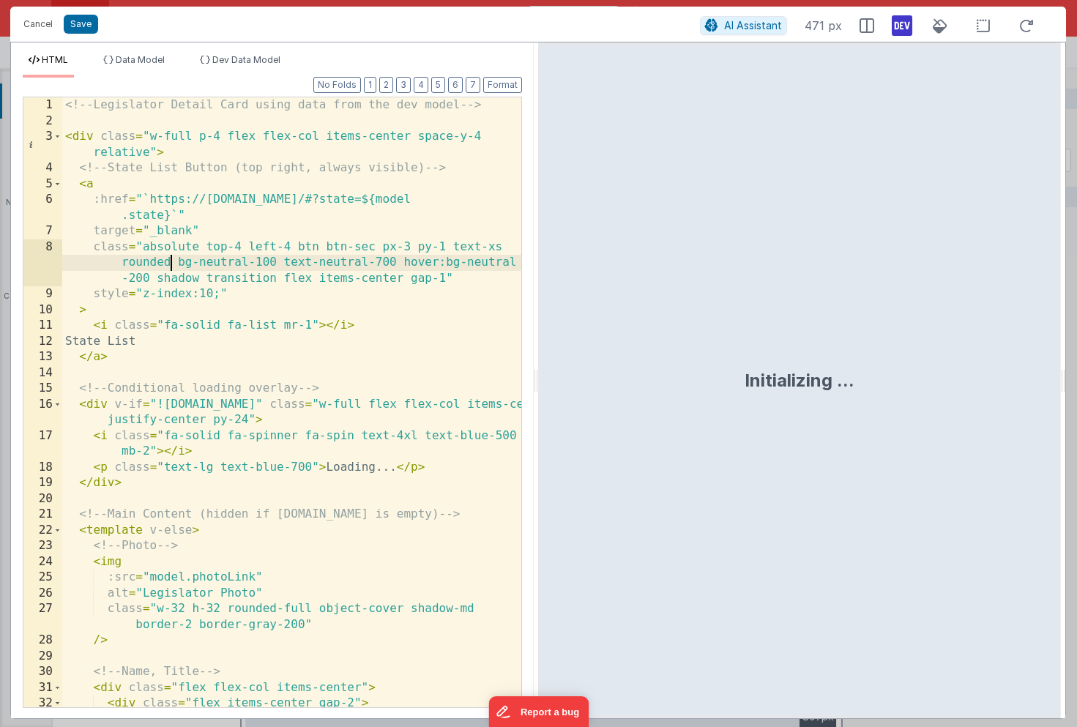
click at [168, 262] on div "<!-- Legislator Detail Card using data from the dev model --> < div class = "w-…" at bounding box center [291, 426] width 459 height 658
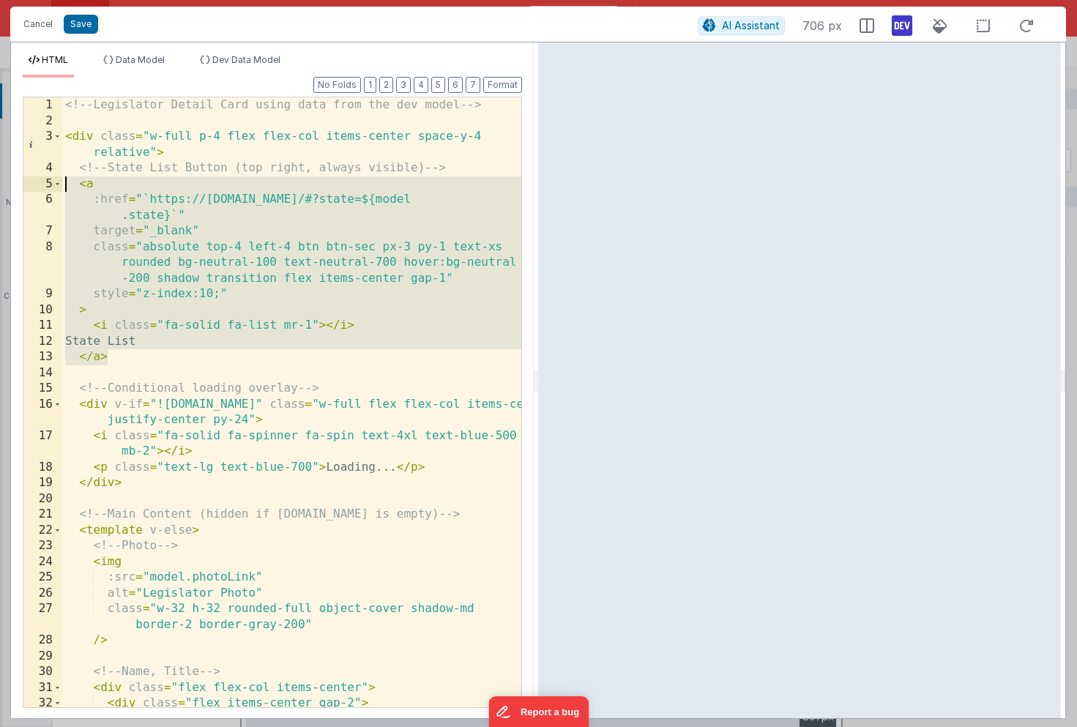
drag, startPoint x: 110, startPoint y: 360, endPoint x: 30, endPoint y: 185, distance: 193.0
click at [30, 185] on div "1 2 3 4 5 6 7 8 9 10 11 12 13 14 15 16 17 18 19 20 21 22 23 24 25 26 27 28 29 3…" at bounding box center [272, 402] width 499 height 611
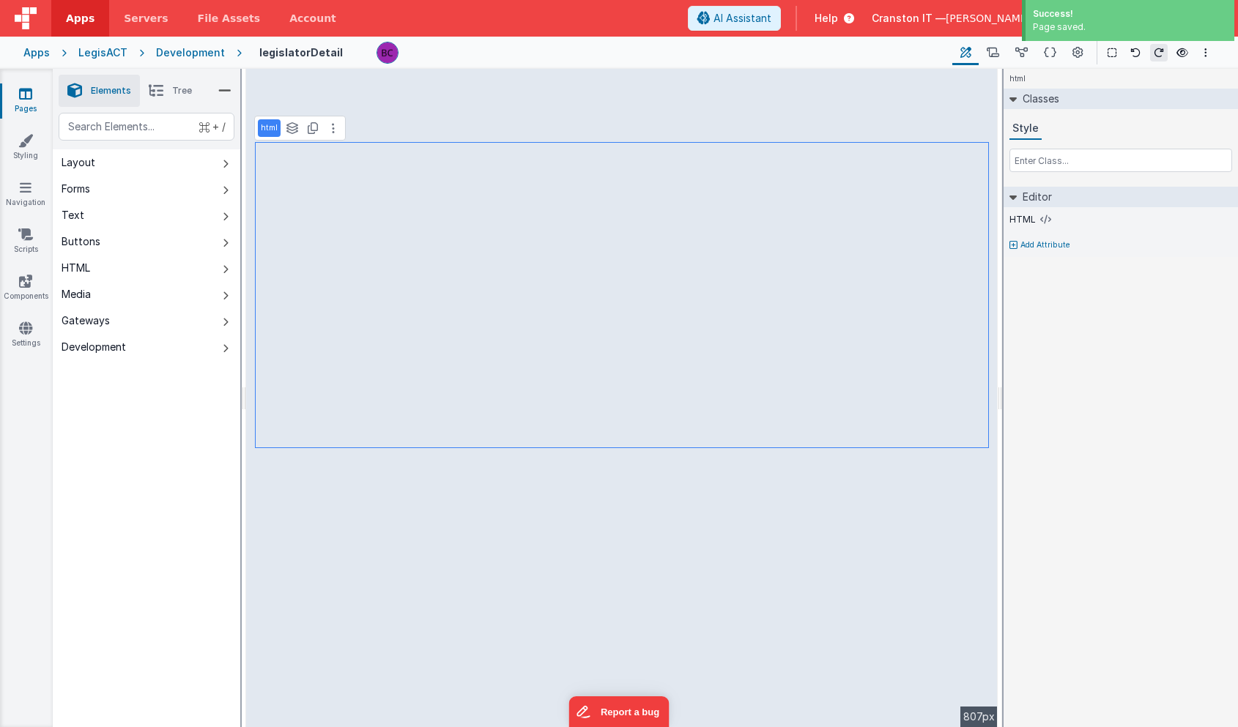
click at [526, 63] on div at bounding box center [658, 53] width 564 height 22
click at [196, 55] on div "Development" at bounding box center [190, 52] width 69 height 15
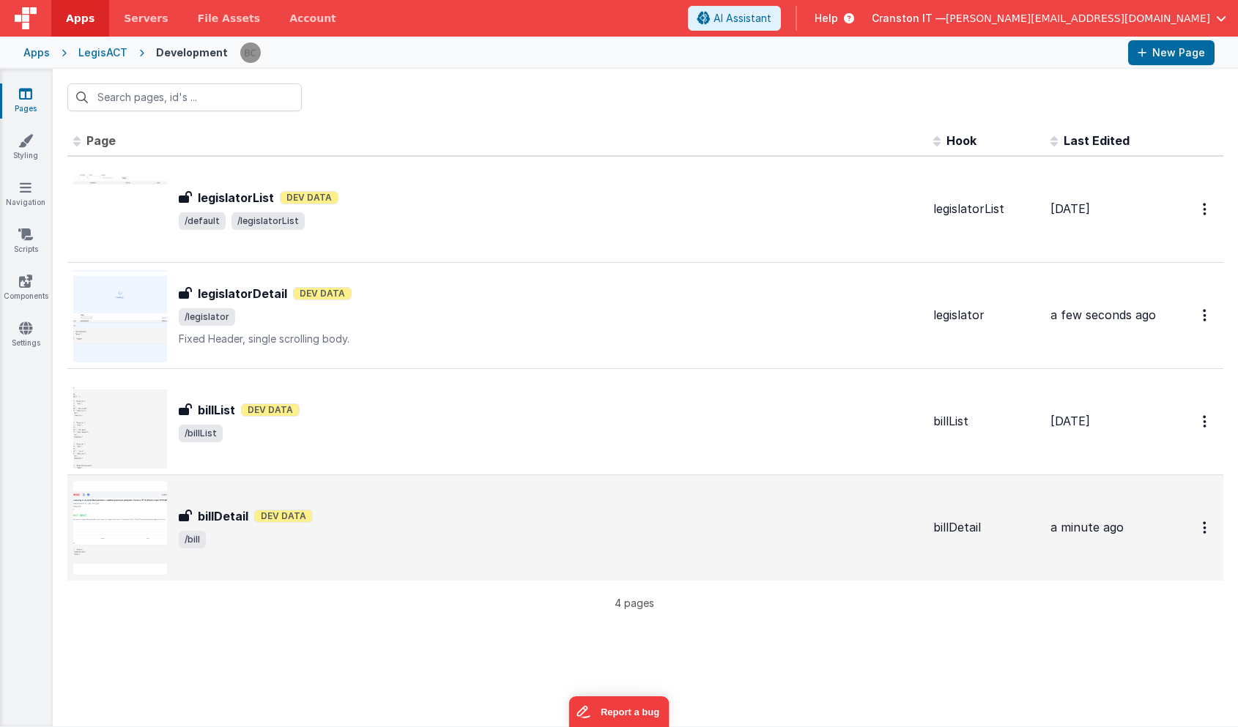
click at [378, 513] on div "billDetail Dev Data" at bounding box center [550, 516] width 743 height 18
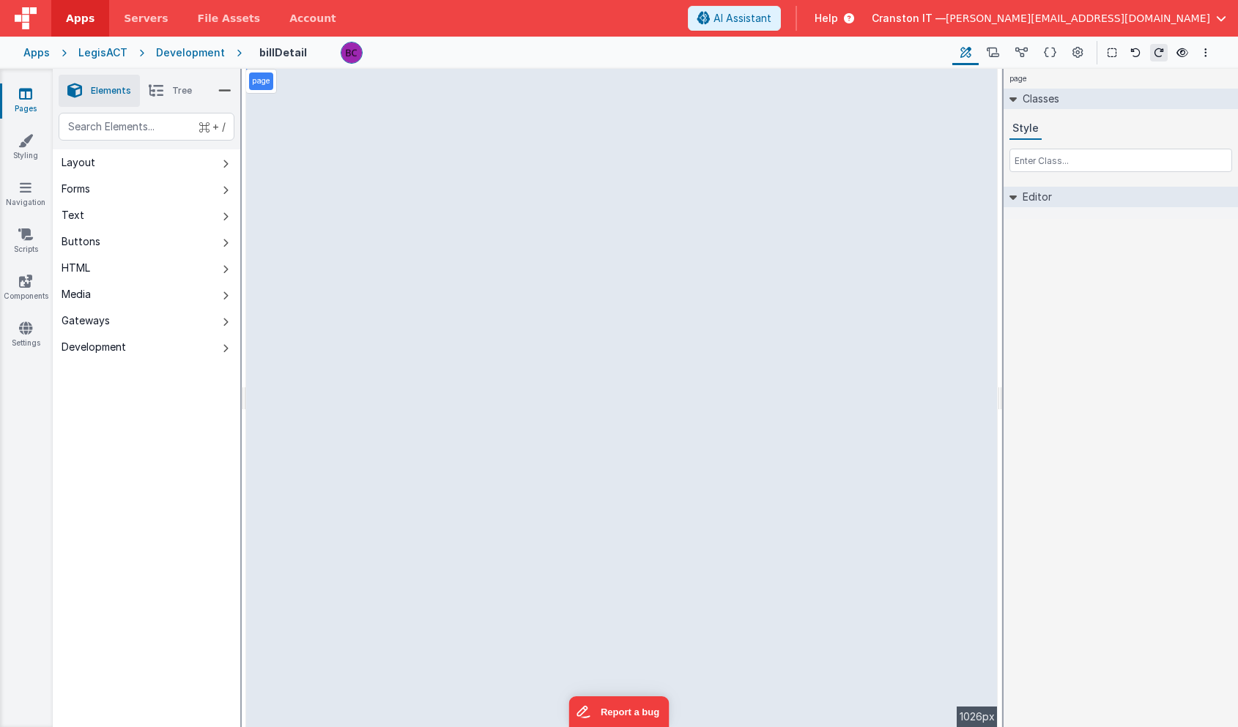
click at [371, 502] on div "page --> 1026px" at bounding box center [621, 398] width 751 height 658
click at [332, 538] on div "page --> 1026px" at bounding box center [621, 398] width 751 height 658
click at [568, 505] on div "page --> 1026px" at bounding box center [621, 398] width 751 height 658
click at [1045, 219] on icon at bounding box center [1045, 220] width 11 height 12
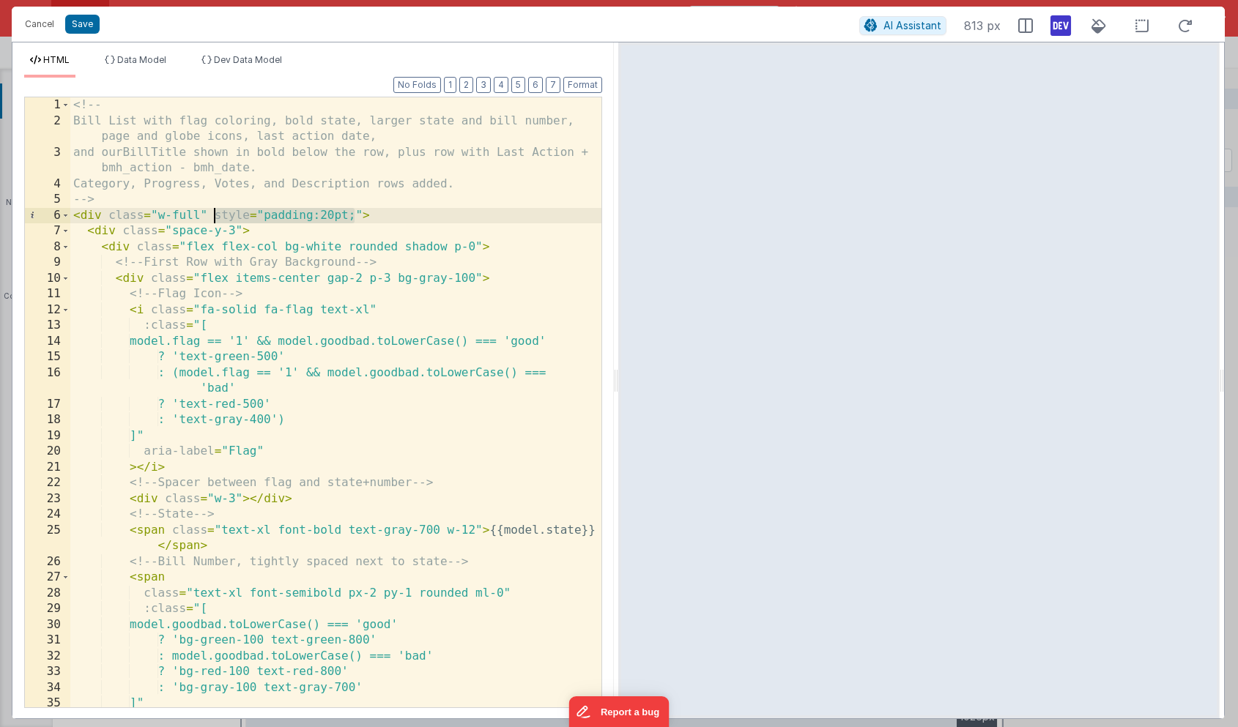
drag, startPoint x: 354, startPoint y: 218, endPoint x: 212, endPoint y: 218, distance: 142.1
click at [212, 217] on div "<!-- Bill List with flag coloring, bold state, larger state and bill number, pa…" at bounding box center [335, 417] width 531 height 641
click at [45, 26] on button "Cancel" at bounding box center [40, 24] width 44 height 21
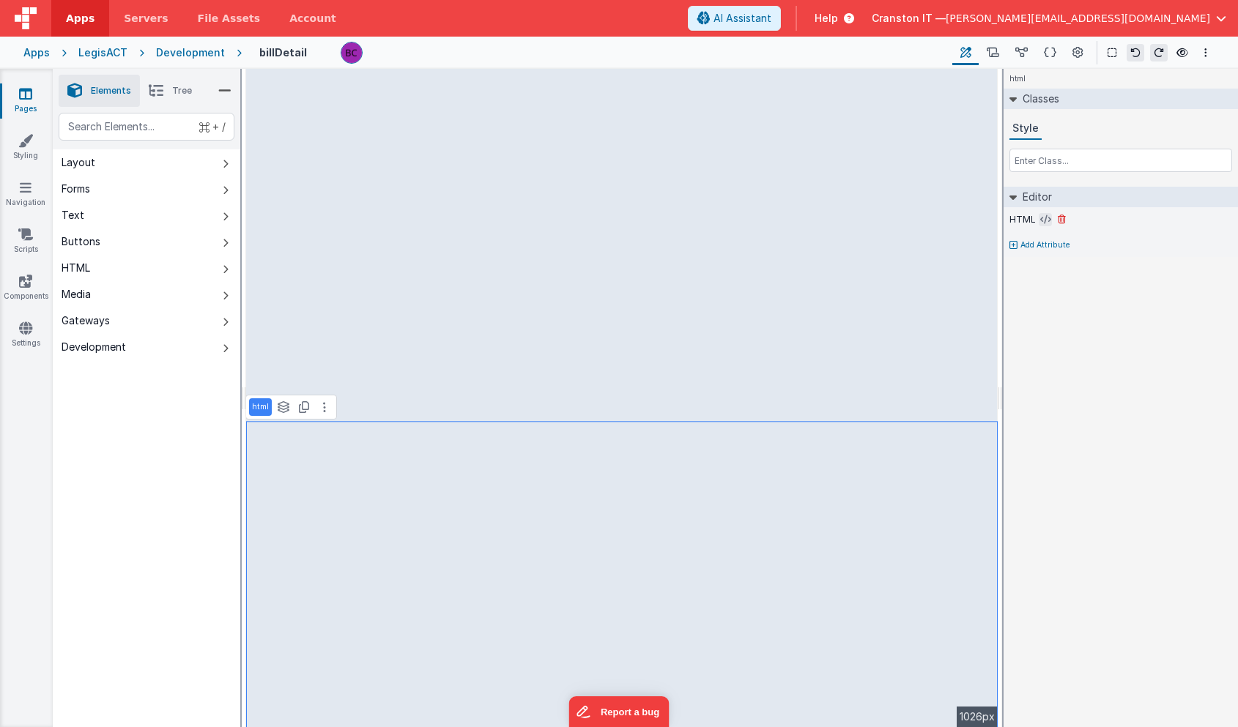
click at [1046, 223] on icon at bounding box center [1045, 220] width 11 height 12
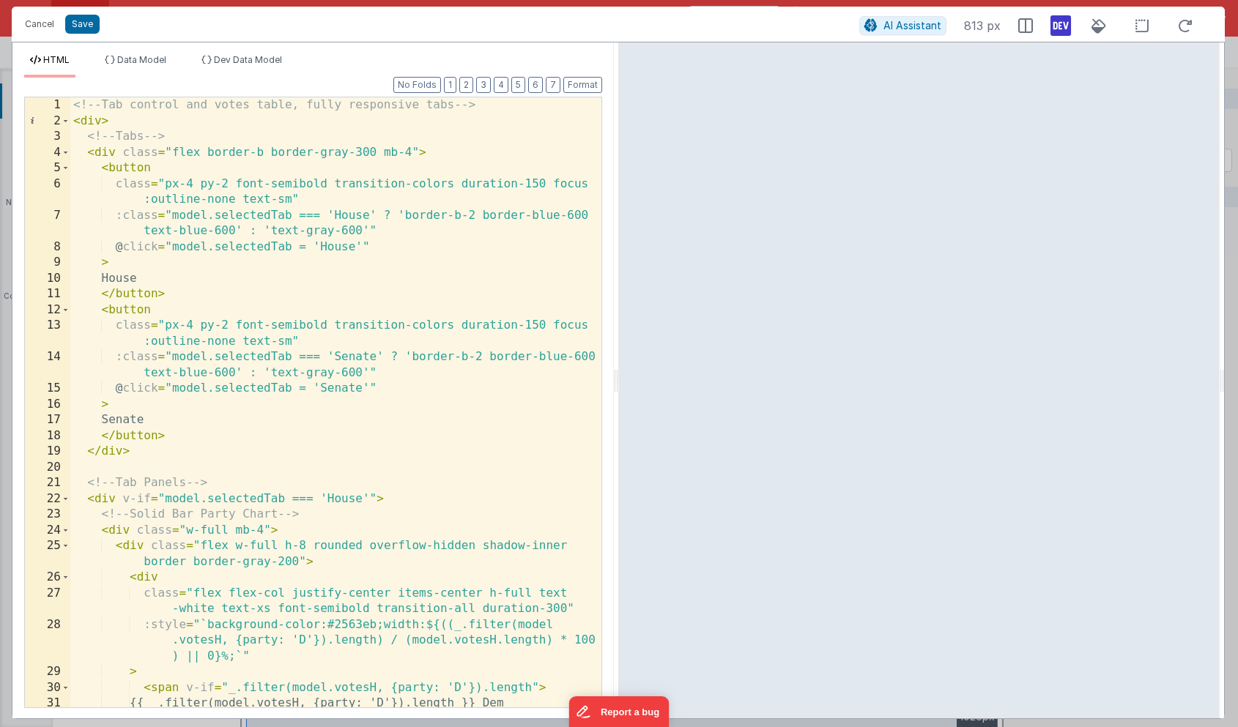
click at [416, 152] on div "<!-- Tab control and votes table, fully responsive tabs --> < div > <!-- Tabs -…" at bounding box center [335, 417] width 531 height 641
click at [119, 152] on div "<!-- Tab control and votes table, fully responsive tabs --> < div > <!-- Tabs -…" at bounding box center [335, 417] width 531 height 641
paste textarea
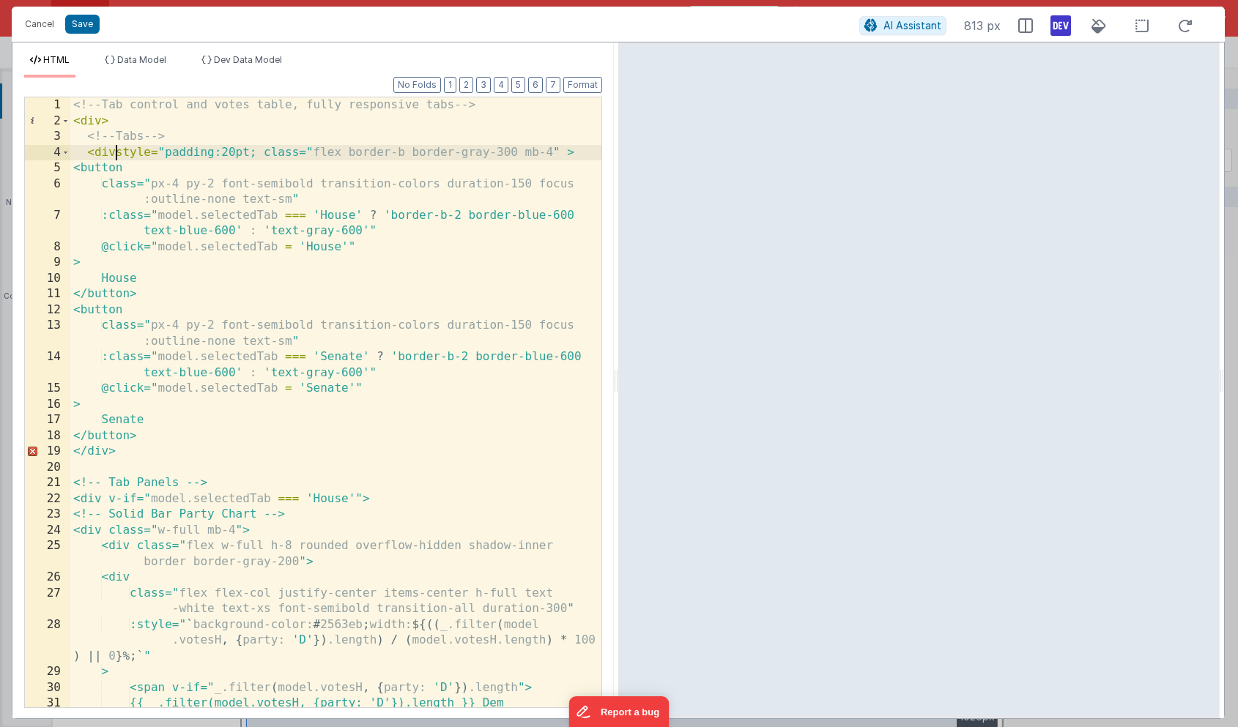
click at [119, 152] on div "<!-- Tab control and votes table, fully responsive tabs --> < div > <!-- Tabs -…" at bounding box center [335, 417] width 531 height 641
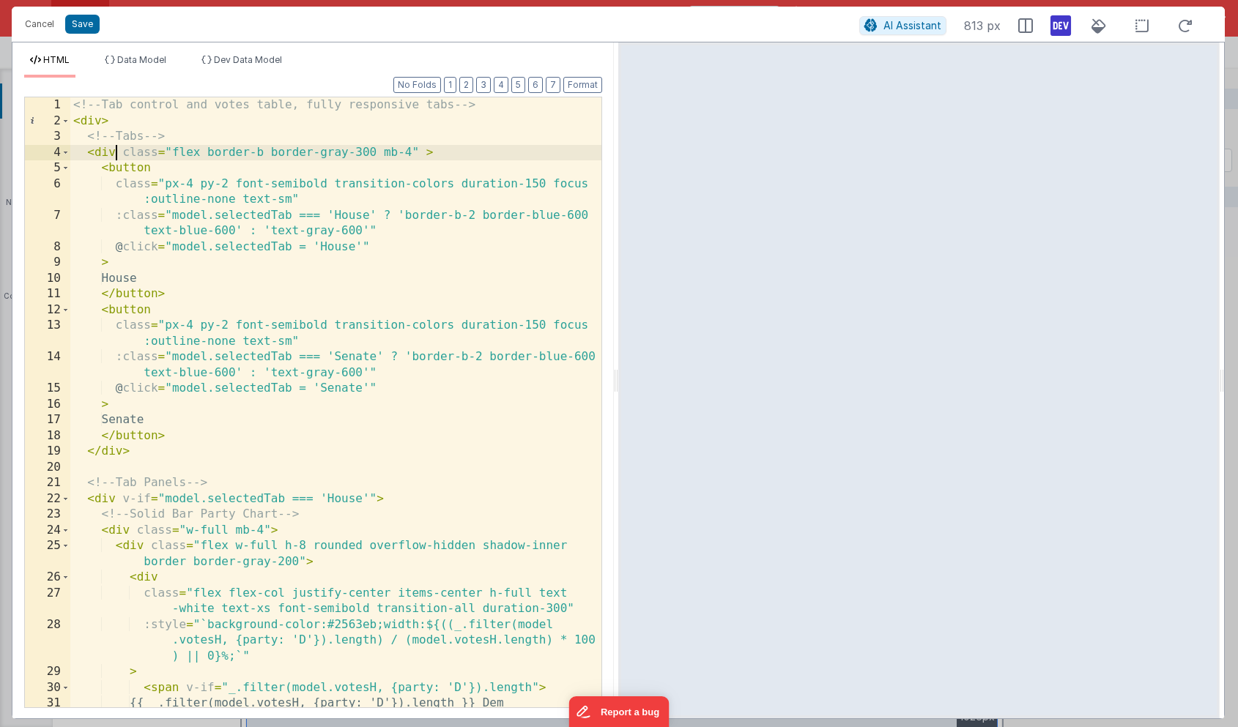
click at [103, 121] on div "<!-- Tab control and votes table, fully responsive tabs --> < div > <!-- Tabs -…" at bounding box center [335, 417] width 531 height 641
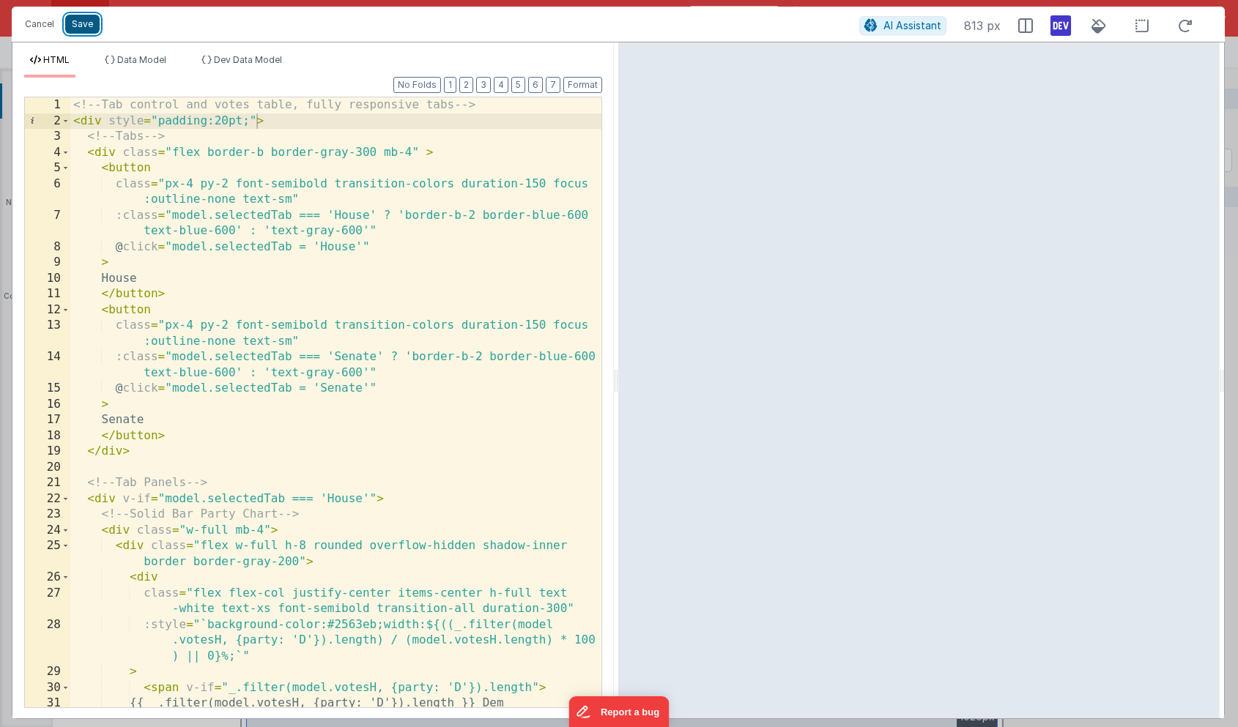
click at [81, 30] on button "Save" at bounding box center [82, 24] width 34 height 19
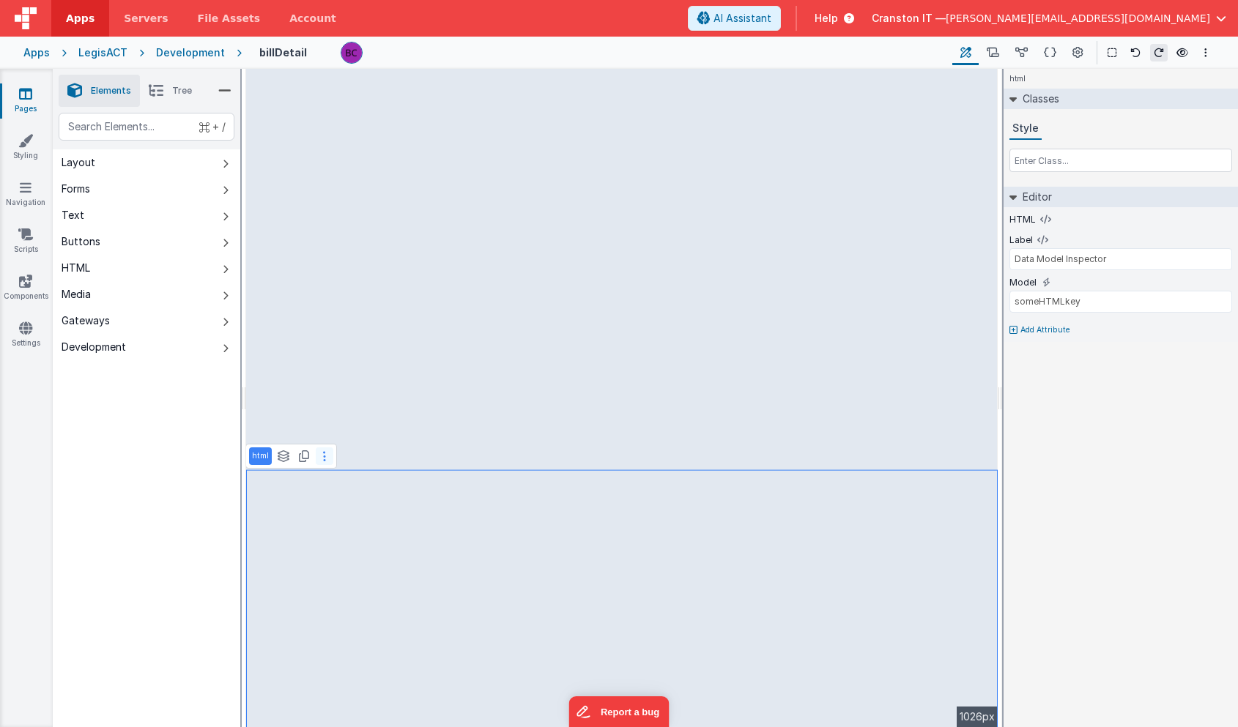
click at [325, 457] on button at bounding box center [325, 456] width 18 height 18
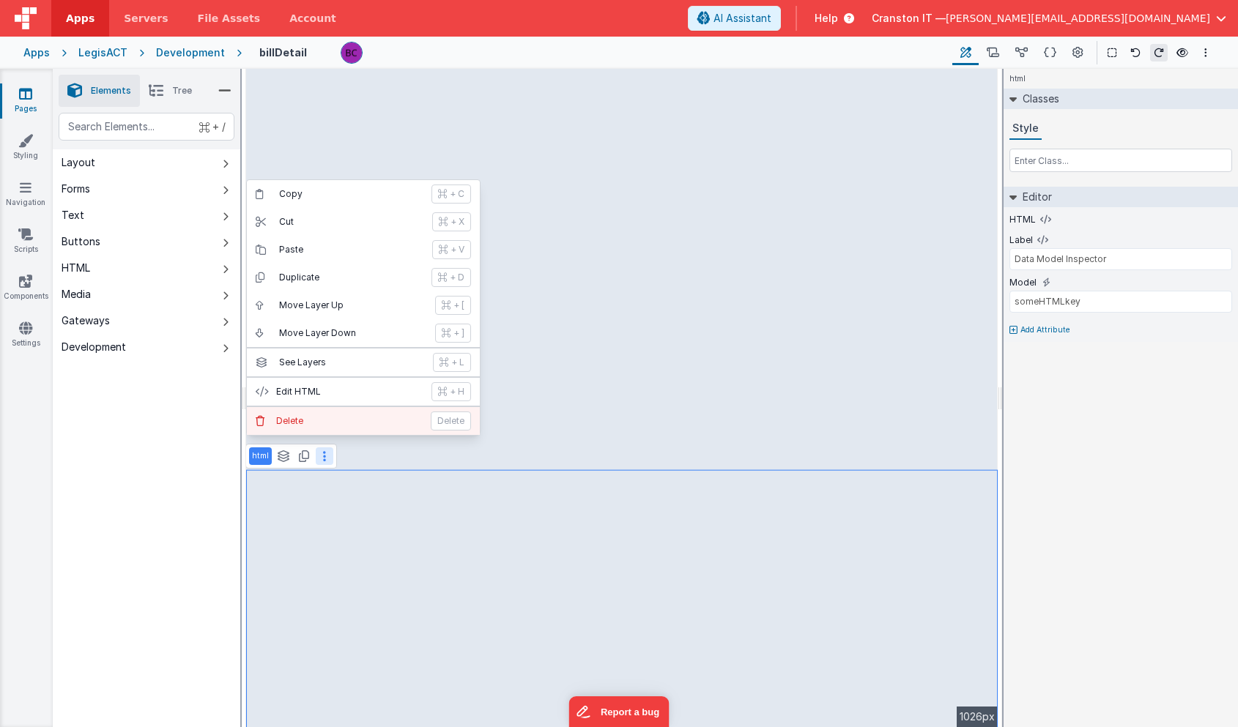
click at [305, 423] on p "Delete" at bounding box center [349, 421] width 146 height 12
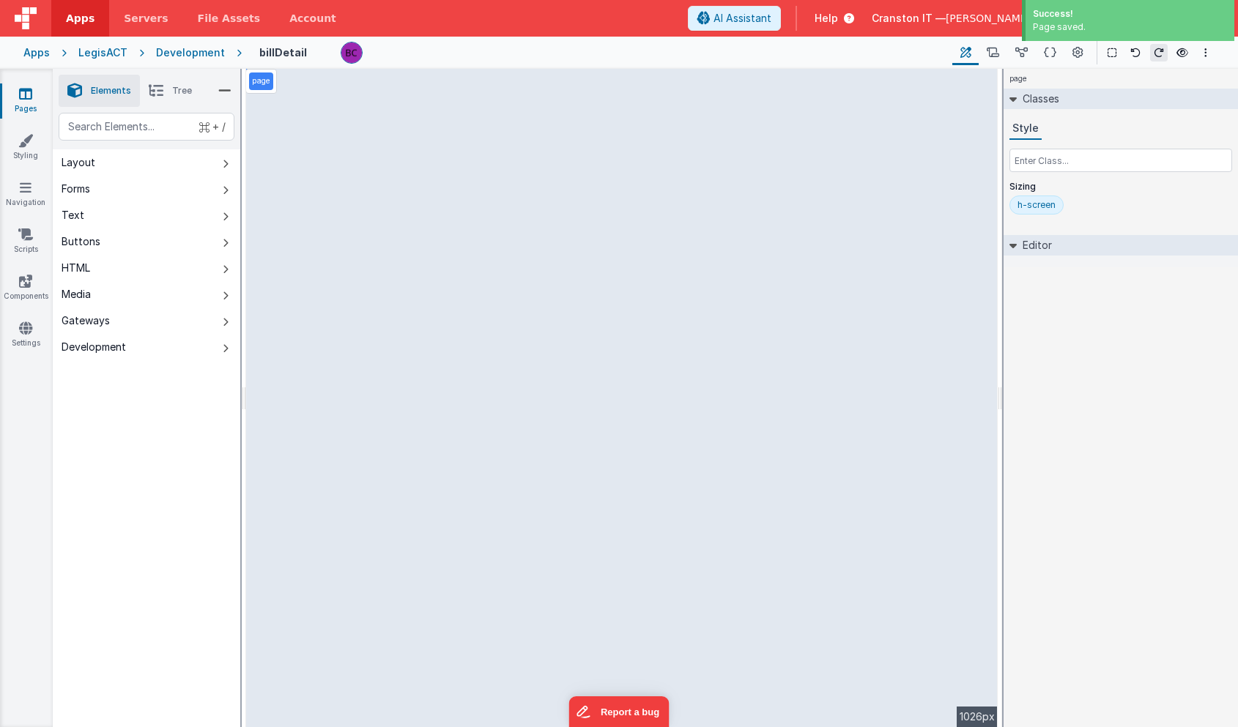
click at [201, 50] on div "Development" at bounding box center [190, 52] width 69 height 15
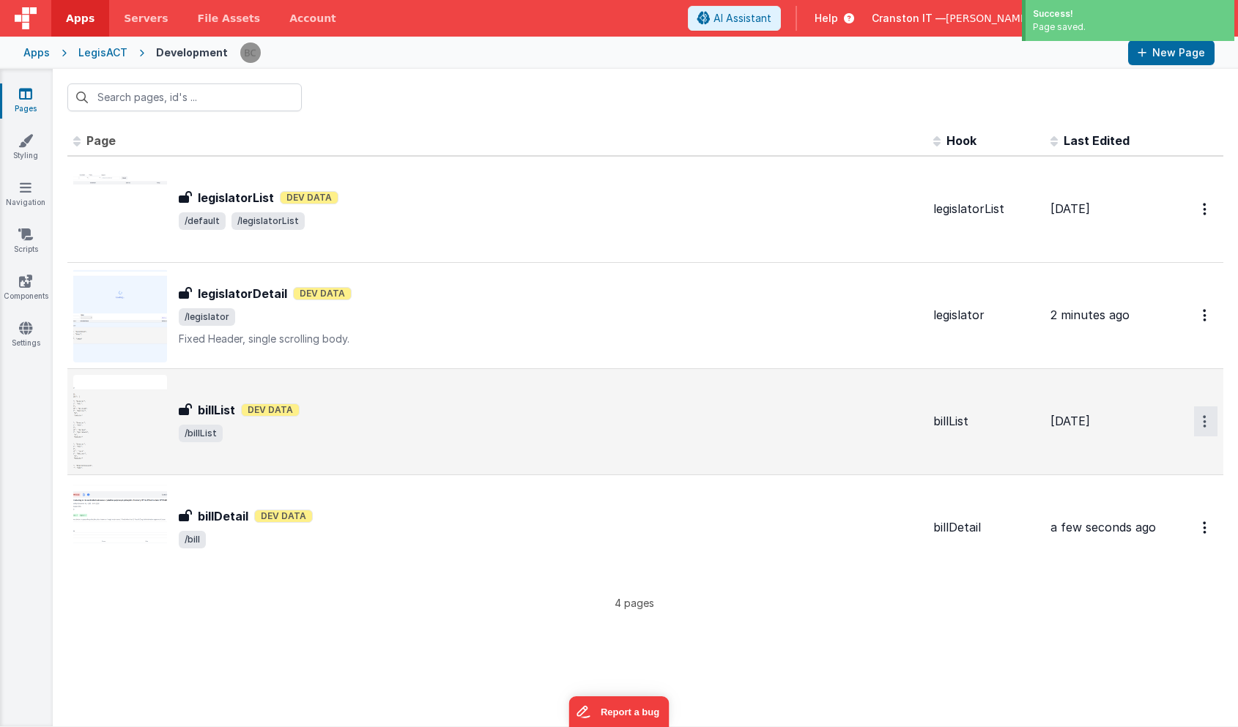
click at [1205, 215] on icon "Options" at bounding box center [1204, 209] width 4 height 12
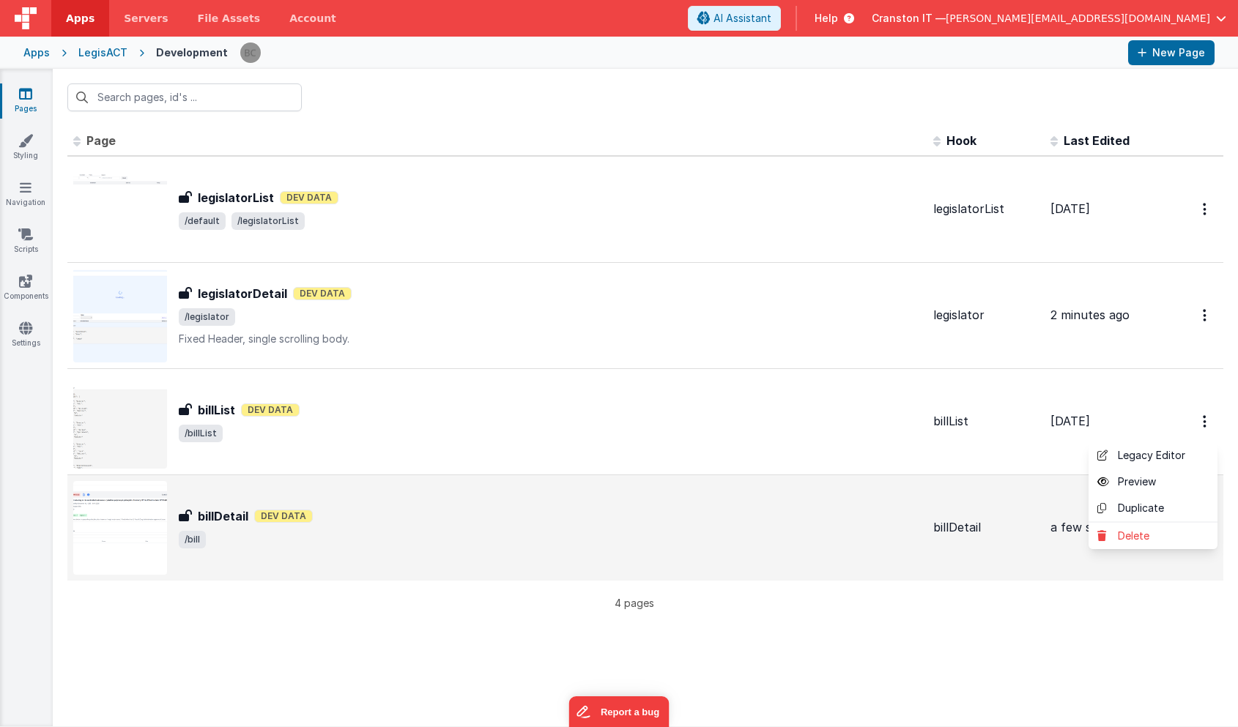
click at [749, 421] on button at bounding box center [619, 363] width 1238 height 727
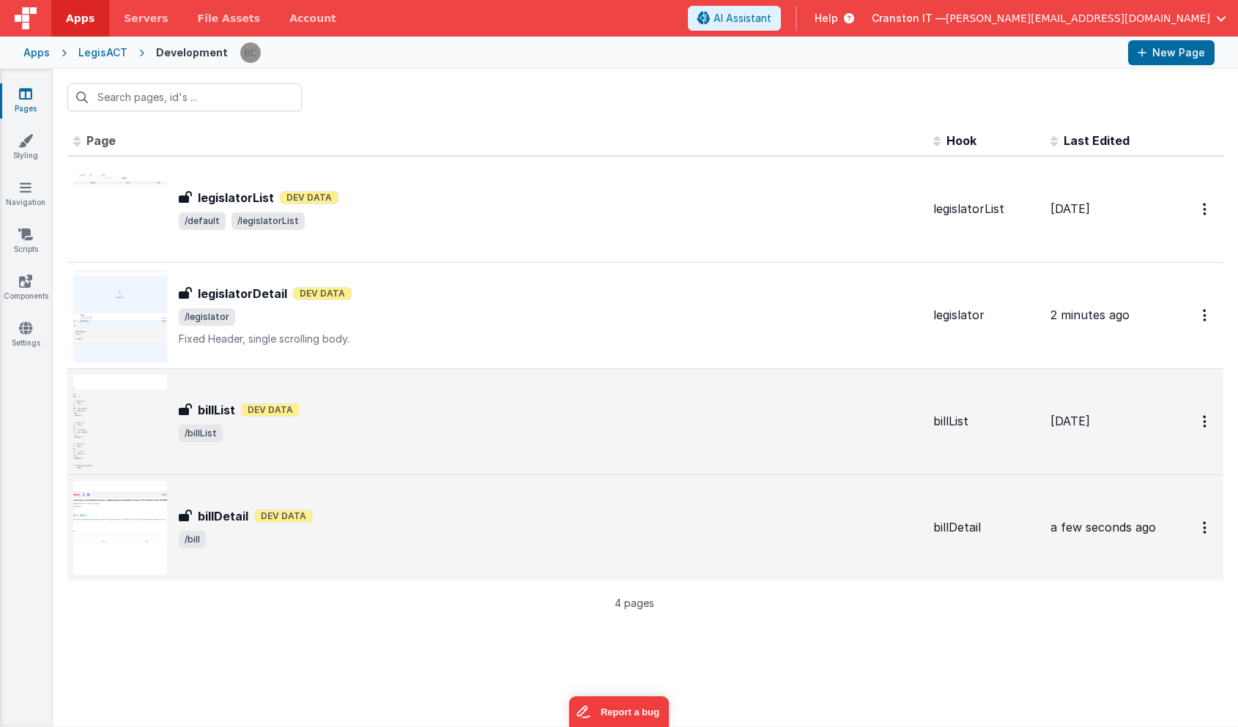
click at [439, 413] on div "billList Dev Data" at bounding box center [550, 410] width 743 height 18
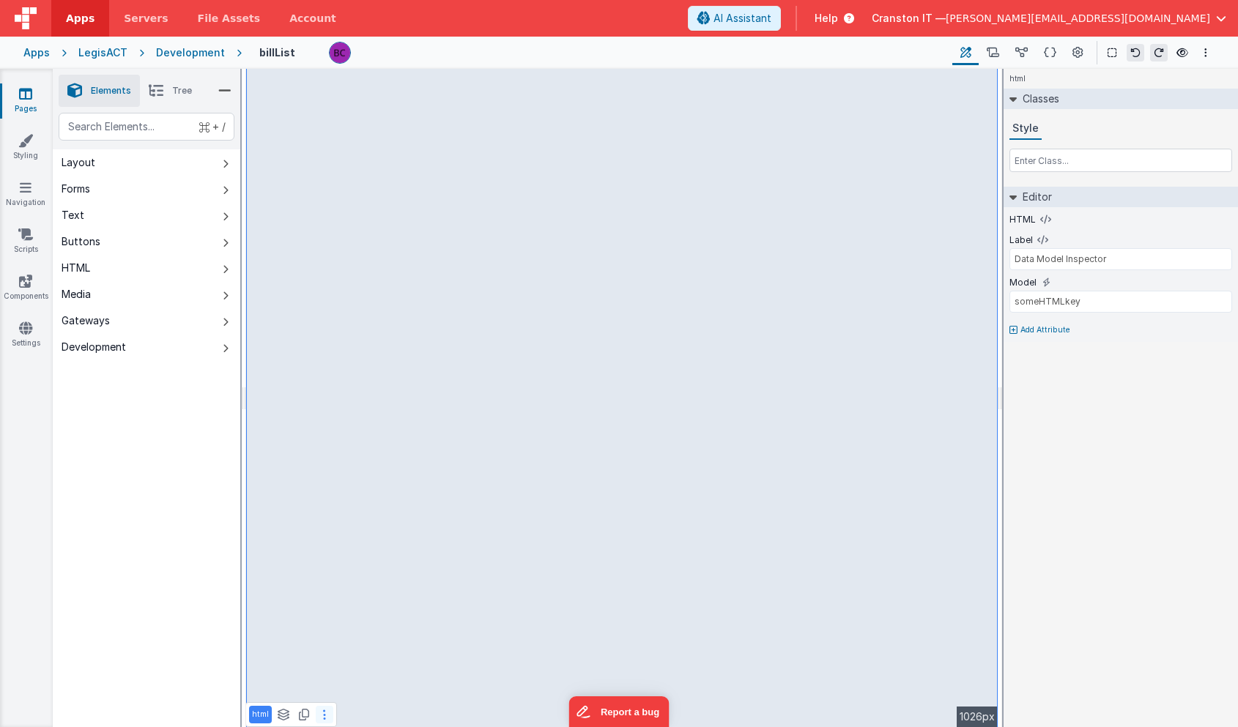
click at [325, 717] on button at bounding box center [325, 715] width 18 height 18
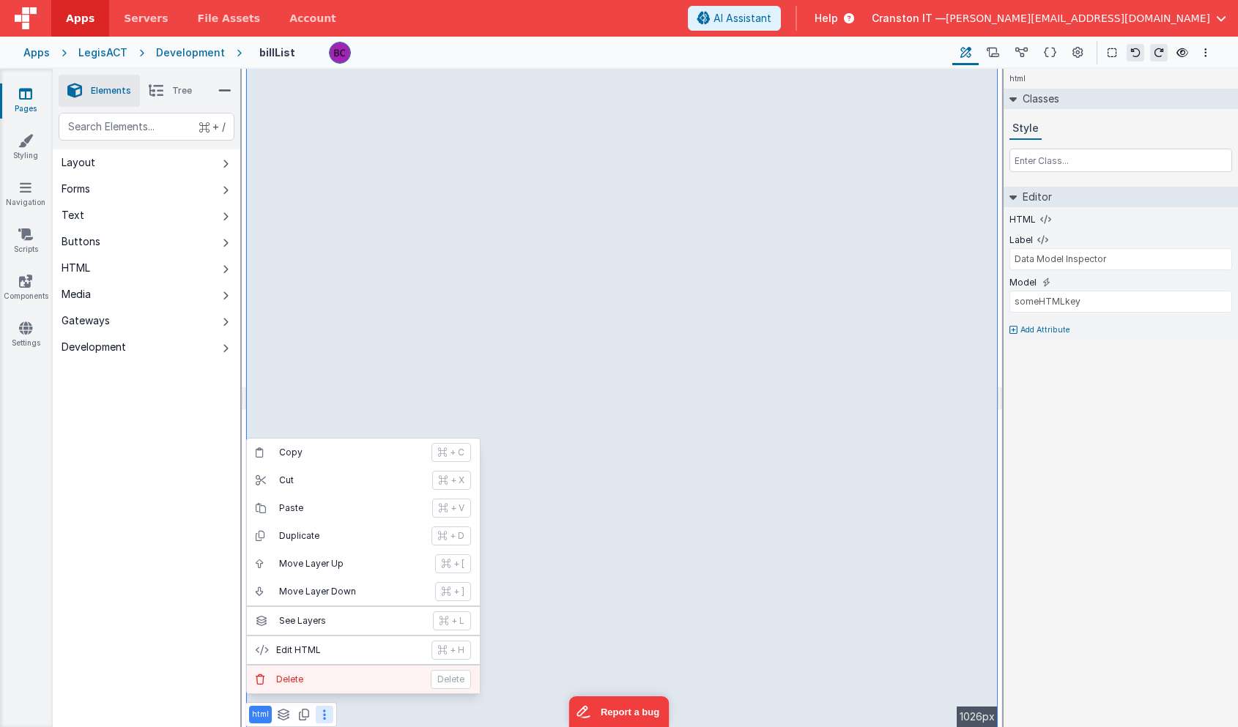
click at [316, 672] on button "Delete Delete" at bounding box center [363, 680] width 233 height 28
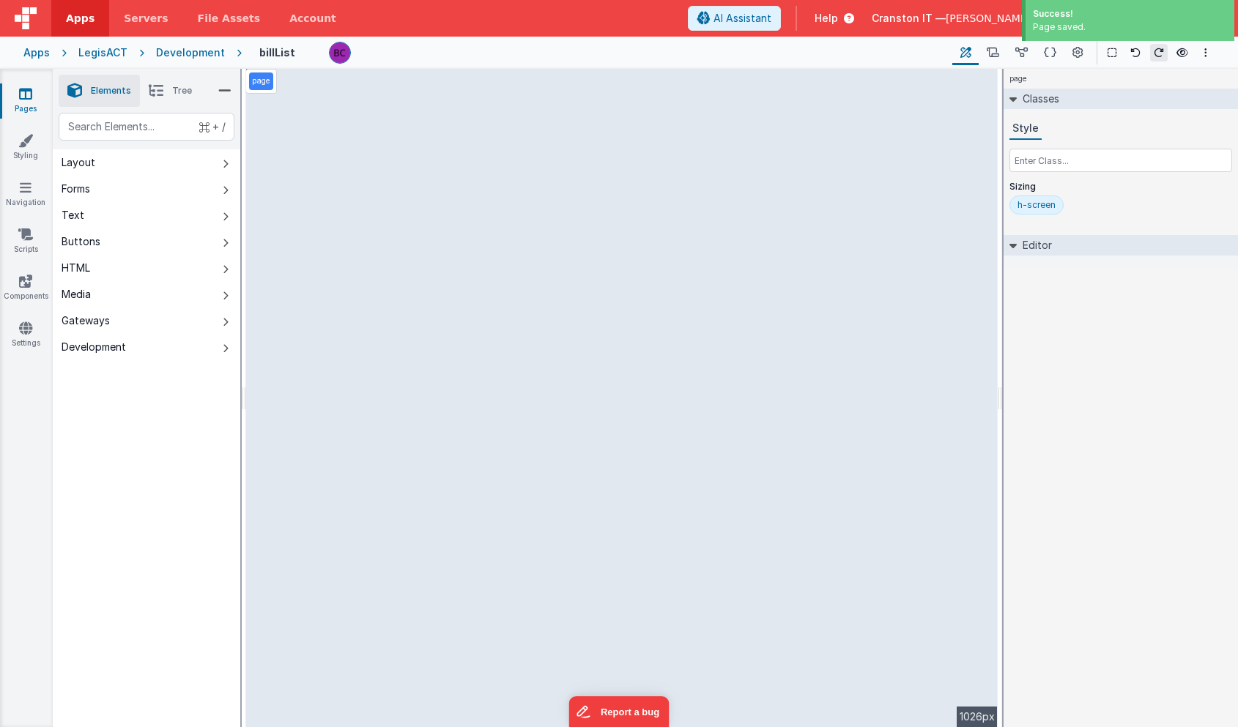
click at [198, 54] on div "Development" at bounding box center [190, 52] width 69 height 15
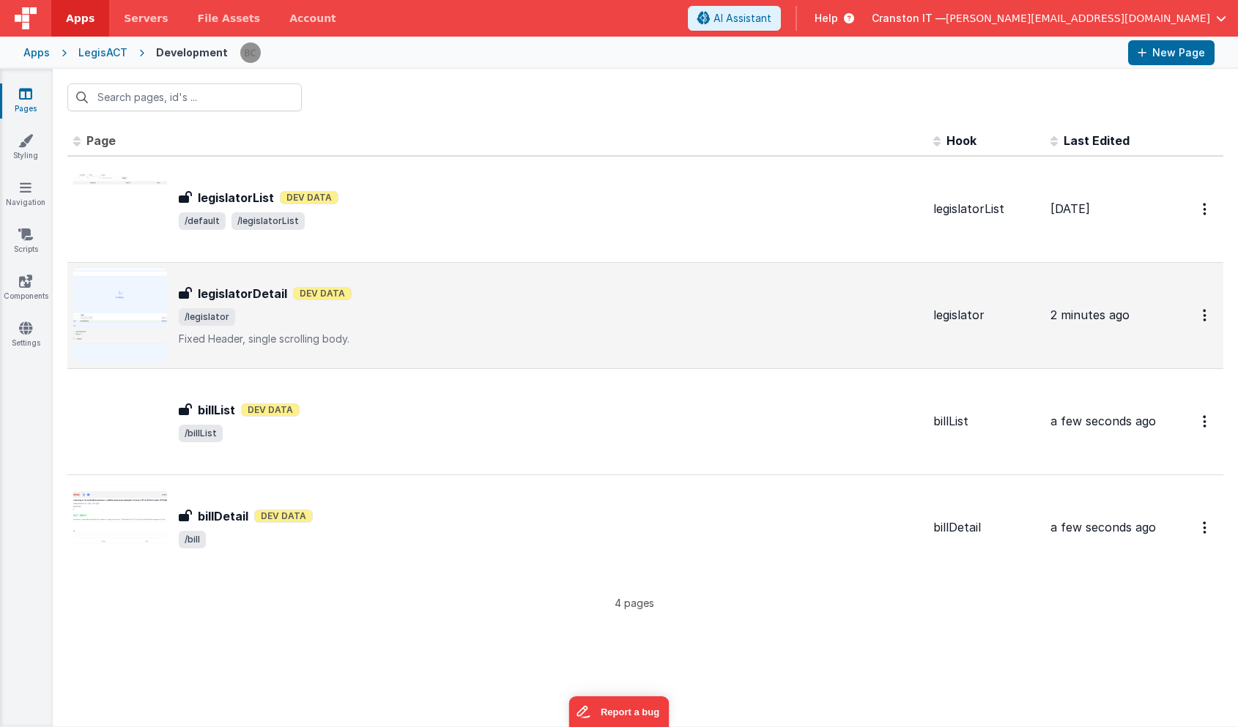
click at [379, 313] on span "/legislator" at bounding box center [550, 317] width 743 height 18
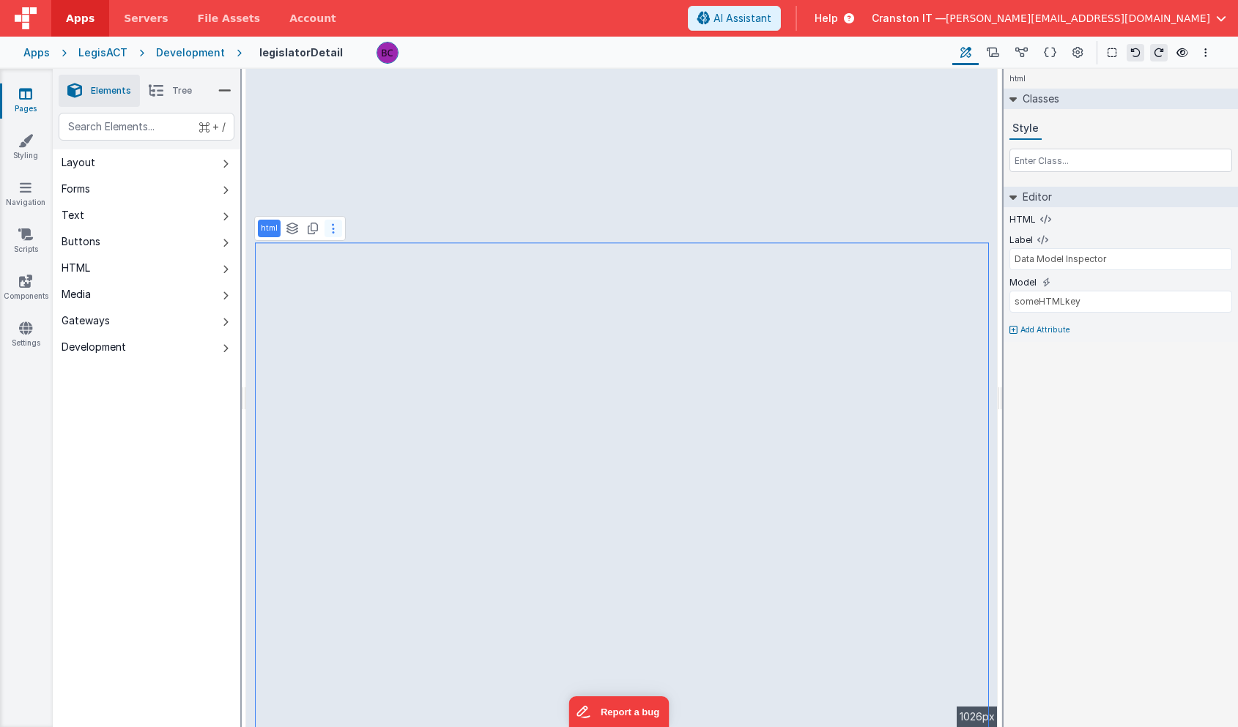
click at [332, 223] on icon at bounding box center [333, 229] width 3 height 12
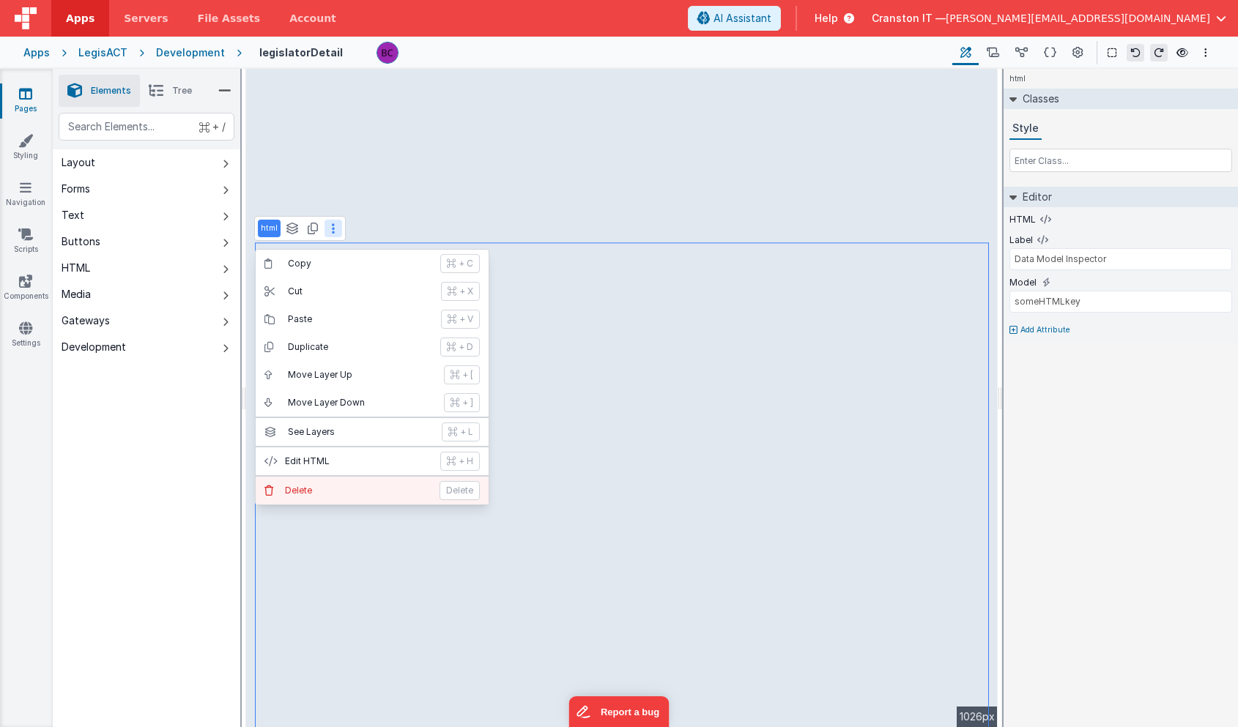
click at [321, 488] on p "Delete" at bounding box center [358, 491] width 146 height 12
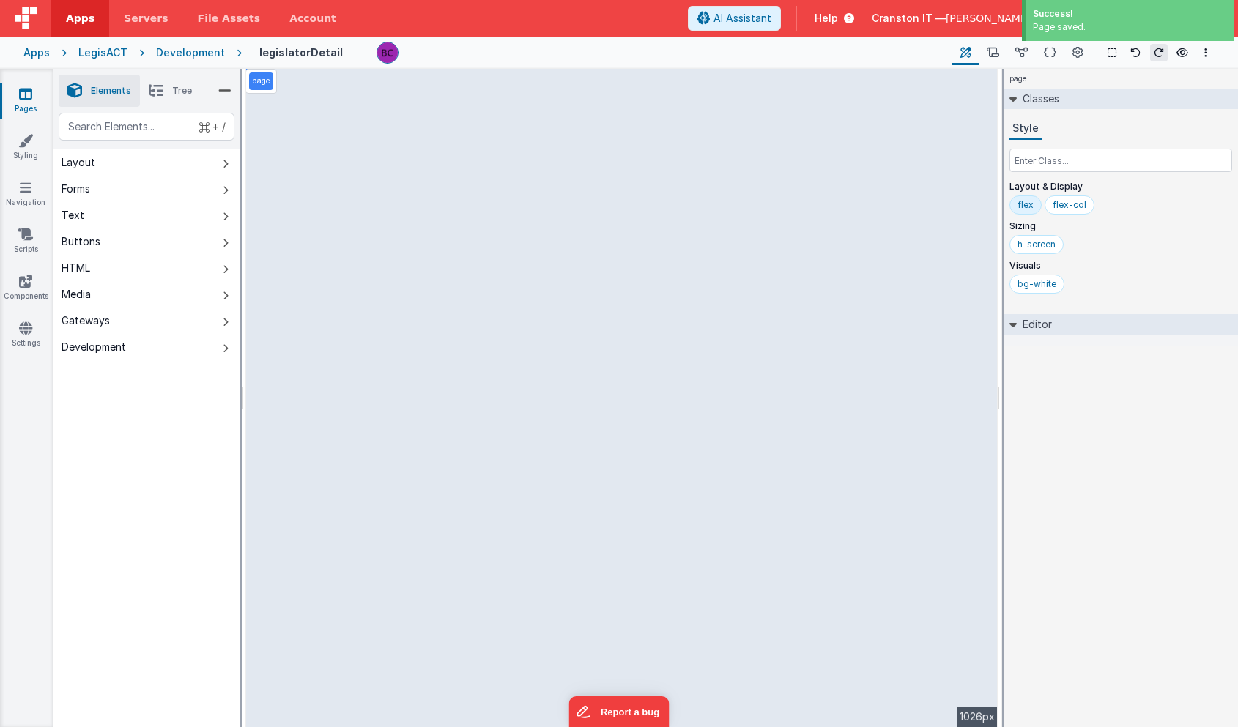
click at [198, 52] on div "Development" at bounding box center [190, 52] width 69 height 15
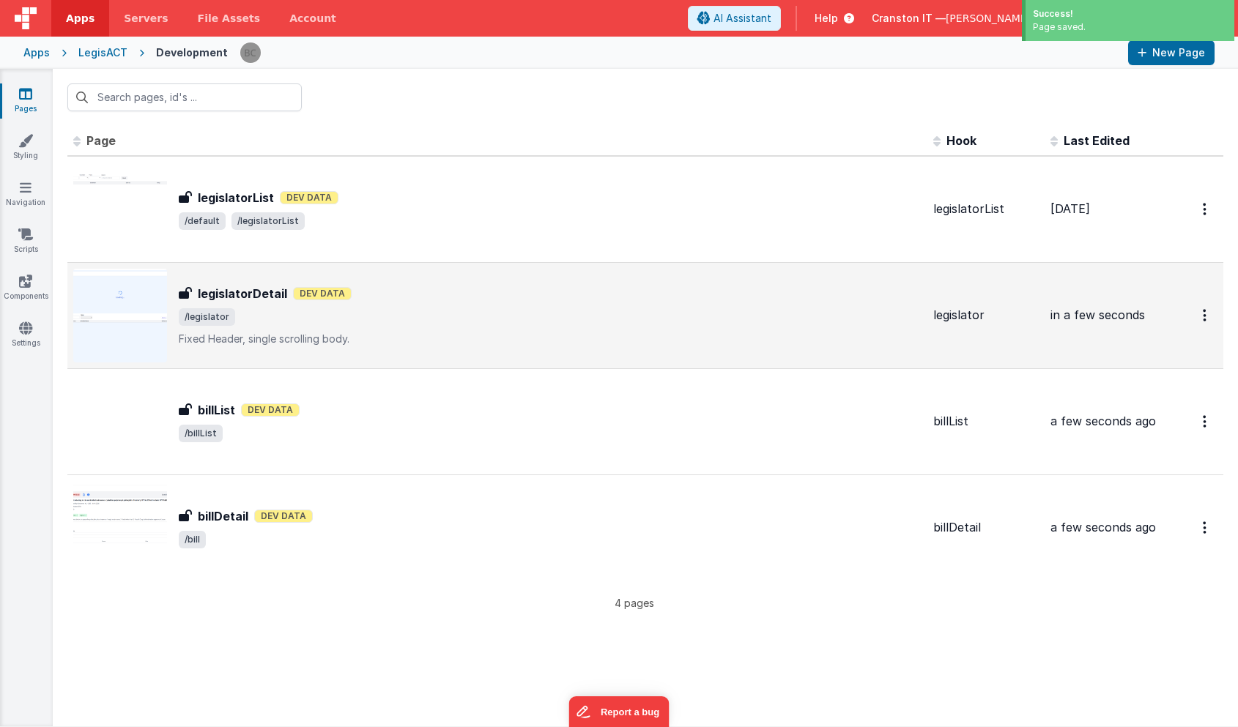
click at [446, 318] on span "/legislator" at bounding box center [550, 317] width 743 height 18
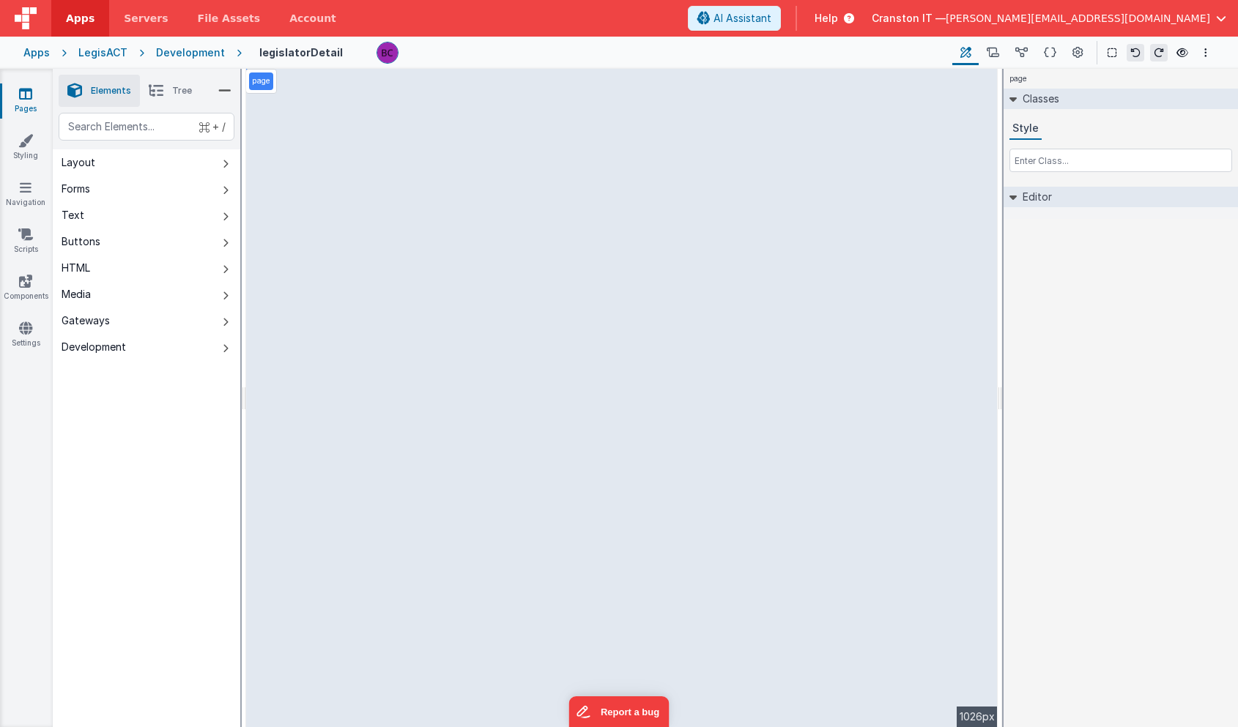
click at [208, 52] on div "Development" at bounding box center [190, 52] width 69 height 15
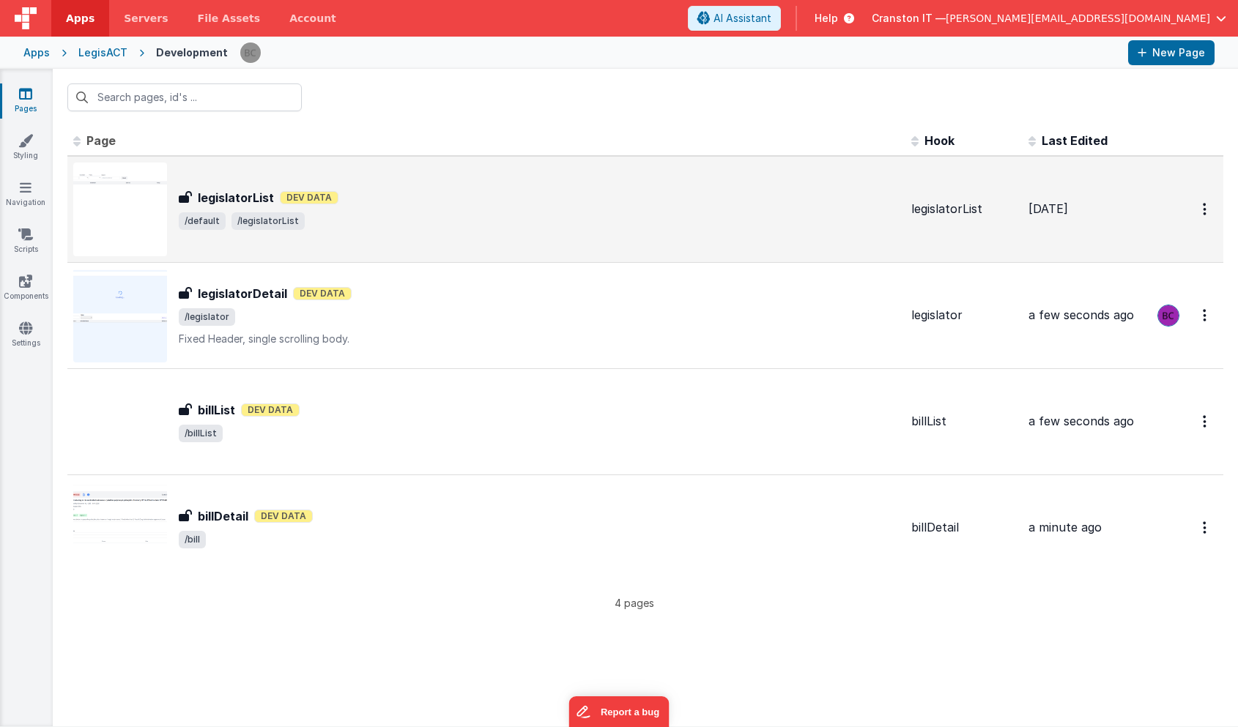
click at [455, 213] on span "/default /legislatorList" at bounding box center [539, 221] width 721 height 18
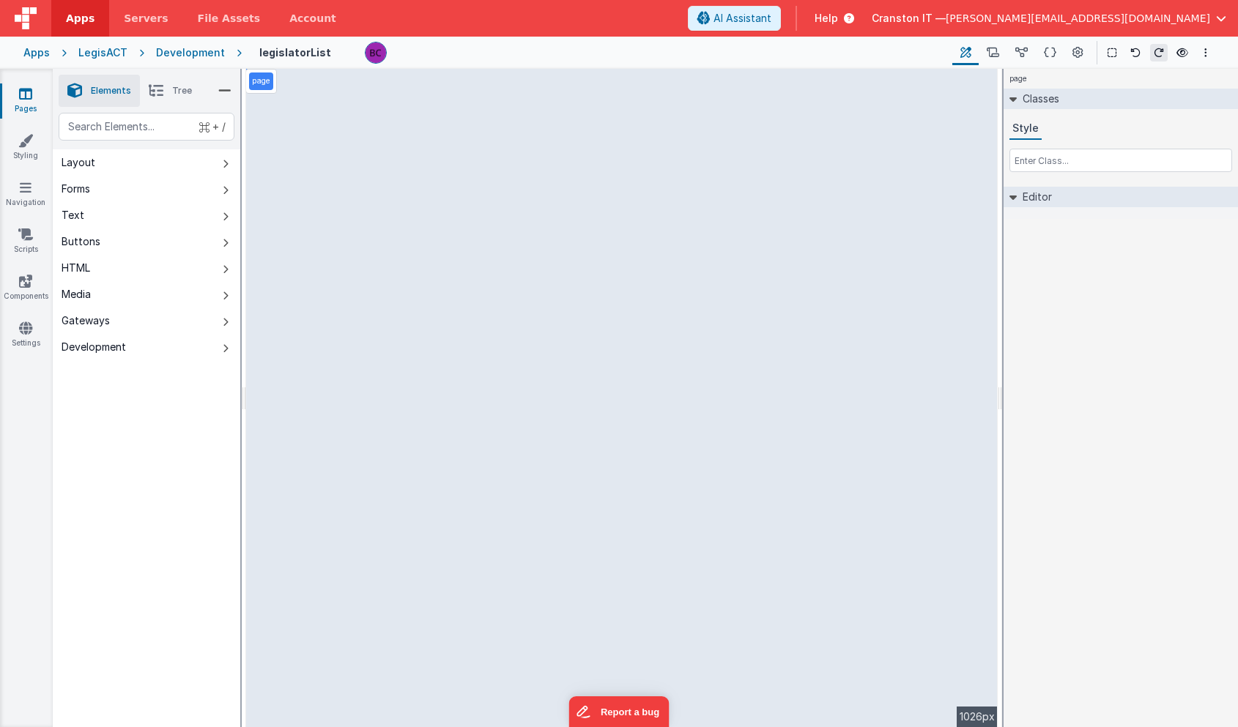
click at [182, 58] on div "Development" at bounding box center [190, 52] width 69 height 15
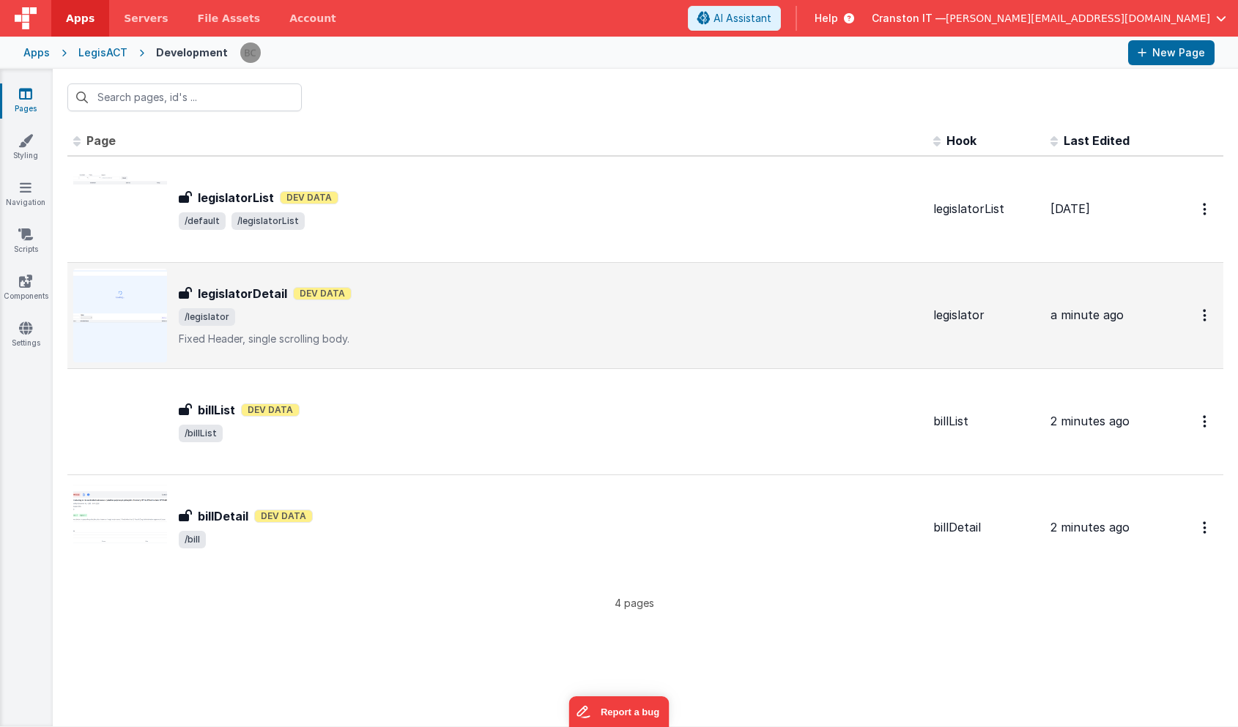
click at [375, 305] on div "legislatorDetail legislatorDetail Dev Data /legislator Fixed Header, single scr…" at bounding box center [550, 316] width 743 height 62
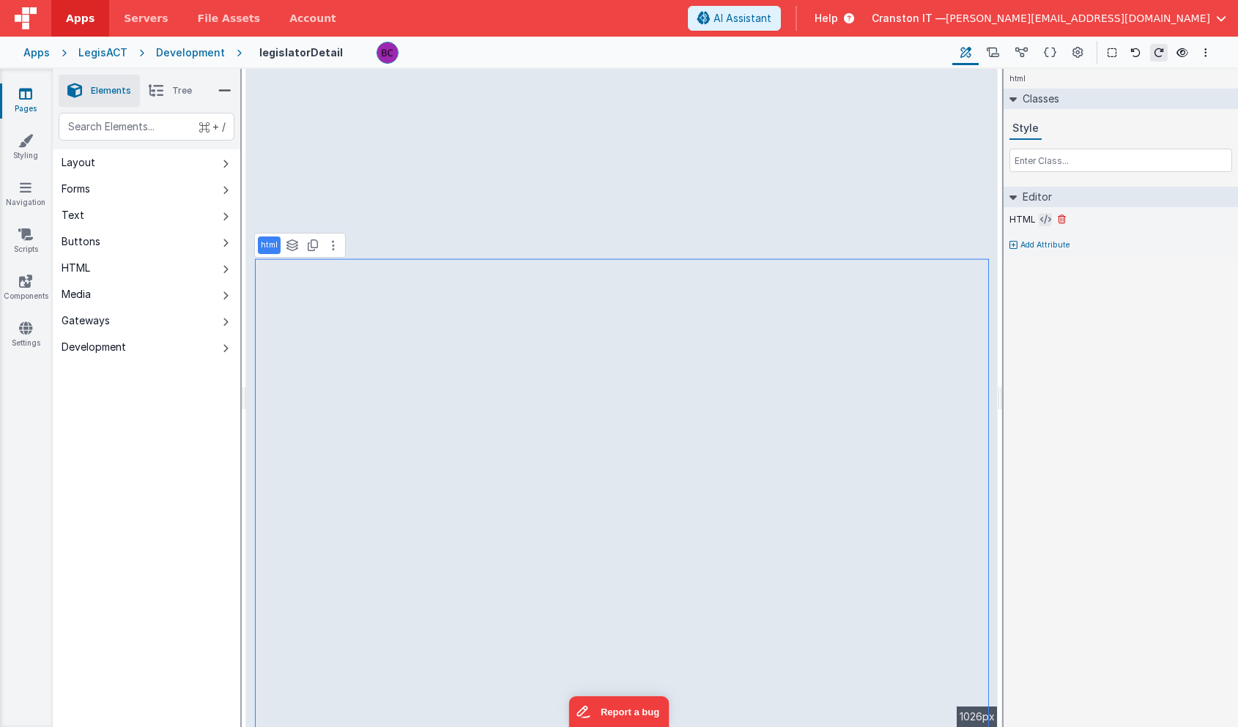
click at [1040, 220] on icon at bounding box center [1045, 220] width 11 height 12
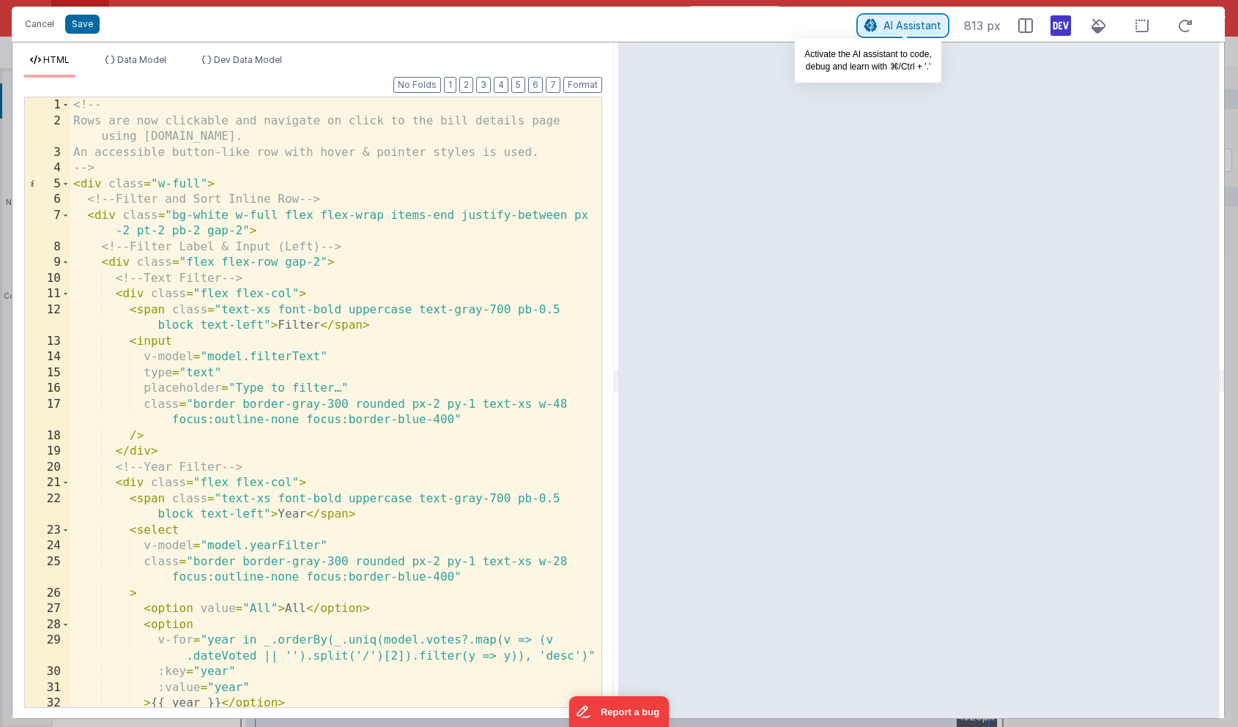
click at [904, 26] on span "AI Assistant" at bounding box center [912, 25] width 58 height 12
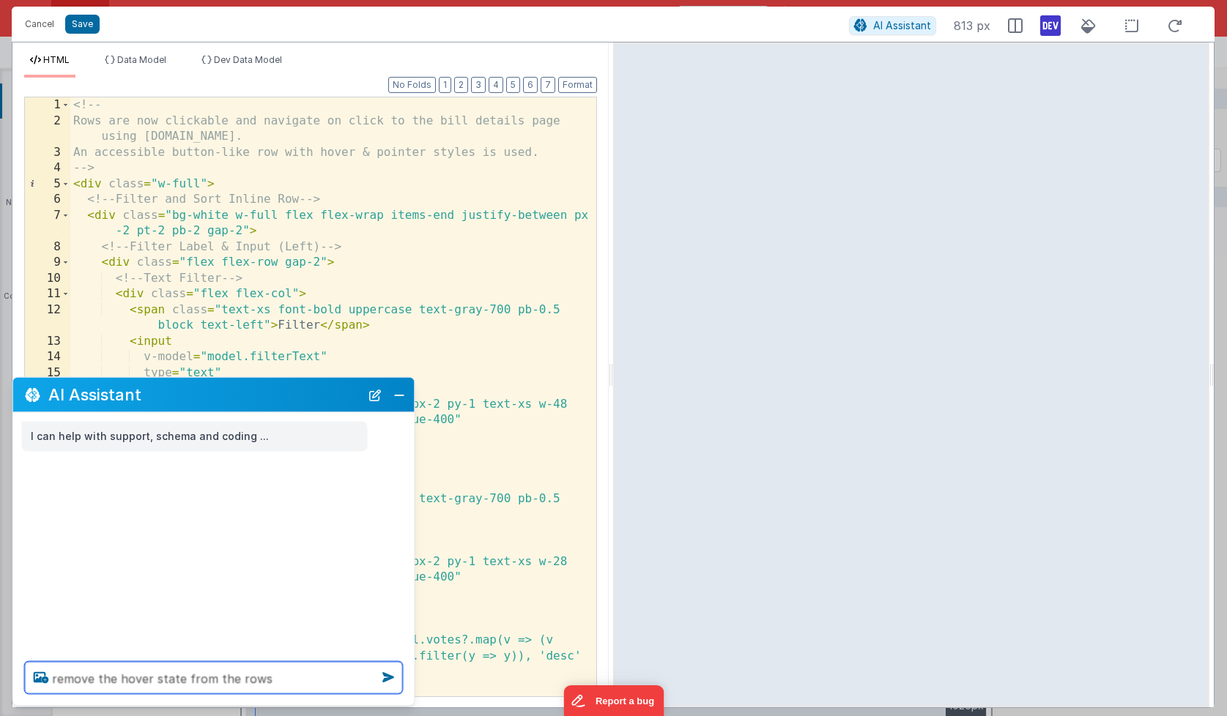
type textarea "remove the hover state from the rows"
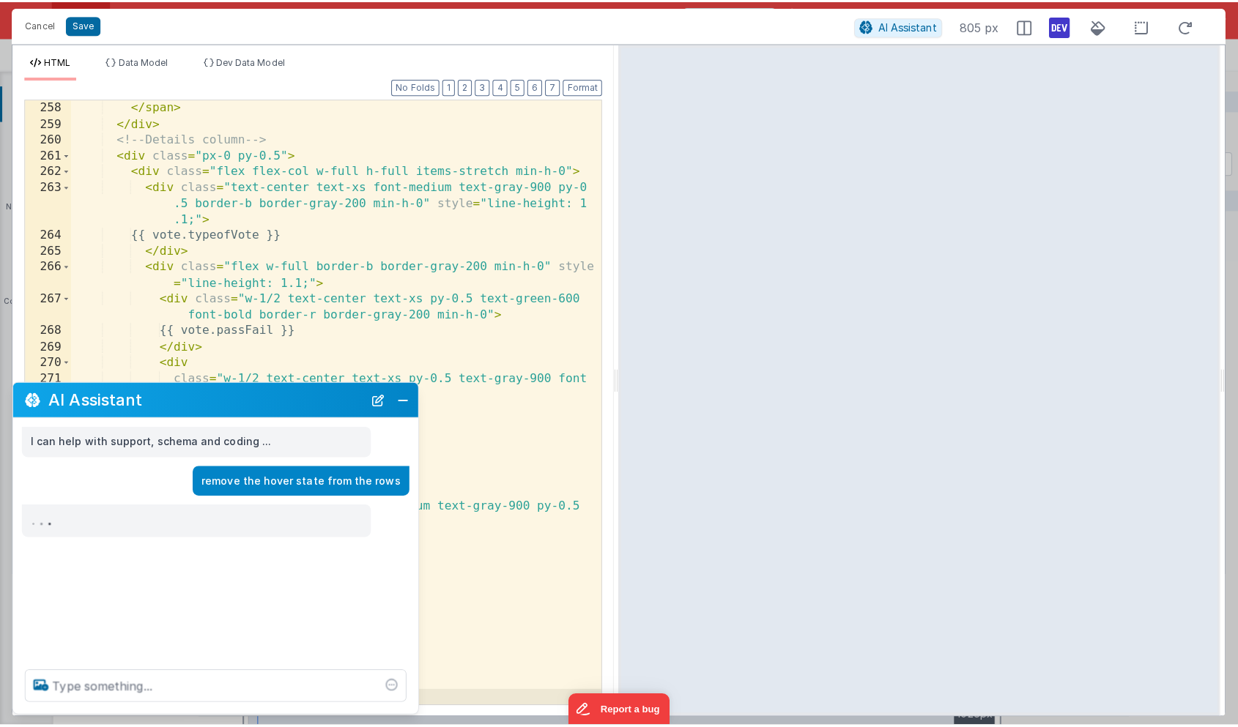
scroll to position [4974, 0]
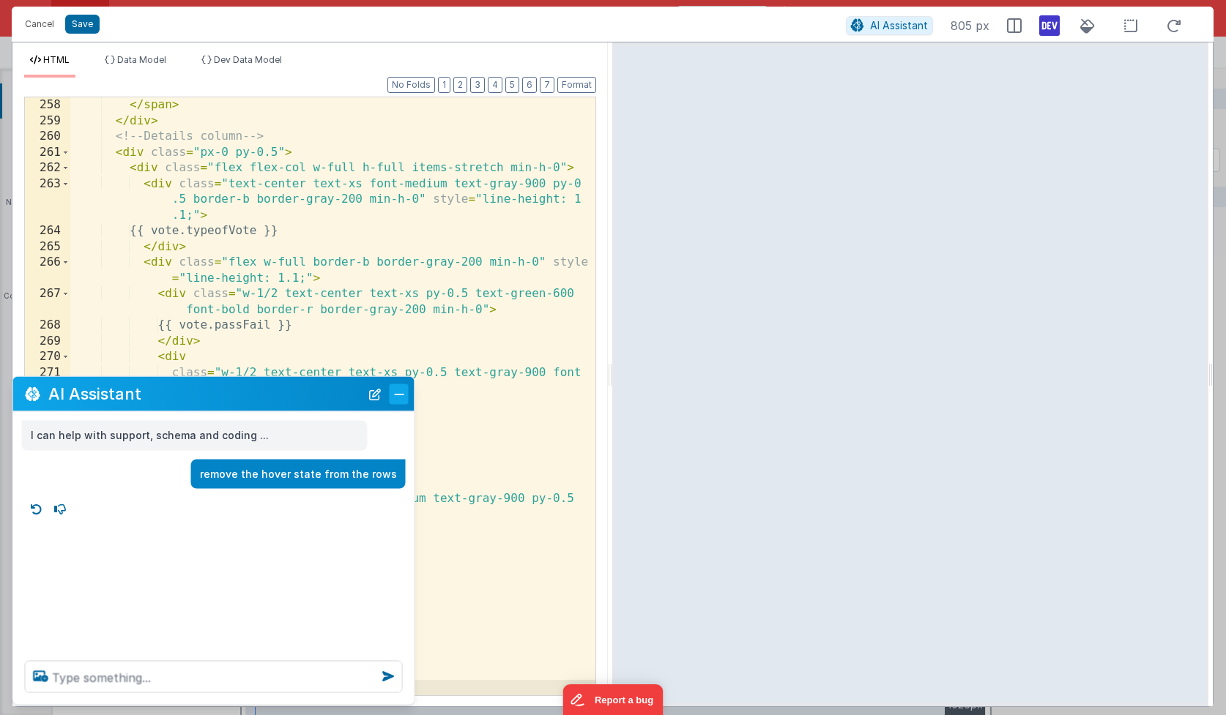
click at [402, 395] on button "Close" at bounding box center [399, 394] width 19 height 21
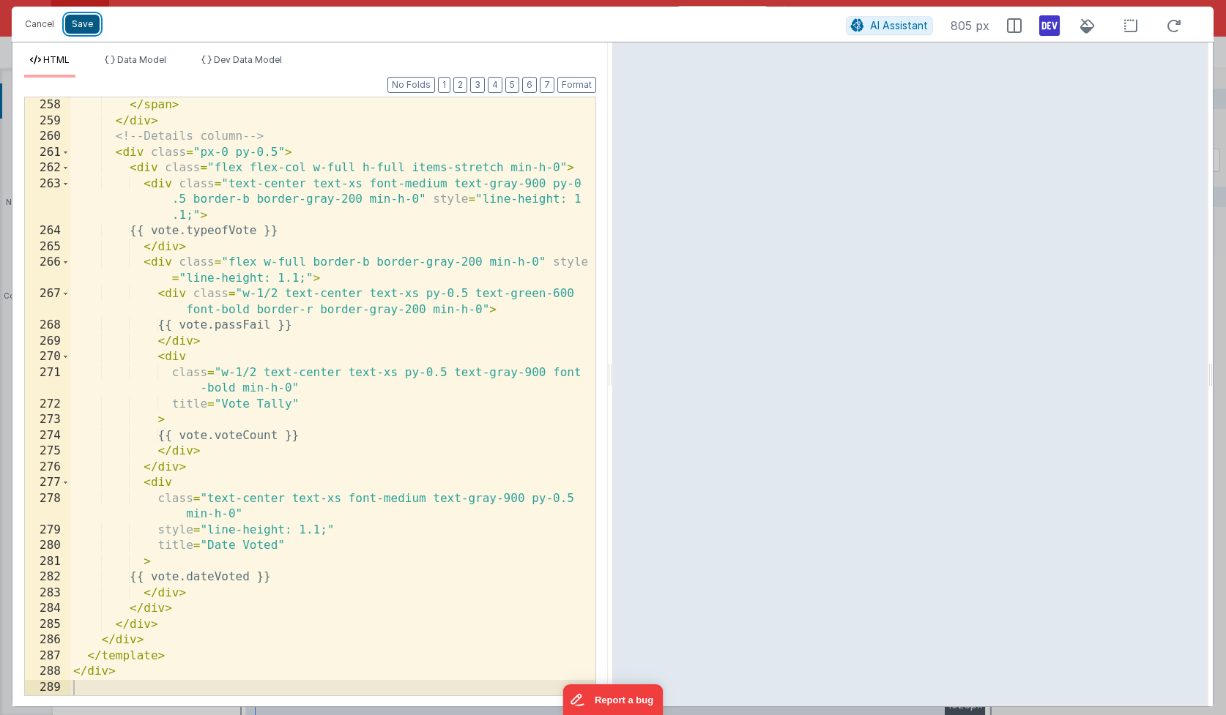
click at [84, 25] on button "Save" at bounding box center [82, 24] width 34 height 19
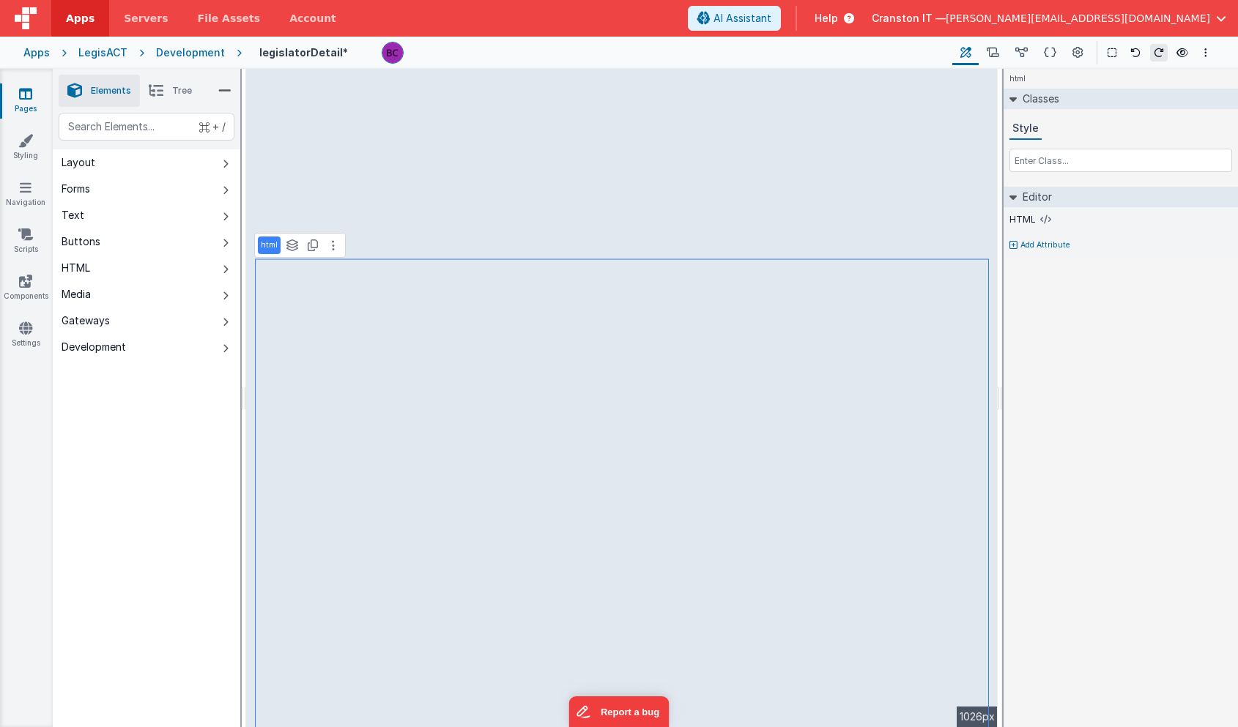
click at [208, 53] on div "Development" at bounding box center [190, 52] width 69 height 15
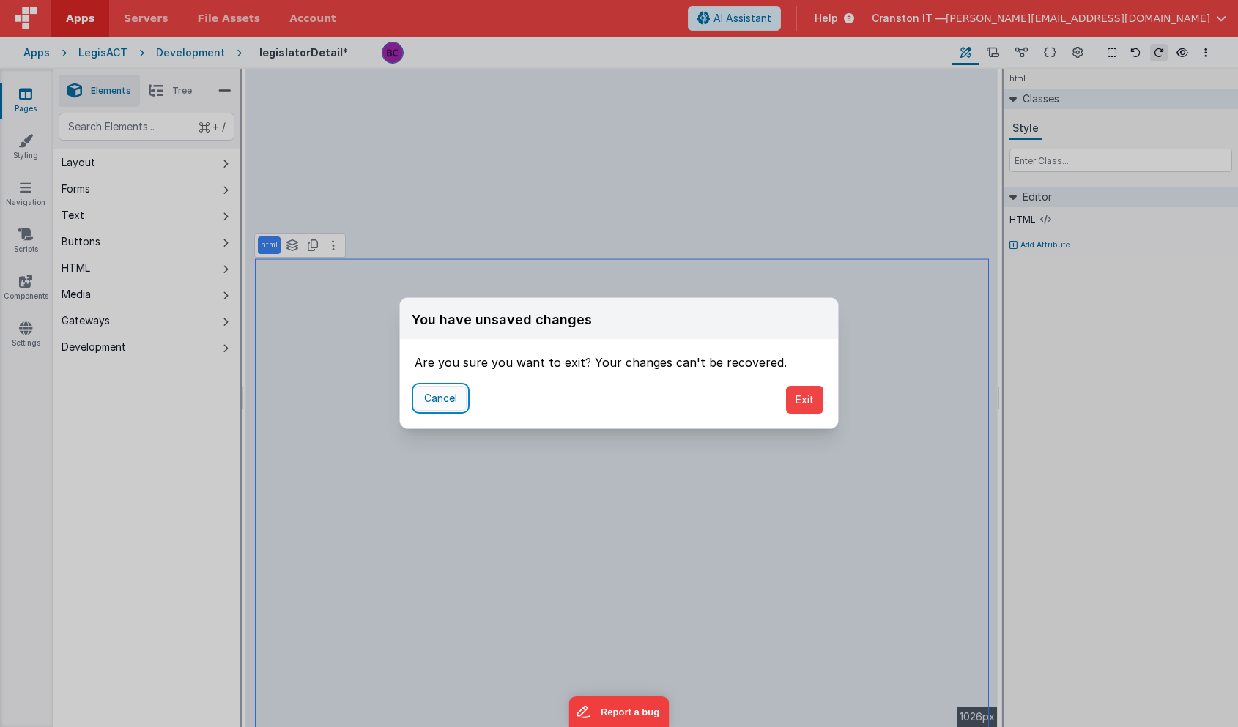
click at [449, 395] on button "Cancel" at bounding box center [440, 398] width 52 height 25
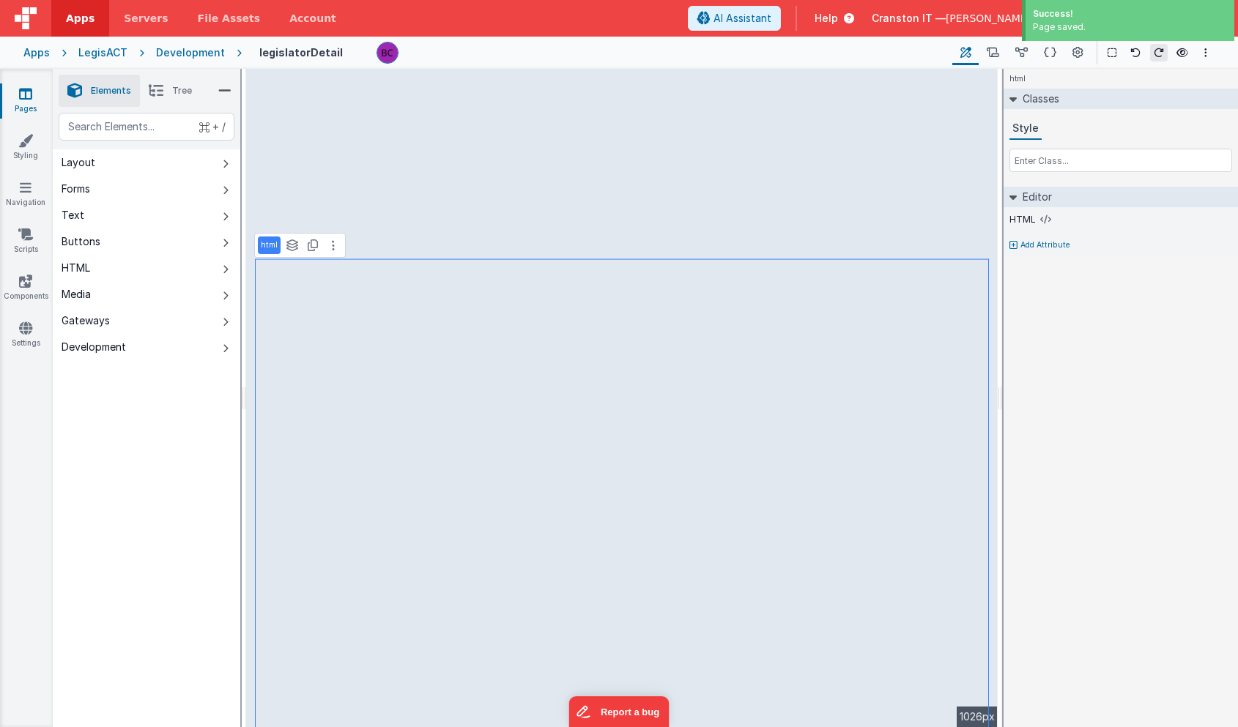
click at [201, 53] on div "Development" at bounding box center [190, 52] width 69 height 15
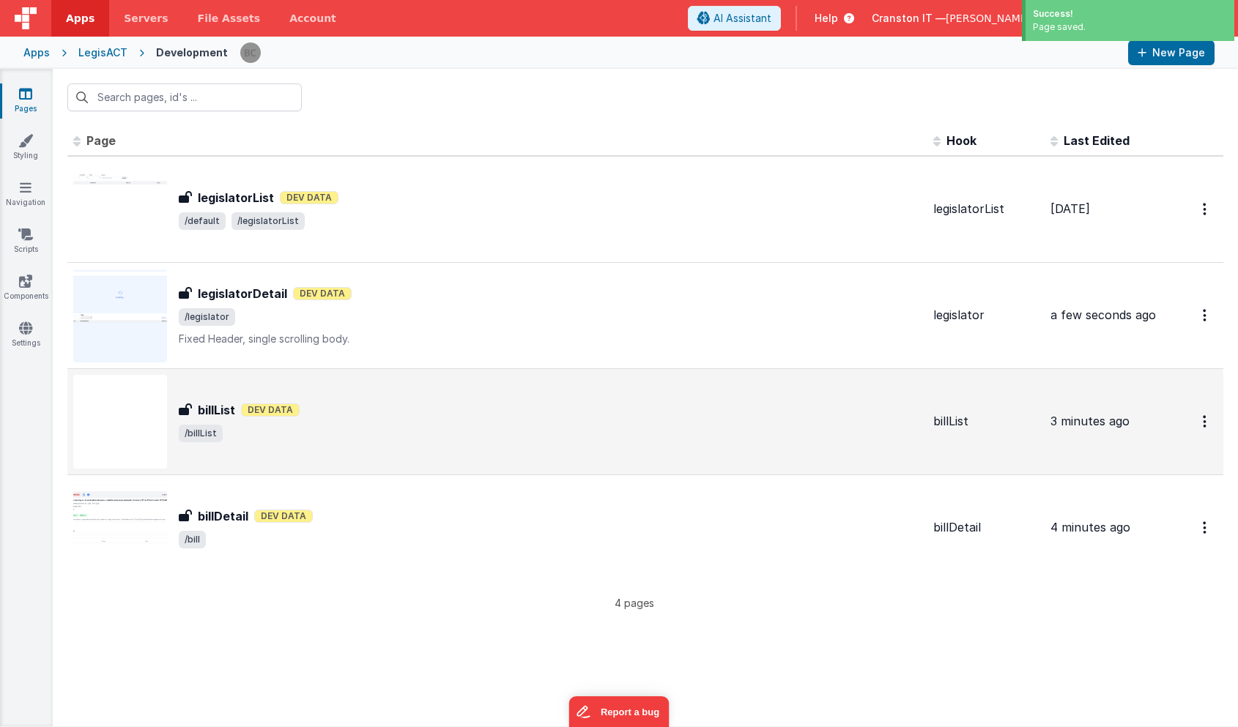
click at [379, 474] on td "billList billList [PERSON_NAME] /billList" at bounding box center [497, 421] width 860 height 106
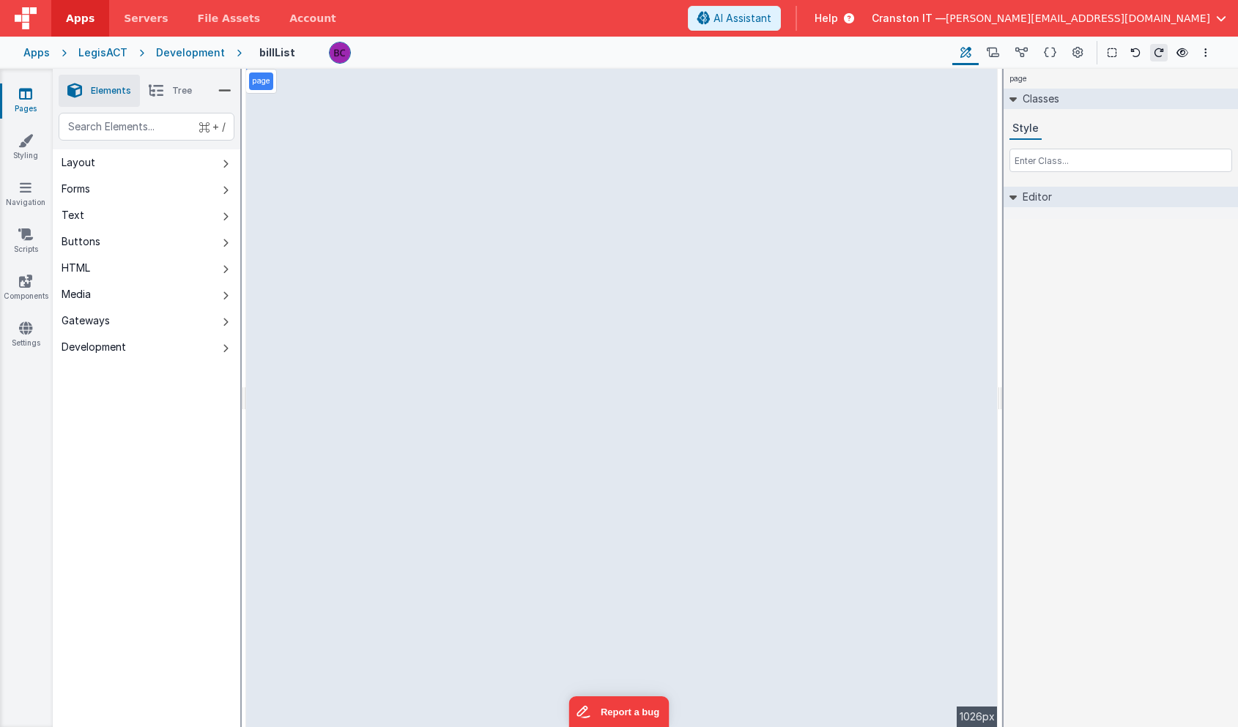
click at [439, 274] on div "page --> 1026px" at bounding box center [621, 398] width 751 height 658
click at [527, 204] on div "page --> 1026px" at bounding box center [621, 398] width 751 height 658
click at [825, 162] on div "page --> 1026px" at bounding box center [621, 398] width 751 height 658
click at [469, 65] on div "Apps LegisACT Development billList Page Builder Named Actions Data Model Page S…" at bounding box center [619, 53] width 1238 height 32
click at [406, 113] on div "page --> 1026px" at bounding box center [621, 398] width 751 height 658
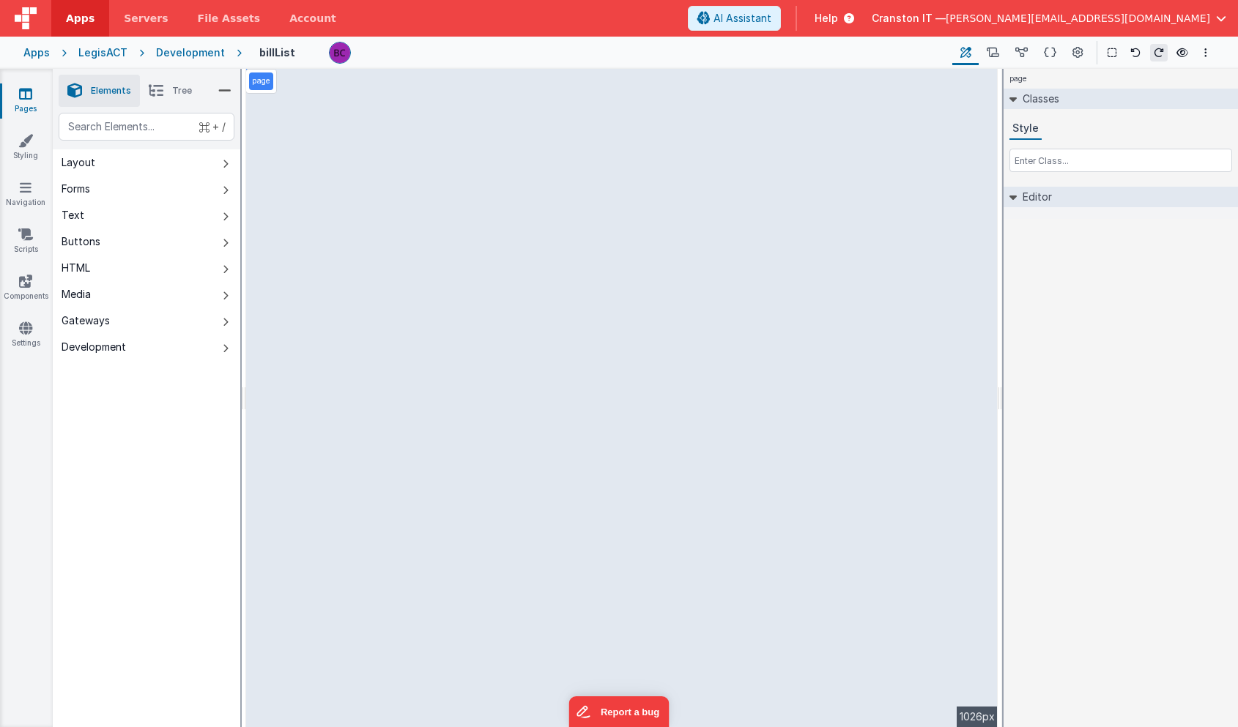
click at [458, 342] on div "page --> 1026px" at bounding box center [621, 398] width 751 height 658
click at [458, 469] on div "page --> 1026px" at bounding box center [621, 398] width 751 height 658
click at [265, 84] on p "page" at bounding box center [261, 81] width 18 height 12
click at [321, 245] on div "page --> 1026px" at bounding box center [621, 398] width 751 height 658
click at [167, 86] on li "Tree" at bounding box center [170, 91] width 61 height 32
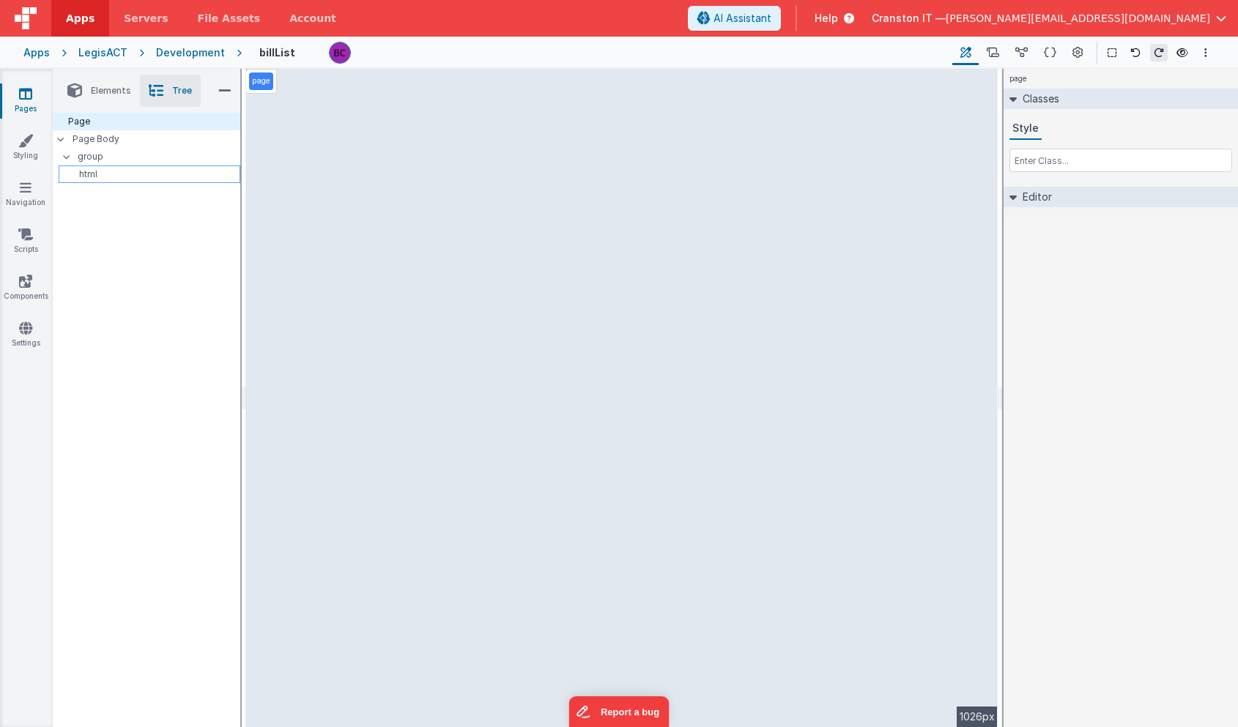
click at [111, 171] on p "html" at bounding box center [151, 174] width 175 height 12
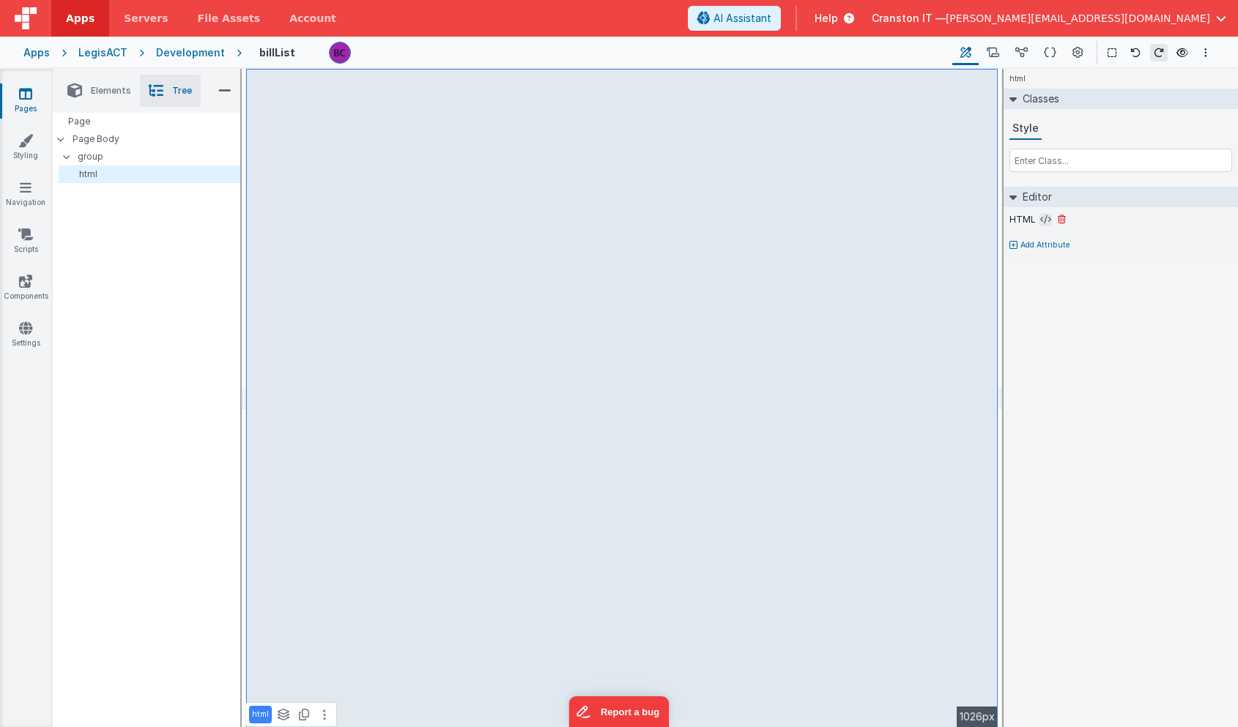
click at [1046, 220] on icon at bounding box center [1045, 220] width 11 height 12
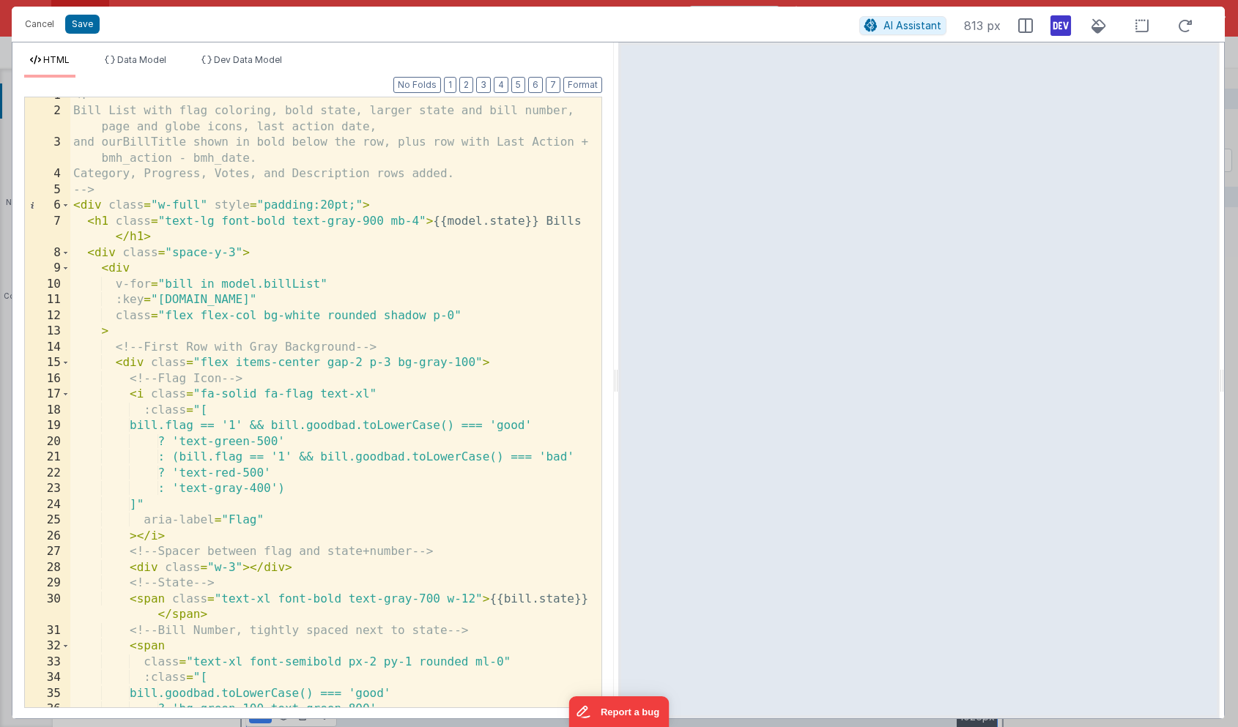
scroll to position [12, 0]
click at [218, 62] on span "Dev Data Model" at bounding box center [248, 59] width 68 height 11
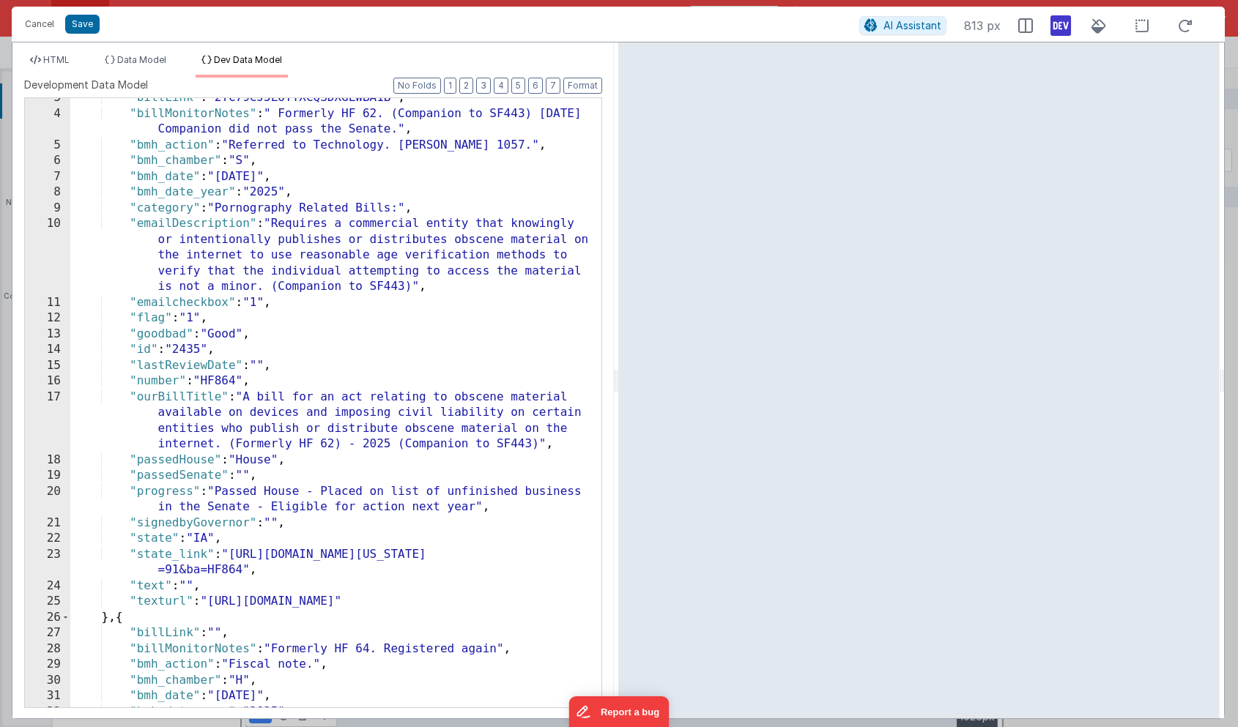
scroll to position [40, 0]
click at [145, 349] on div ""billLink" : "2YC79CJ5LOYYXCQSDXGLWBA1B" , "billMonitorNotes" : " Formerly HF 6…" at bounding box center [335, 410] width 531 height 641
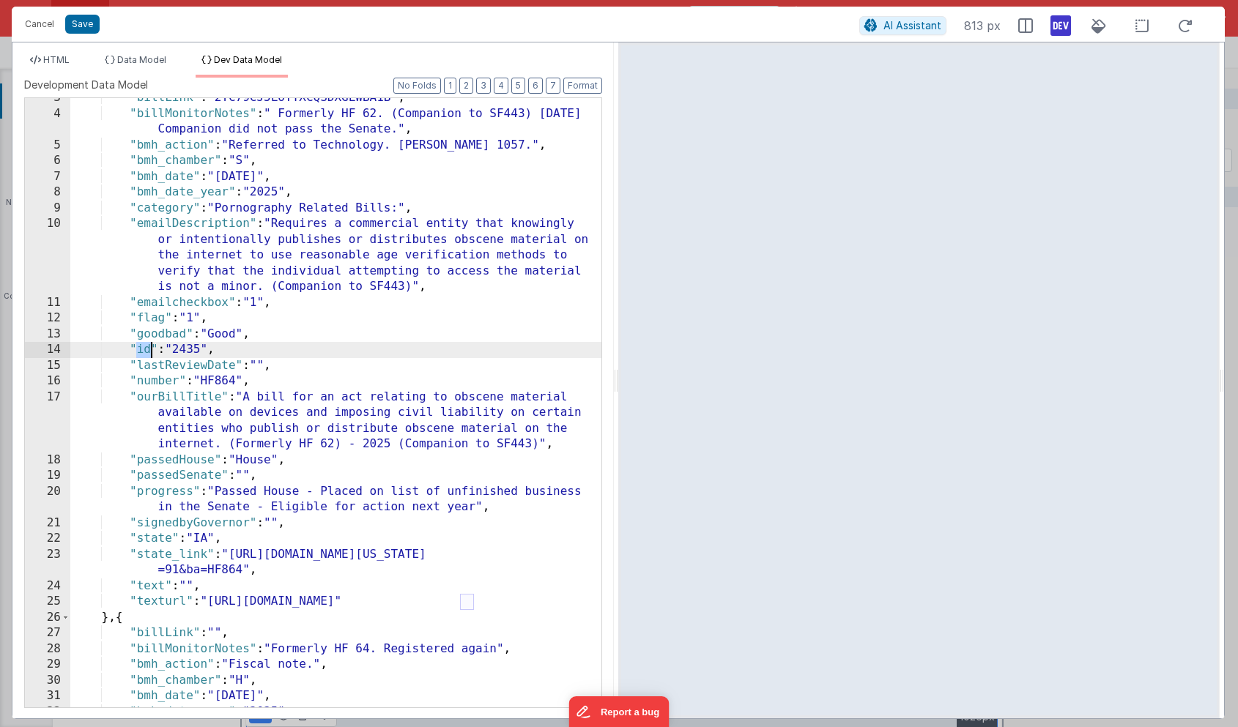
click at [145, 349] on div ""billLink" : "2YC79CJ5LOYYXCQSDXGLWBA1B" , "billMonitorNotes" : " Formerly HF 6…" at bounding box center [335, 410] width 531 height 641
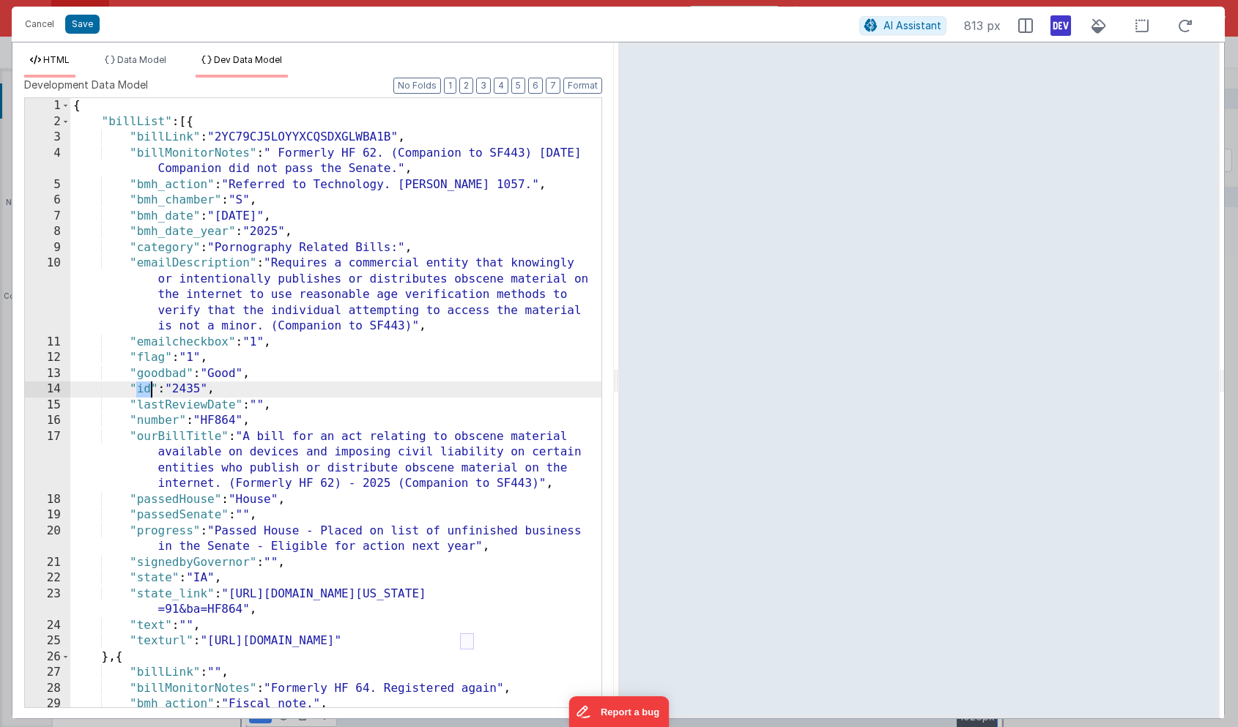
click at [57, 59] on span "HTML" at bounding box center [56, 59] width 26 height 11
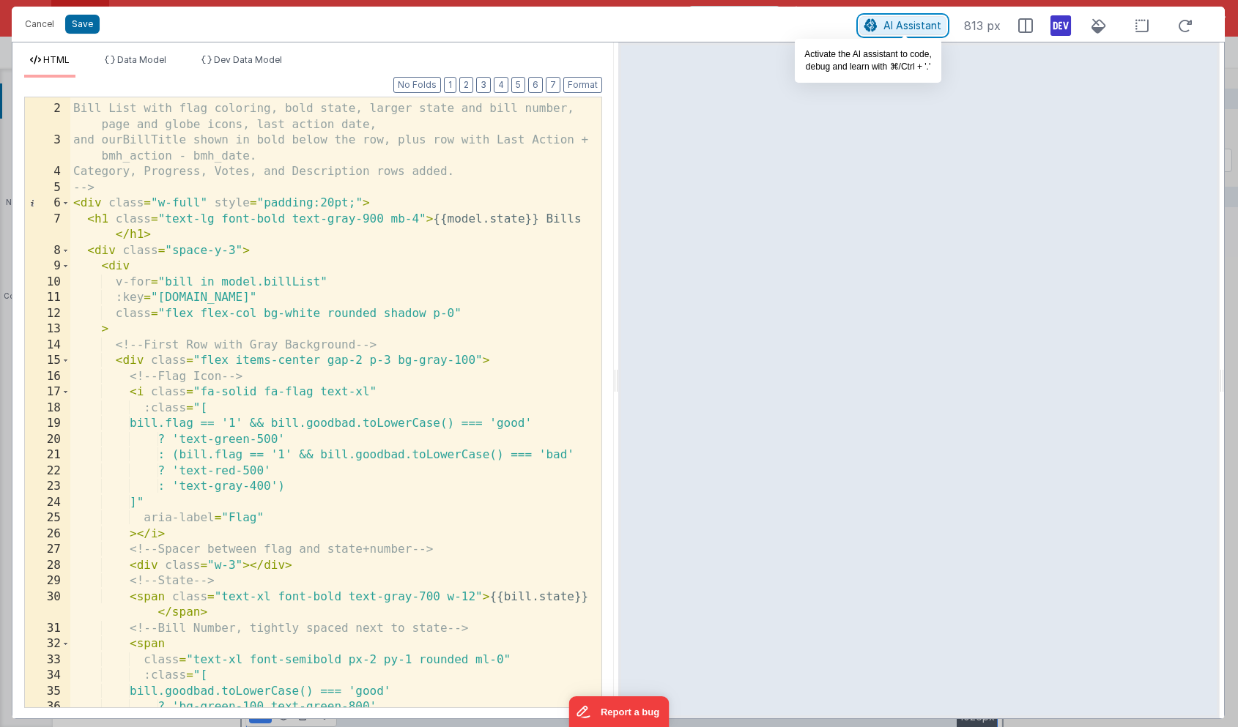
click at [923, 25] on span "AI Assistant" at bounding box center [912, 25] width 58 height 12
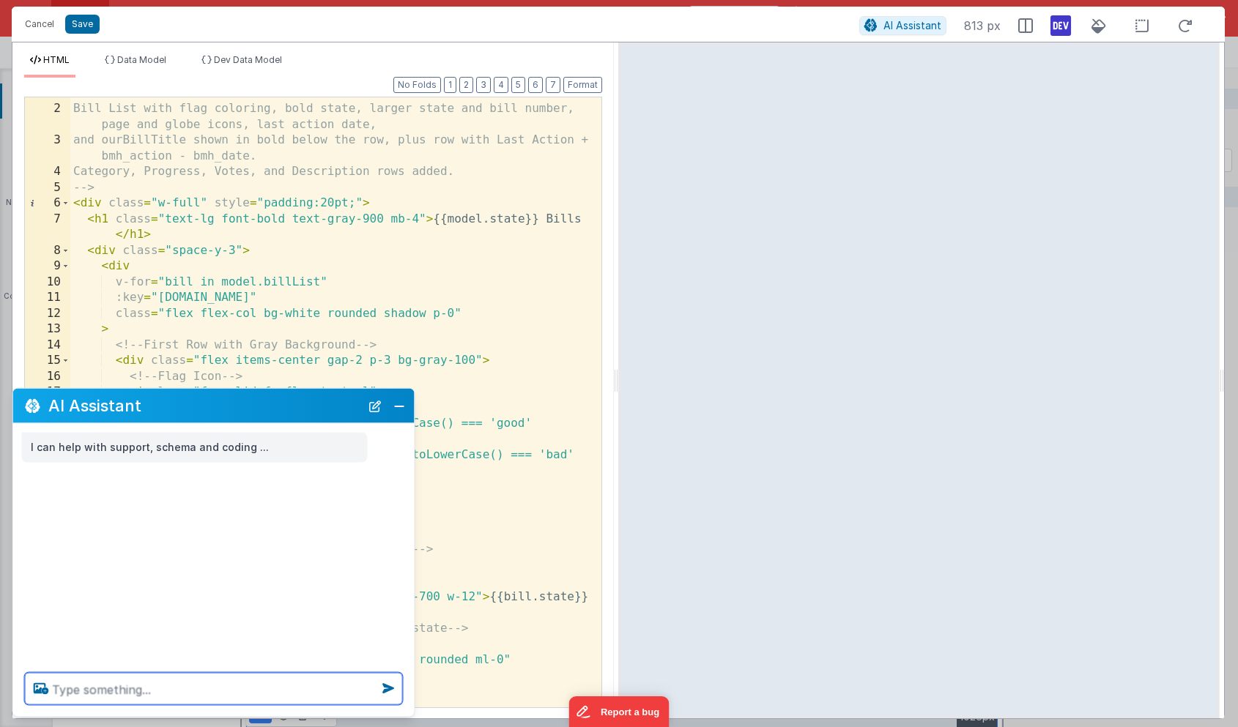
click at [78, 683] on textarea at bounding box center [214, 689] width 378 height 32
paste textarea "[URL][DOMAIN_NAME][US_STATE]"
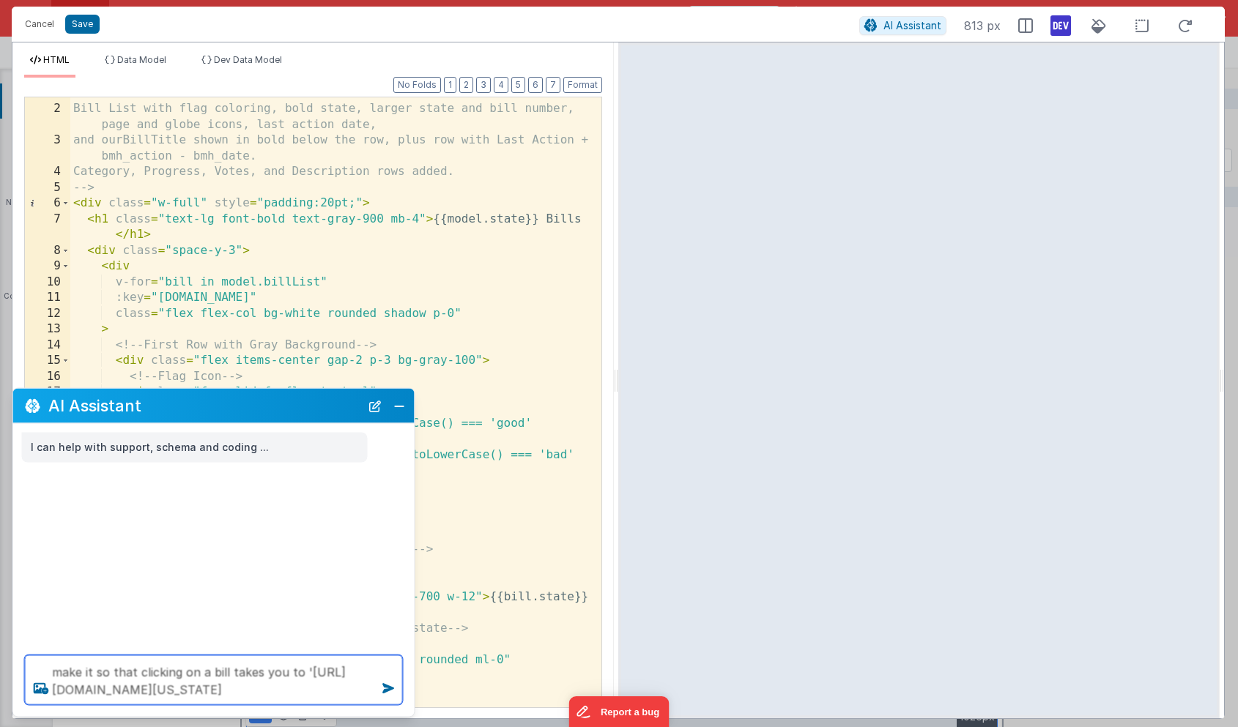
click at [289, 689] on textarea "make it so that clicking on a bill takes you to '[URL][DOMAIN_NAME][US_STATE]" at bounding box center [214, 680] width 378 height 50
click at [291, 693] on textarea "make it so that clicking on a bill takes you to '[URL][DOMAIN_NAME][US_STATE]" at bounding box center [214, 680] width 378 height 50
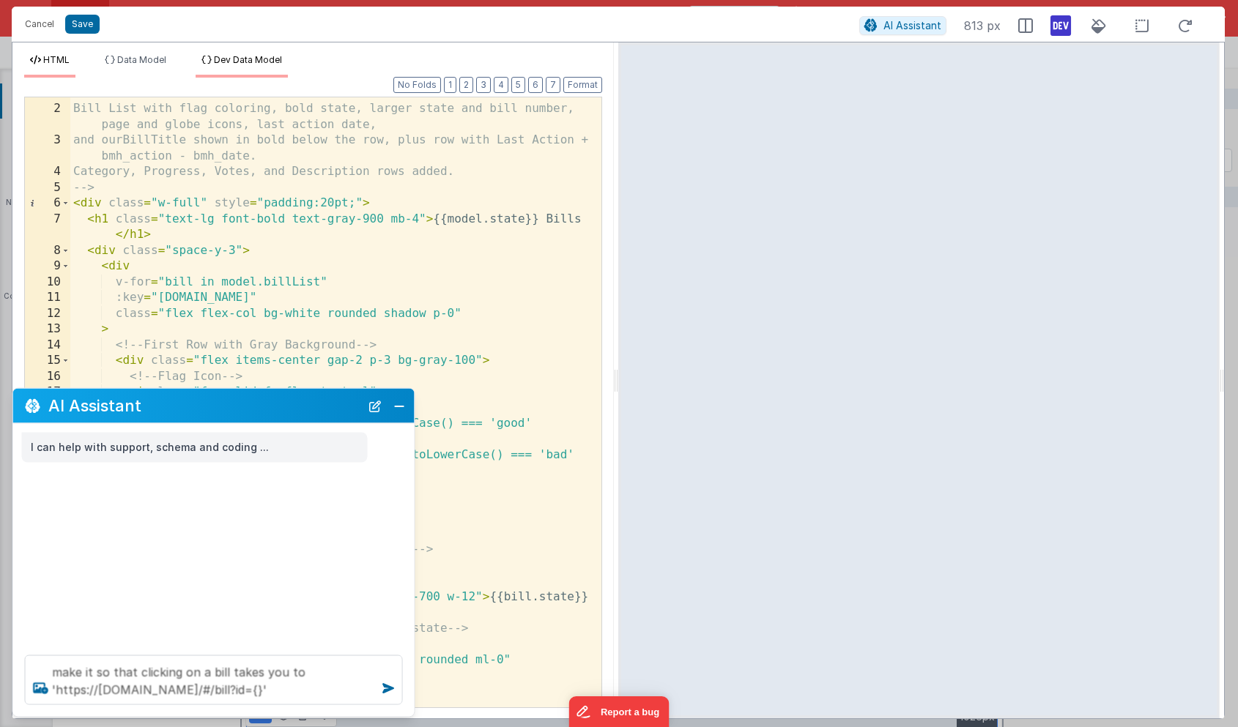
click at [264, 64] on span "Dev Data Model" at bounding box center [248, 59] width 68 height 11
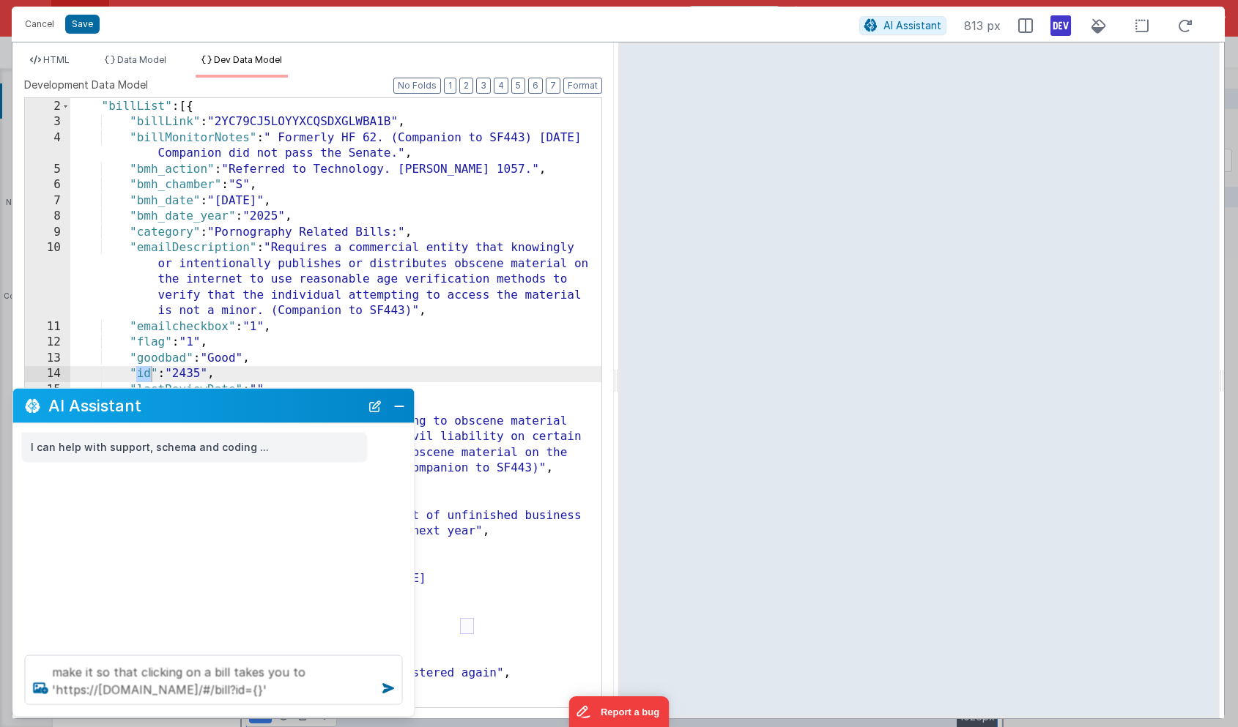
scroll to position [15, 0]
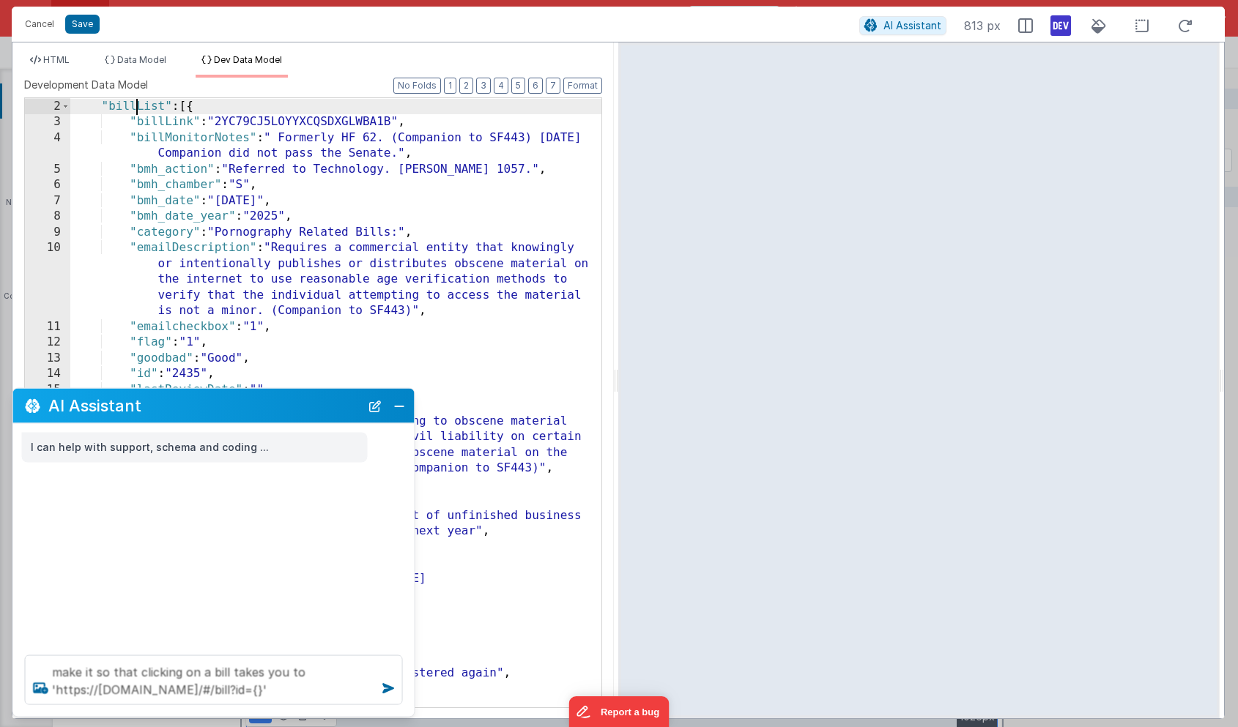
click at [138, 102] on div "{ "billList" : [{ "billLink" : "2YC79CJ5LOYYXCQSDXGLWBA1B" , "billMonitorNotes"…" at bounding box center [335, 403] width 531 height 641
click at [297, 690] on textarea "make it so that clicking on a bill takes you to 'https://legisact.clientportal.…" at bounding box center [214, 680] width 378 height 50
paste textarea "billList"
click at [62, 61] on span "HTML" at bounding box center [56, 59] width 26 height 11
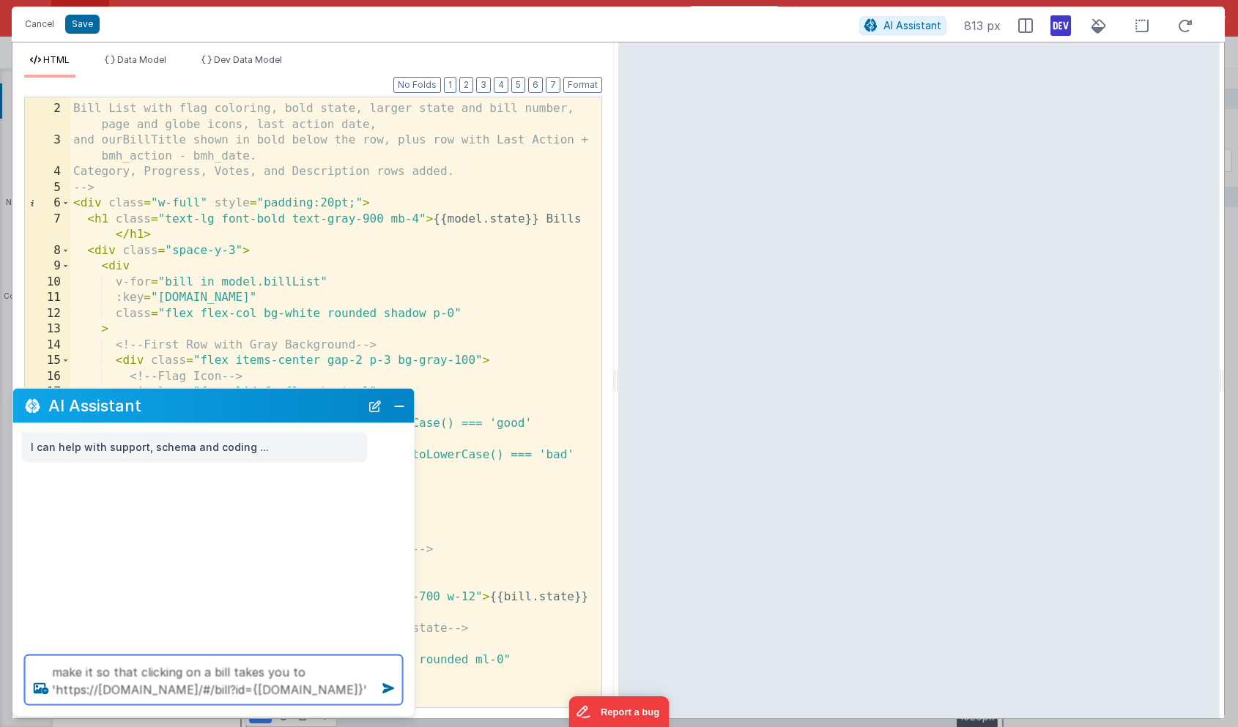
click at [241, 682] on textarea "make it so that clicking on a bill takes you to 'https://legisact.clientportal.…" at bounding box center [214, 680] width 378 height 50
type textarea "make it so that clicking on a bill takes you to 'https://legisact.clientportal.…"
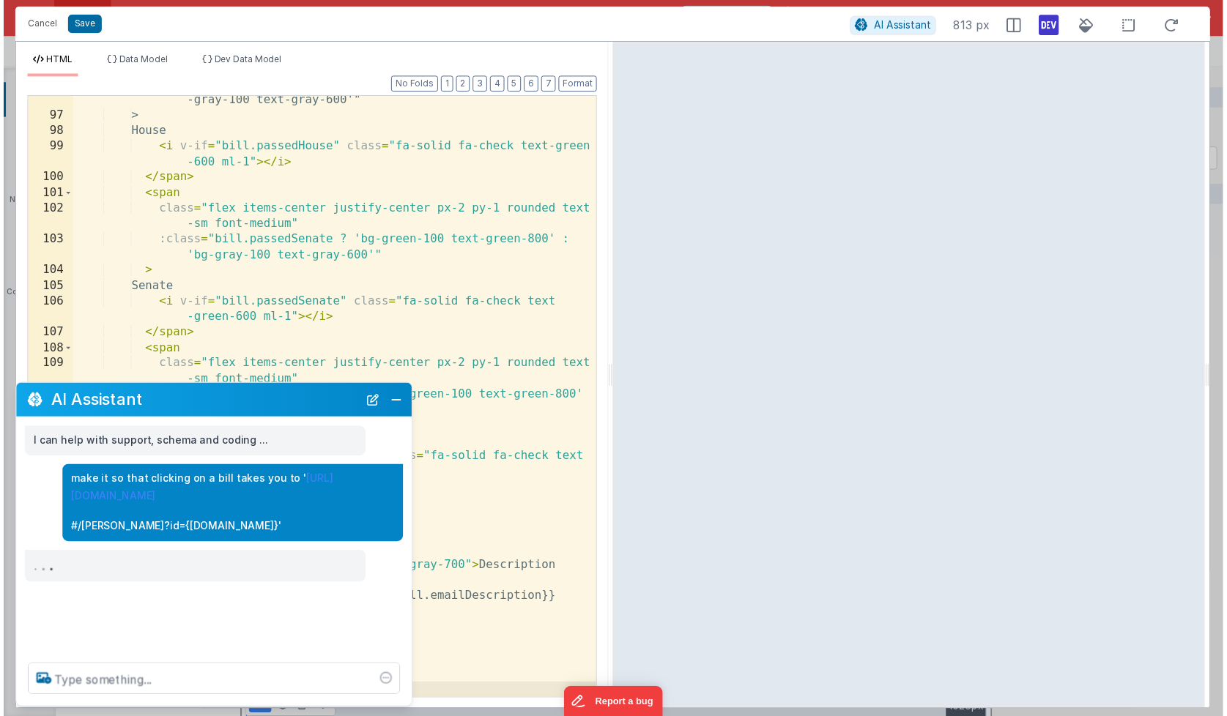
scroll to position [1704, 0]
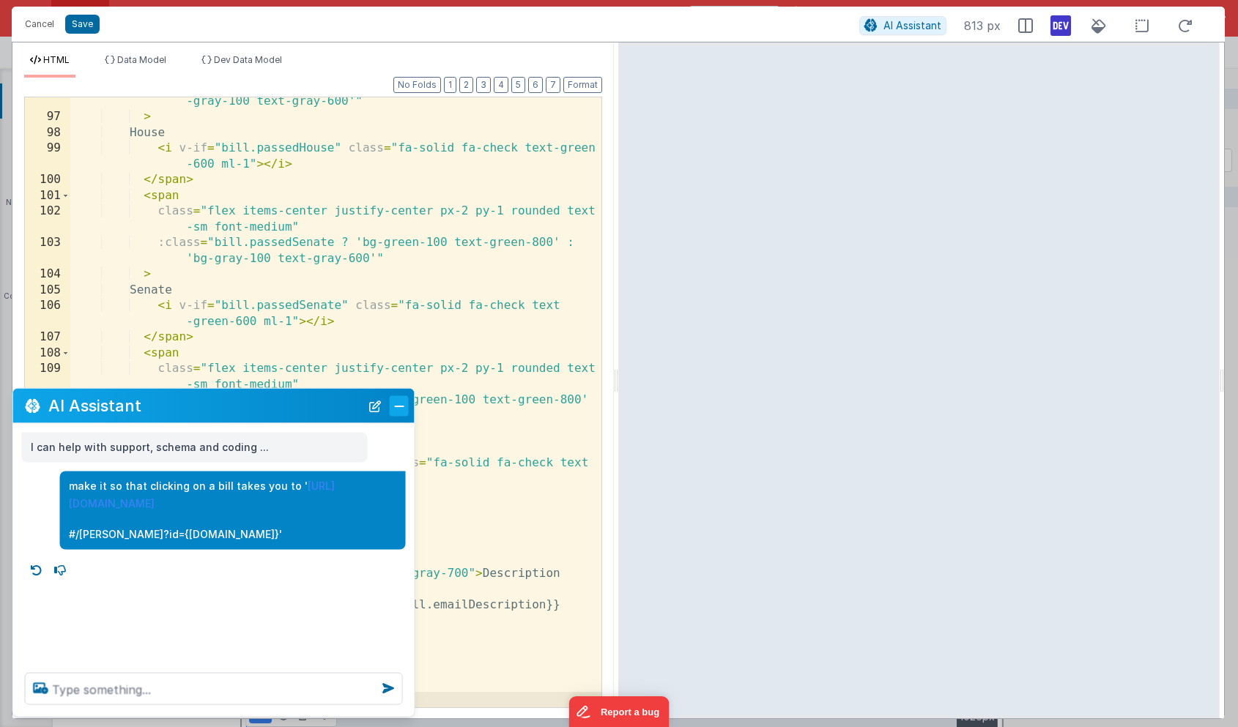
click at [401, 406] on button "Close" at bounding box center [399, 405] width 19 height 21
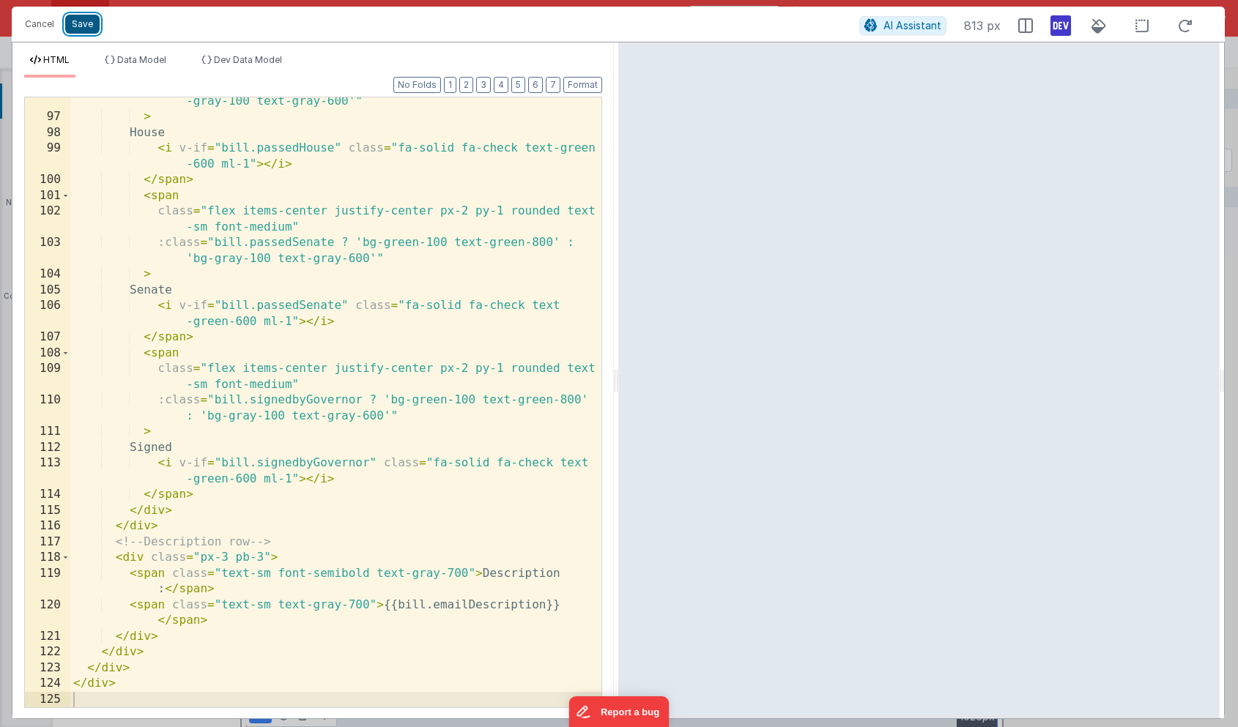
click at [83, 29] on button "Save" at bounding box center [82, 24] width 34 height 19
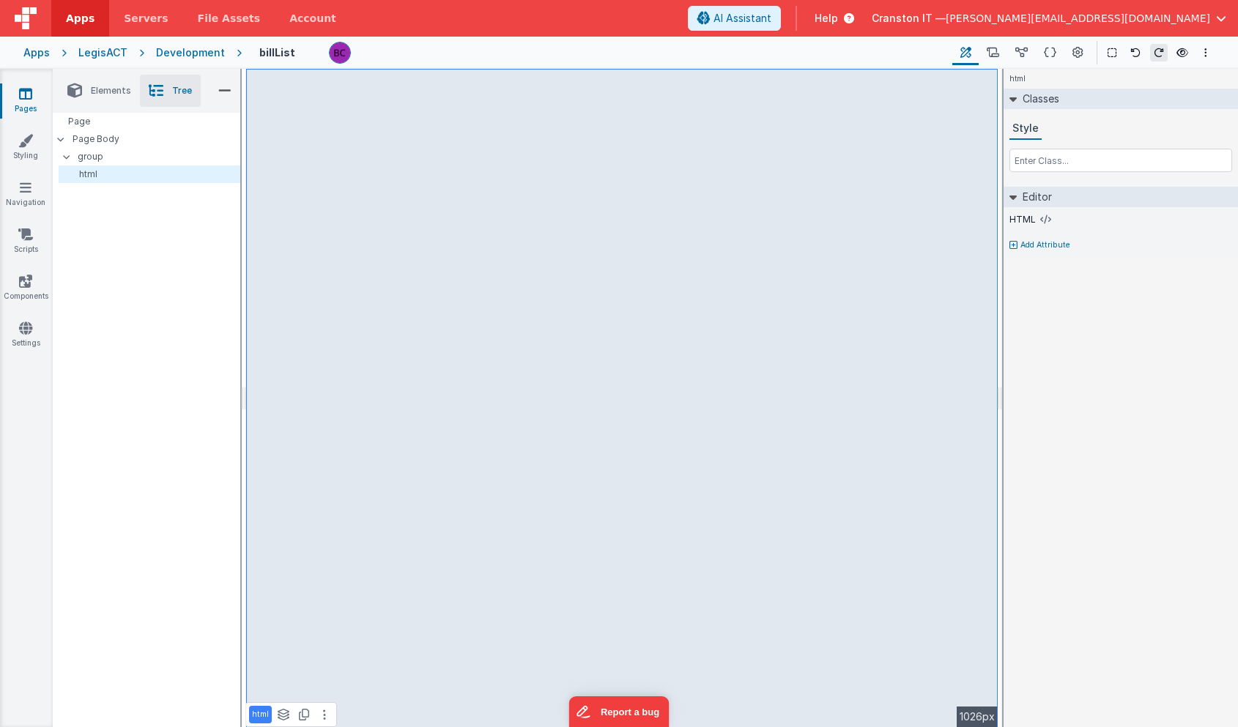
click at [36, 102] on link "Pages" at bounding box center [25, 100] width 53 height 29
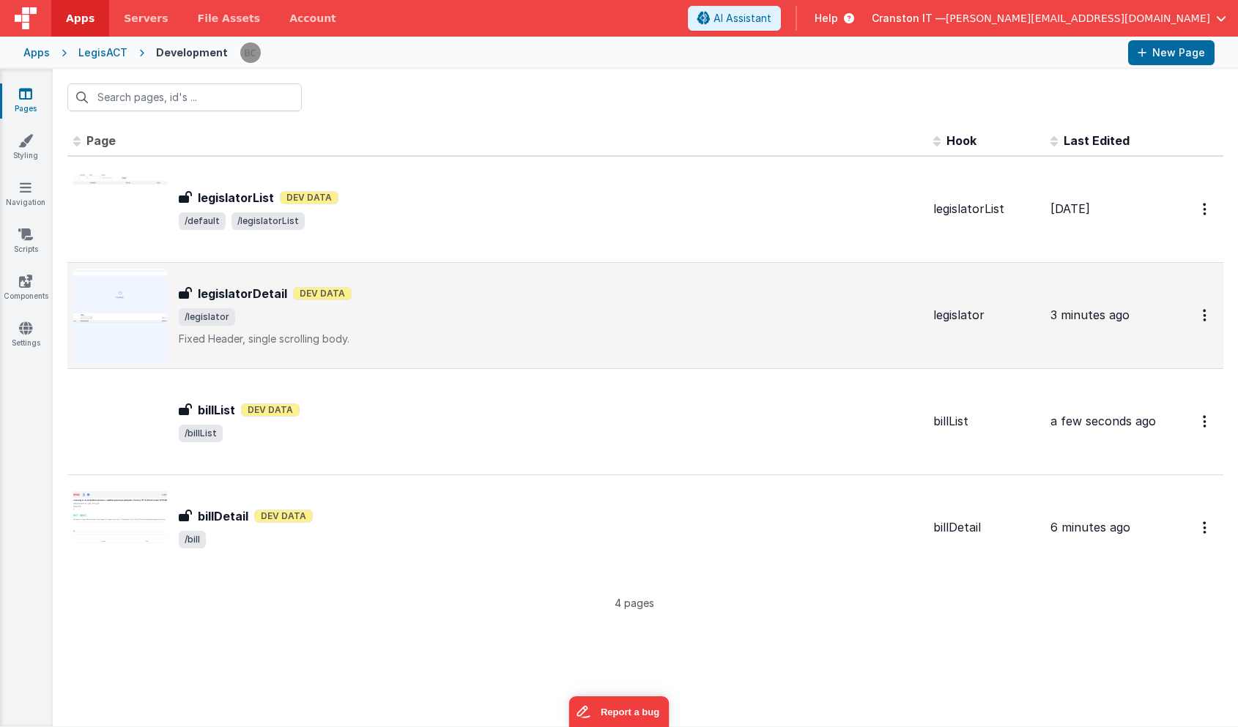
click at [417, 304] on div "legislatorDetail legislatorDetail Dev Data /legislator Fixed Header, single scr…" at bounding box center [550, 316] width 743 height 62
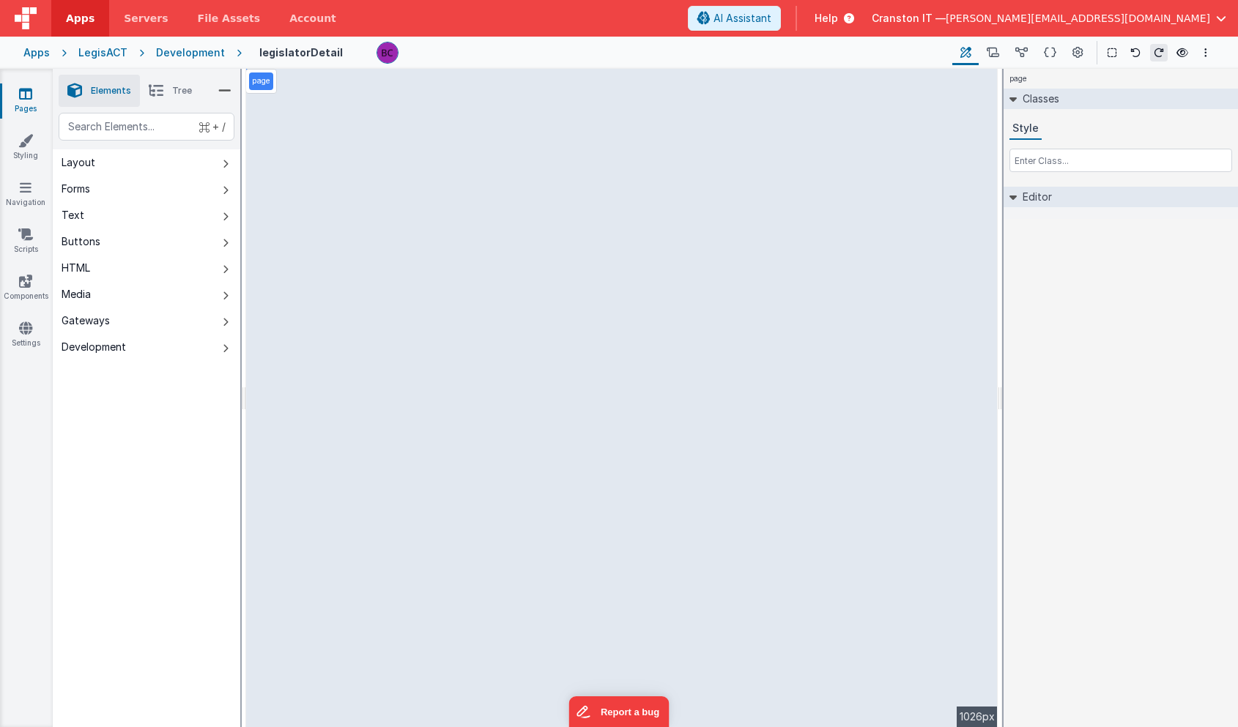
click at [304, 107] on div "page --> 1026px" at bounding box center [621, 398] width 751 height 658
click at [284, 100] on div "page --> 1026px" at bounding box center [621, 398] width 751 height 658
click at [168, 97] on li "Tree" at bounding box center [170, 91] width 61 height 32
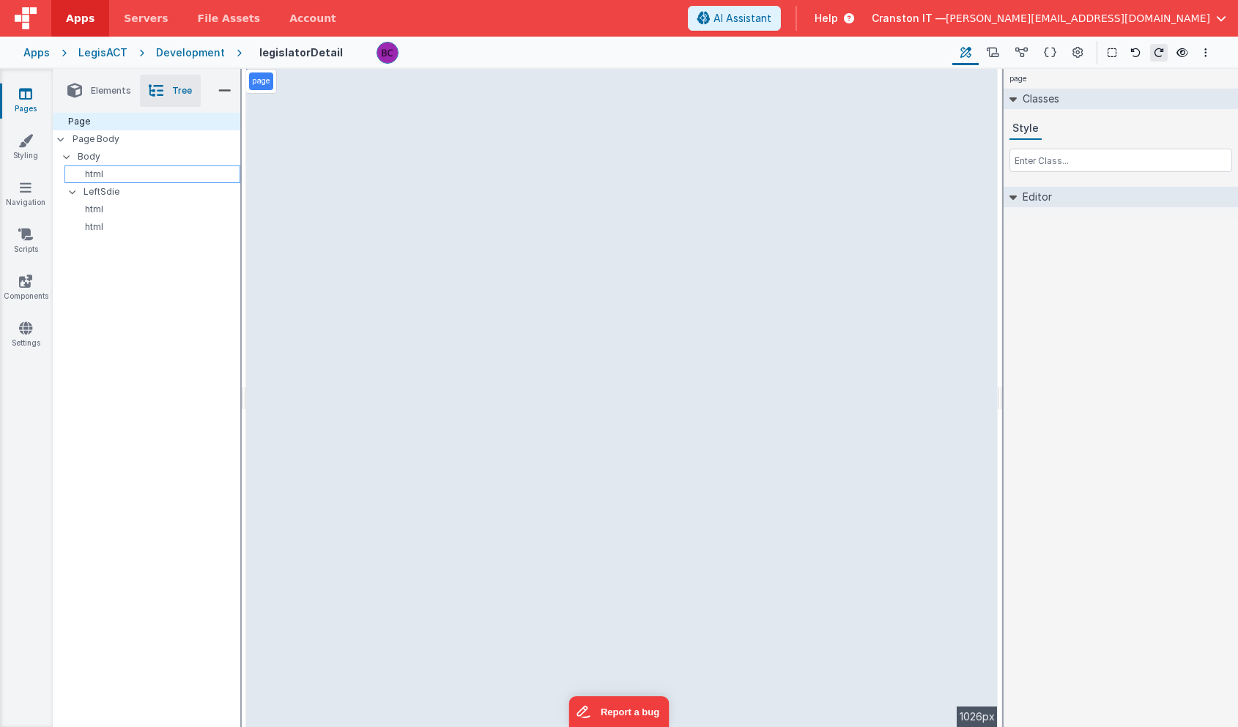
click at [130, 173] on p "html" at bounding box center [154, 174] width 169 height 12
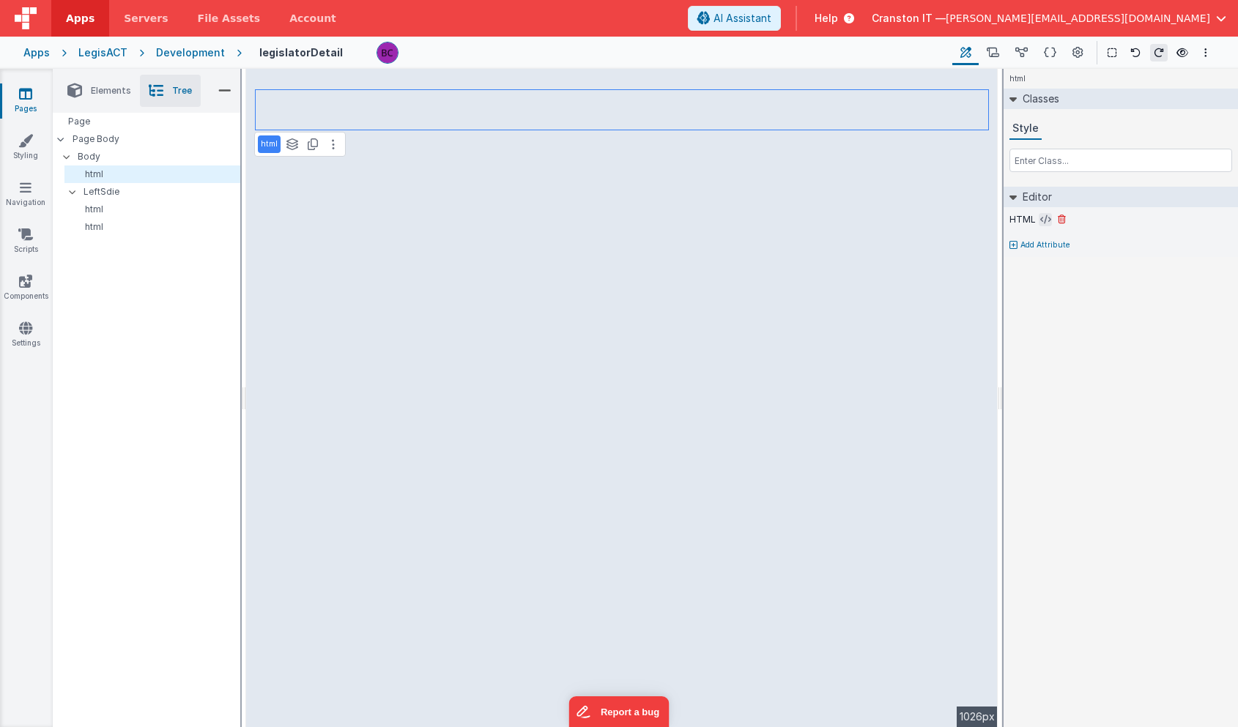
click at [1047, 223] on icon at bounding box center [1045, 220] width 11 height 12
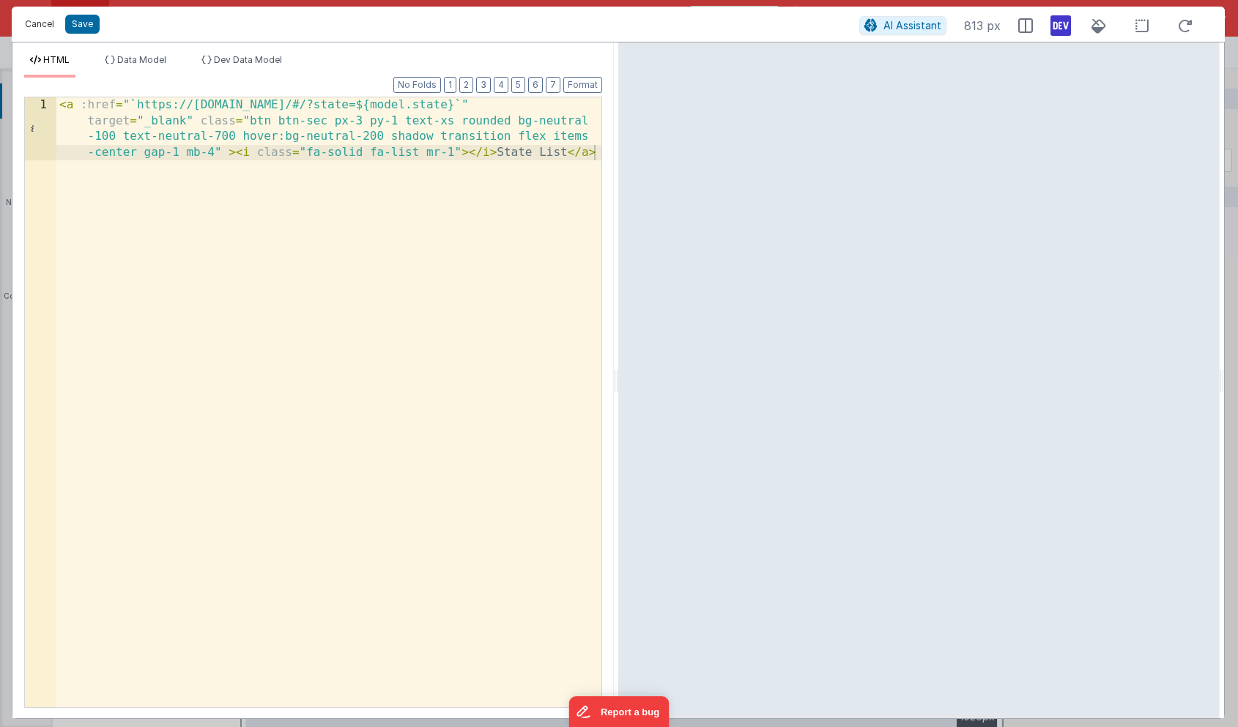
click at [37, 21] on button "Cancel" at bounding box center [40, 24] width 44 height 21
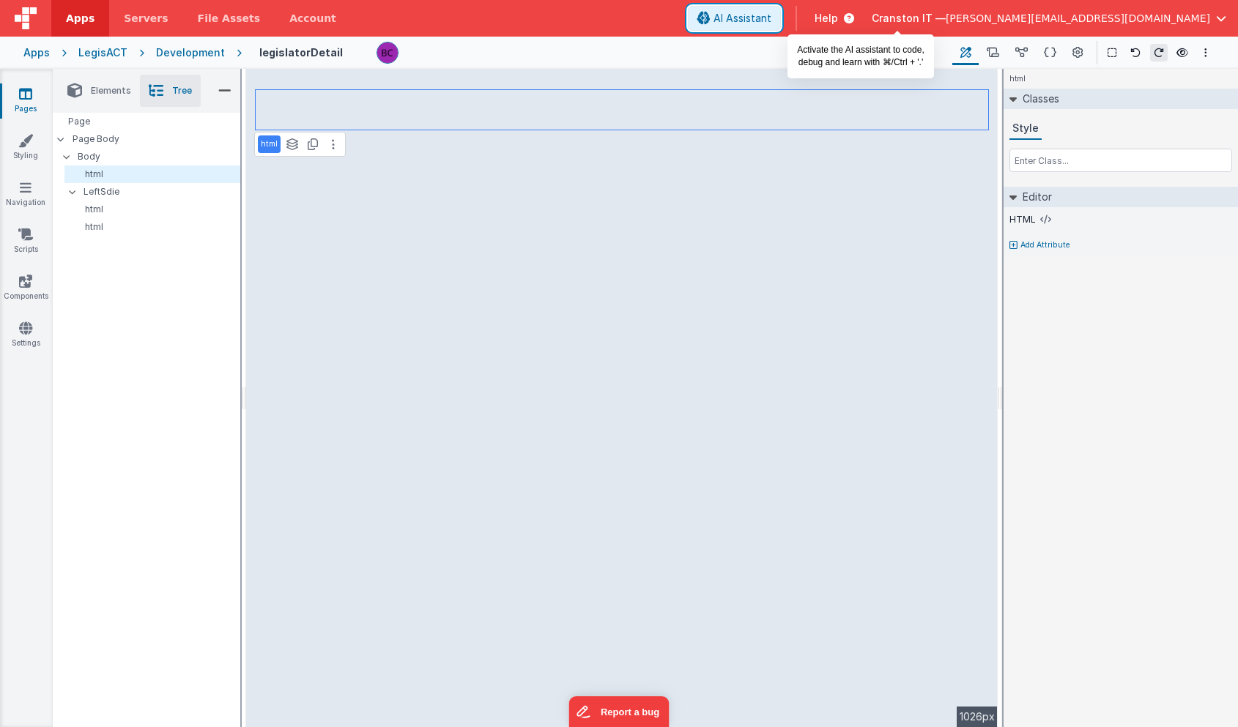
click at [771, 18] on span "AI Assistant" at bounding box center [742, 18] width 58 height 15
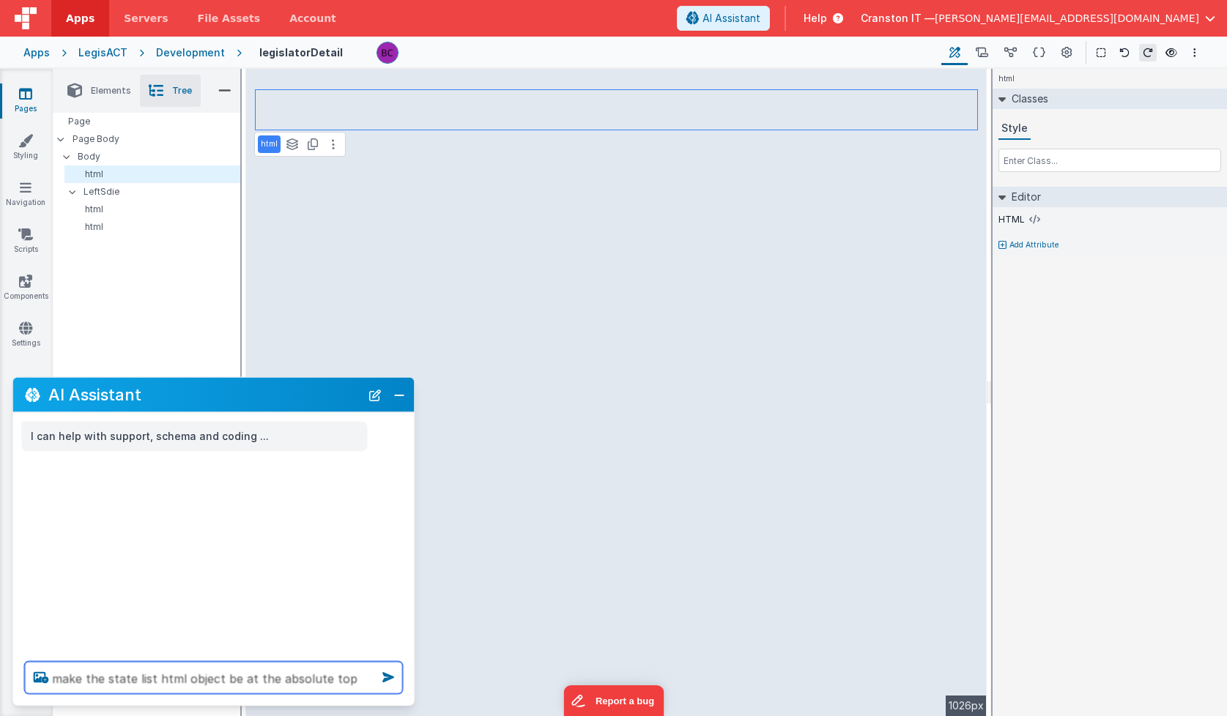
type textarea "make the state list html object be at the absolute top"
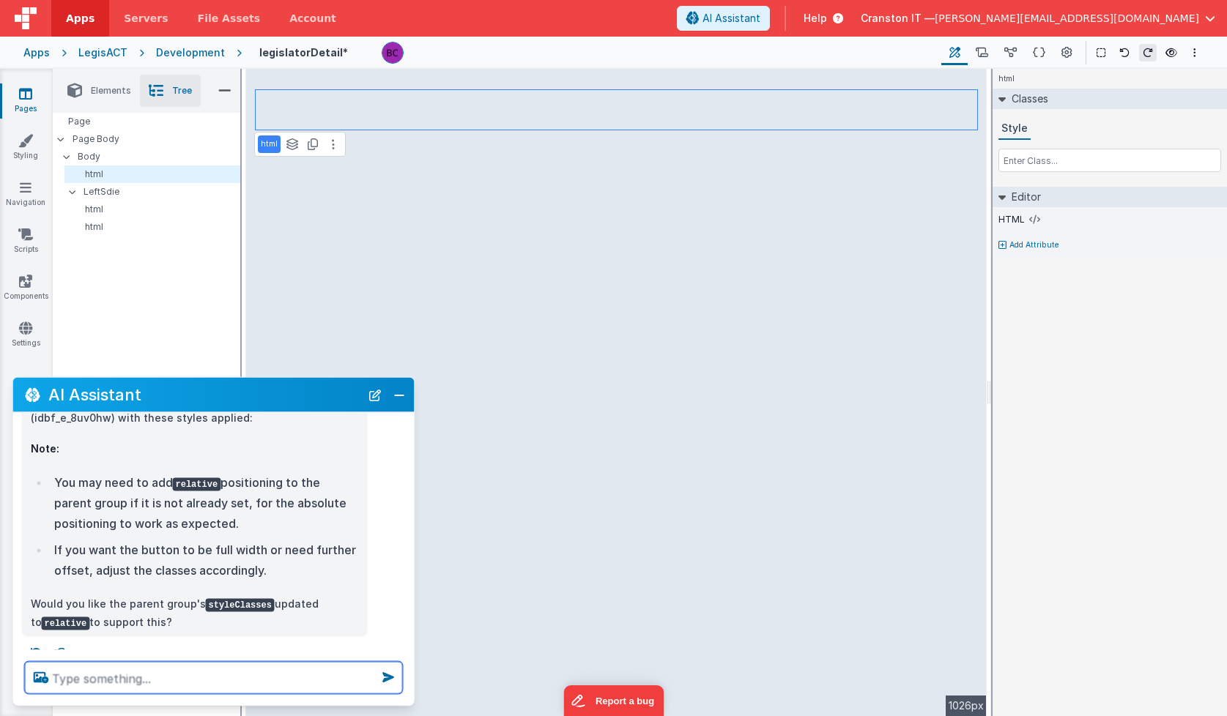
scroll to position [231, 0]
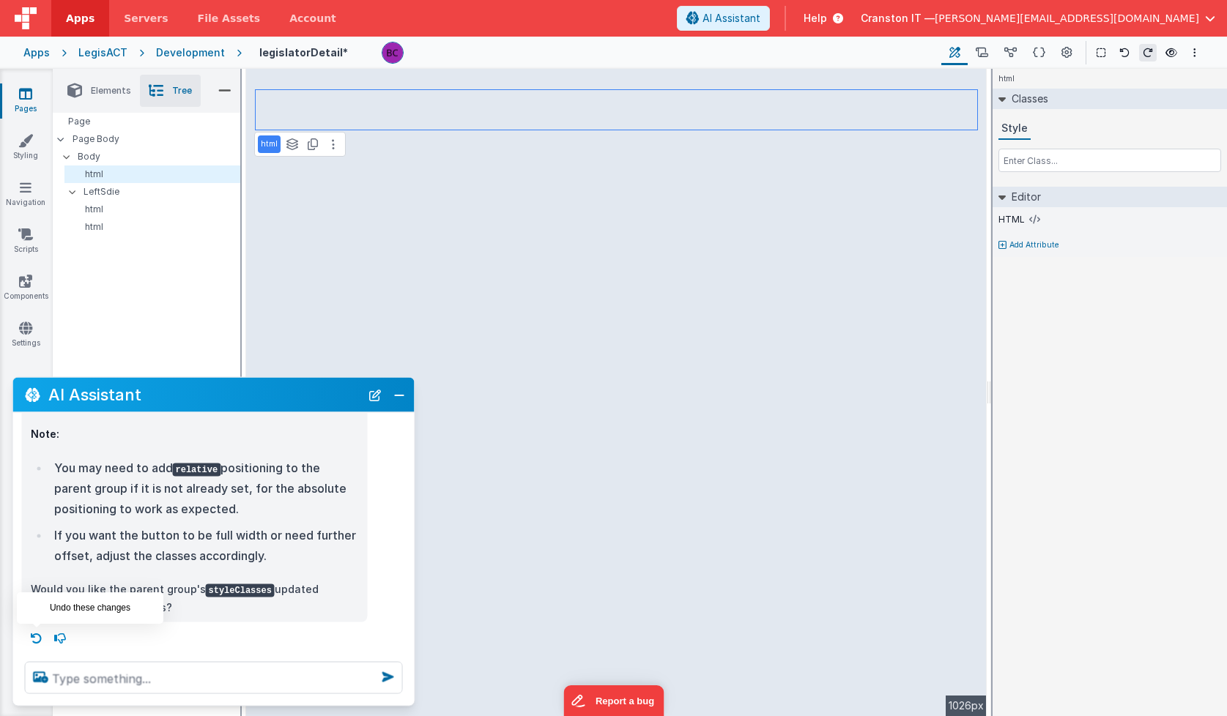
click at [35, 641] on icon at bounding box center [36, 638] width 23 height 23
type textarea "make the state list html object be at the absolute top"
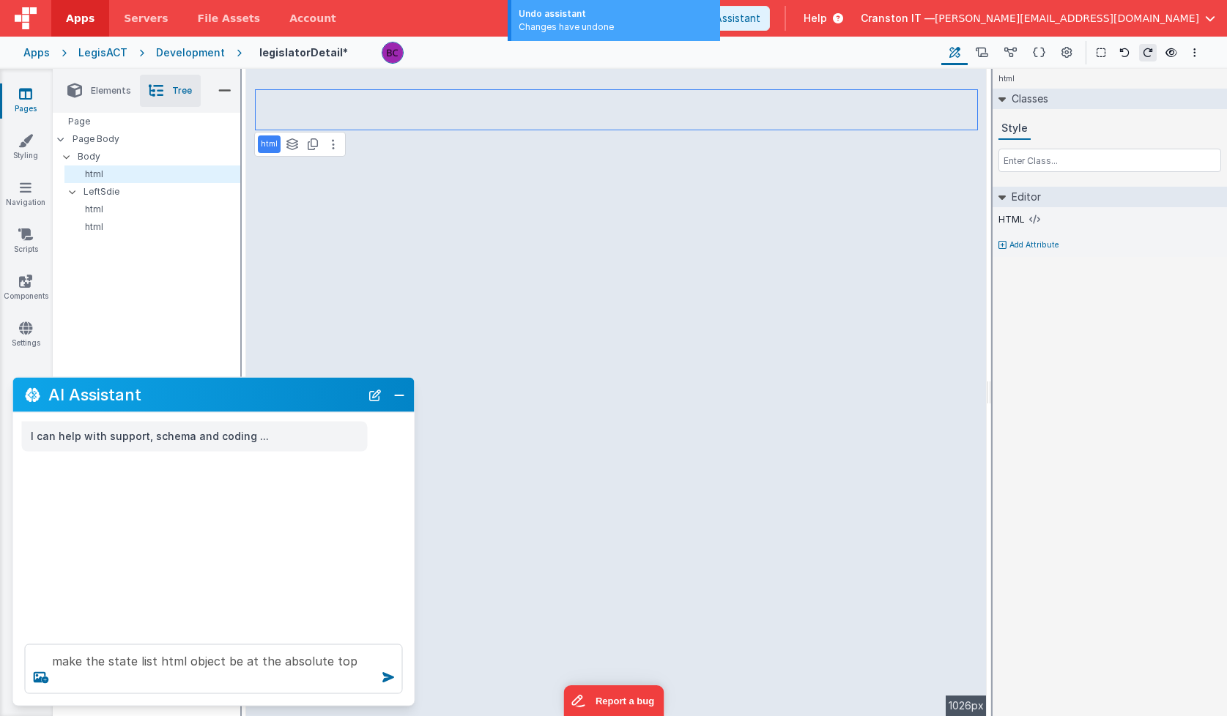
scroll to position [0, 0]
click at [306, 202] on div "html See layers + L Duplicate + D --> 1026px" at bounding box center [616, 392] width 740 height 647
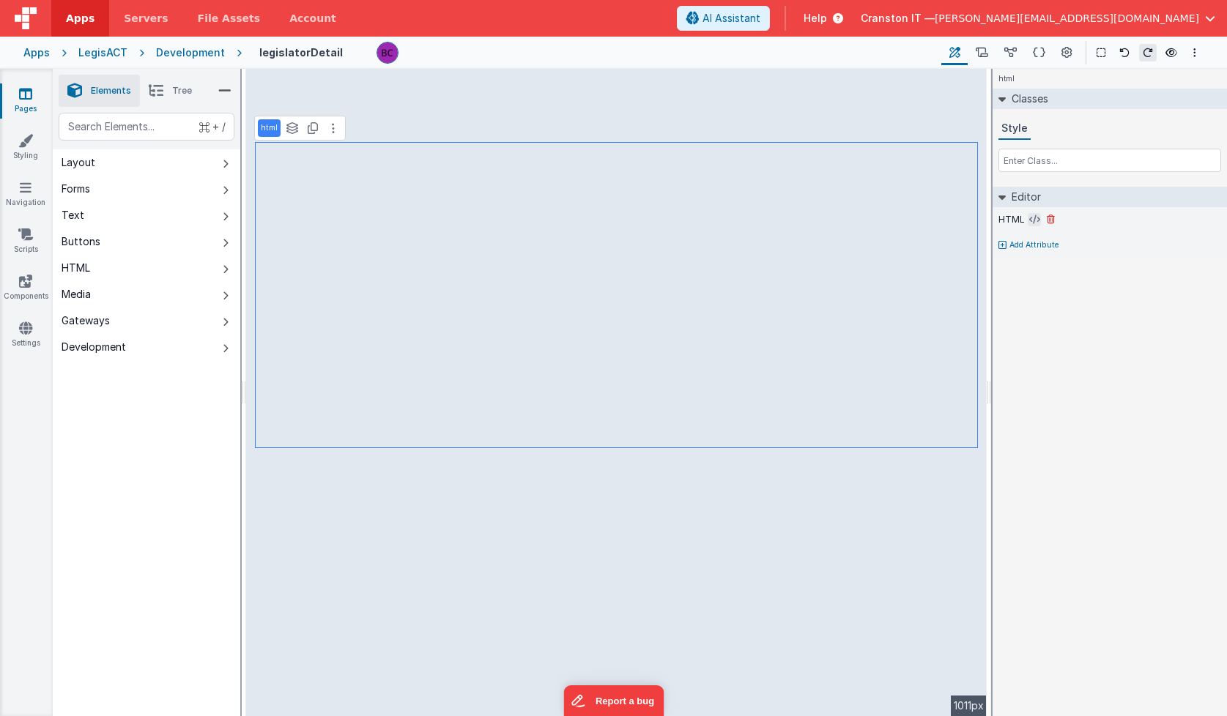
click at [1038, 220] on icon at bounding box center [1034, 220] width 11 height 12
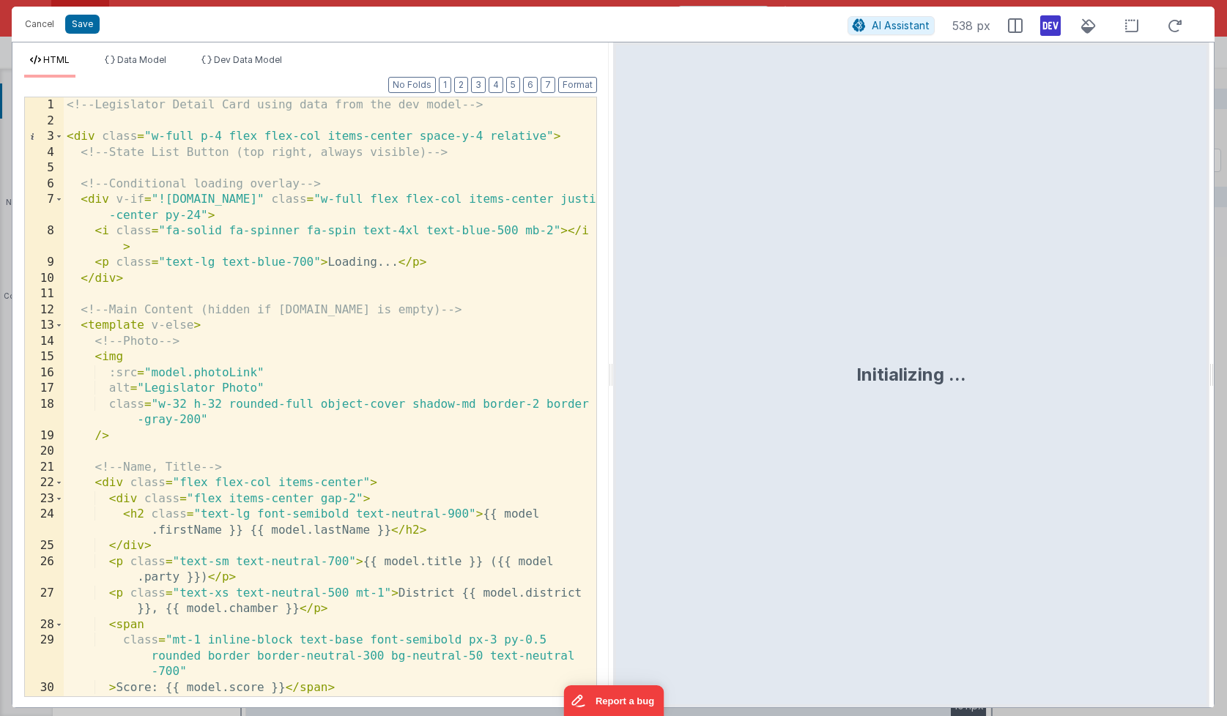
click at [365, 274] on div "<!-- Legislator Detail Card using data from the dev model --> < div class = "w-…" at bounding box center [330, 412] width 532 height 630
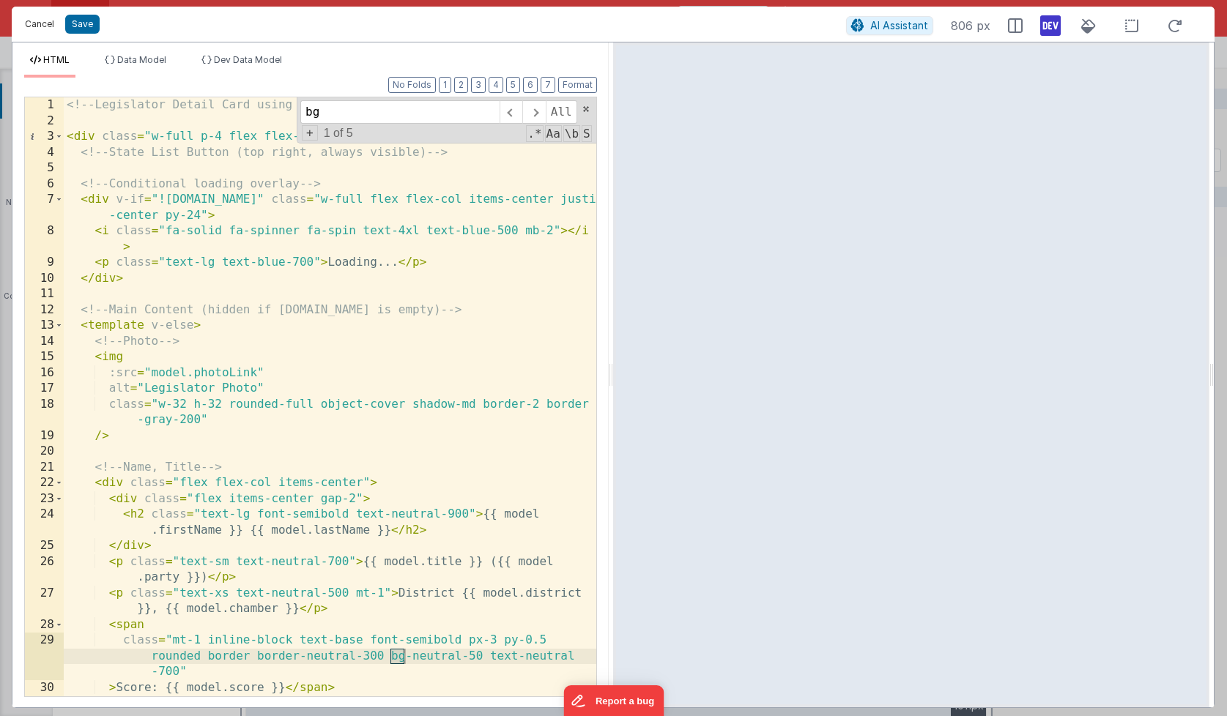
type input "bg"
click at [31, 21] on button "Cancel" at bounding box center [40, 24] width 44 height 21
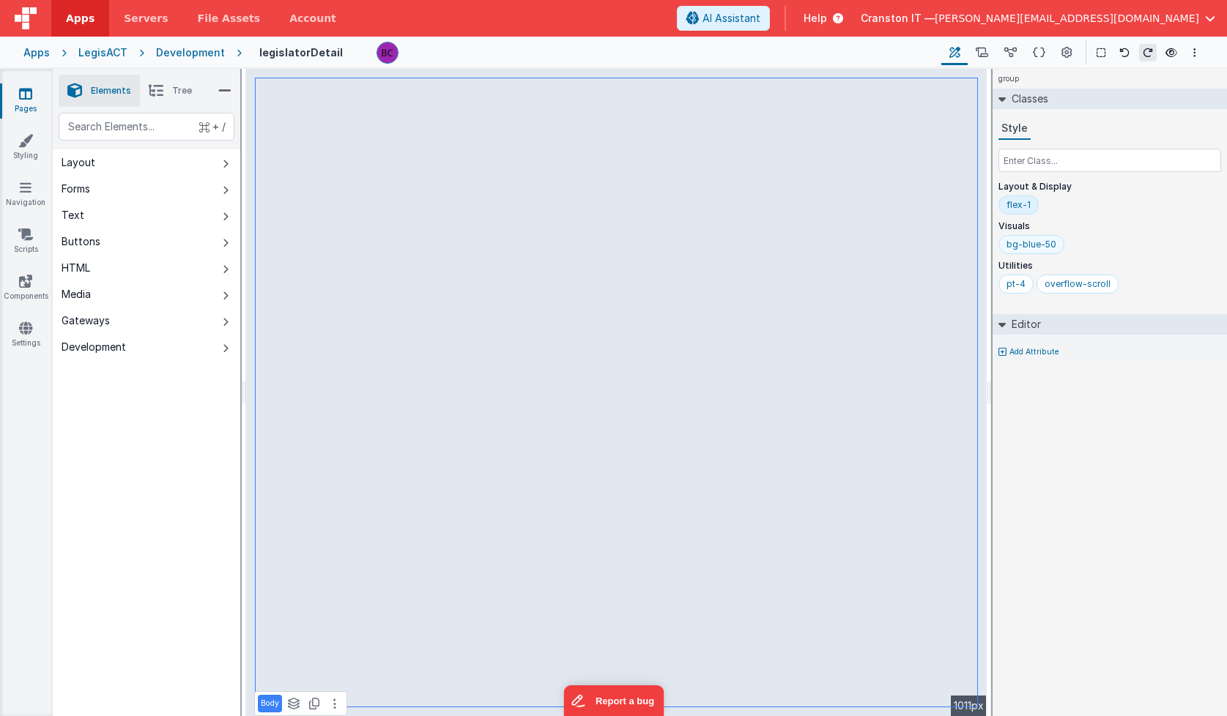
click at [1032, 245] on div "bg-blue-50" at bounding box center [1031, 245] width 50 height 12
click at [1024, 245] on div "bg-blue-50" at bounding box center [1031, 245] width 50 height 12
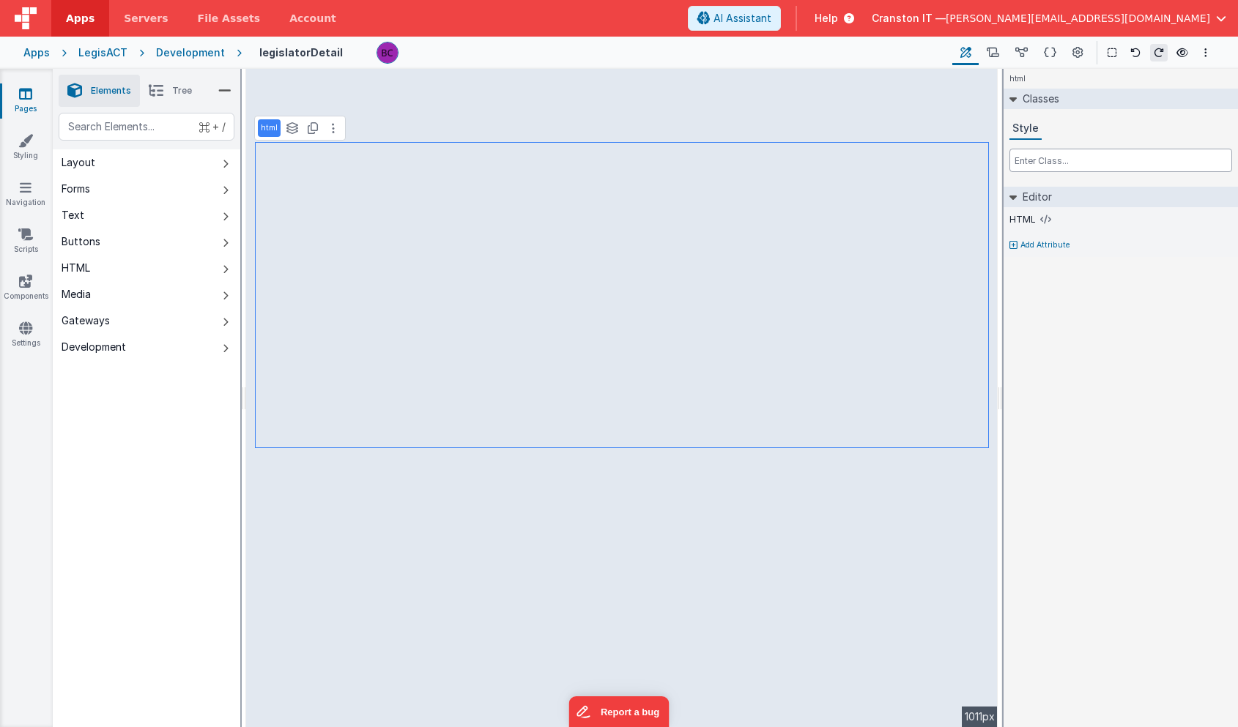
click at [1039, 158] on input "text" at bounding box center [1120, 160] width 223 height 23
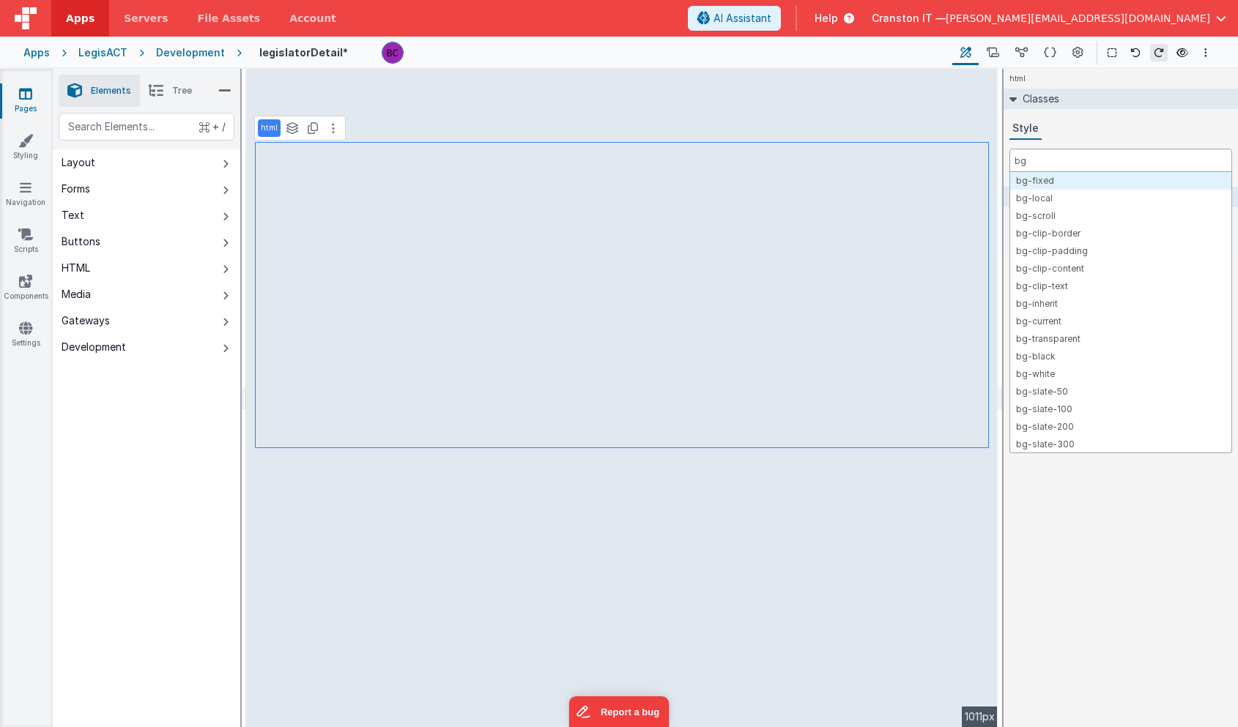
type input "b"
type input "bg"
click at [1150, 559] on div "html Classes Style bg-fixed bg-local bg-scroll bg-clip-border bg-clip-padding b…" at bounding box center [1120, 398] width 234 height 658
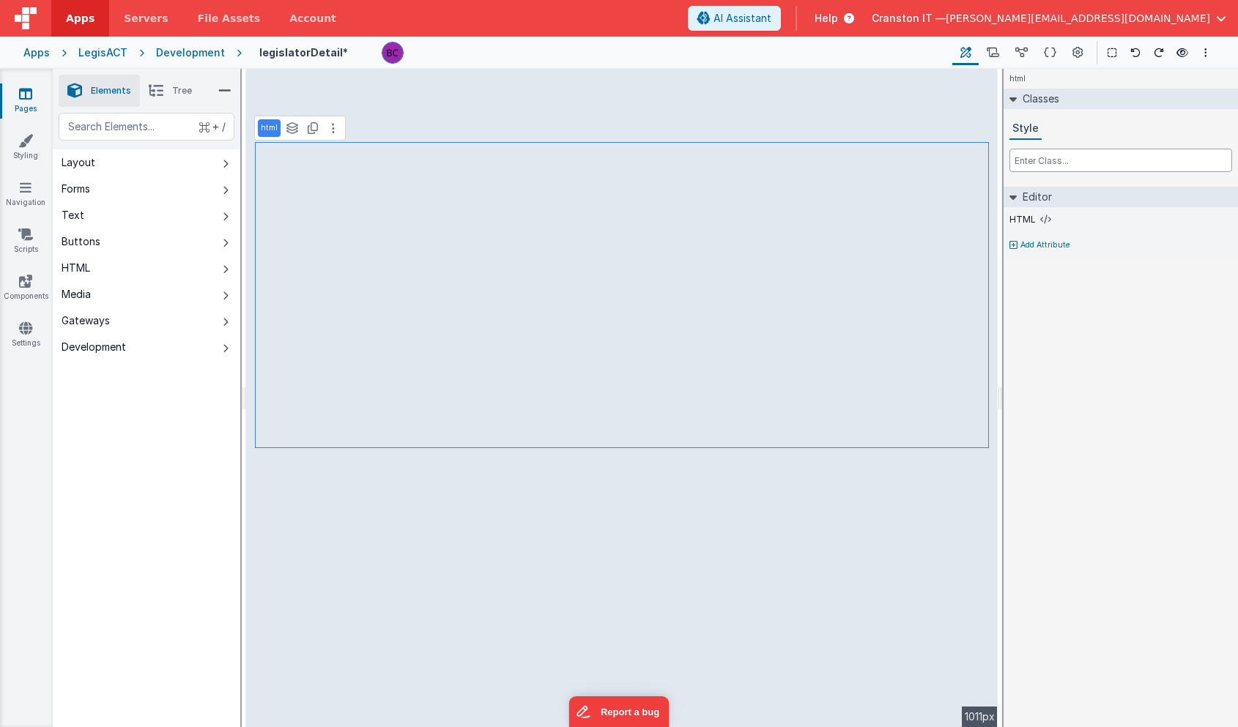
click at [1040, 160] on input "text" at bounding box center [1120, 160] width 223 height 23
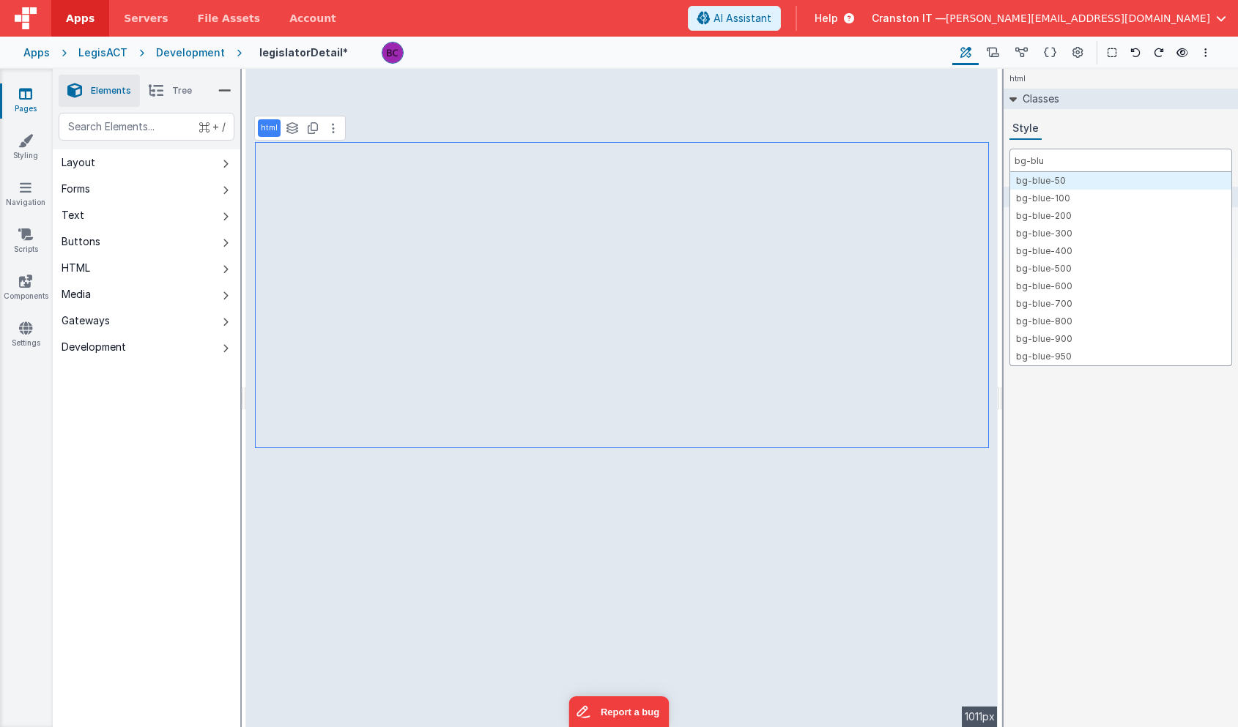
type input "bg-blue"
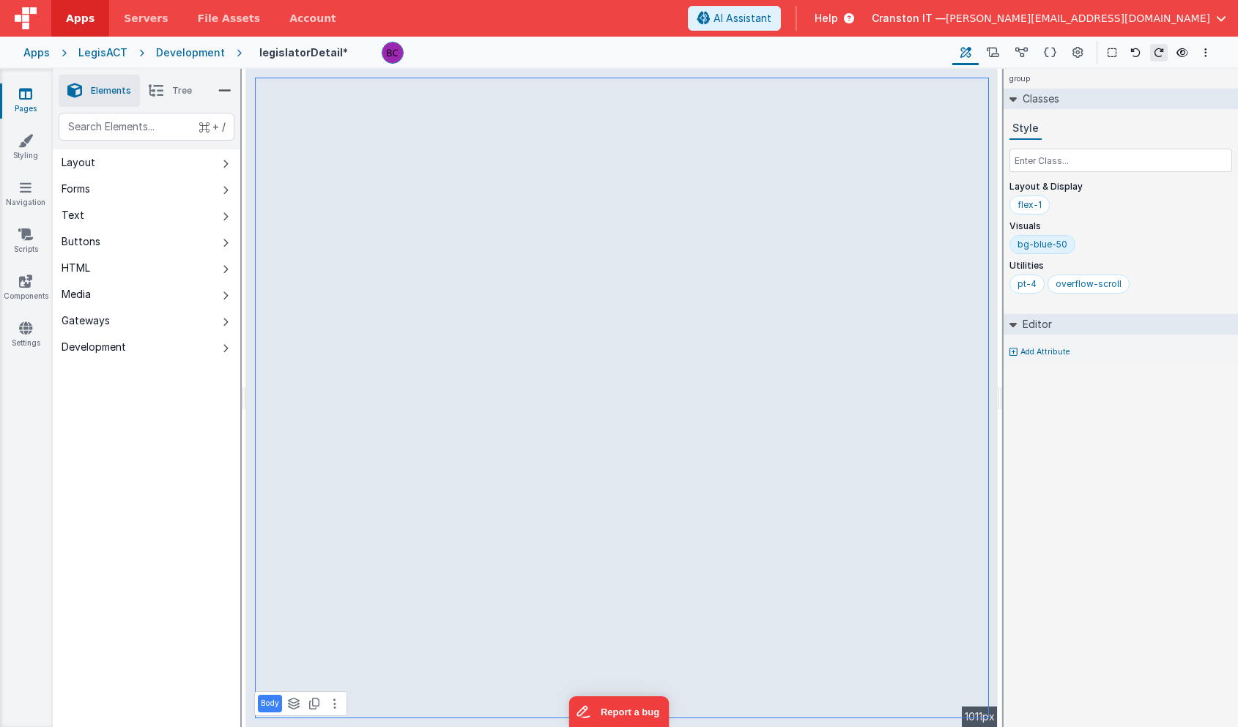
click at [1042, 251] on div "bg-blue-50" at bounding box center [1042, 244] width 66 height 19
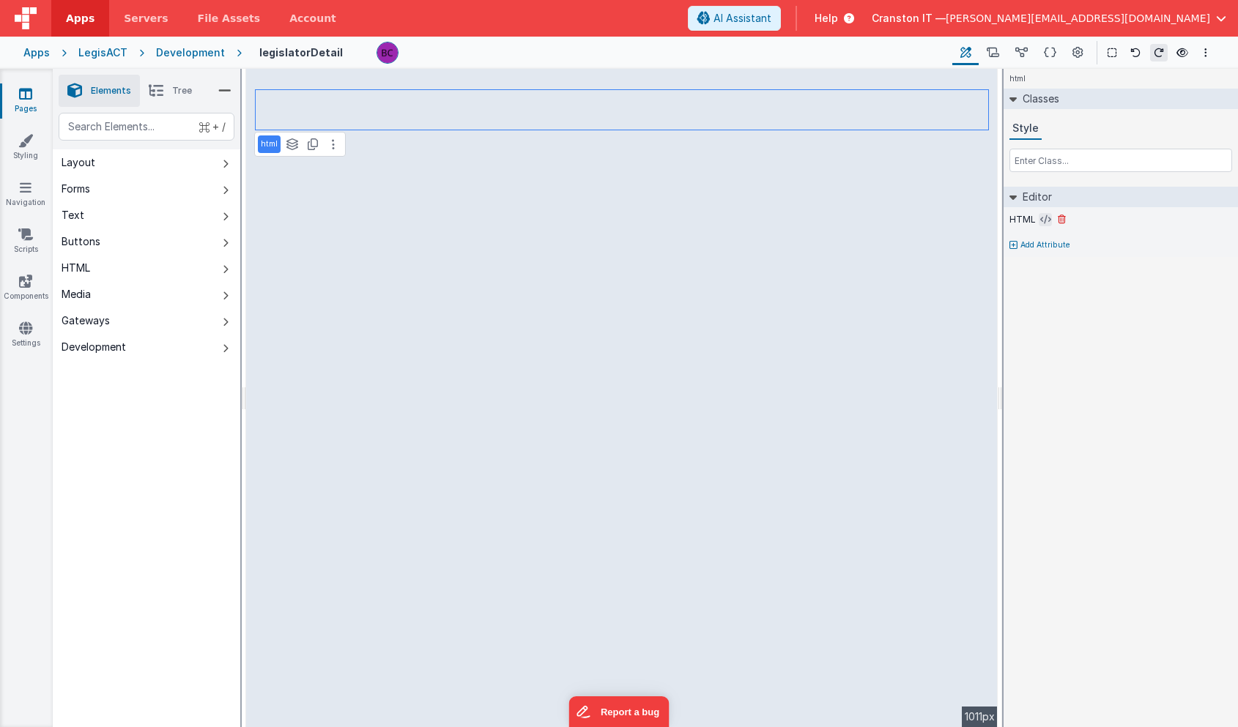
click at [1043, 223] on icon at bounding box center [1045, 220] width 11 height 12
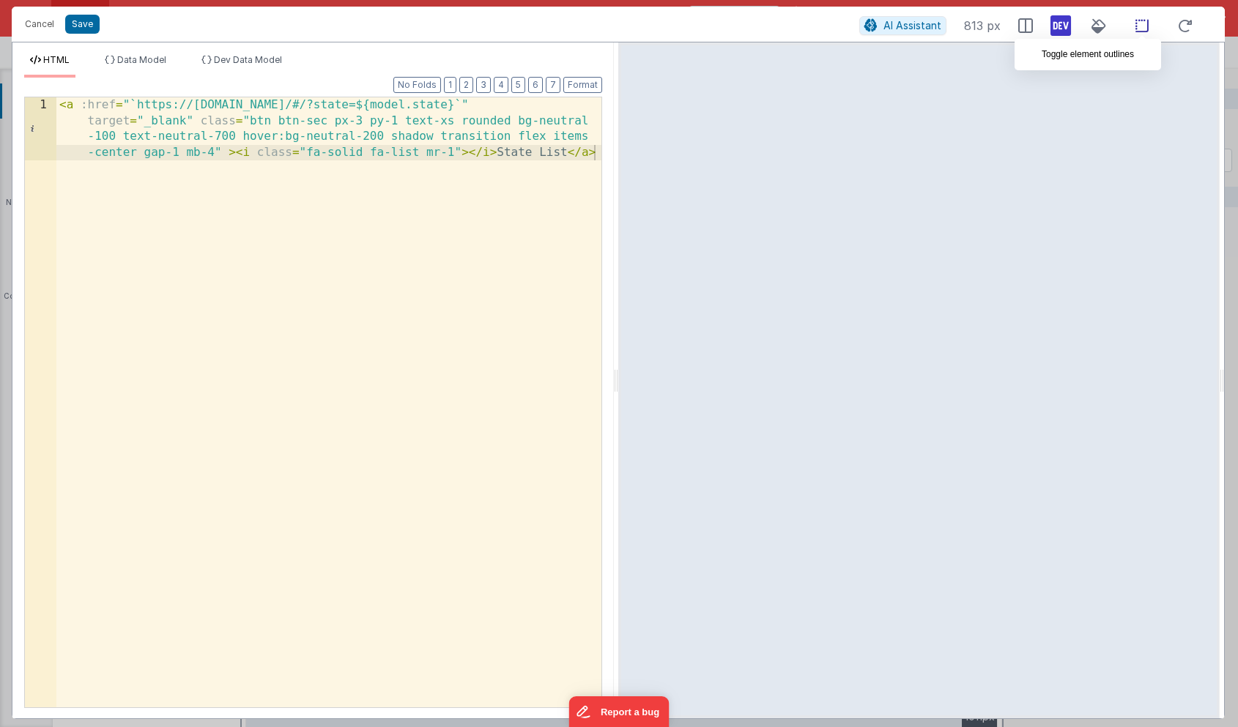
click at [1144, 23] on icon at bounding box center [1141, 26] width 31 height 18
click at [371, 217] on div "< a :href = "`https://[DOMAIN_NAME]/#/?state=${model.state}`" target = "_blank"…" at bounding box center [328, 465] width 545 height 736
click at [175, 154] on div "< a :href = "`https://[DOMAIN_NAME]/#/?state=${model.state}`" target = "_blank"…" at bounding box center [328, 465] width 545 height 736
click at [86, 21] on button "Save" at bounding box center [82, 24] width 34 height 19
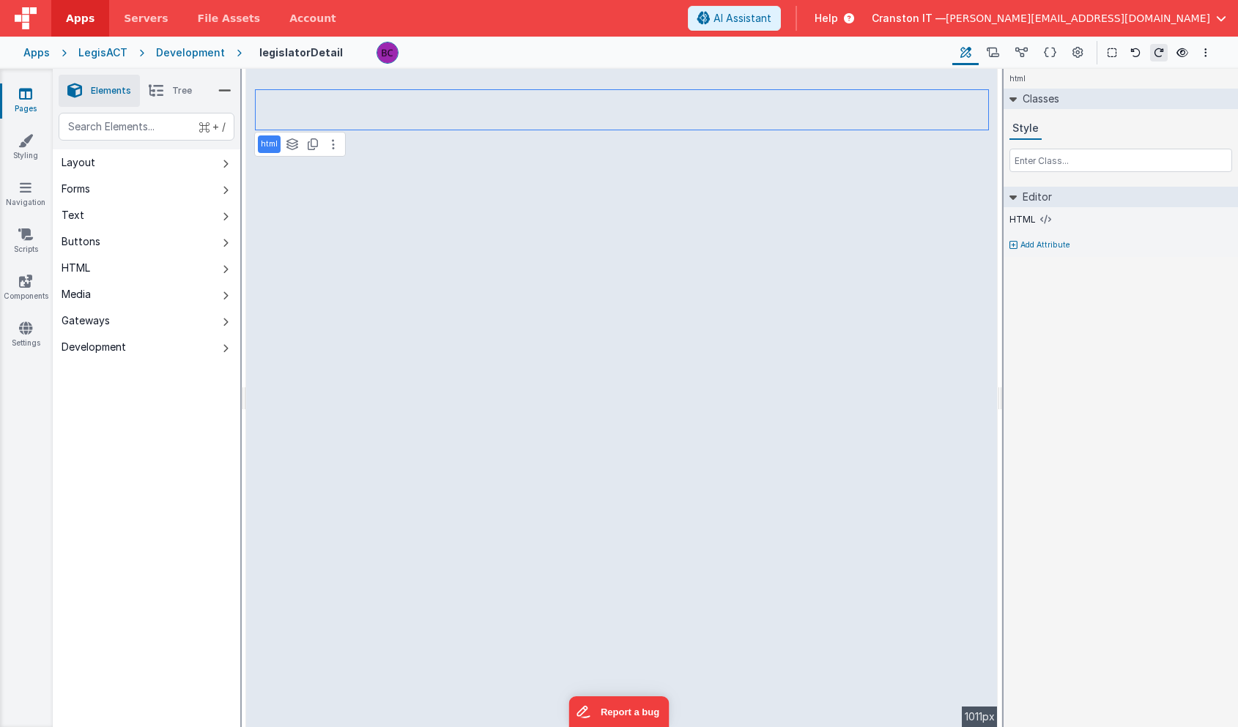
click at [190, 53] on div "Development" at bounding box center [190, 52] width 69 height 15
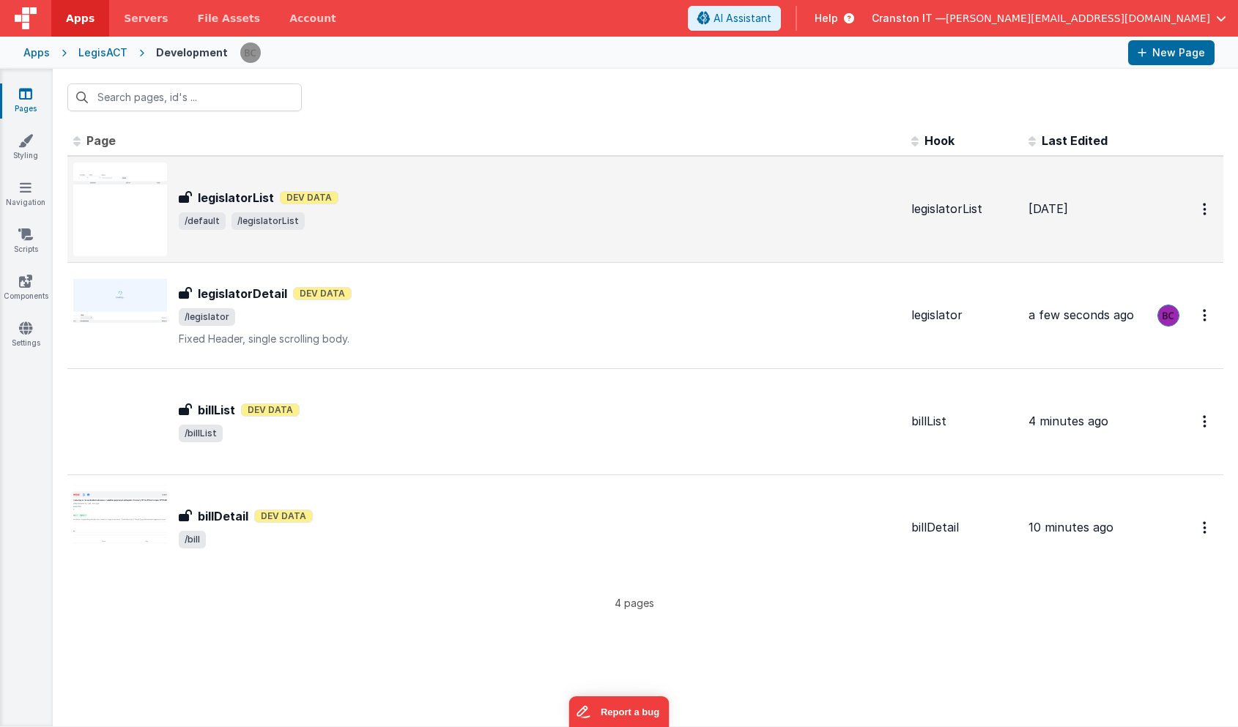
click at [430, 224] on span "/default /legislatorList" at bounding box center [539, 221] width 721 height 18
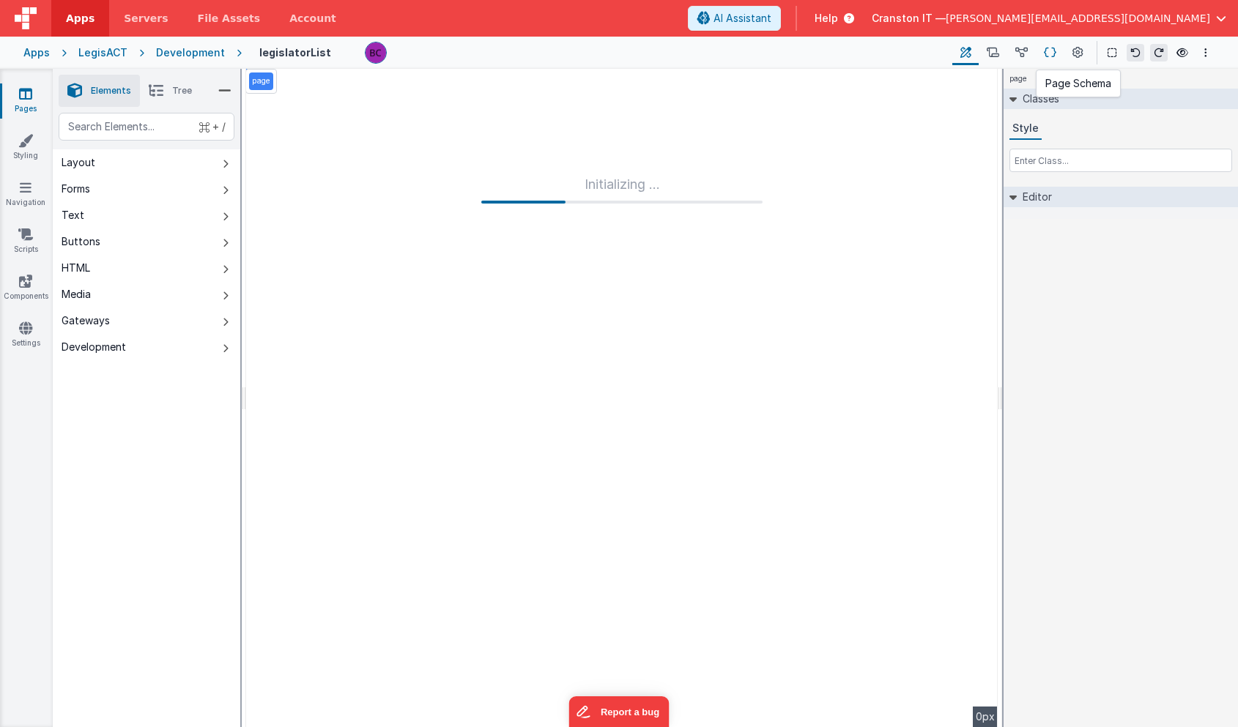
click at [1049, 47] on icon at bounding box center [1049, 52] width 12 height 15
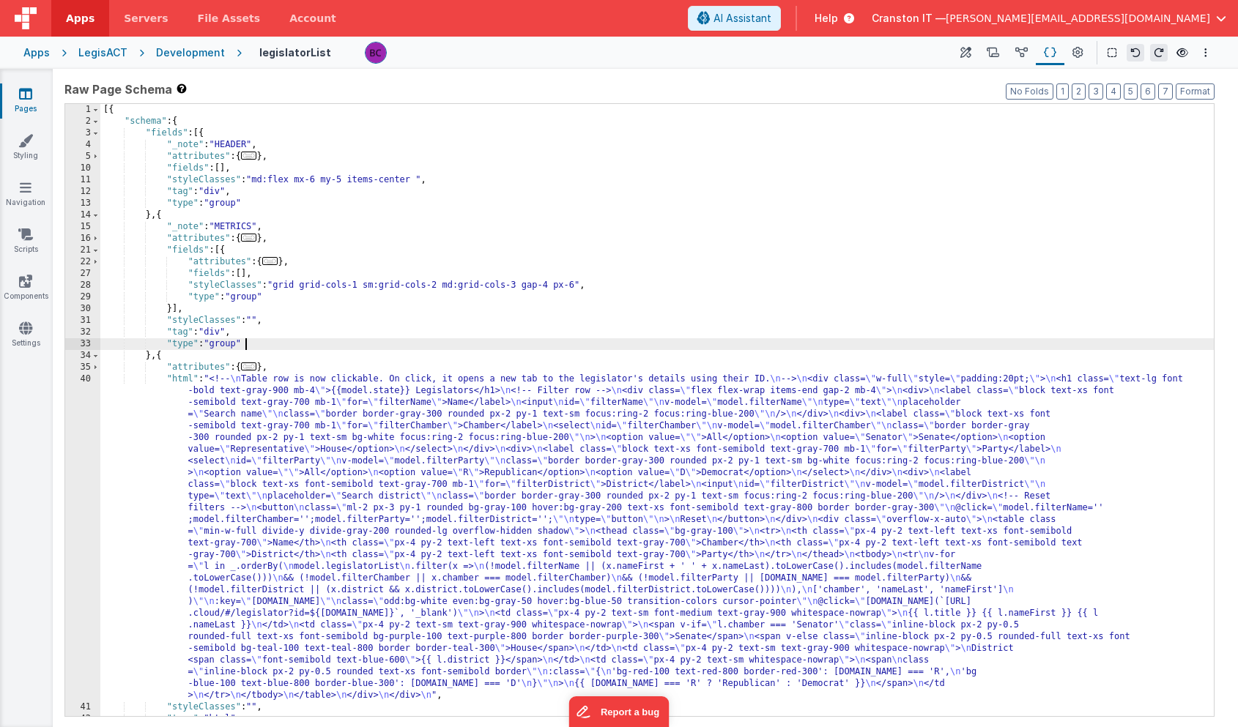
click at [663, 346] on div "[{ "schema" : { "fields" : [{ "_note" : "HEADER" , "attributes" : { ... } , "fi…" at bounding box center [656, 422] width 1113 height 636
click at [1031, 48] on button at bounding box center [1021, 52] width 29 height 25
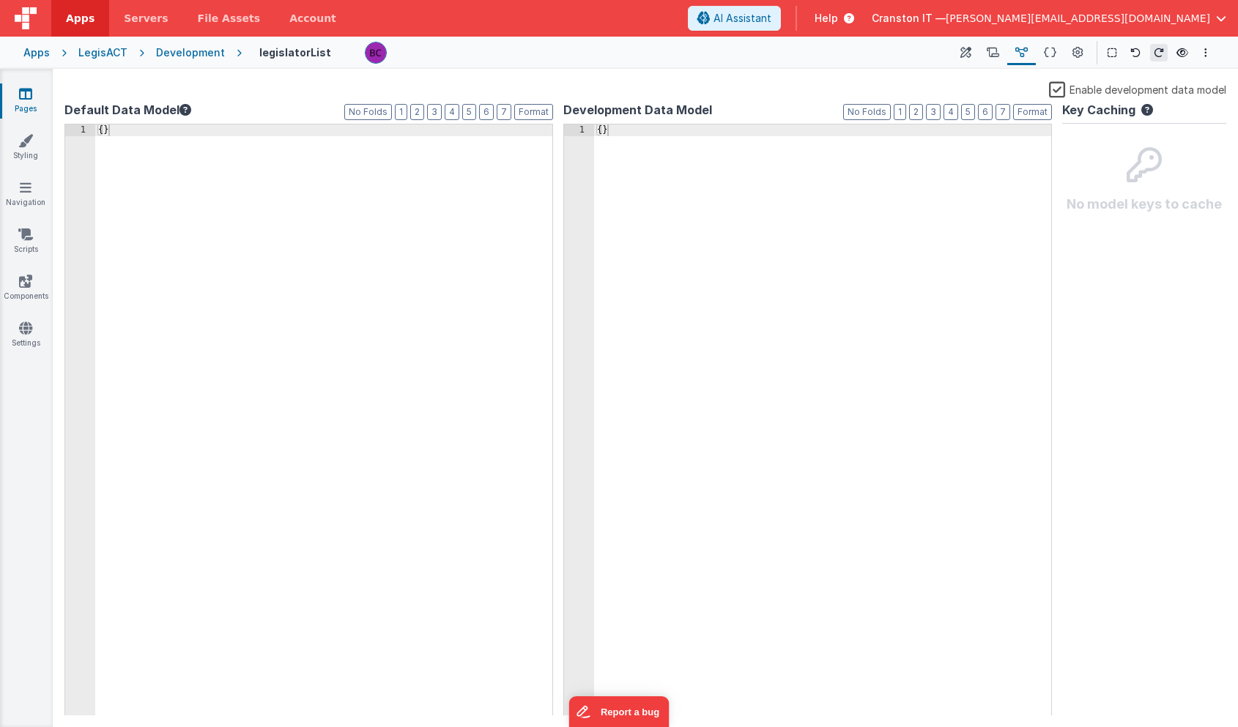
click at [185, 51] on div "Development" at bounding box center [190, 52] width 69 height 15
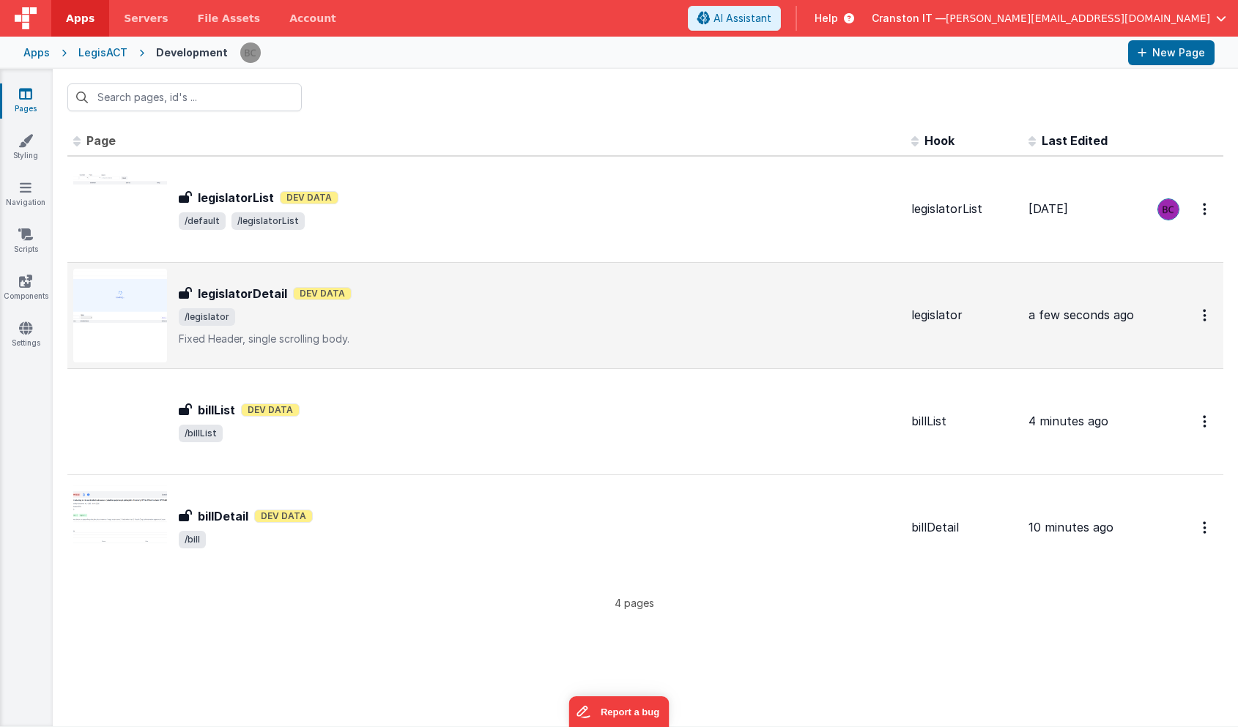
click at [285, 320] on span "/legislator" at bounding box center [539, 317] width 721 height 18
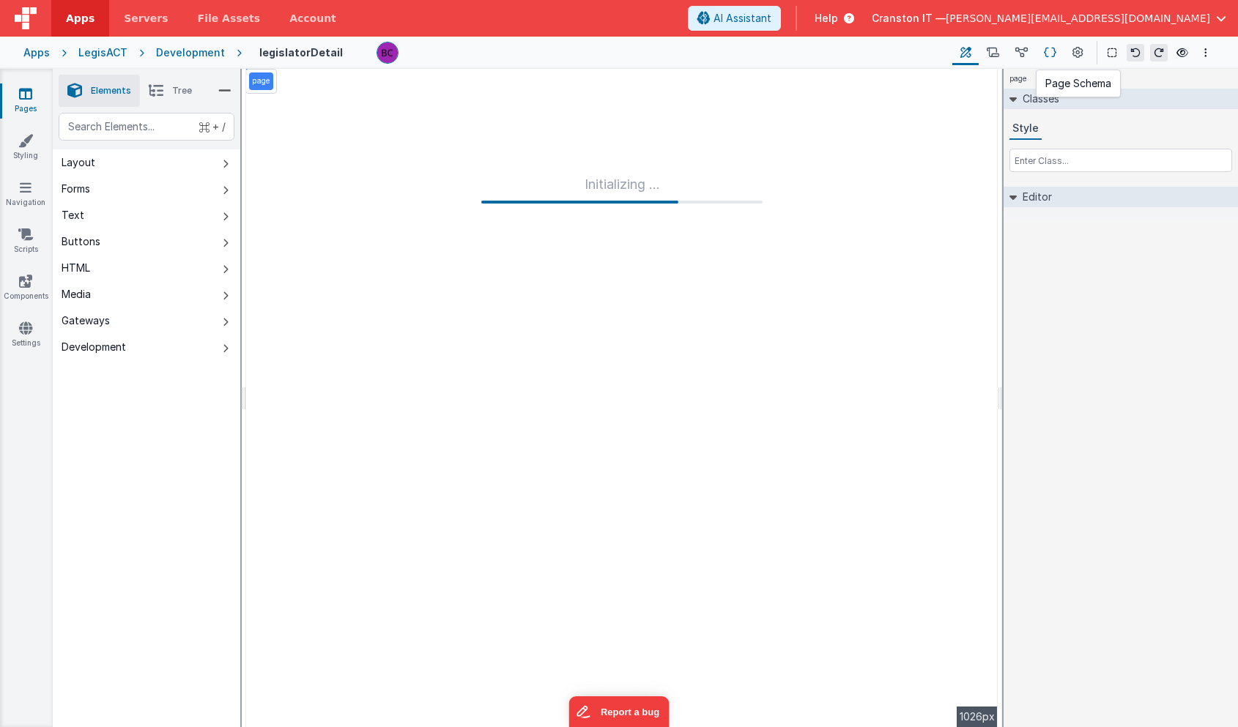
click at [1054, 51] on icon at bounding box center [1049, 52] width 12 height 15
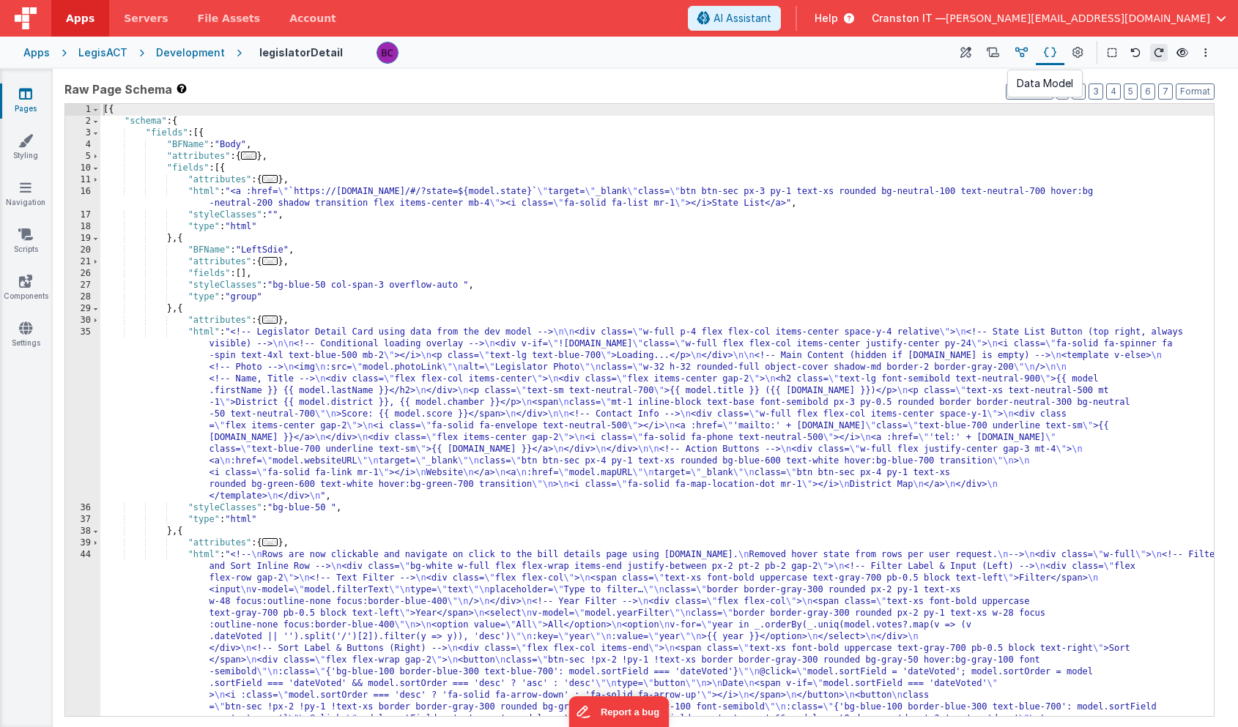
click at [1022, 48] on icon at bounding box center [1021, 52] width 12 height 15
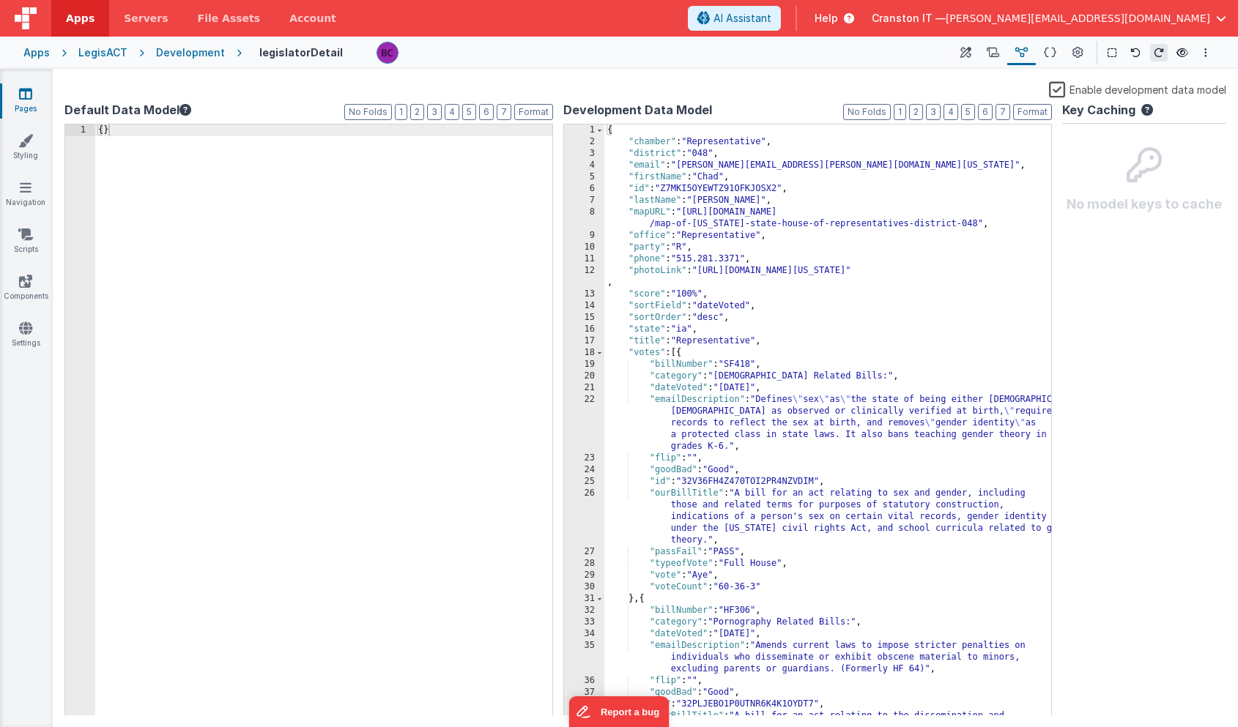
click at [718, 252] on div "{ "chamber" : "Representative" , "district" : "048" , "email" : "[PERSON_NAME][…" at bounding box center [827, 443] width 447 height 639
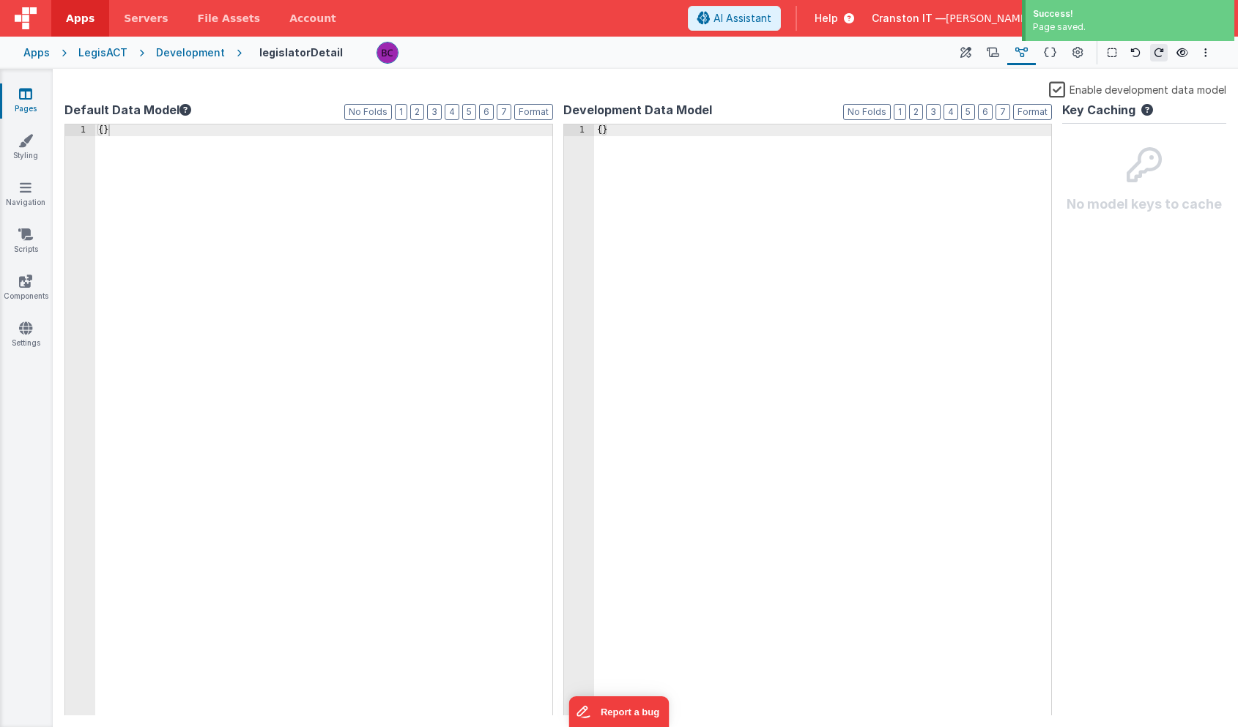
click at [200, 52] on div "Development" at bounding box center [190, 52] width 69 height 15
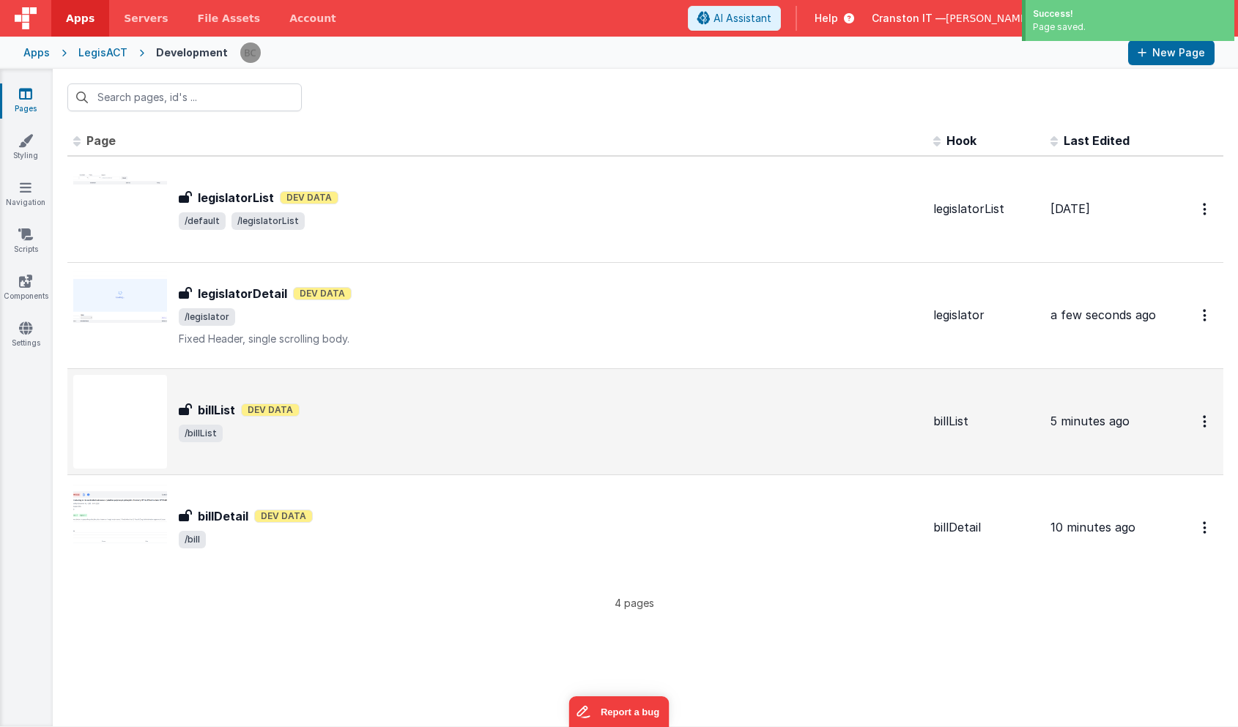
click at [387, 403] on div "billList Dev Data" at bounding box center [550, 410] width 743 height 18
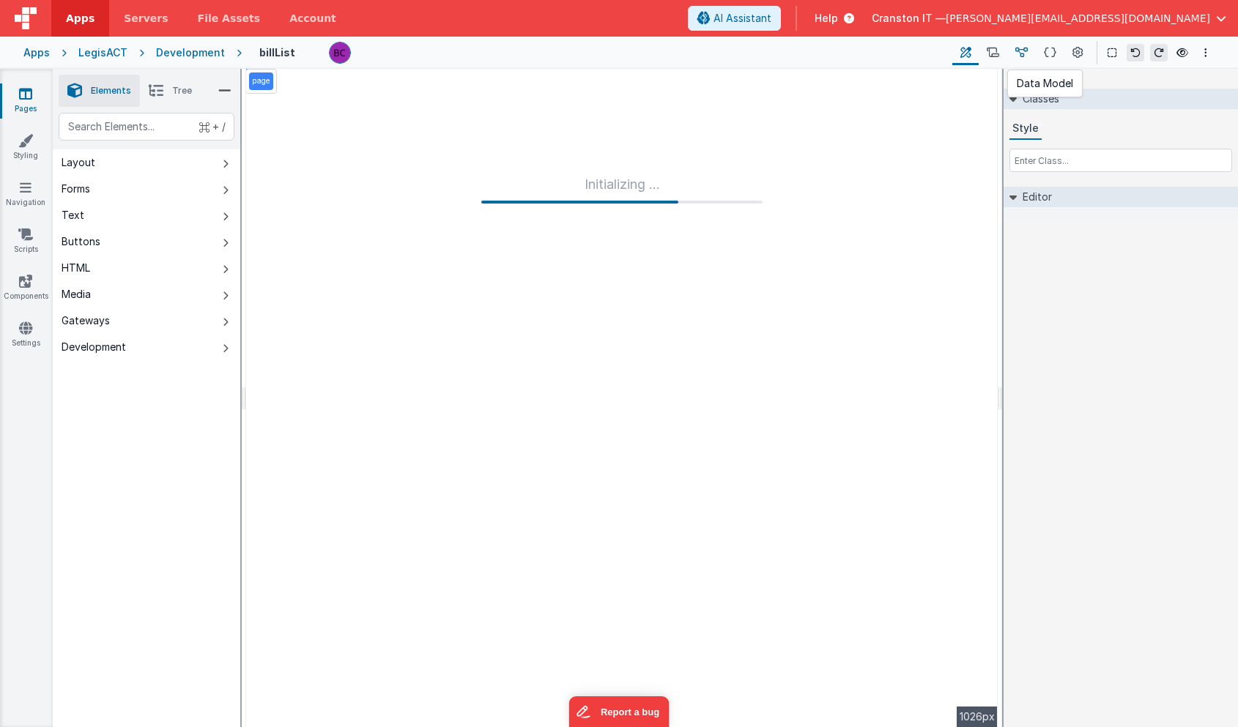
click at [1015, 51] on button at bounding box center [1021, 52] width 29 height 25
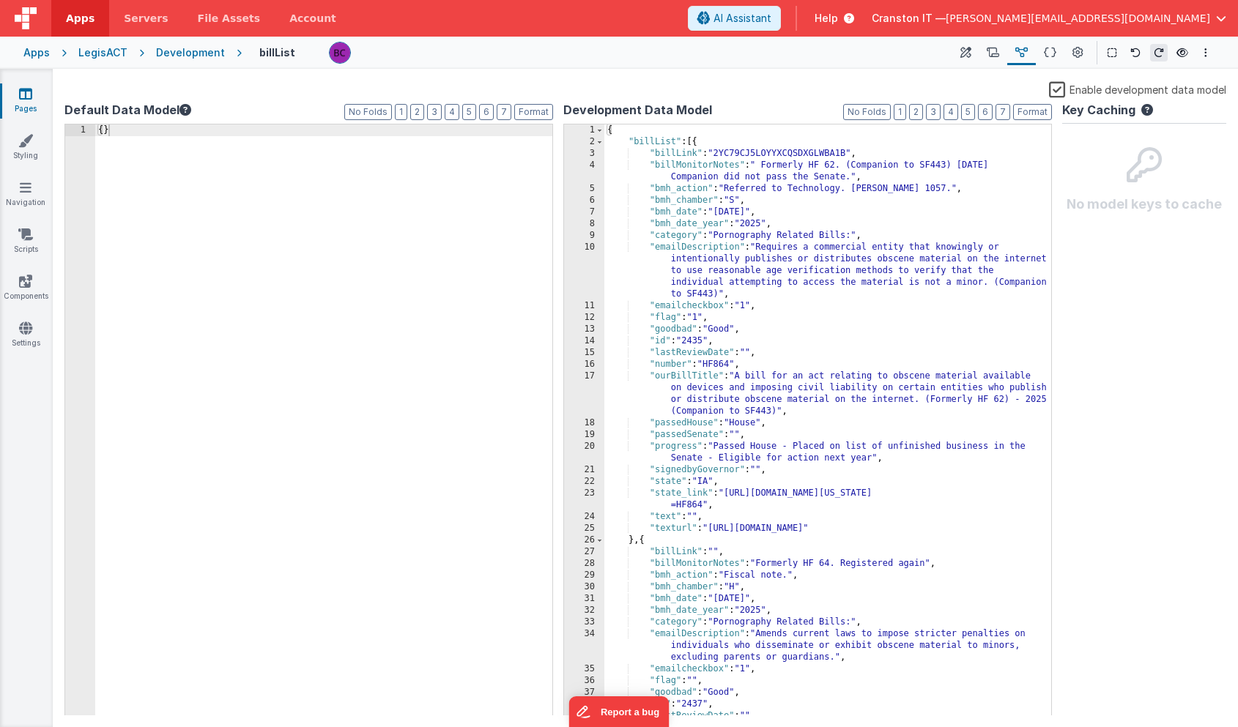
click at [838, 217] on div "{ "billList" : [{ "billLink" : "2YC79CJ5LOYYXCQSDXGLWBA1B" , "billMonitorNotes"…" at bounding box center [827, 431] width 447 height 615
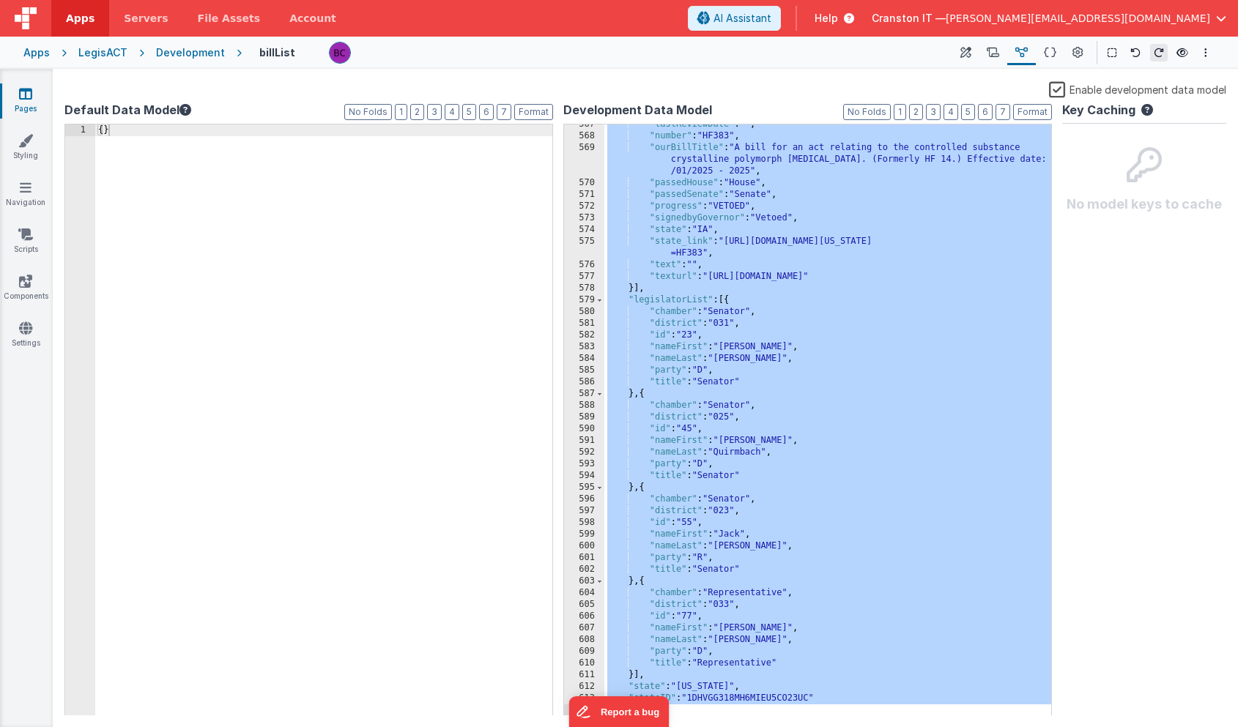
scroll to position [8758, 0]
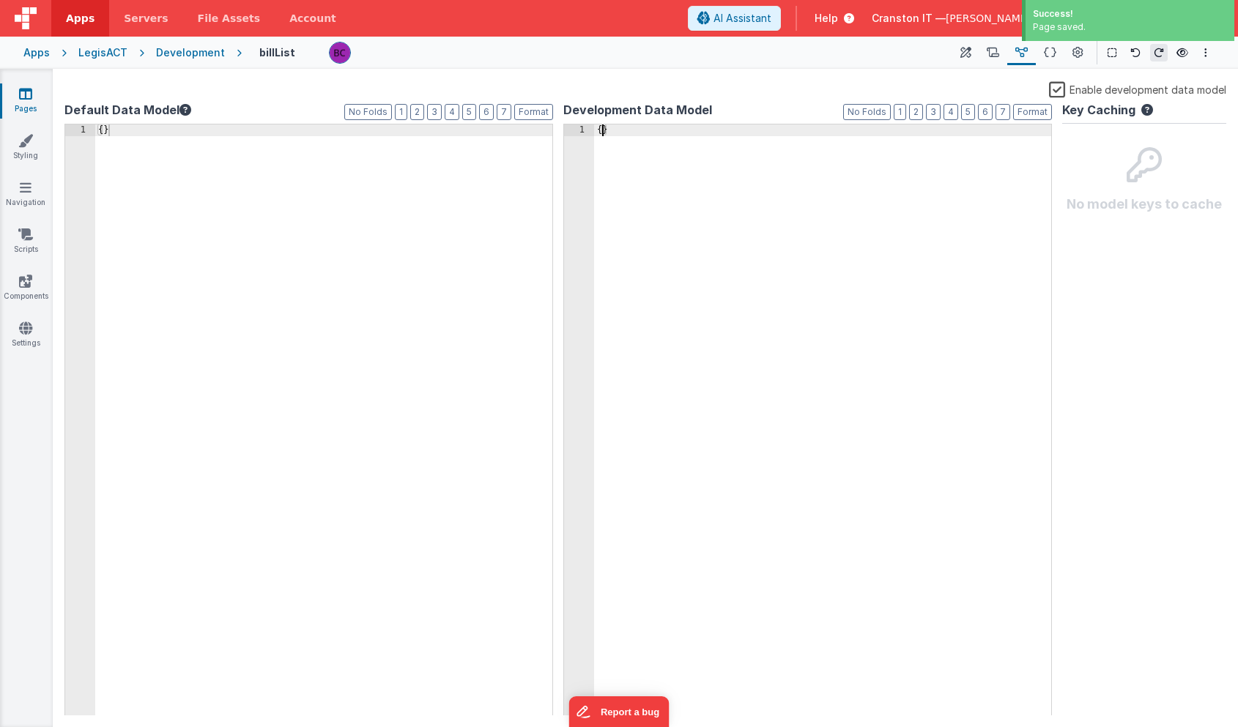
click at [207, 51] on div "Development" at bounding box center [190, 52] width 69 height 15
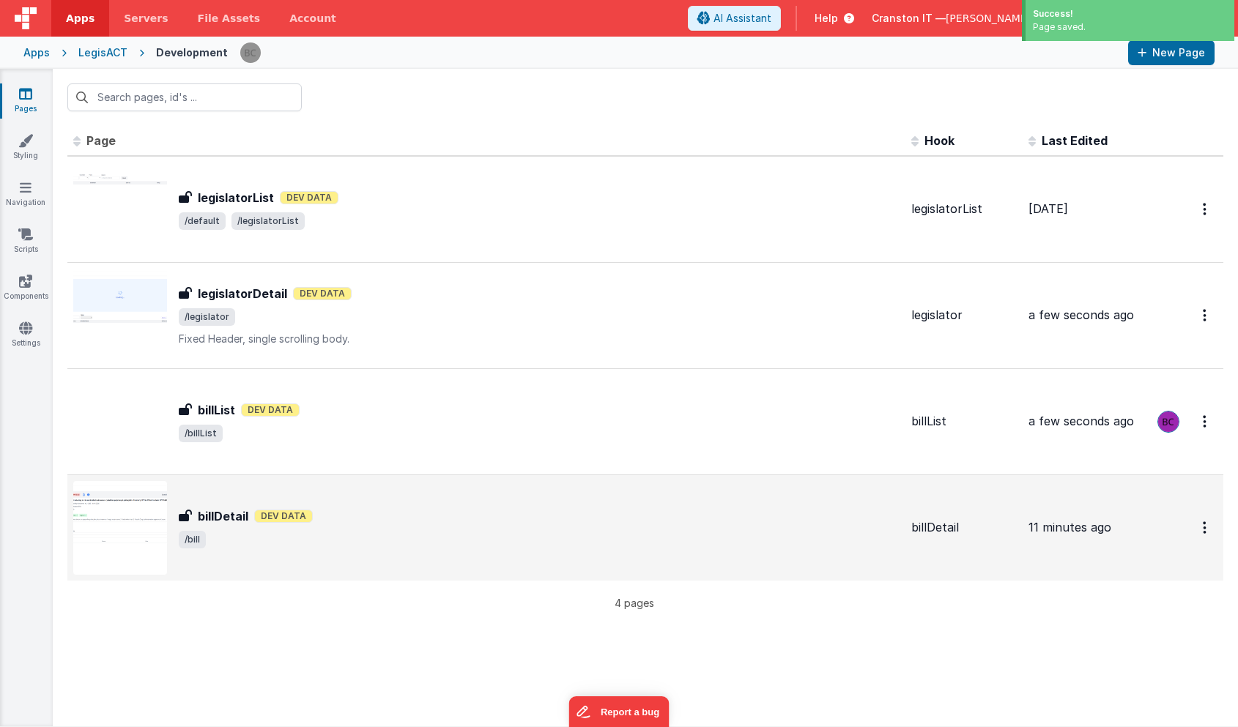
click at [355, 546] on span "/bill" at bounding box center [539, 540] width 721 height 18
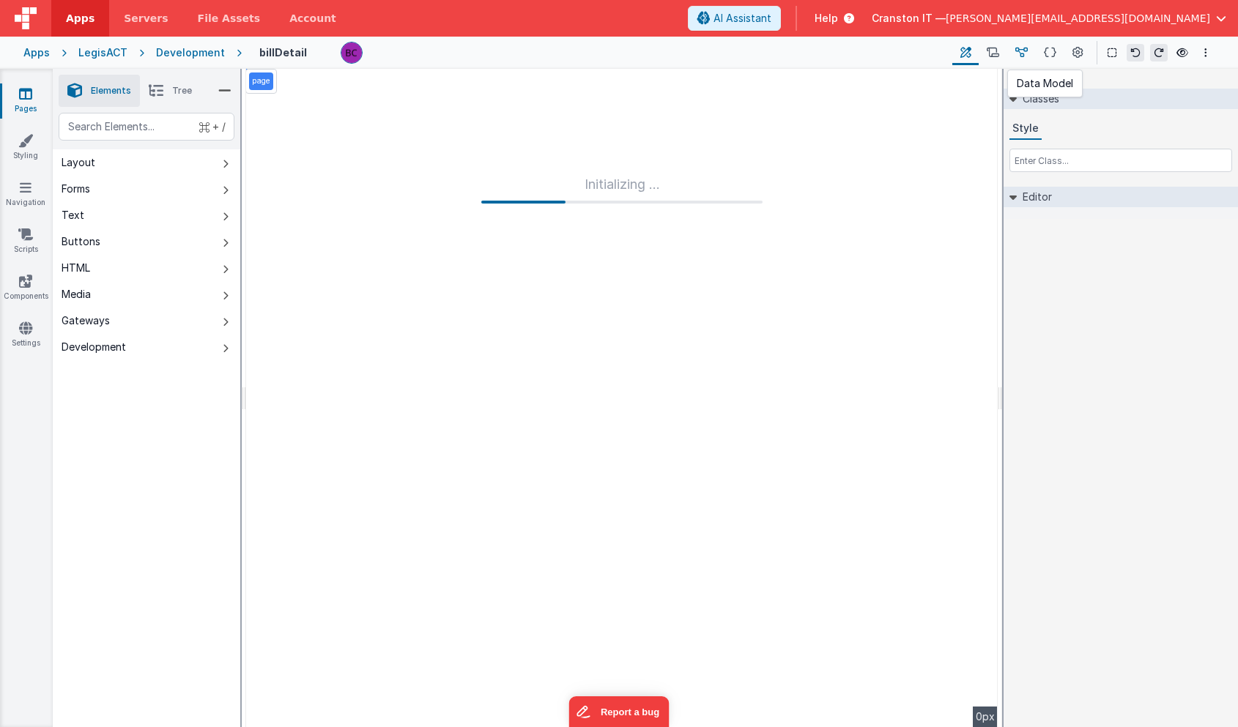
click at [1026, 47] on icon at bounding box center [1021, 52] width 12 height 15
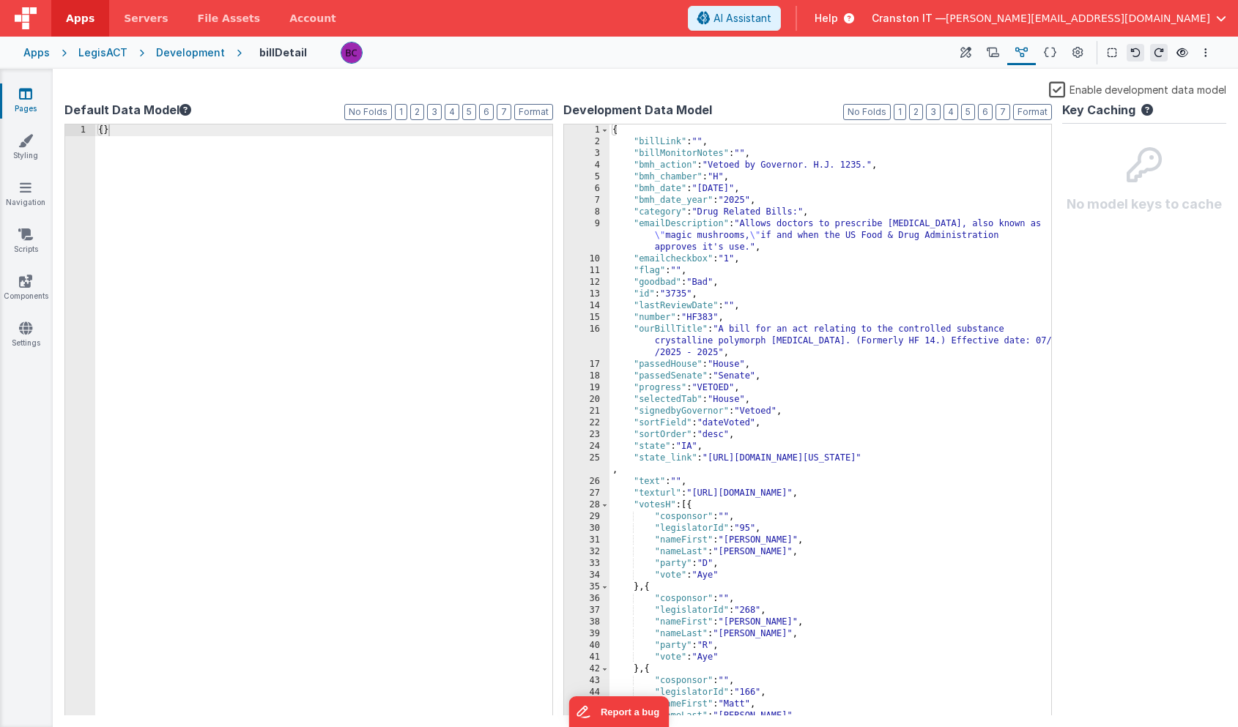
click at [579, 286] on div "12" at bounding box center [586, 283] width 45 height 12
click at [732, 280] on div "{ "billLink" : "" , "billMonitorNotes" : "" , "bmh_action" : "Vetoed by Governo…" at bounding box center [830, 431] width 442 height 615
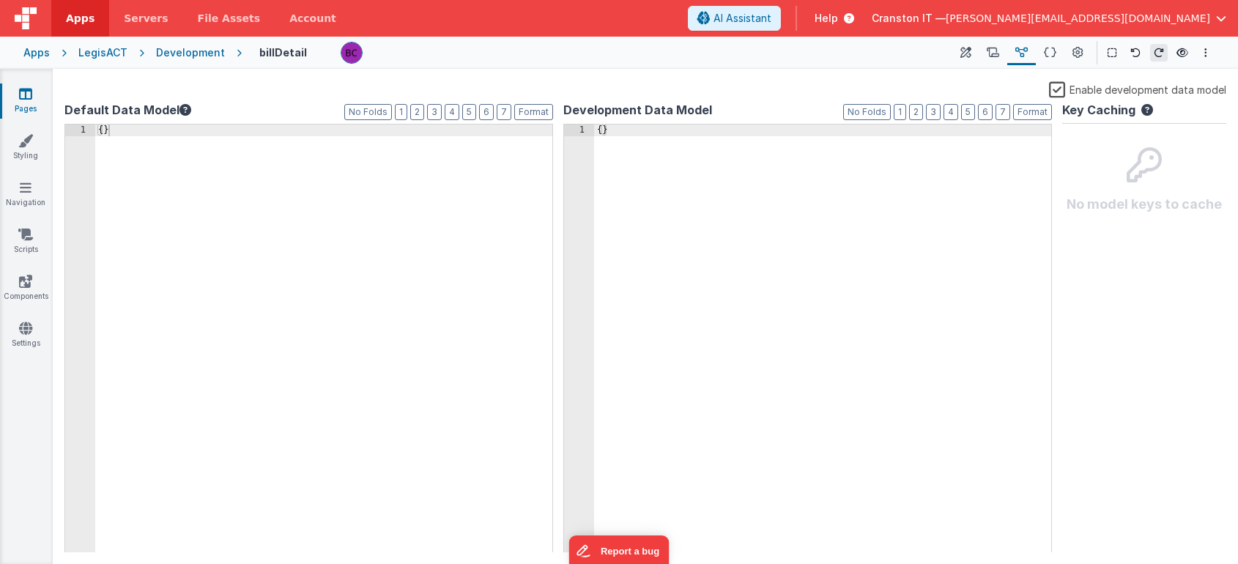
click at [180, 51] on div "Development" at bounding box center [190, 52] width 69 height 15
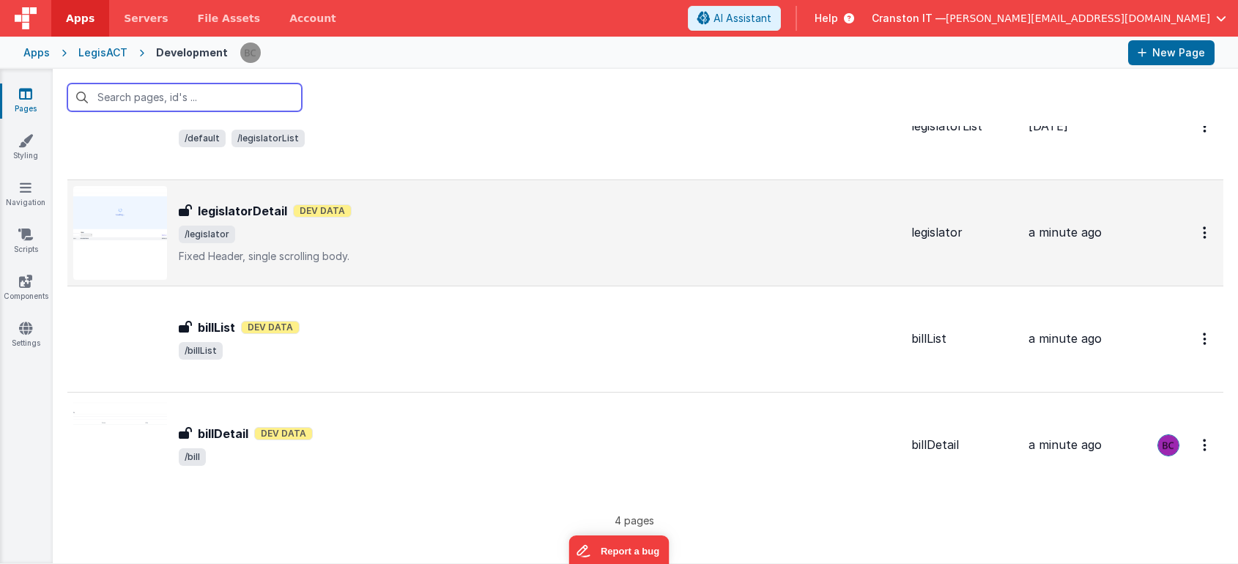
scroll to position [85, 0]
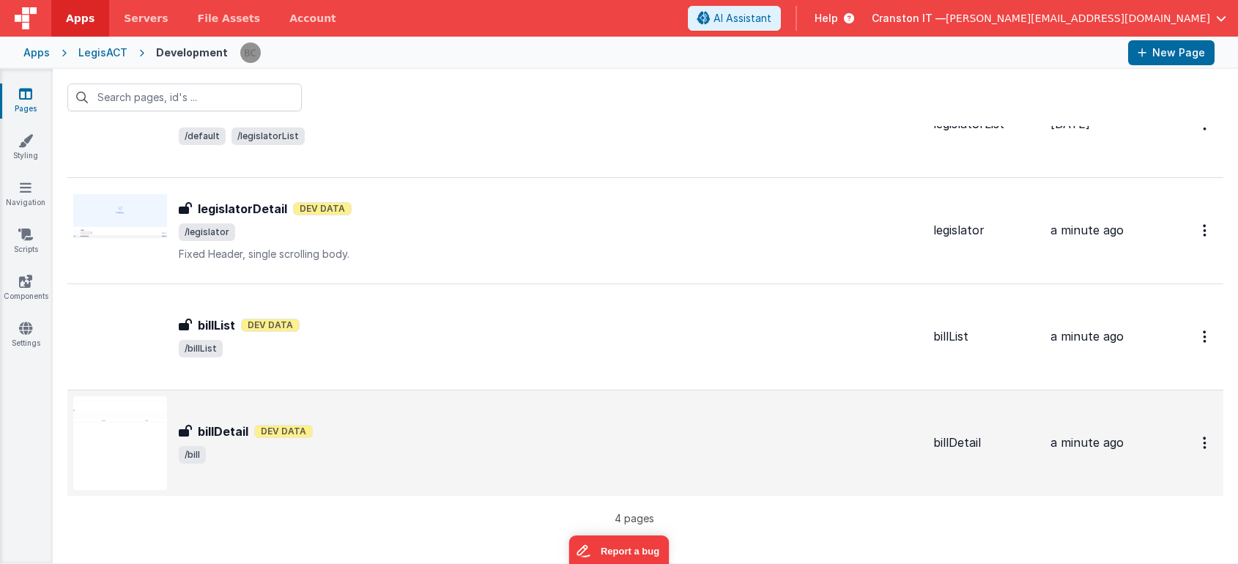
click at [291, 484] on div "billDetail billDetail Dev Data /bill" at bounding box center [497, 443] width 848 height 94
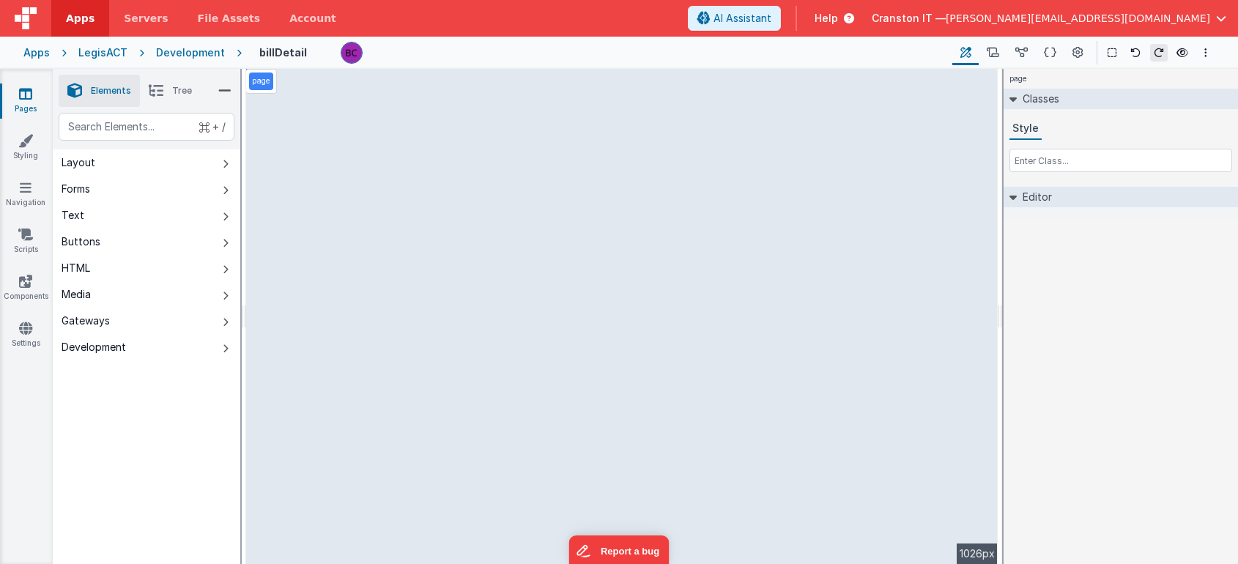
click at [155, 97] on icon at bounding box center [156, 91] width 15 height 21
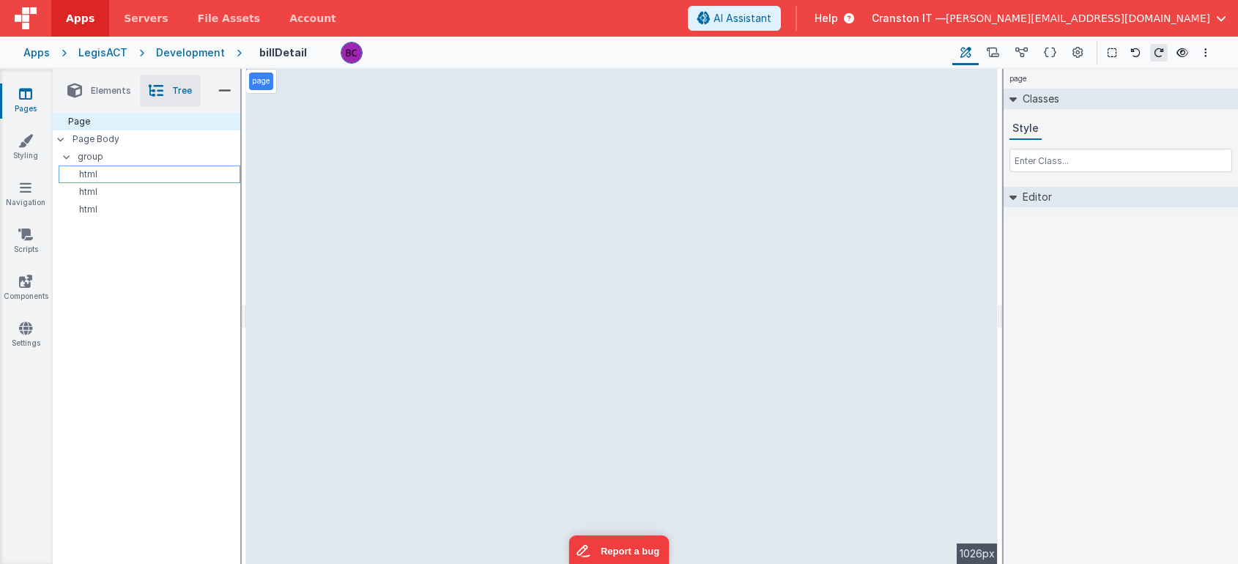
click at [116, 176] on p "html" at bounding box center [151, 174] width 175 height 12
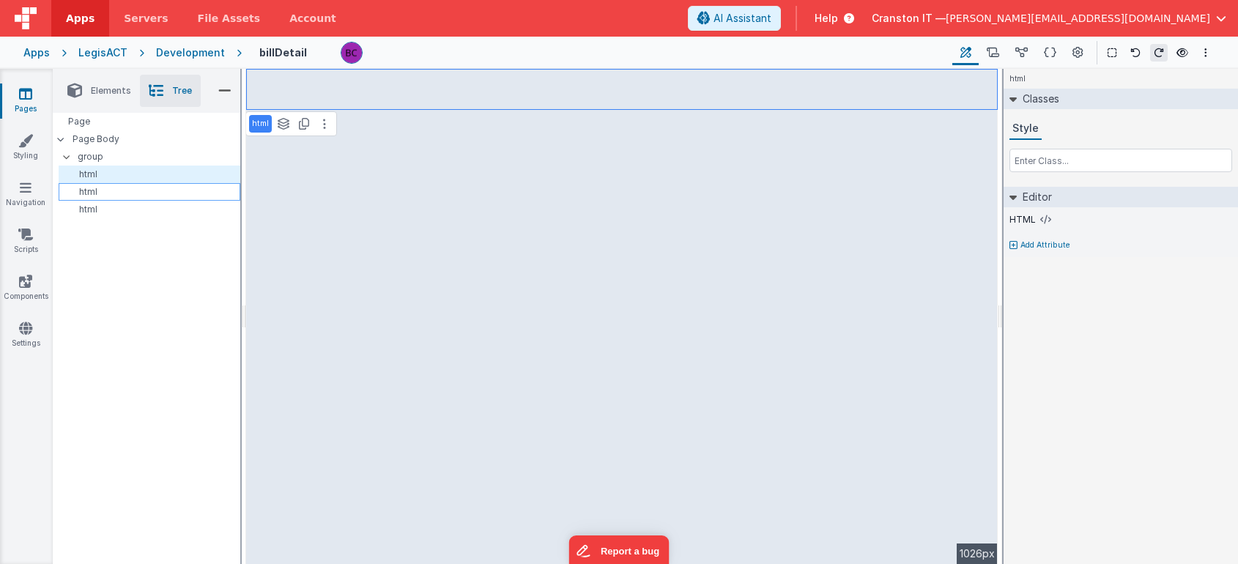
click at [111, 194] on p "html" at bounding box center [151, 192] width 175 height 12
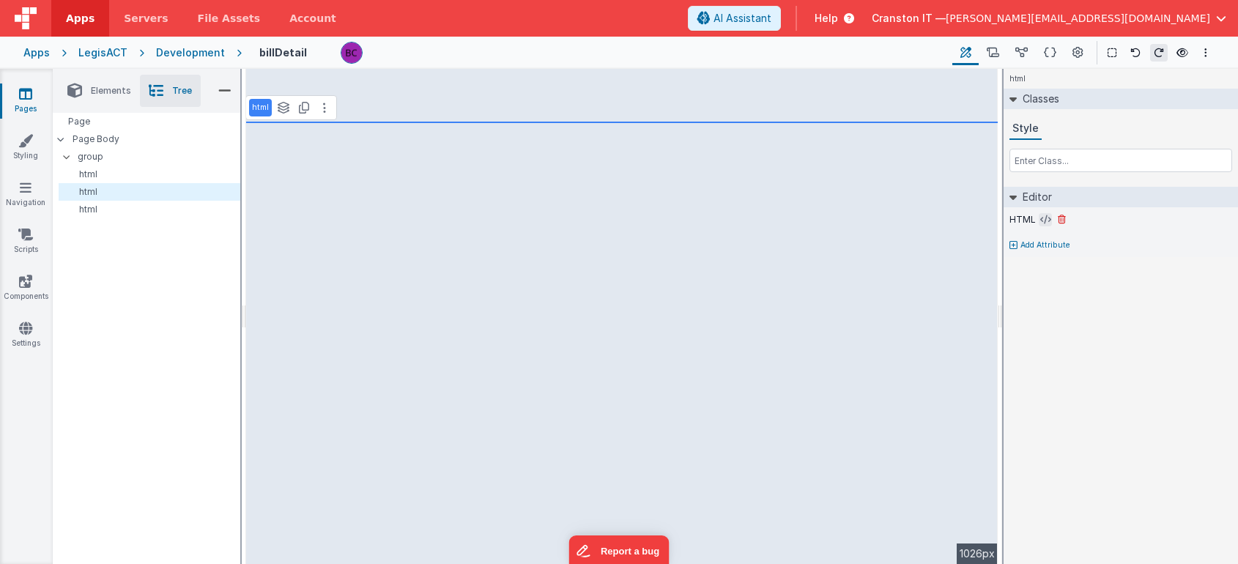
click at [1044, 223] on icon at bounding box center [1045, 220] width 11 height 12
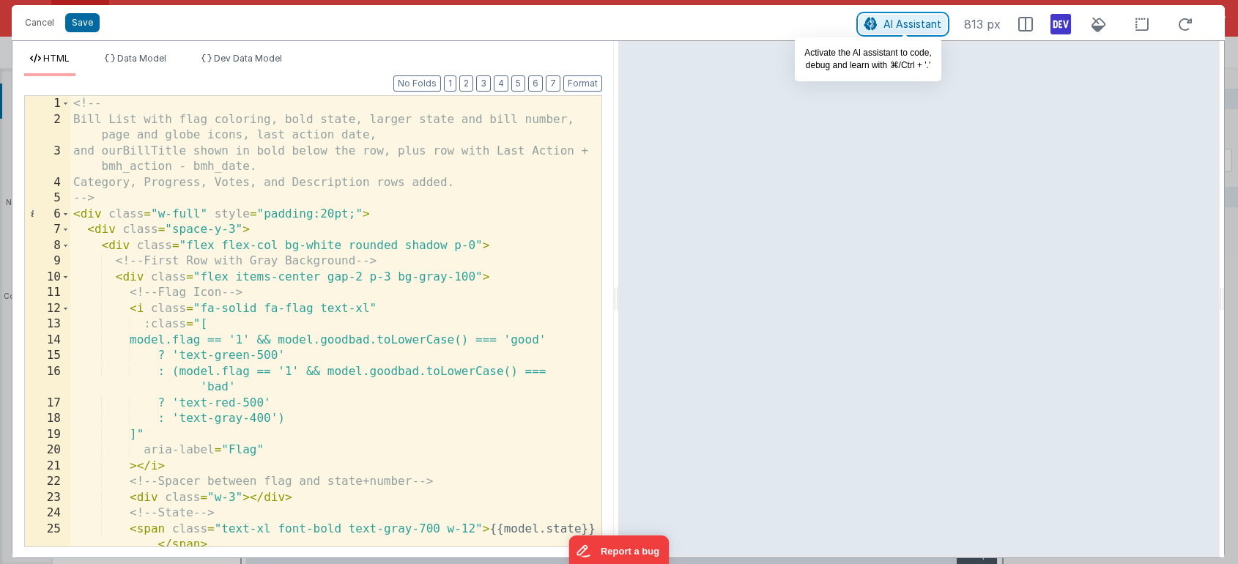
click at [907, 19] on span "AI Assistant" at bounding box center [912, 24] width 58 height 12
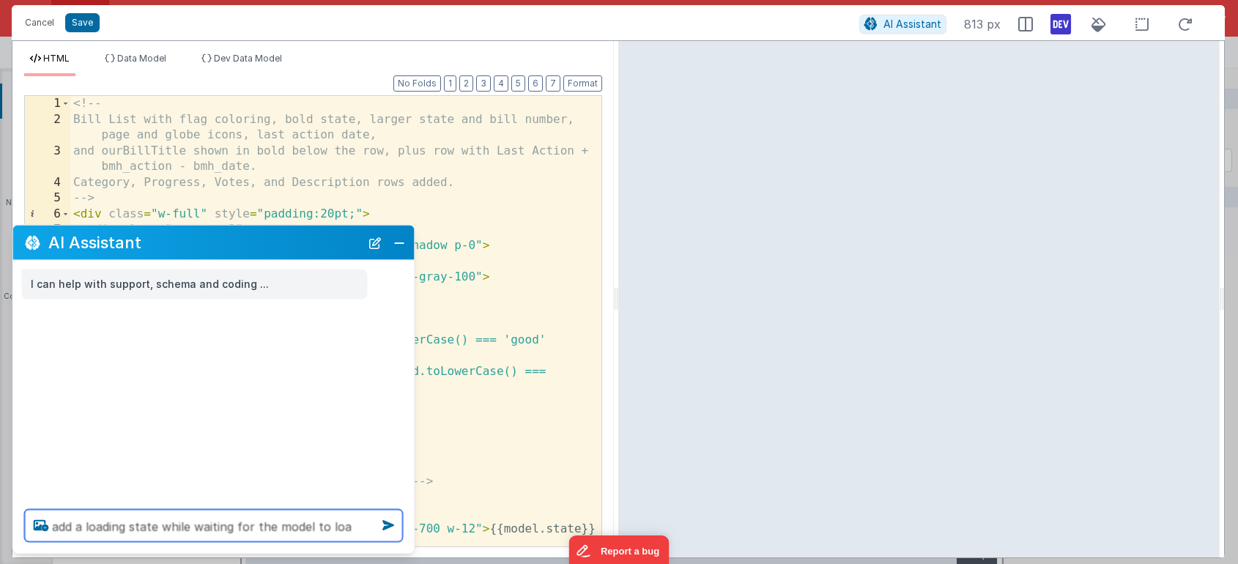
type textarea "add a loading state while waiting for the model to load"
click at [148, 532] on textarea "add a loading state while waiting for the model to load" at bounding box center [214, 526] width 378 height 32
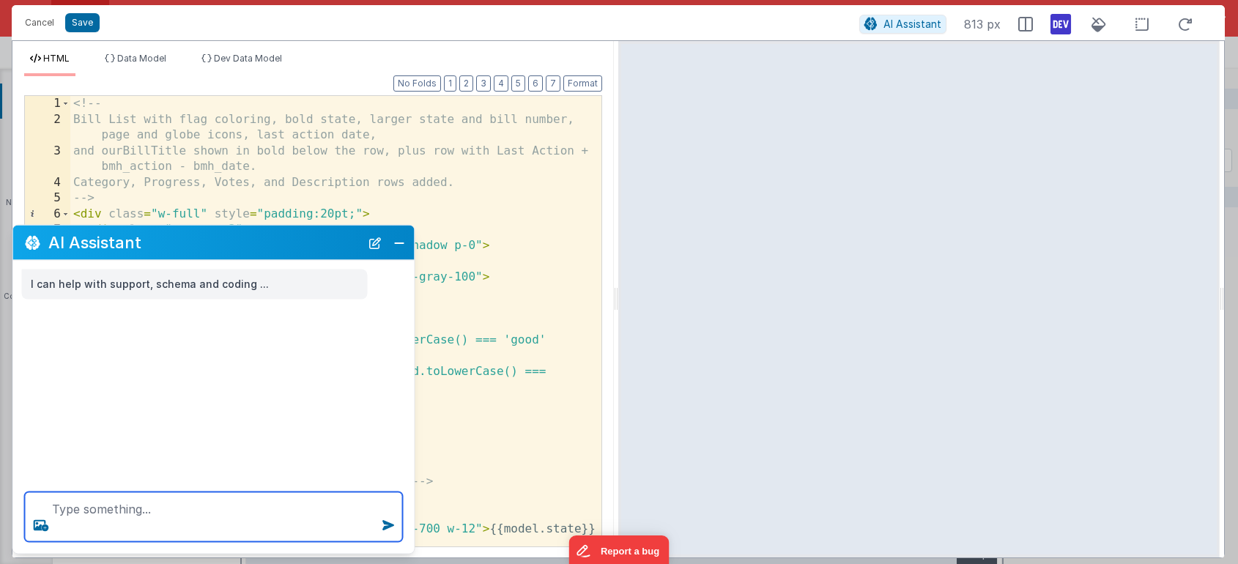
click at [138, 516] on textarea at bounding box center [214, 517] width 378 height 50
paste textarea "add a loading state while waiting for the model to load"
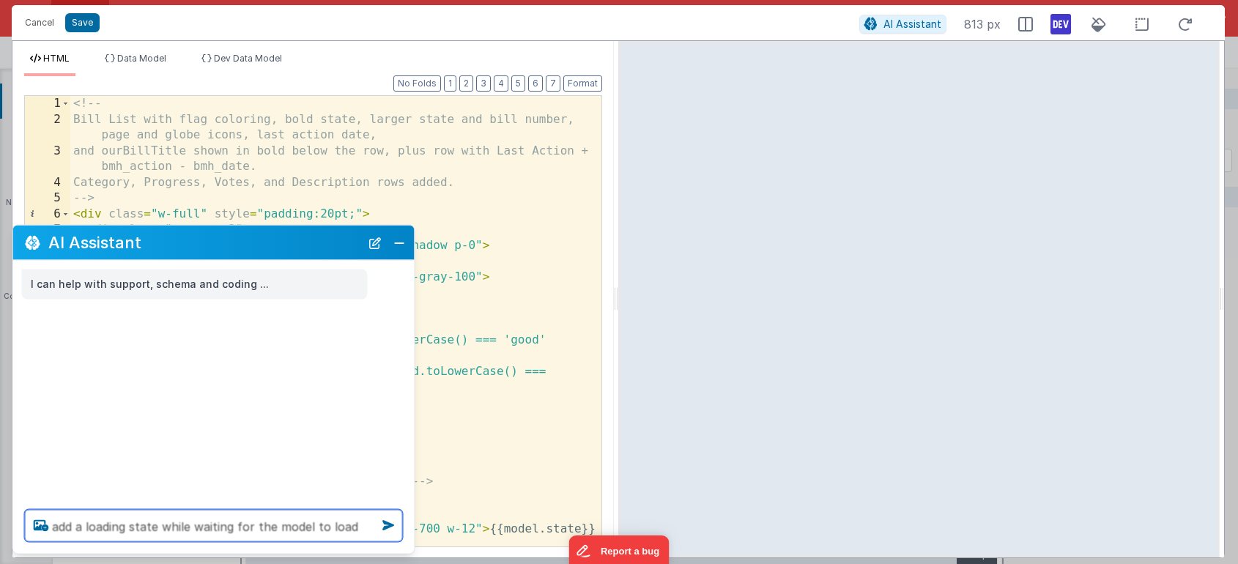
type textarea "add a loading state while waiting for the model to load"
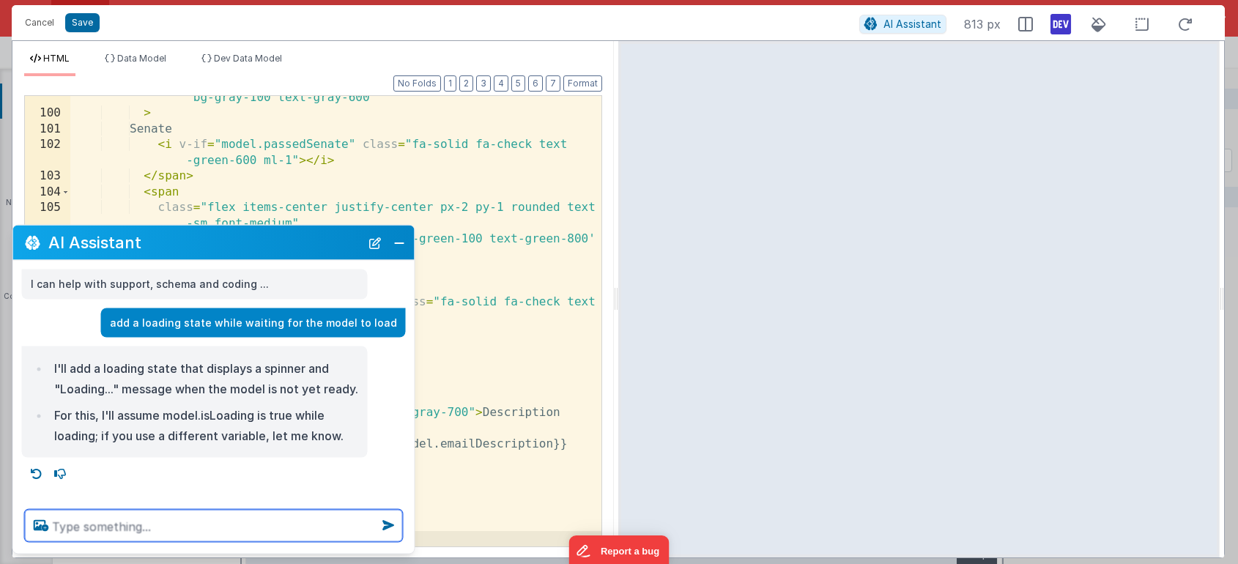
scroll to position [8, 0]
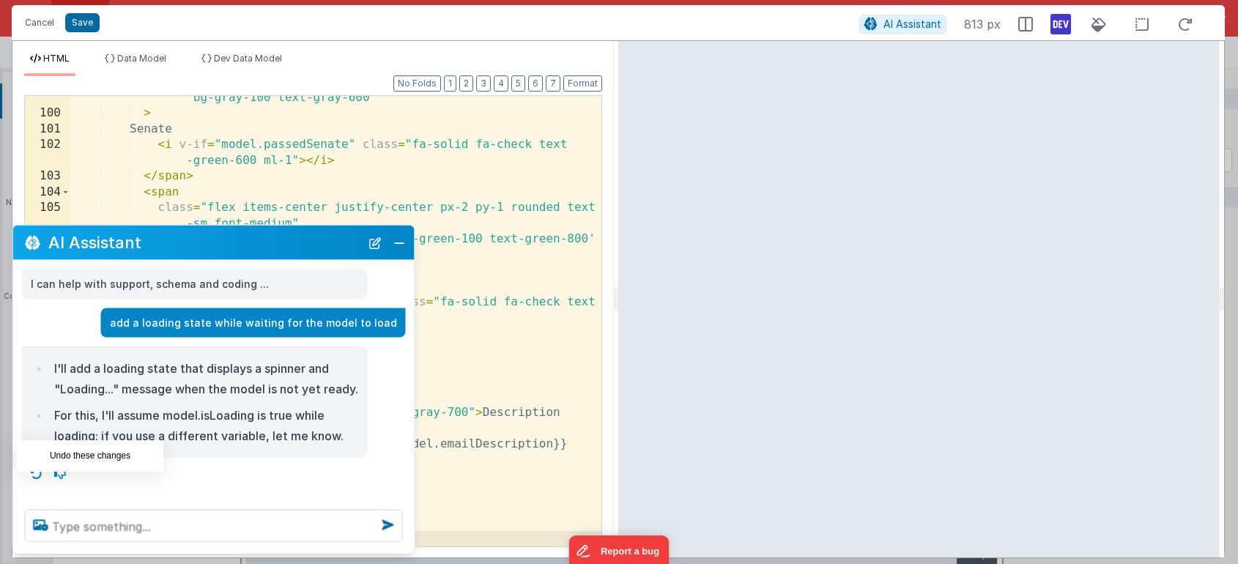
click at [40, 485] on icon at bounding box center [36, 473] width 23 height 23
type textarea "add a loading state while waiting for the model to load"
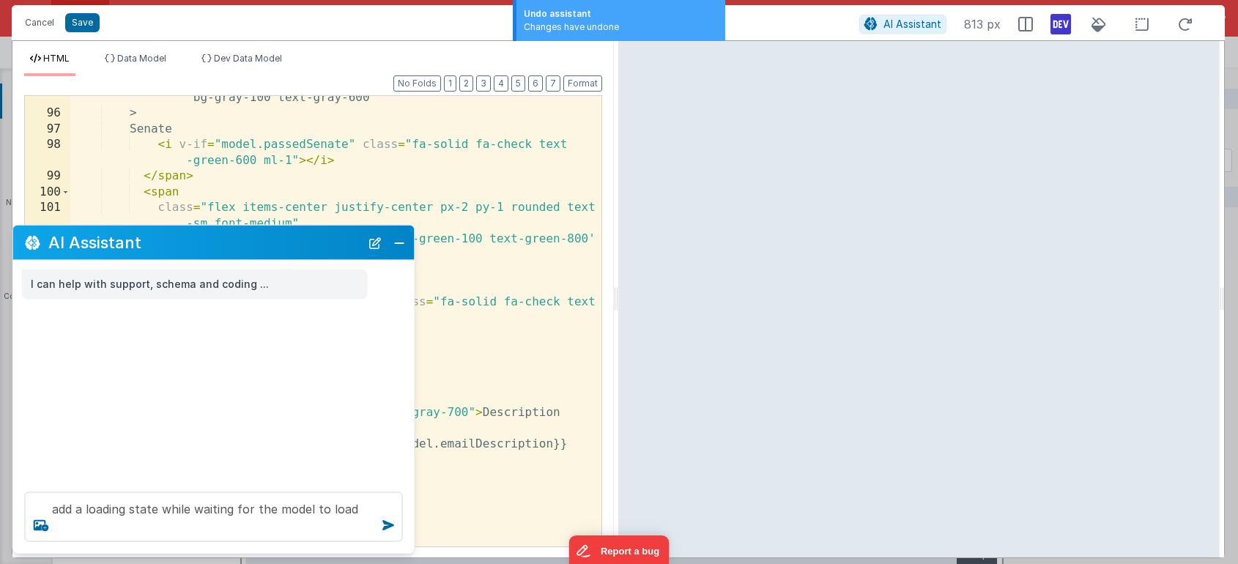
scroll to position [1722, 0]
click at [46, 23] on button "Cancel" at bounding box center [40, 22] width 44 height 21
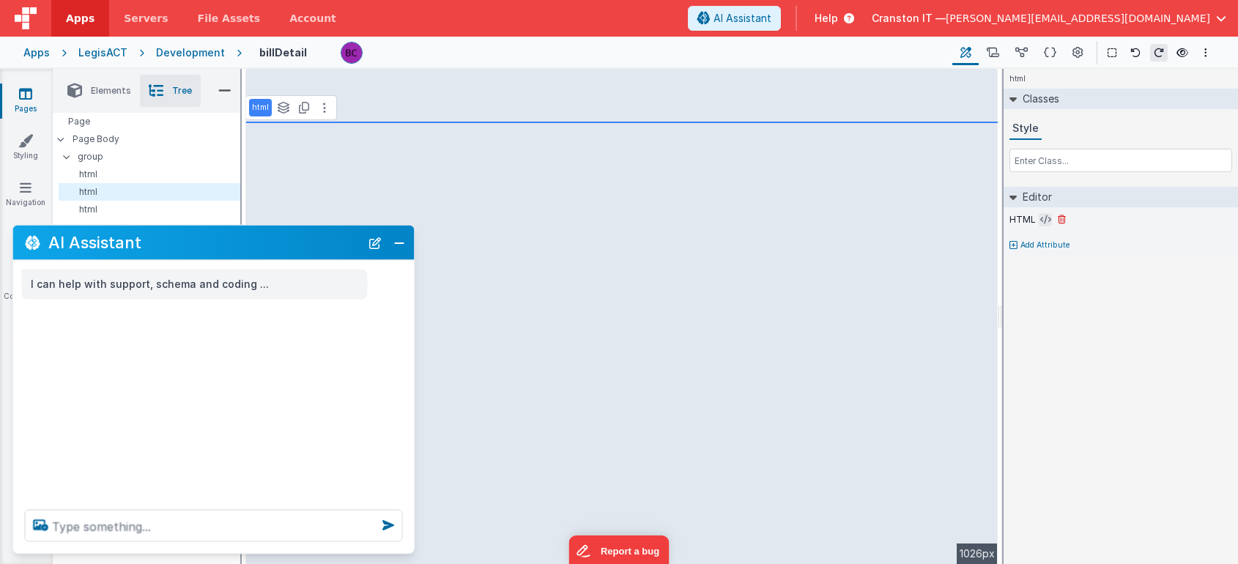
click at [1043, 217] on icon at bounding box center [1045, 220] width 11 height 12
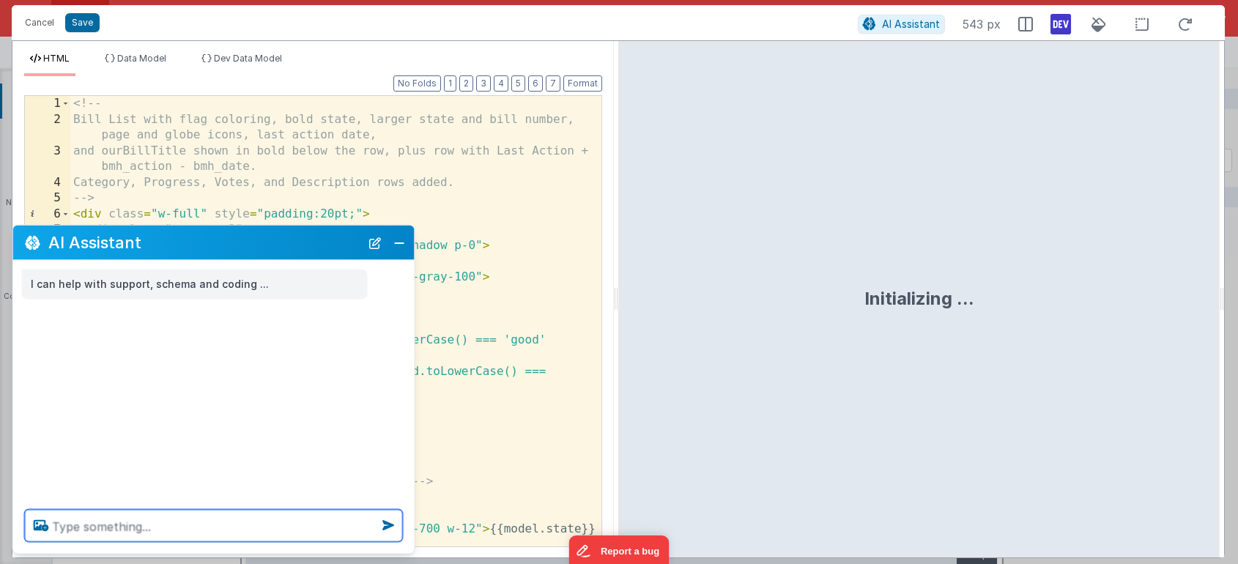
click at [148, 529] on textarea at bounding box center [214, 526] width 378 height 32
paste textarea "add a loading state while waiting for the model to load"
click at [152, 525] on textarea "add a loading state while waiting for the model to load" at bounding box center [214, 526] width 378 height 32
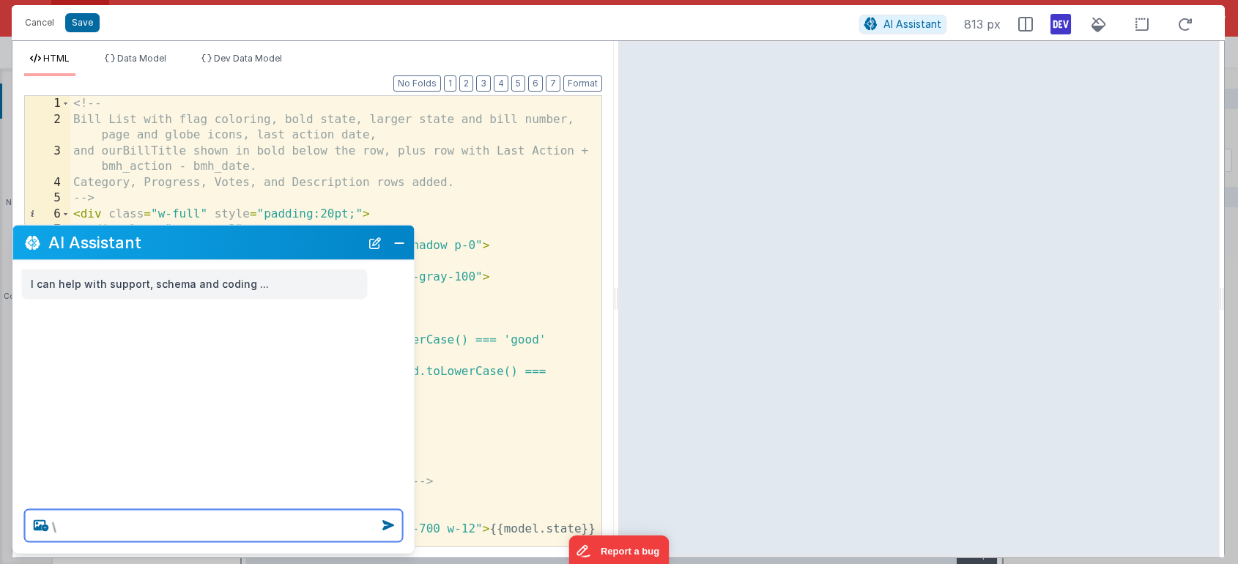
type textarea "add a loading indicator while waiting for the model to load"
click at [129, 508] on textarea at bounding box center [214, 517] width 378 height 50
paste textarea "add a loading indicator while waiting for the model to load"
type textarea "add a loading indicator while waiting for the model to load"
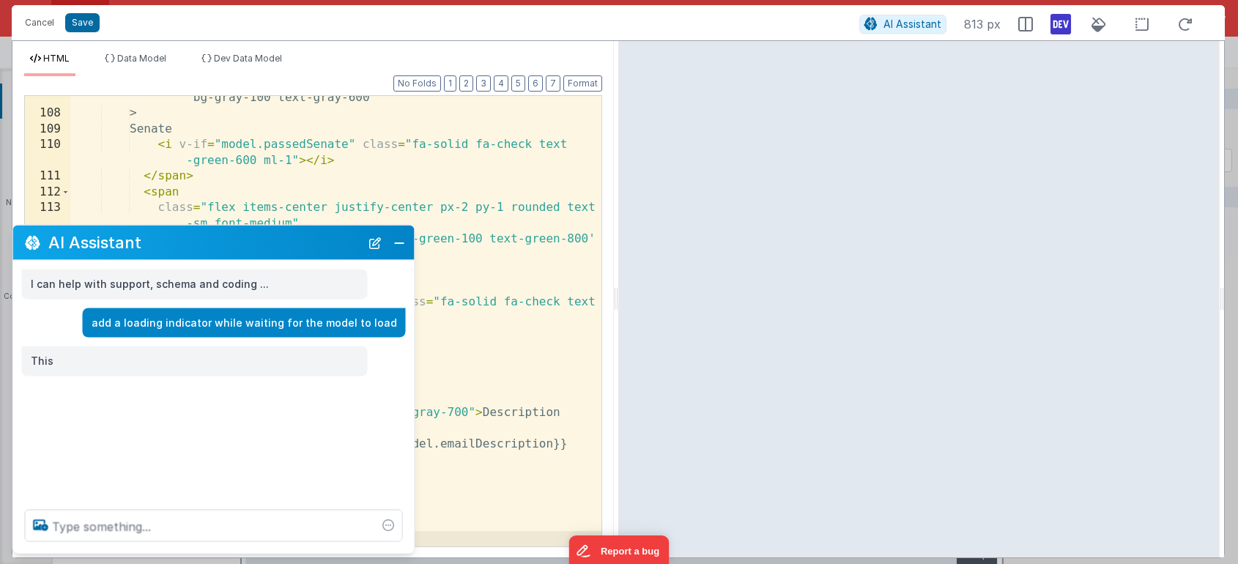
scroll to position [1943, 0]
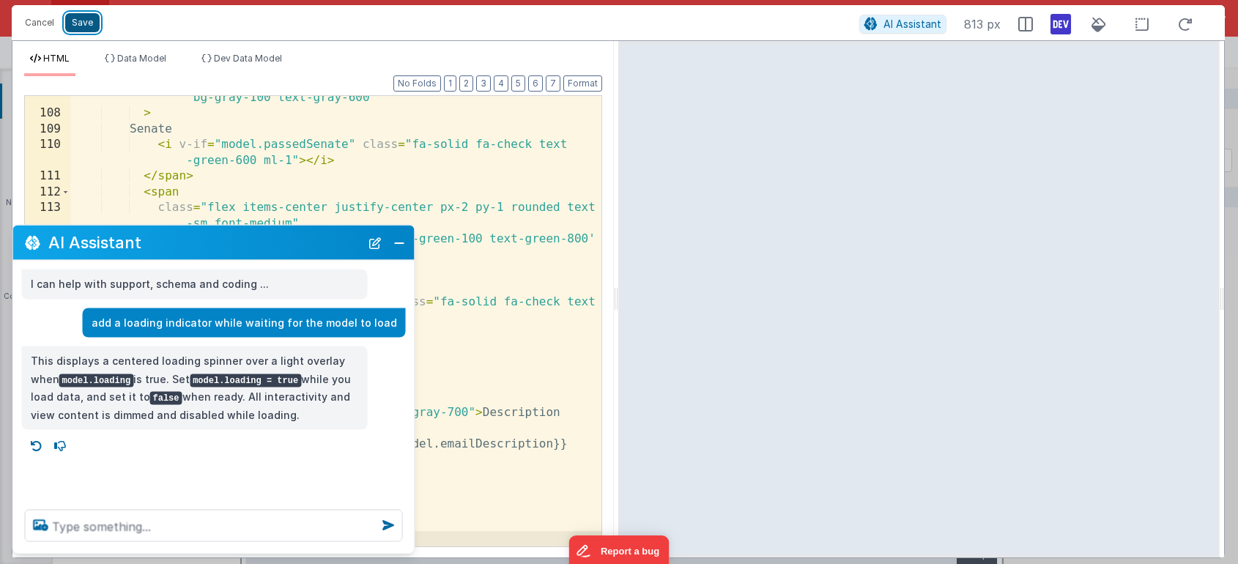
click at [88, 24] on button "Save" at bounding box center [82, 22] width 34 height 19
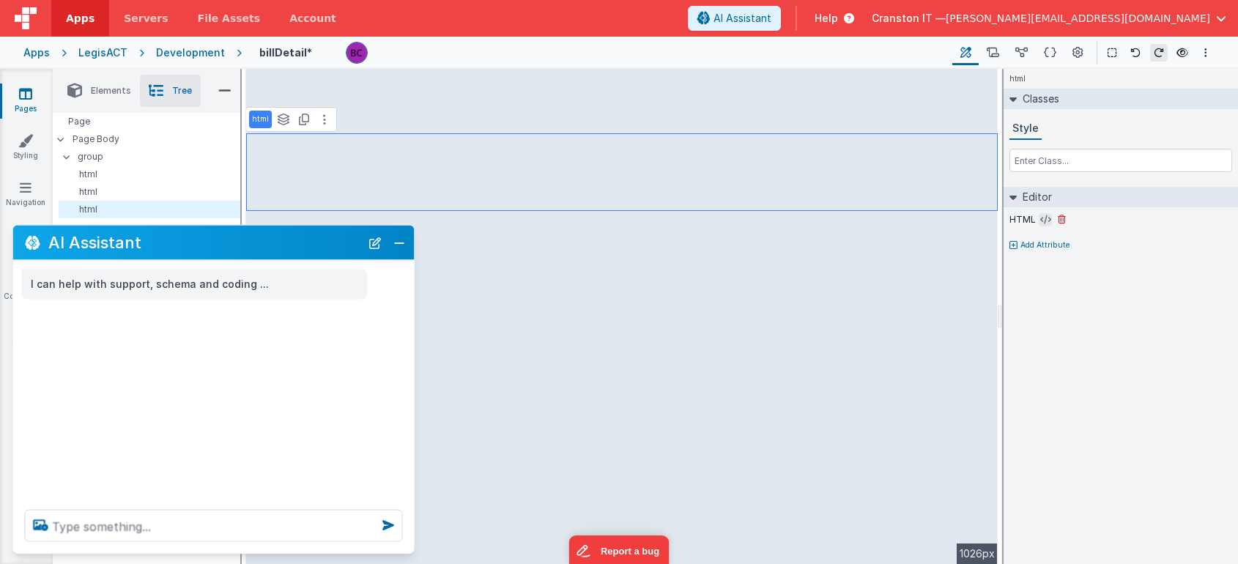
click at [1044, 220] on icon at bounding box center [1045, 220] width 11 height 12
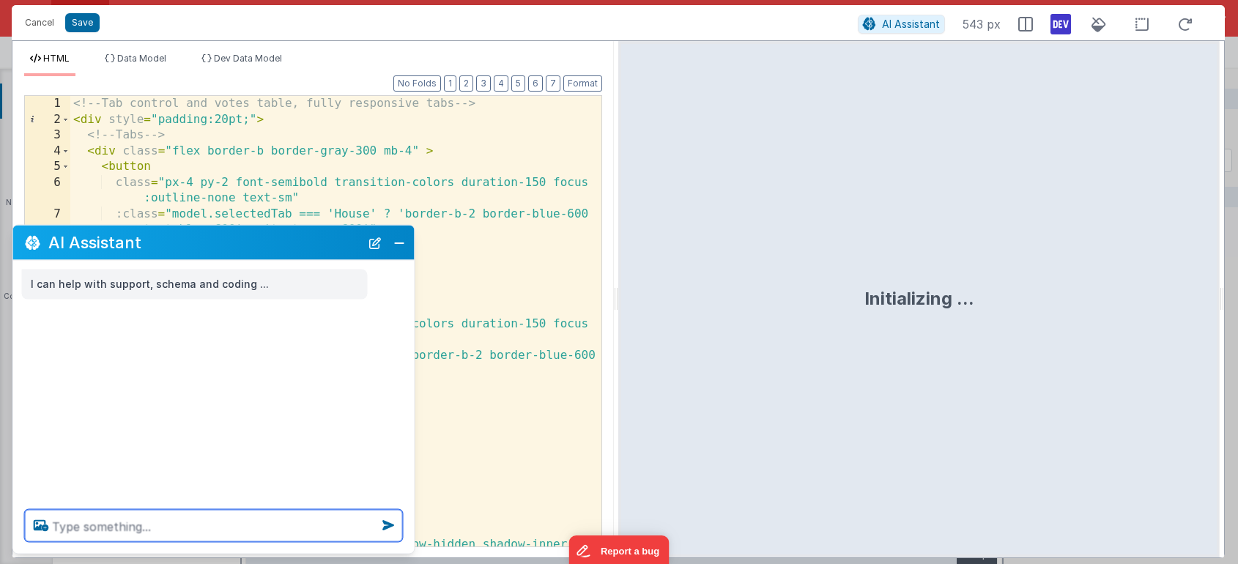
click at [179, 532] on textarea at bounding box center [214, 526] width 378 height 32
paste textarea "add a loading indicator while waiting for the model to load"
type textarea "add a loading indicator while waiting for the model to load"
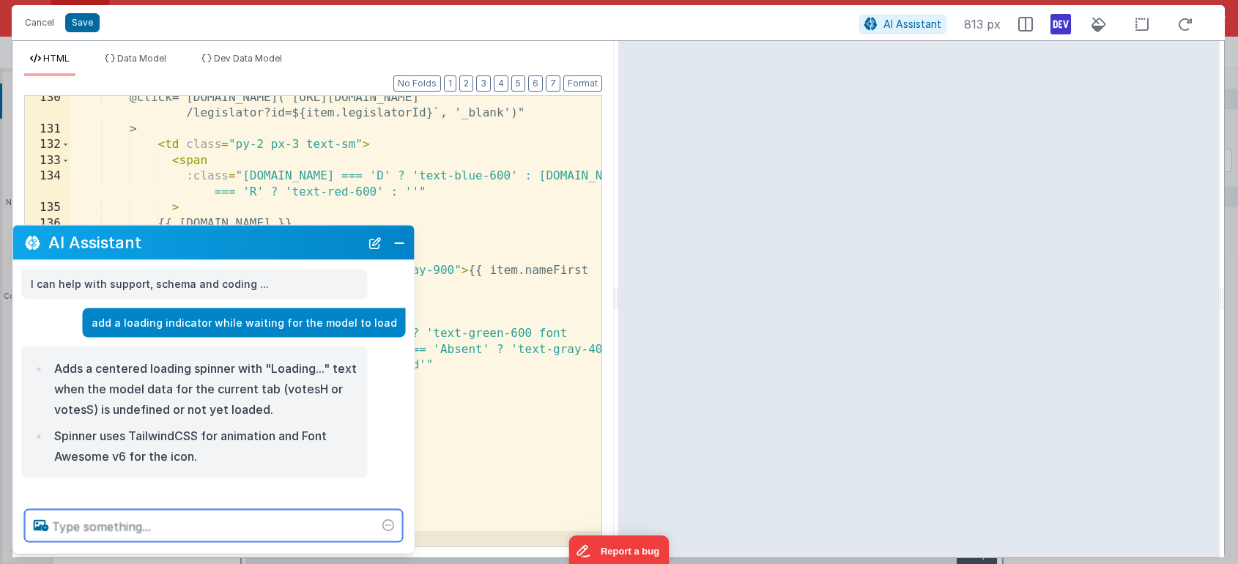
scroll to position [8, 0]
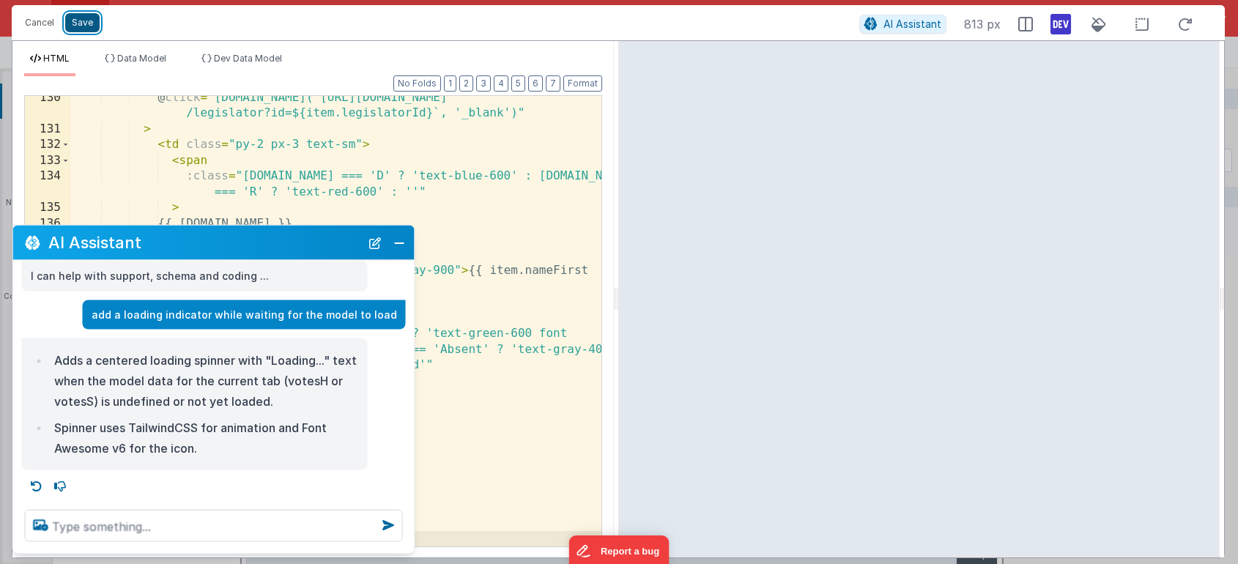
click at [83, 18] on button "Save" at bounding box center [82, 22] width 34 height 19
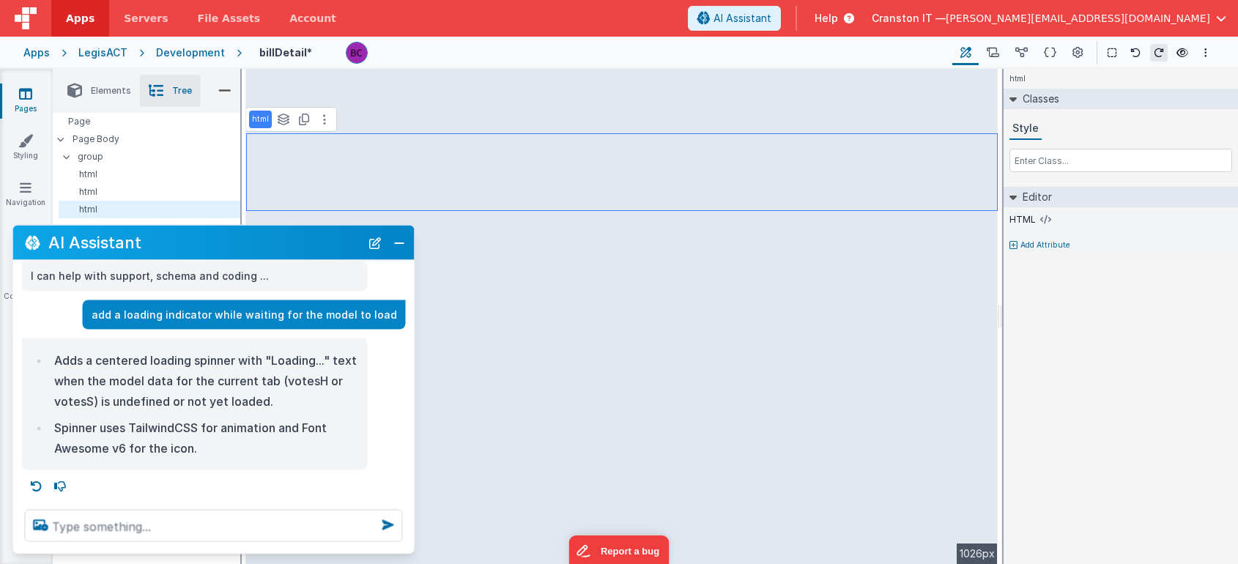
scroll to position [0, 0]
